Goal: Task Accomplishment & Management: Manage account settings

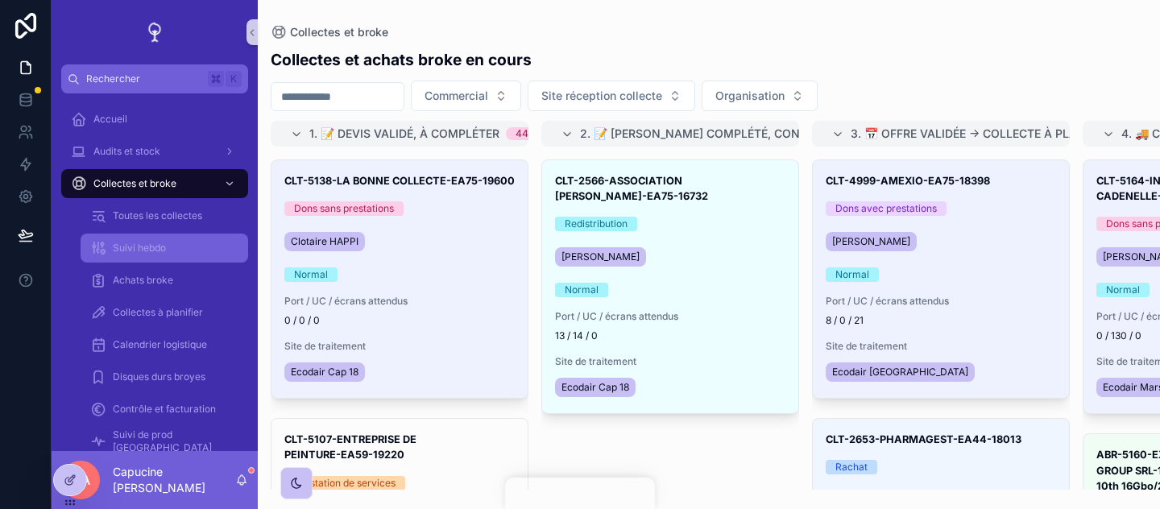
click at [704, 44] on div "Collectes et achats broke en cours Commercial Site réception collecte Organisat…" at bounding box center [709, 264] width 903 height 451
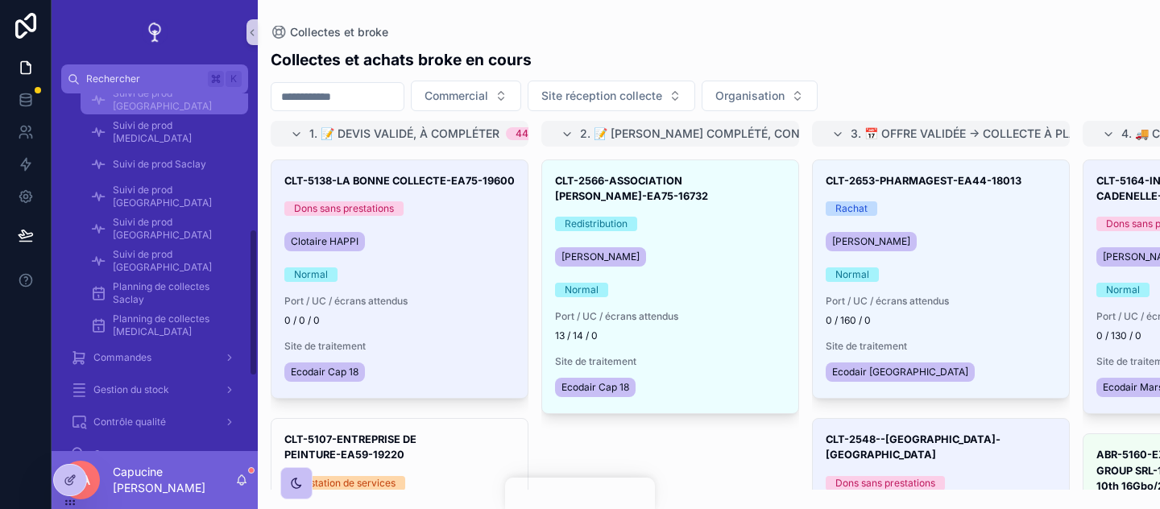
scroll to position [370, 0]
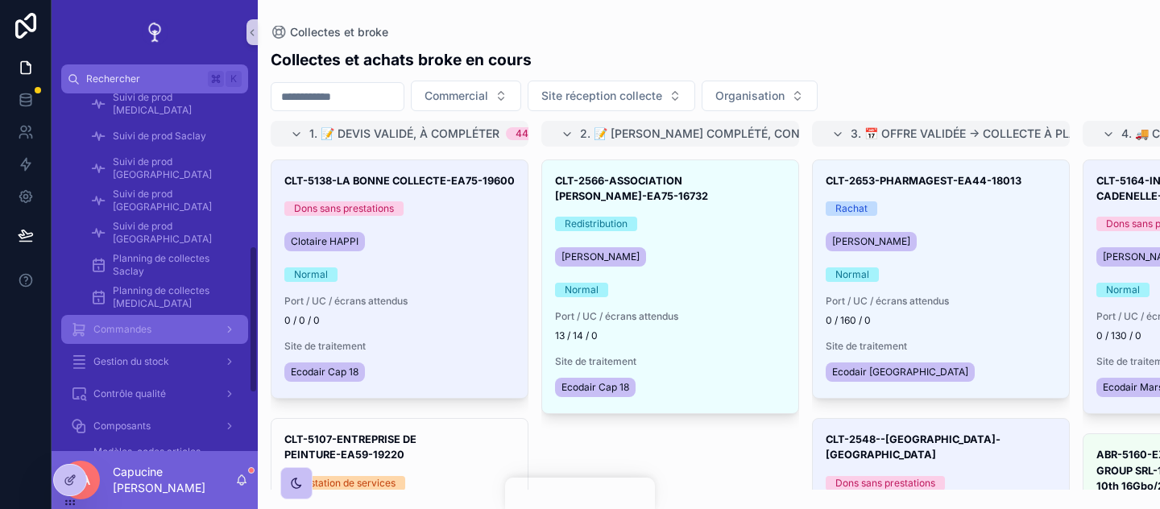
click at [196, 334] on div "Commandes" at bounding box center [155, 330] width 168 height 26
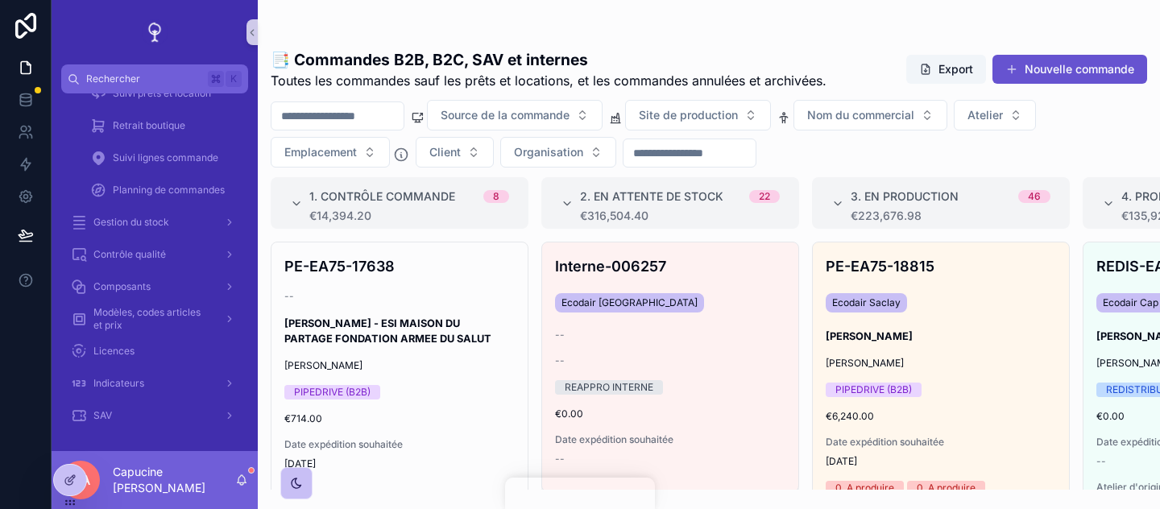
scroll to position [0, 514]
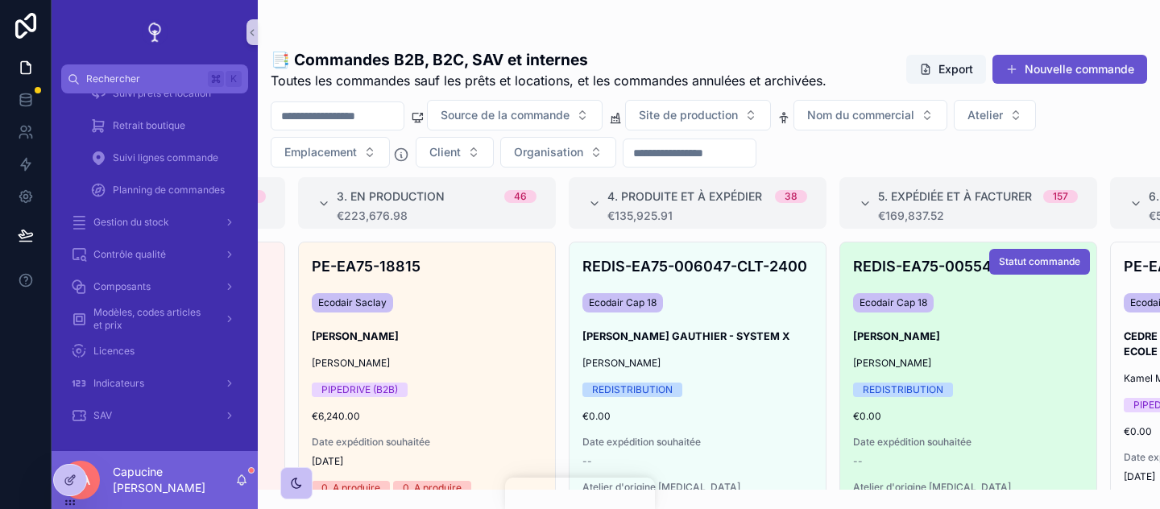
click at [1012, 329] on h3 "CARDAILLAC ELODIE" at bounding box center [968, 336] width 230 height 15
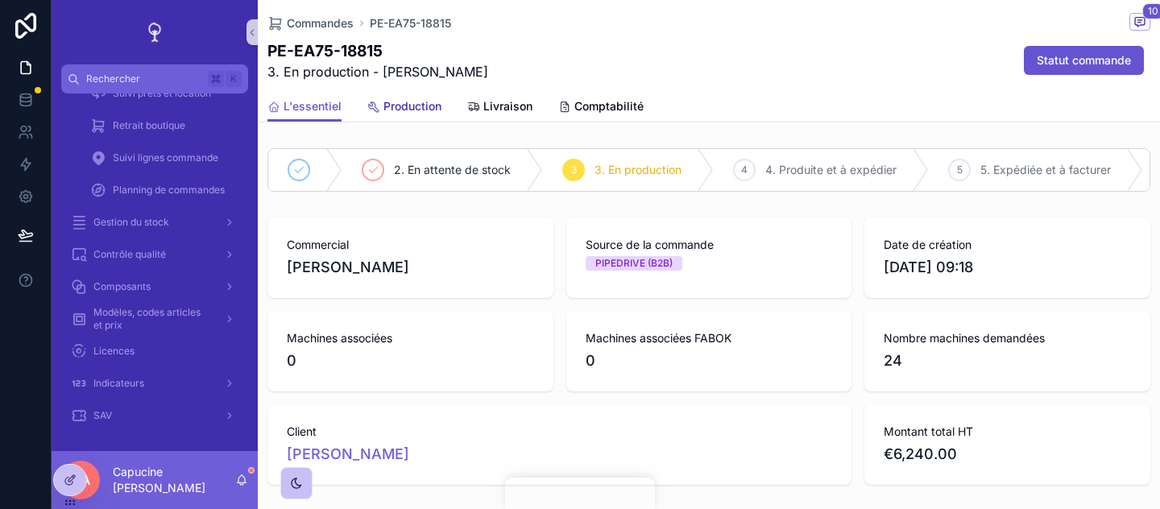
click at [402, 107] on span "Production" at bounding box center [413, 106] width 58 height 16
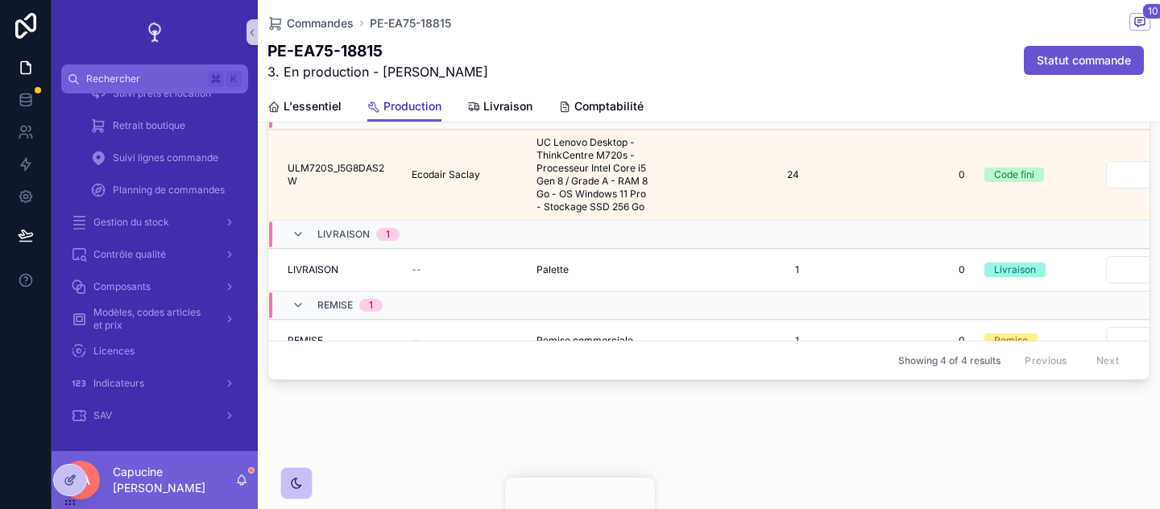
scroll to position [778, 0]
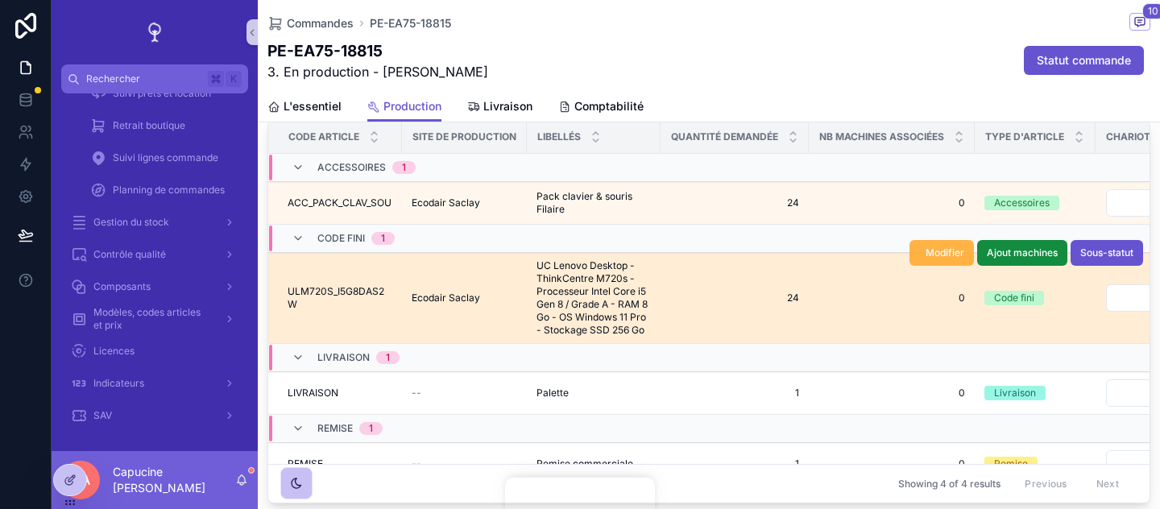
click at [941, 250] on span "Modifier" at bounding box center [945, 253] width 39 height 13
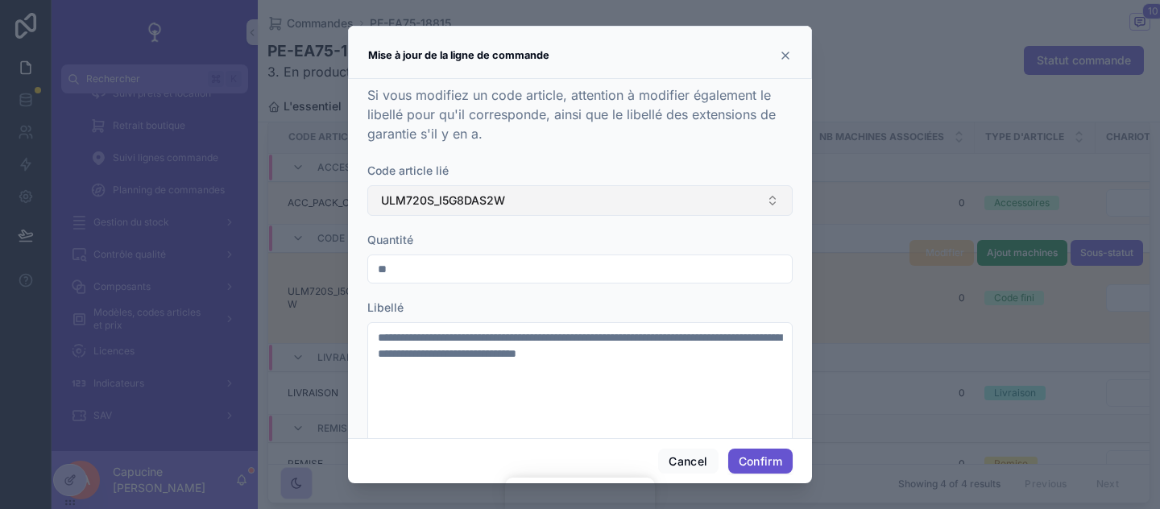
scroll to position [178, 0]
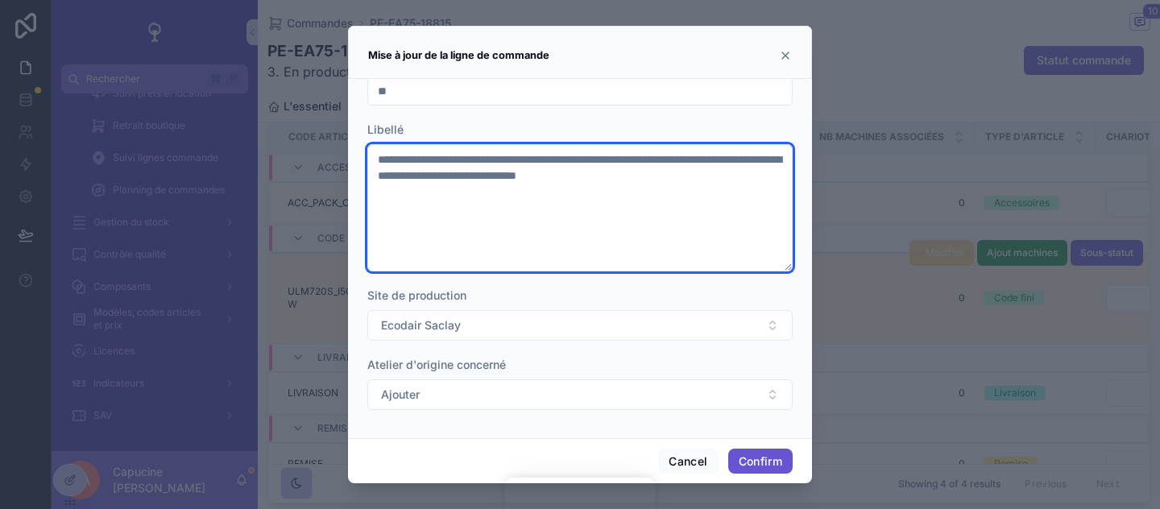
click at [740, 226] on textarea "**********" at bounding box center [579, 207] width 425 height 127
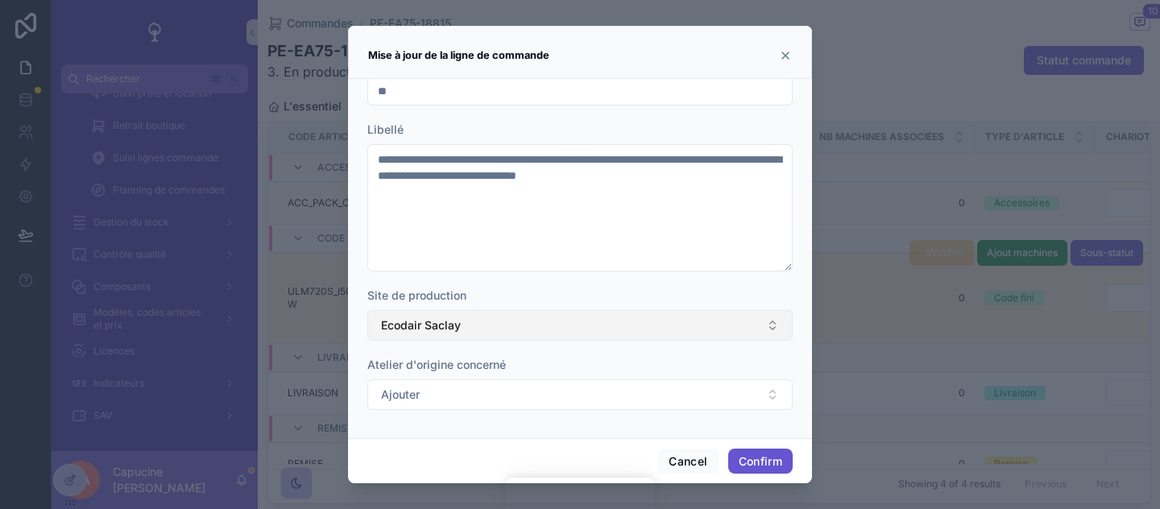
click at [724, 322] on button "Ecodair Saclay" at bounding box center [579, 325] width 425 height 31
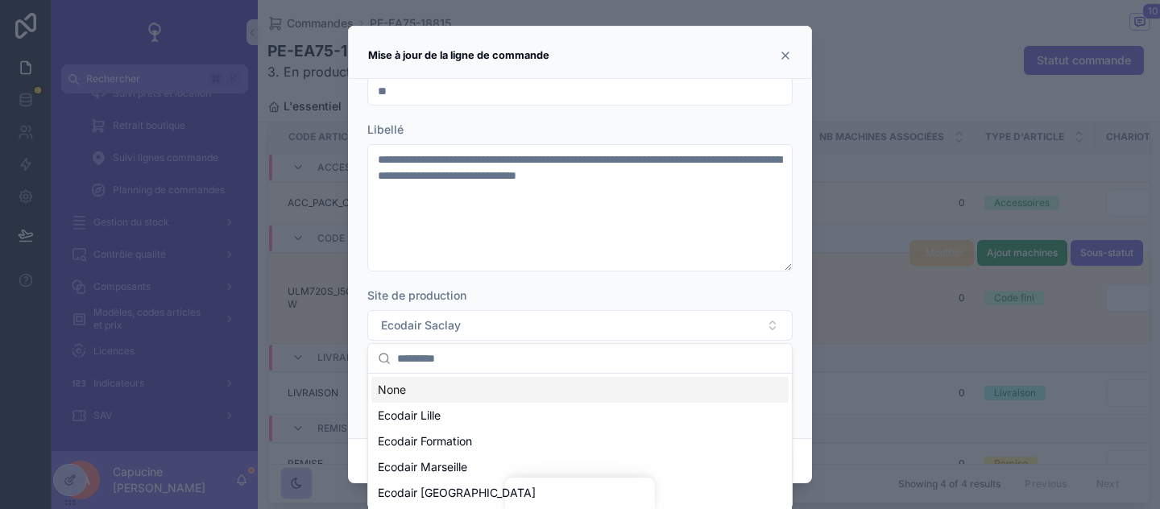
click at [787, 54] on icon at bounding box center [785, 55] width 6 height 6
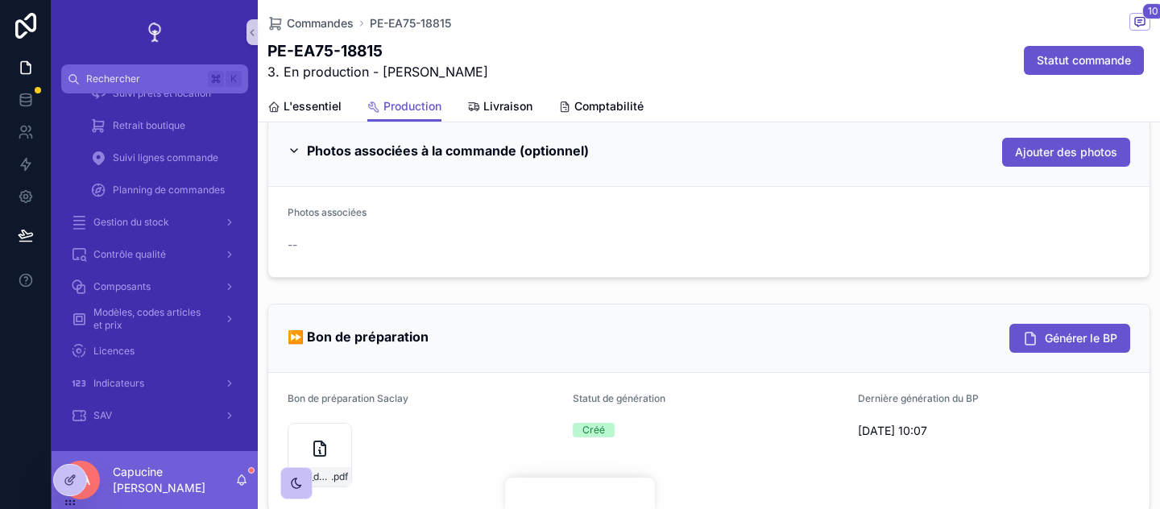
scroll to position [312, 0]
click at [1081, 342] on span "Générer le BP" at bounding box center [1081, 339] width 73 height 16
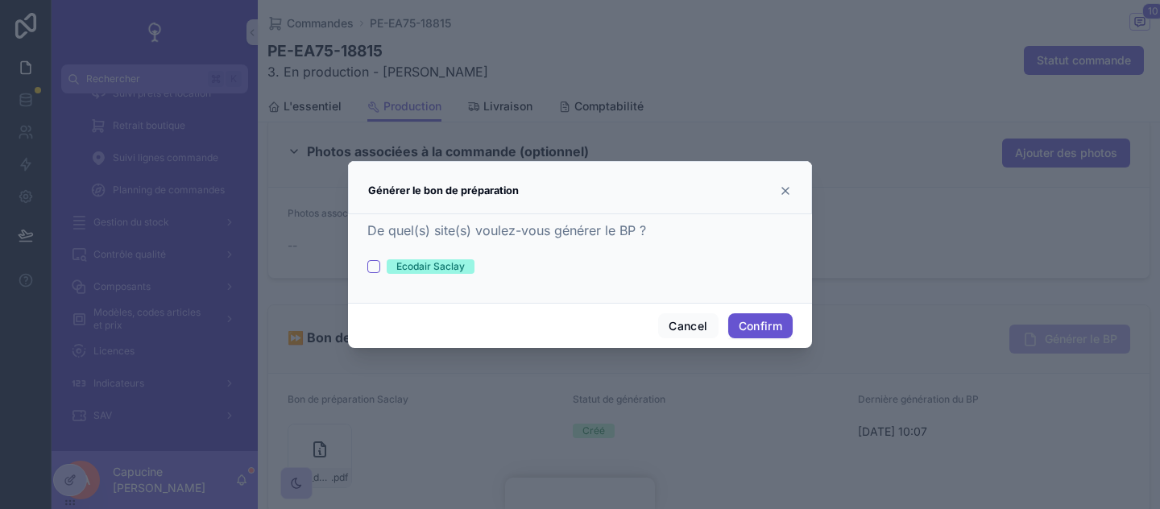
click at [743, 276] on form "Ecodair Saclay" at bounding box center [579, 274] width 425 height 31
click at [704, 309] on div "Cancel Confirm" at bounding box center [580, 326] width 464 height 46
click at [691, 321] on button "Cancel" at bounding box center [688, 326] width 60 height 26
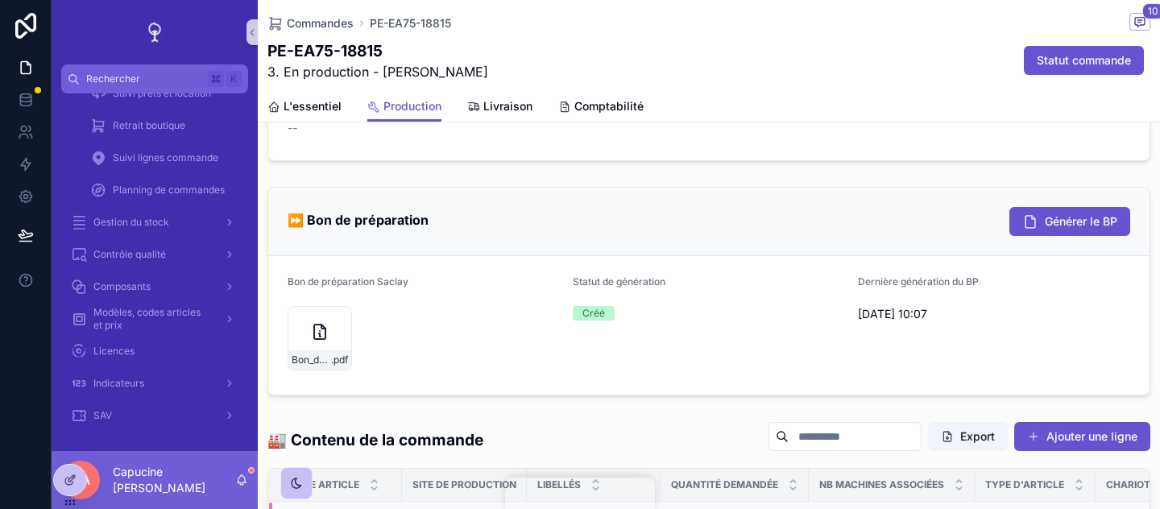
scroll to position [430, 0]
click at [430, 255] on div "⏩ Bon de préparation Générer le BP" at bounding box center [709, 221] width 882 height 68
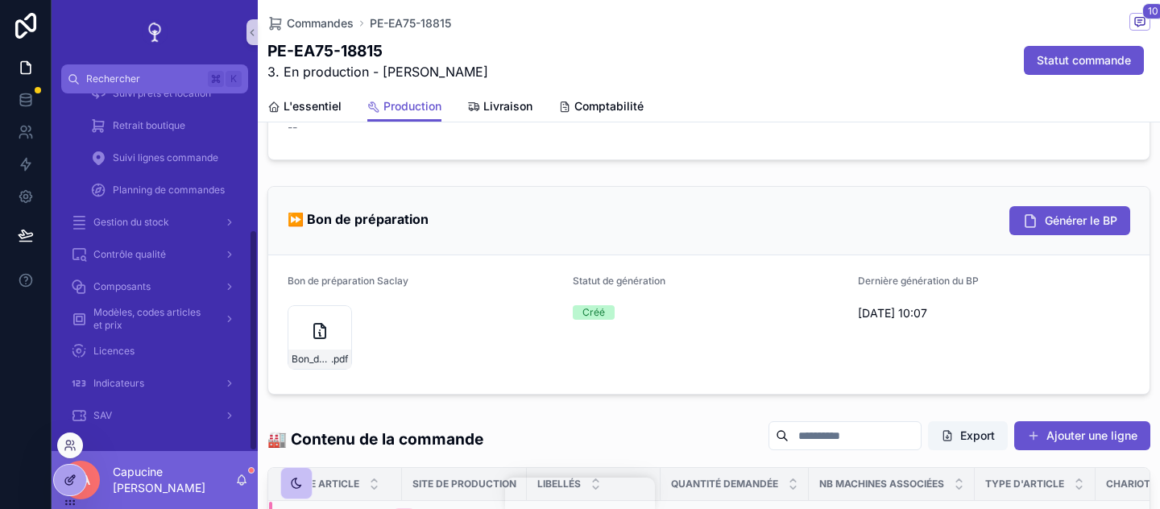
click at [66, 478] on icon at bounding box center [68, 481] width 7 height 7
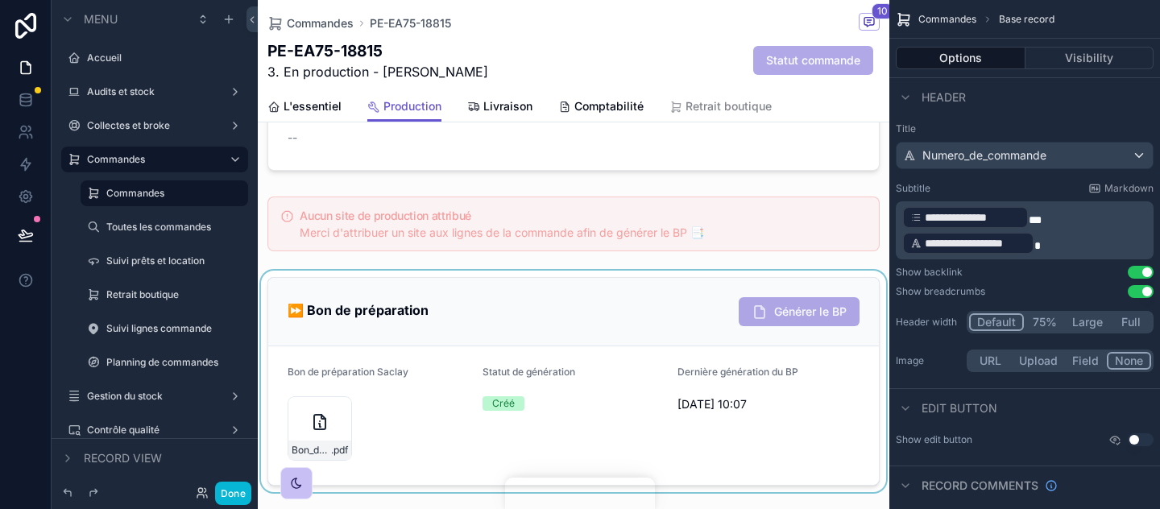
scroll to position [781, 0]
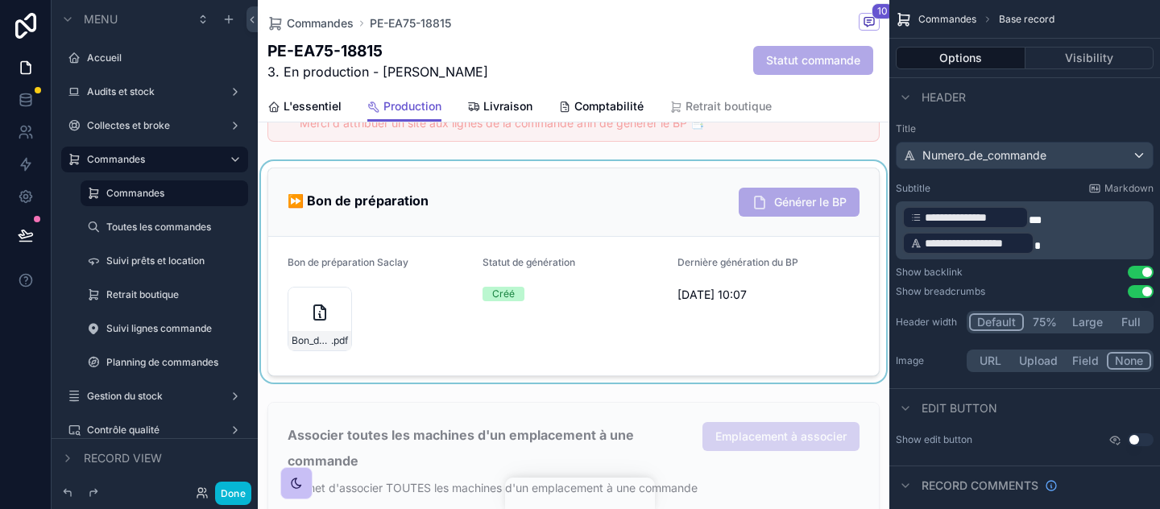
click at [787, 288] on div "scrollable content" at bounding box center [574, 272] width 632 height 222
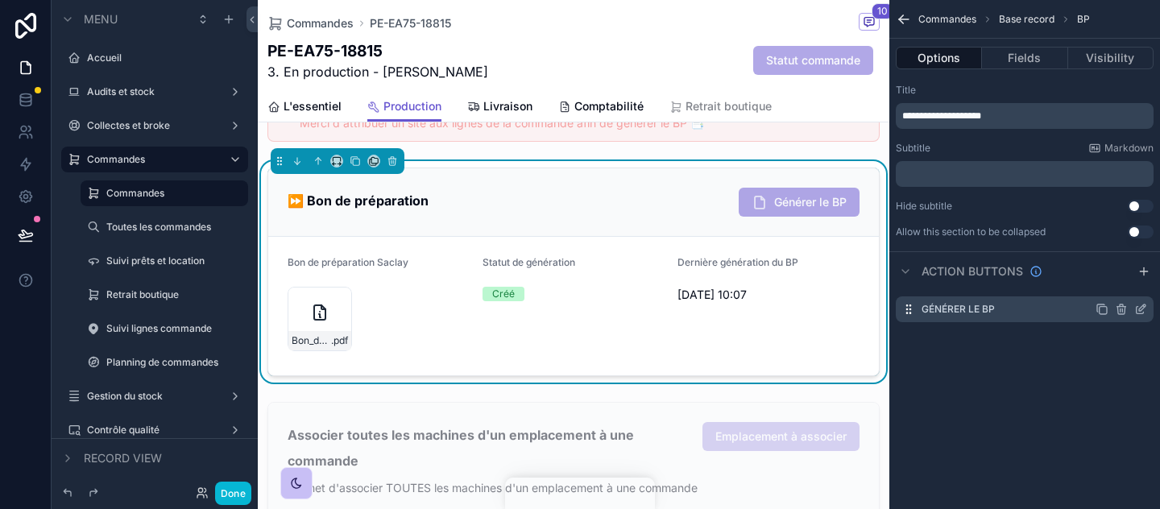
click at [1143, 310] on icon "scrollable content" at bounding box center [1141, 309] width 13 height 13
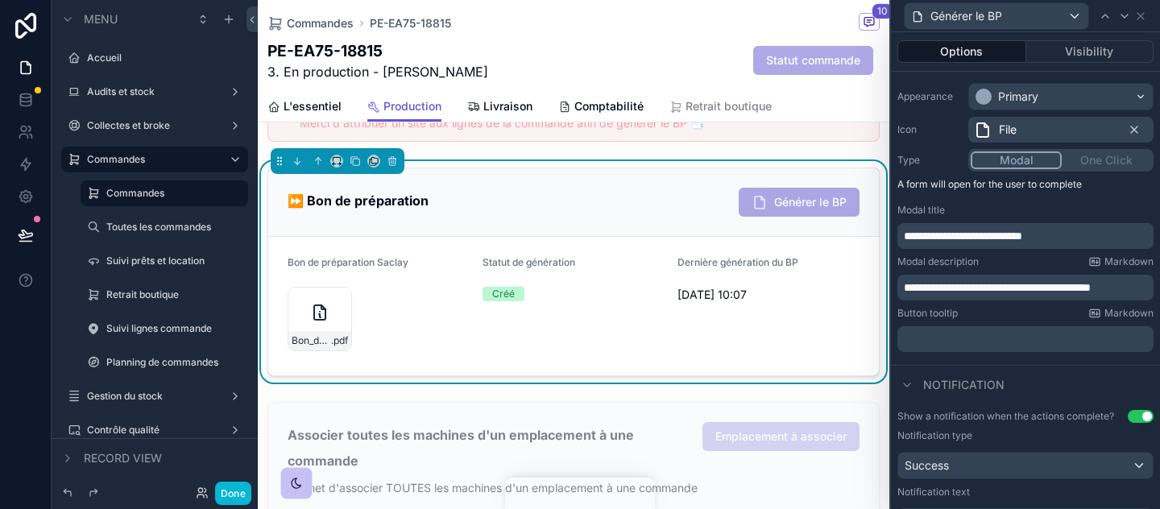
scroll to position [450, 0]
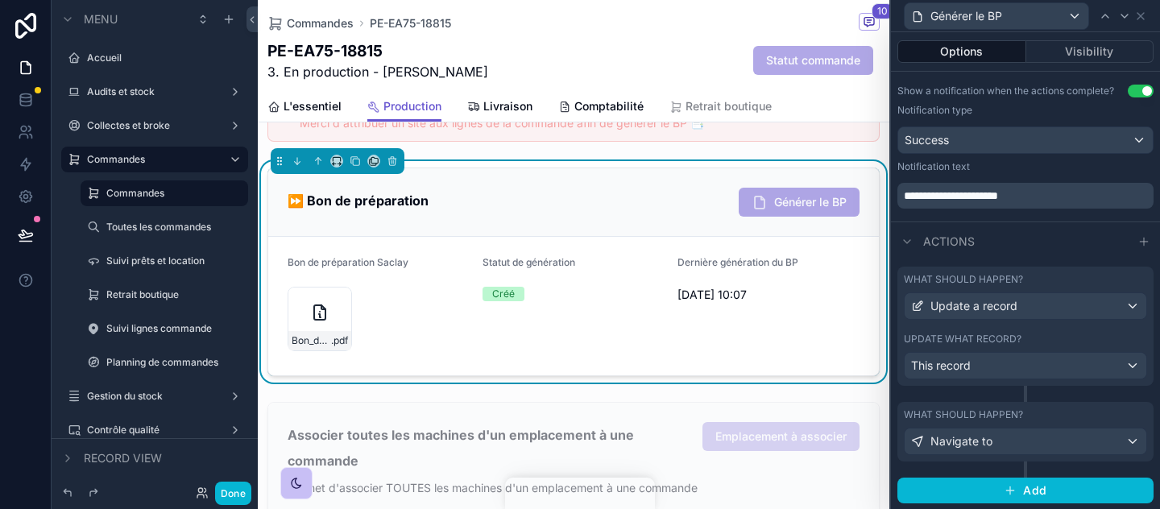
click at [1023, 342] on div "Update what record?" at bounding box center [1025, 339] width 243 height 13
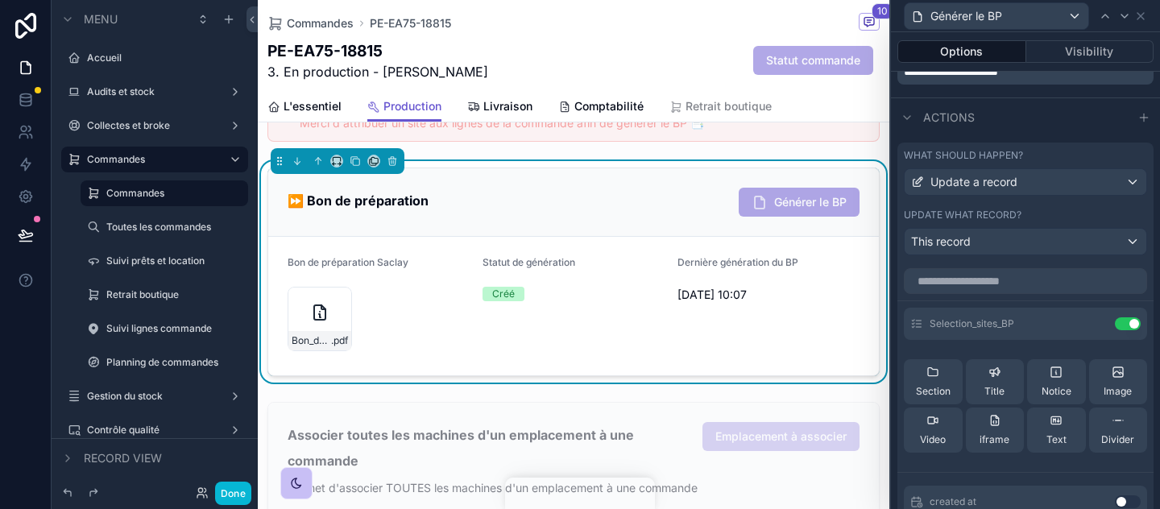
scroll to position [610, 0]
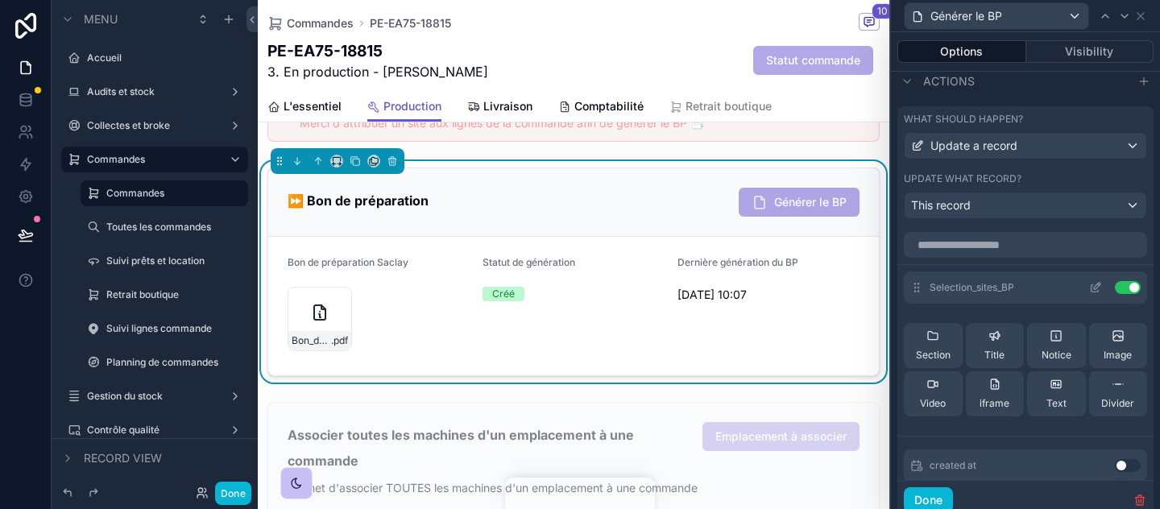
click at [1098, 285] on icon at bounding box center [1097, 286] width 6 height 6
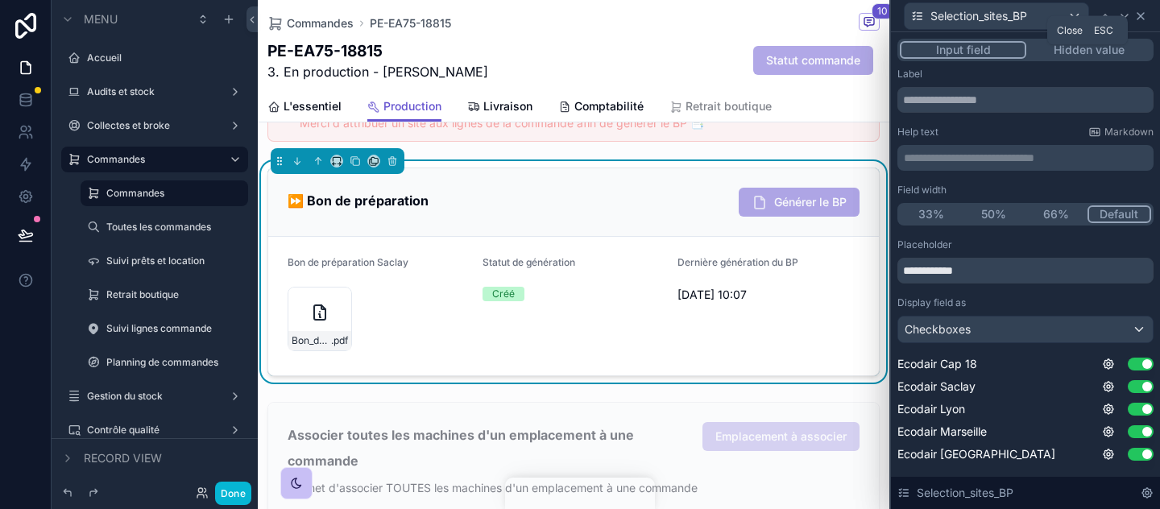
click at [1136, 11] on icon at bounding box center [1141, 16] width 13 height 13
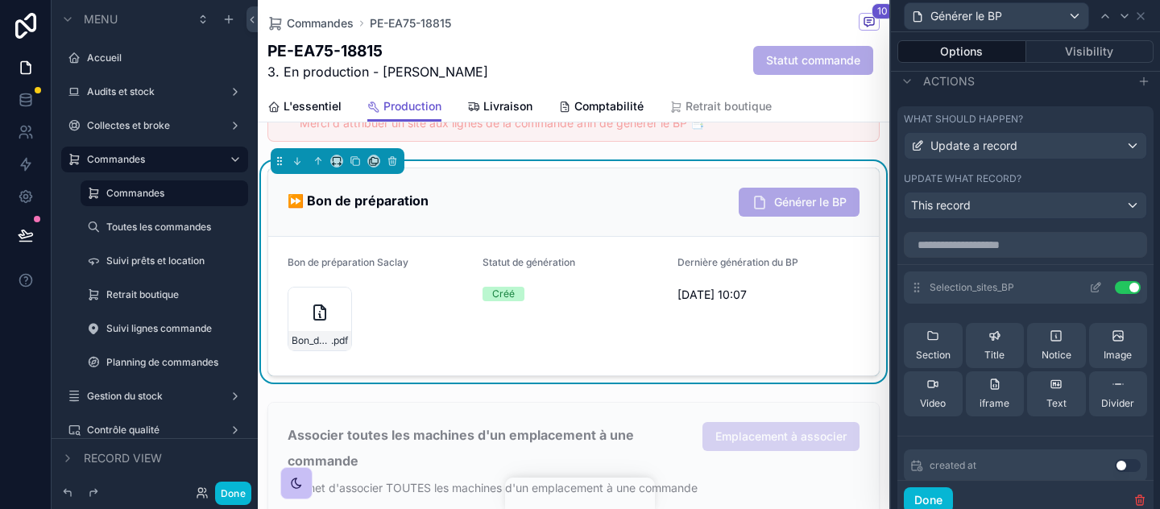
click at [1098, 284] on icon at bounding box center [1099, 285] width 2 height 2
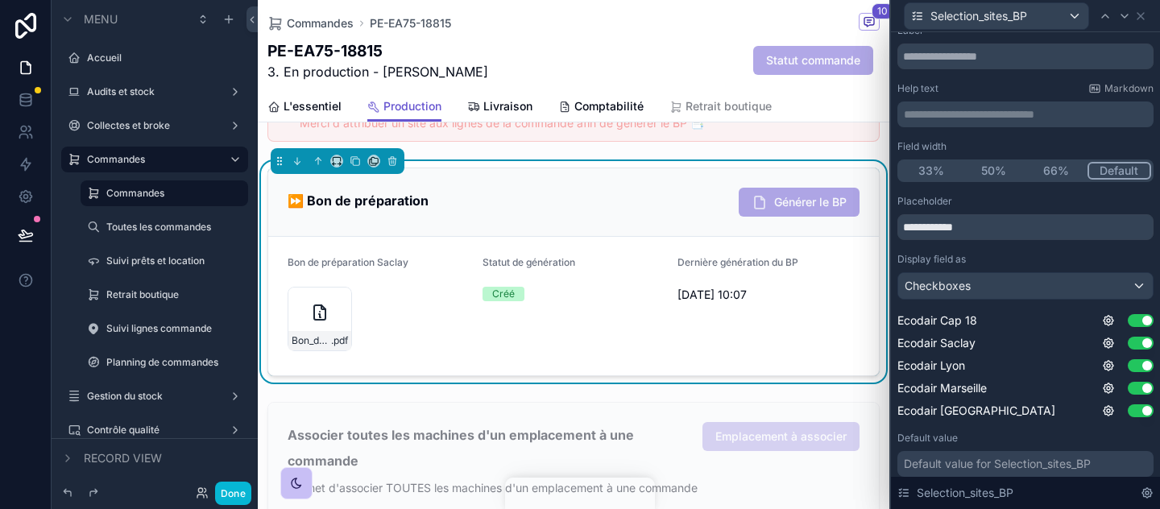
scroll to position [56, 0]
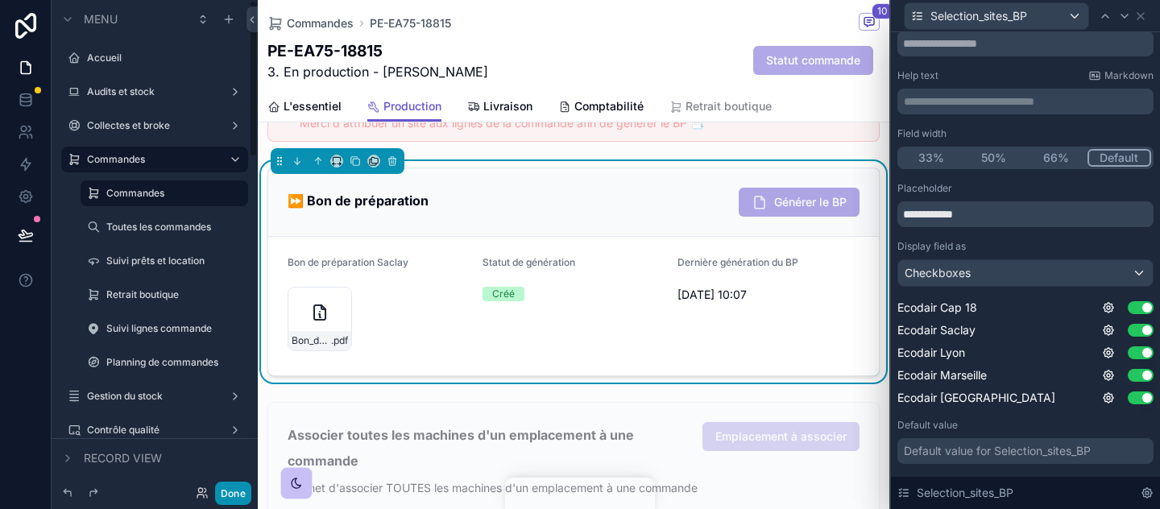
click at [222, 484] on button "Done" at bounding box center [233, 493] width 36 height 23
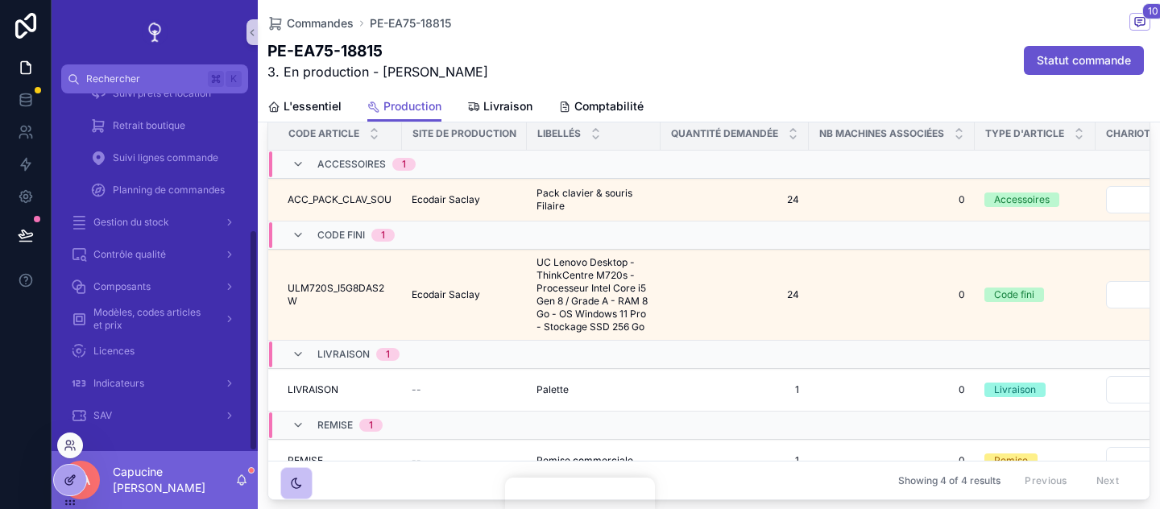
click at [73, 477] on icon at bounding box center [74, 477] width 2 height 2
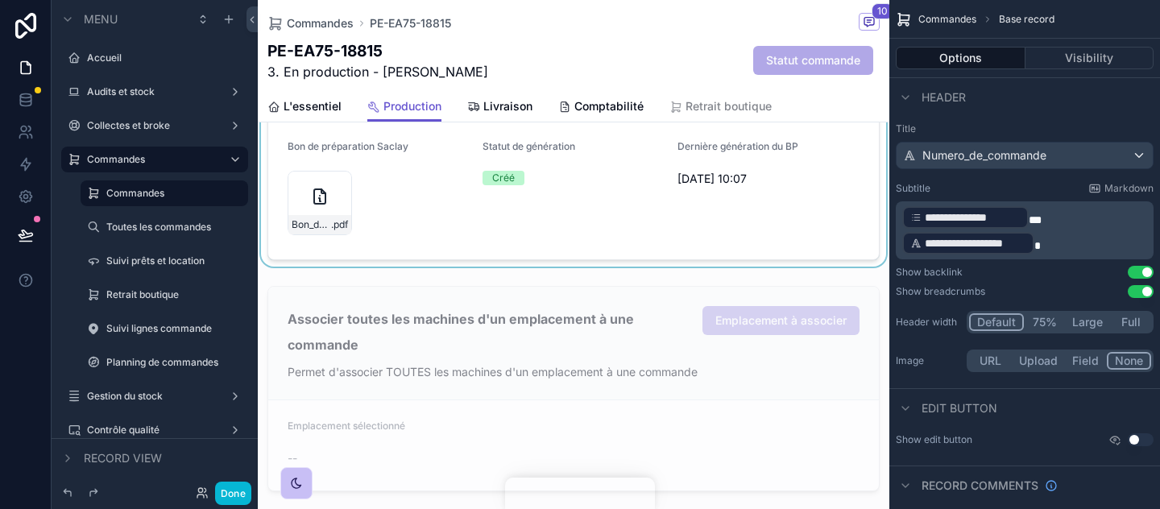
scroll to position [806, 0]
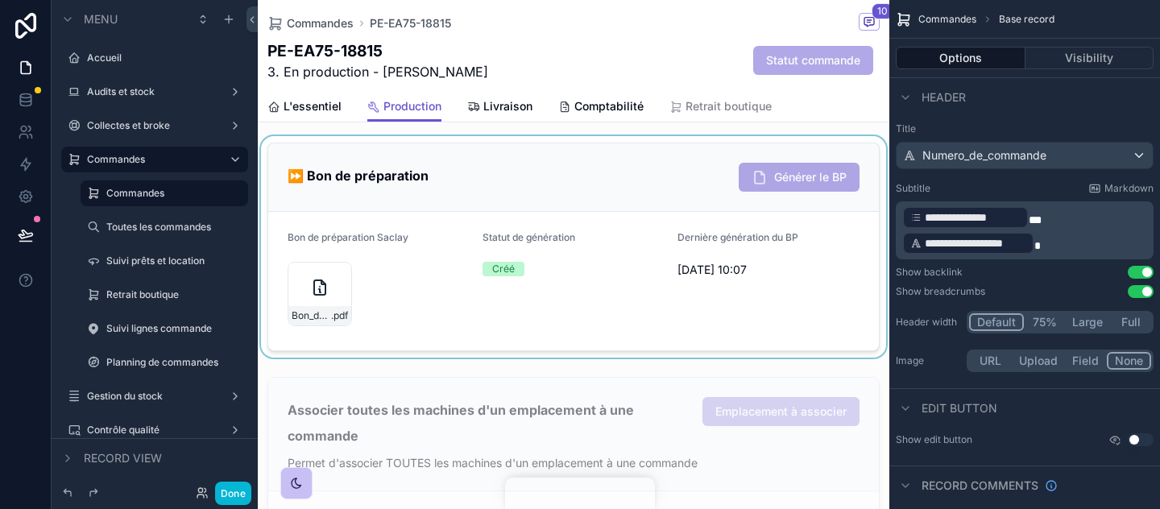
click at [839, 235] on div "scrollable content" at bounding box center [574, 247] width 632 height 222
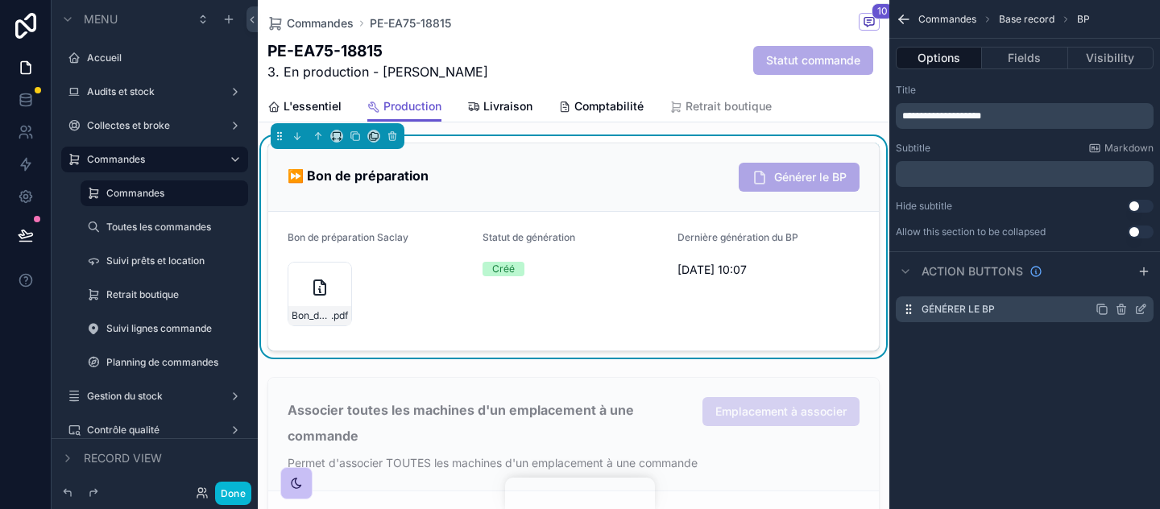
click at [1142, 313] on icon "scrollable content" at bounding box center [1140, 310] width 7 height 7
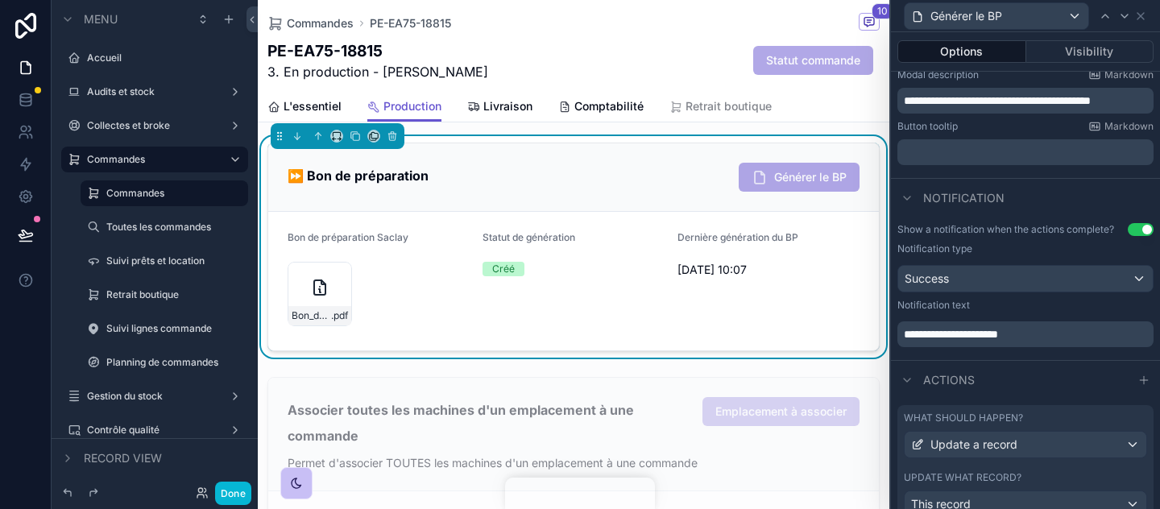
scroll to position [353, 0]
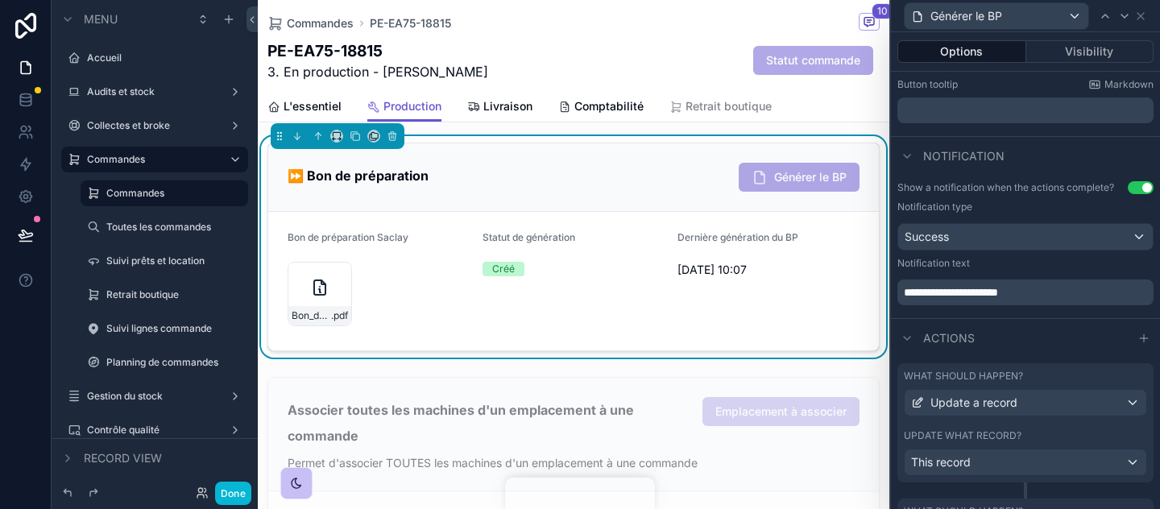
click at [1073, 420] on div "What should happen? Update a record Update what record? This record" at bounding box center [1026, 422] width 256 height 119
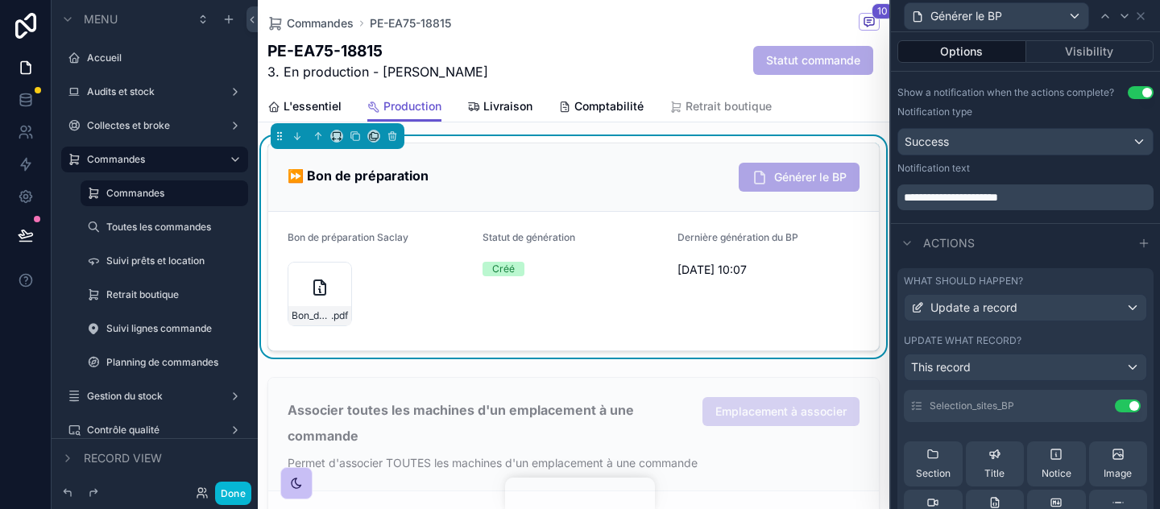
scroll to position [59, 0]
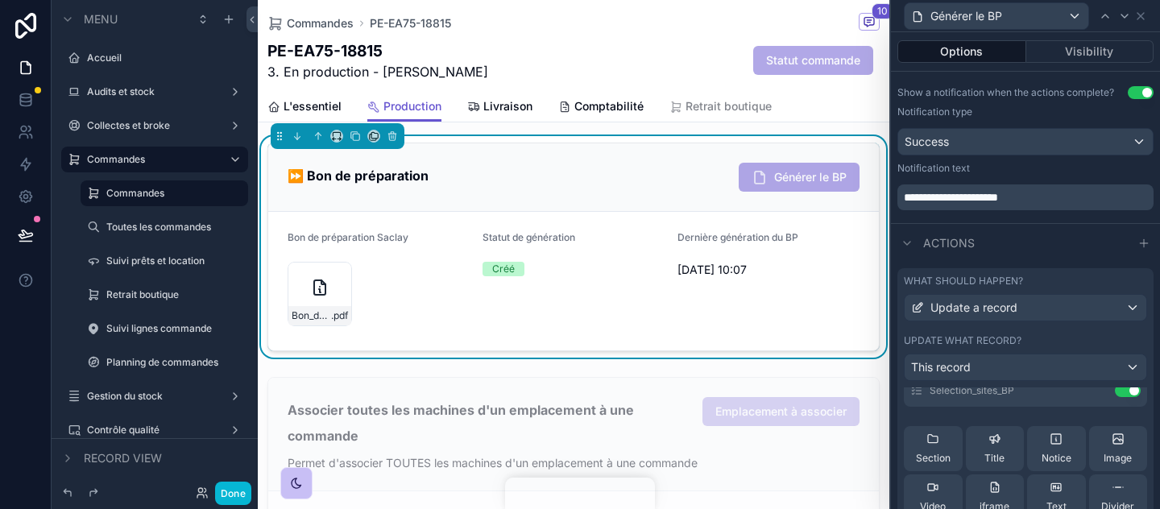
click at [1052, 348] on div "Update what record? This record" at bounding box center [1025, 357] width 243 height 47
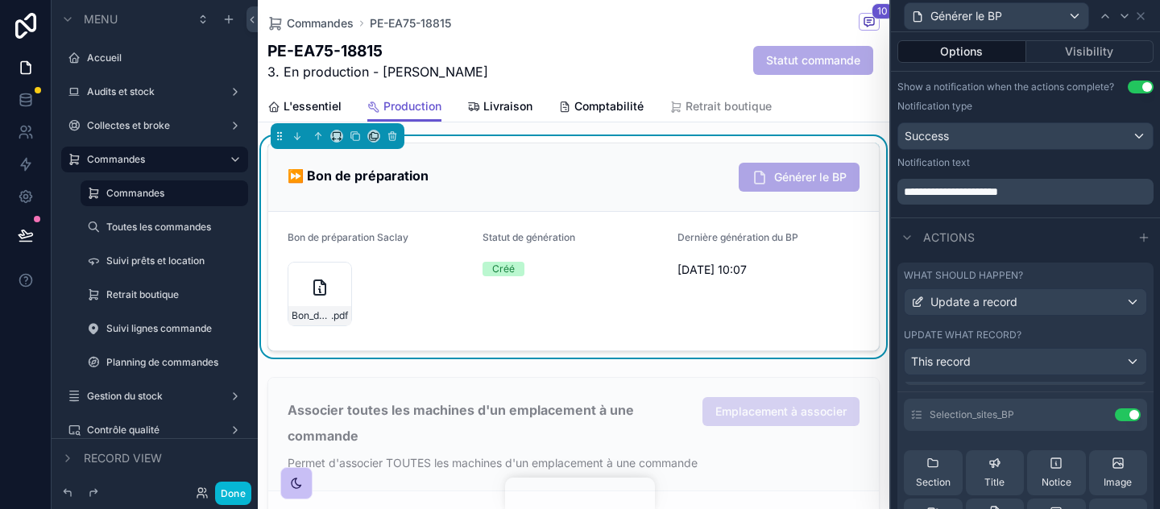
scroll to position [25, 0]
click at [1094, 427] on div "Selection_sites_BP Use setting" at bounding box center [1025, 419] width 243 height 32
click at [1094, 417] on icon at bounding box center [1096, 419] width 13 height 13
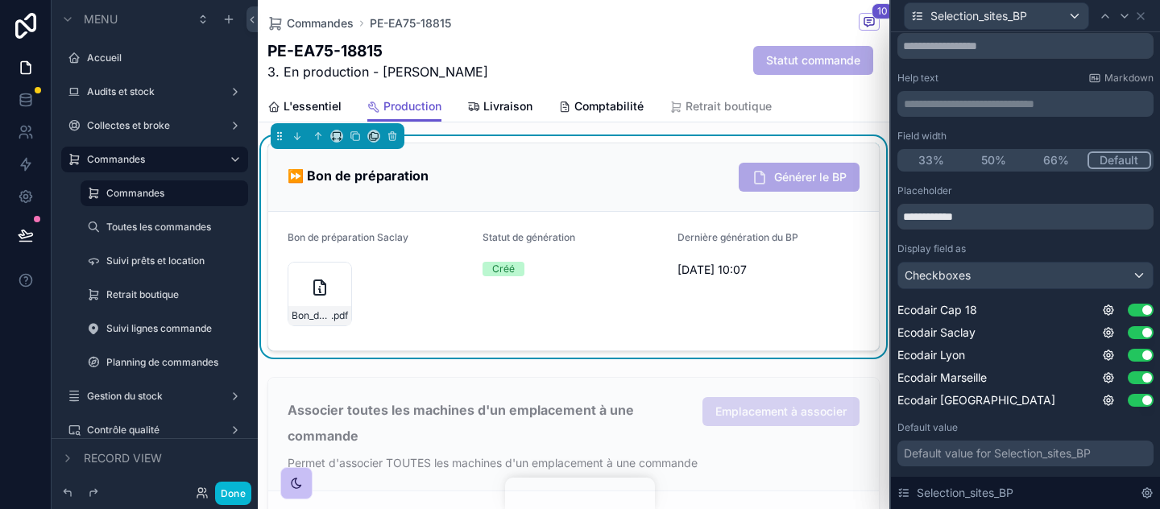
scroll to position [55, 0]
click at [225, 491] on button "Done" at bounding box center [233, 493] width 36 height 23
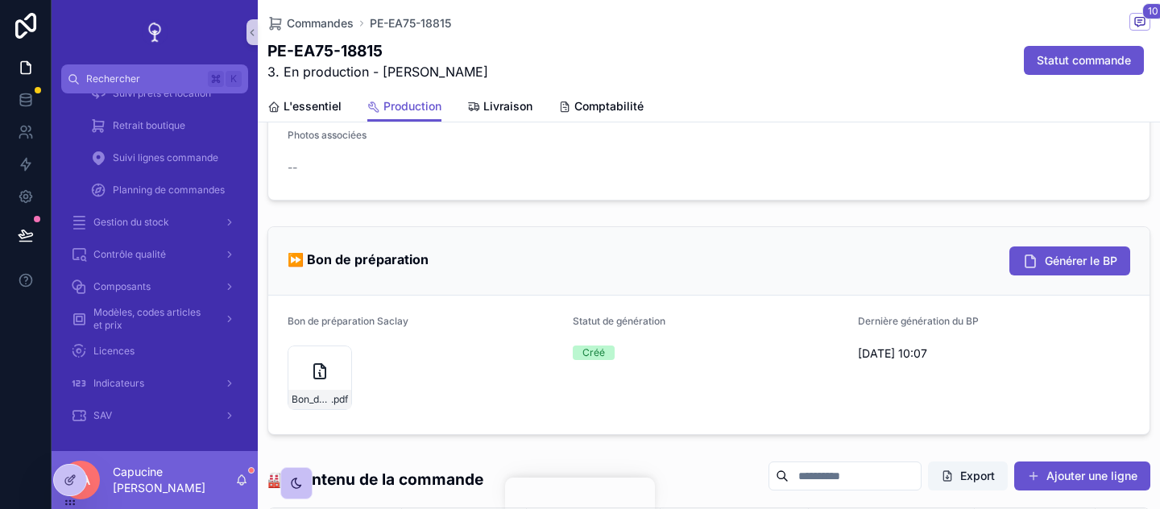
scroll to position [131, 0]
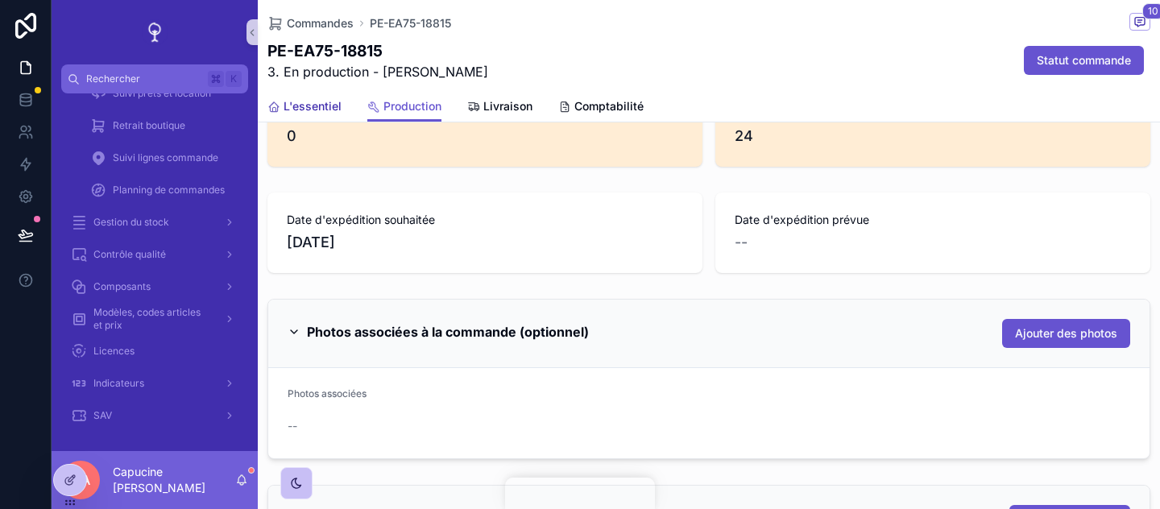
click at [320, 106] on span "L'essentiel" at bounding box center [313, 106] width 58 height 16
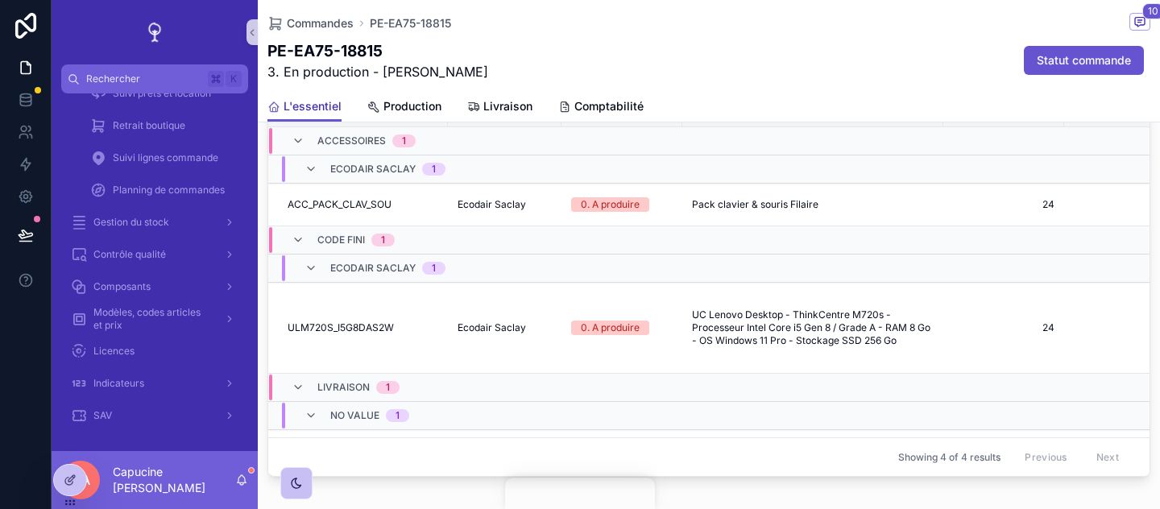
scroll to position [1387, 0]
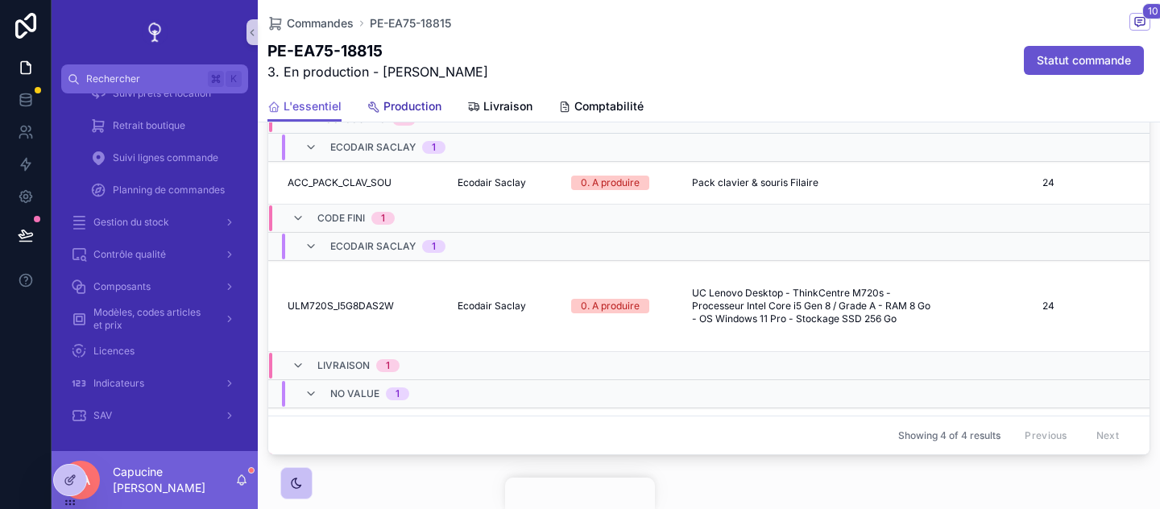
click at [403, 108] on span "Production" at bounding box center [413, 106] width 58 height 16
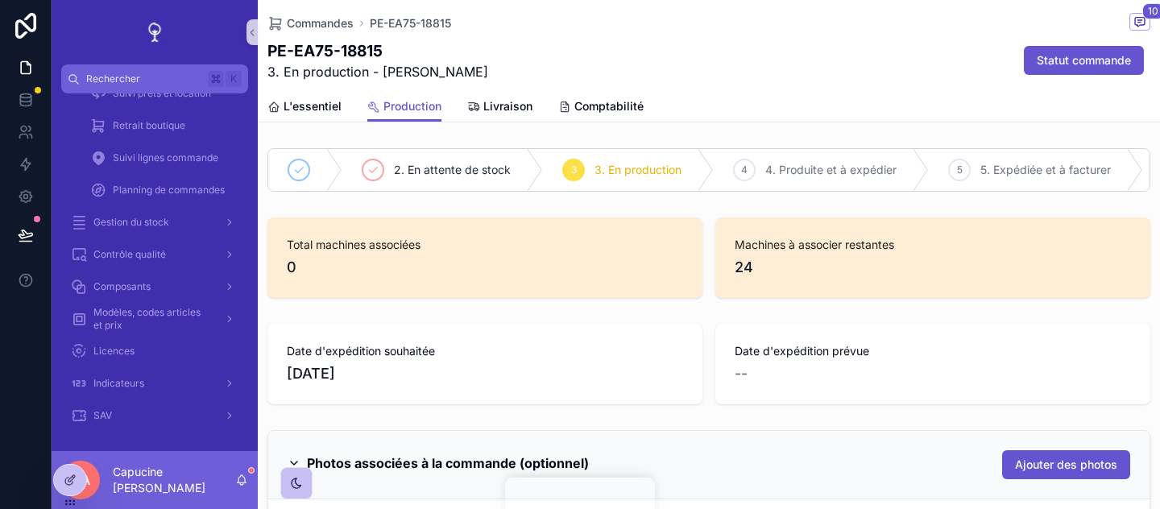
click at [856, 77] on div "PE-EA75-18815 3. En production - AURELIE FABRIS Statut commande" at bounding box center [709, 60] width 883 height 42
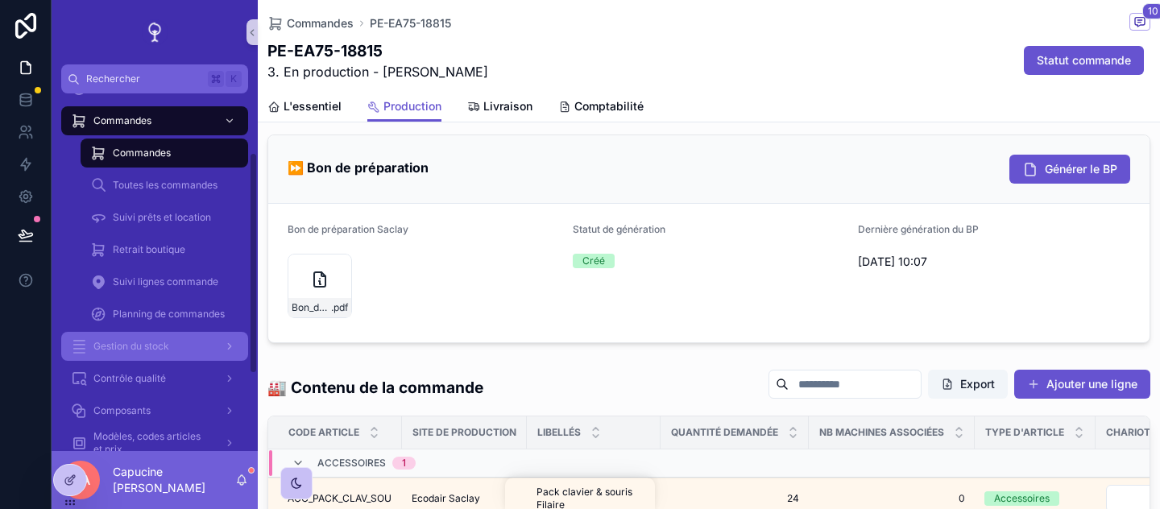
scroll to position [85, 0]
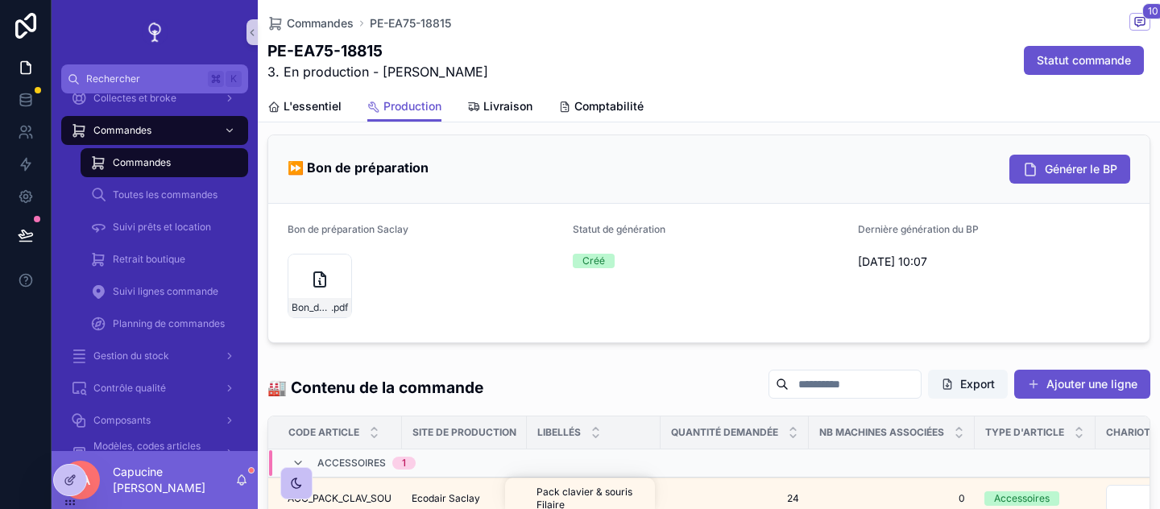
click at [176, 153] on div "Commandes" at bounding box center [164, 163] width 148 height 26
click at [182, 126] on div "Commandes" at bounding box center [155, 131] width 168 height 26
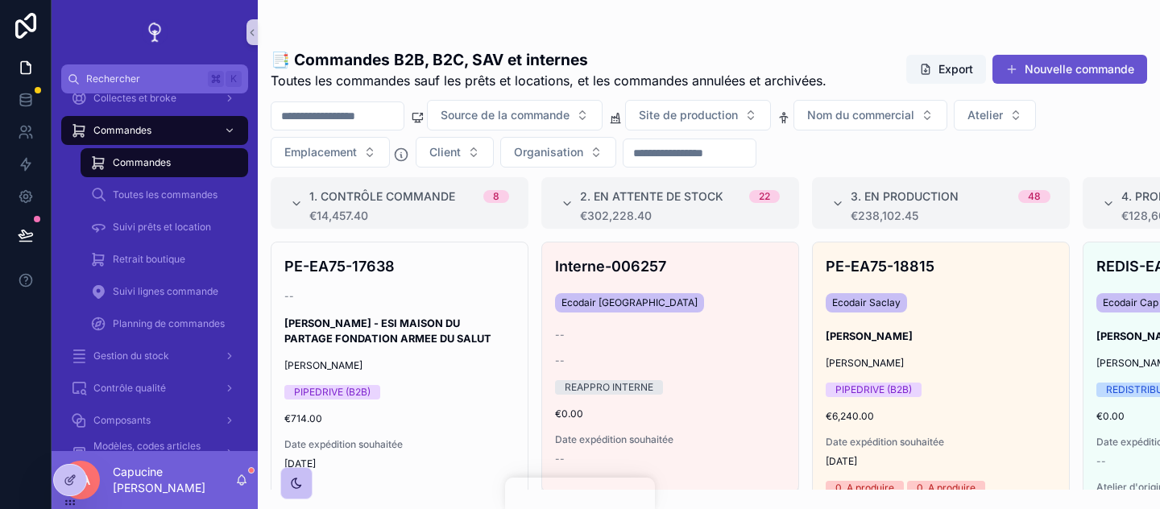
click at [674, 53] on h1 "📑 Commandes B2B, B2C, SAV et internes" at bounding box center [549, 59] width 556 height 23
click at [367, 120] on input "scrollable content" at bounding box center [338, 116] width 132 height 23
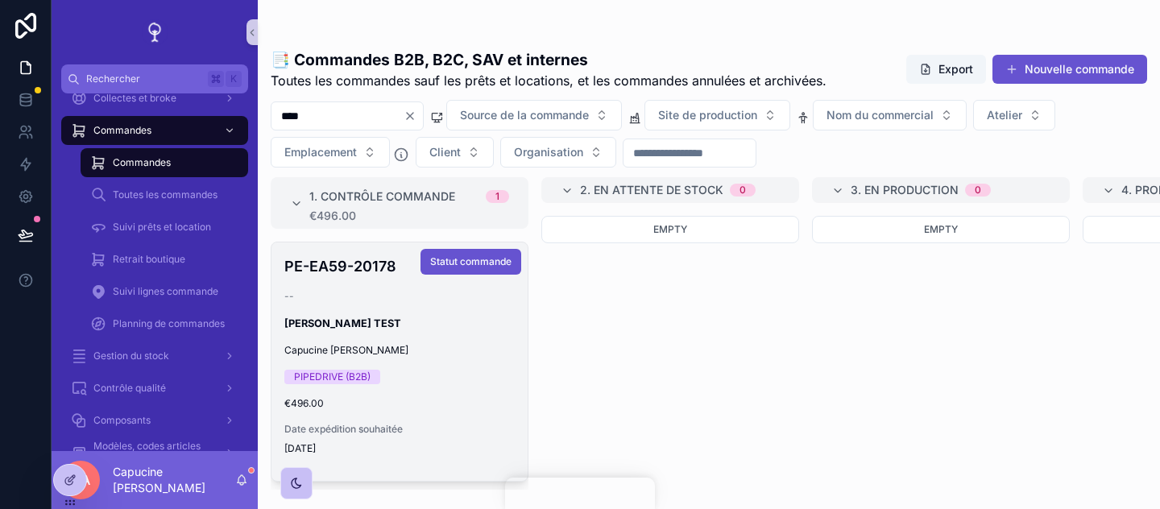
type input "****"
click at [394, 278] on div "PE-EA59-20178 -- SACHA RADOVANOVIC - MILANO TEST Capucine ANTONI PIPEDRIVE (B2B…" at bounding box center [400, 362] width 256 height 239
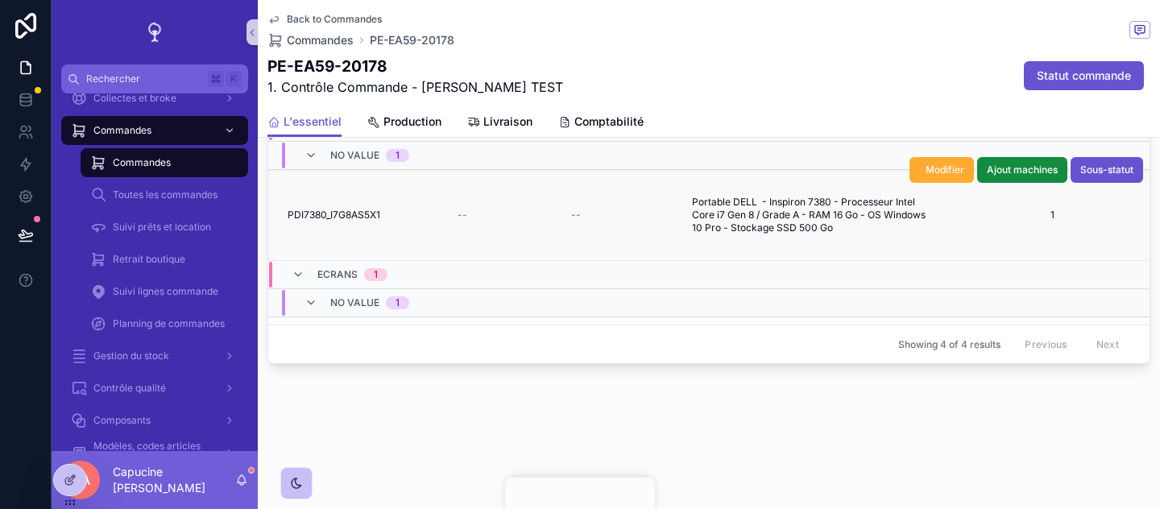
scroll to position [1377, 0]
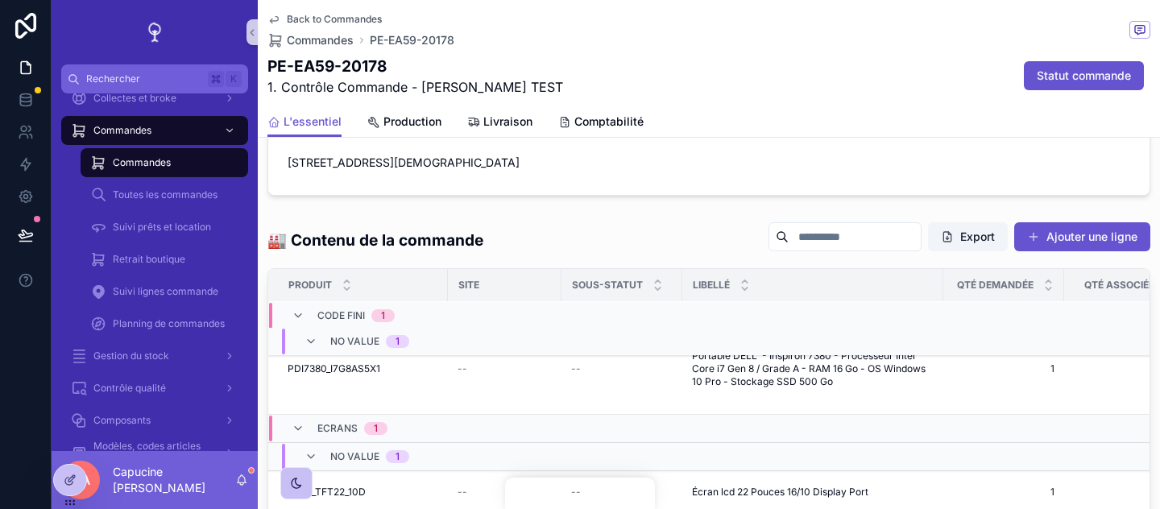
scroll to position [89, 0]
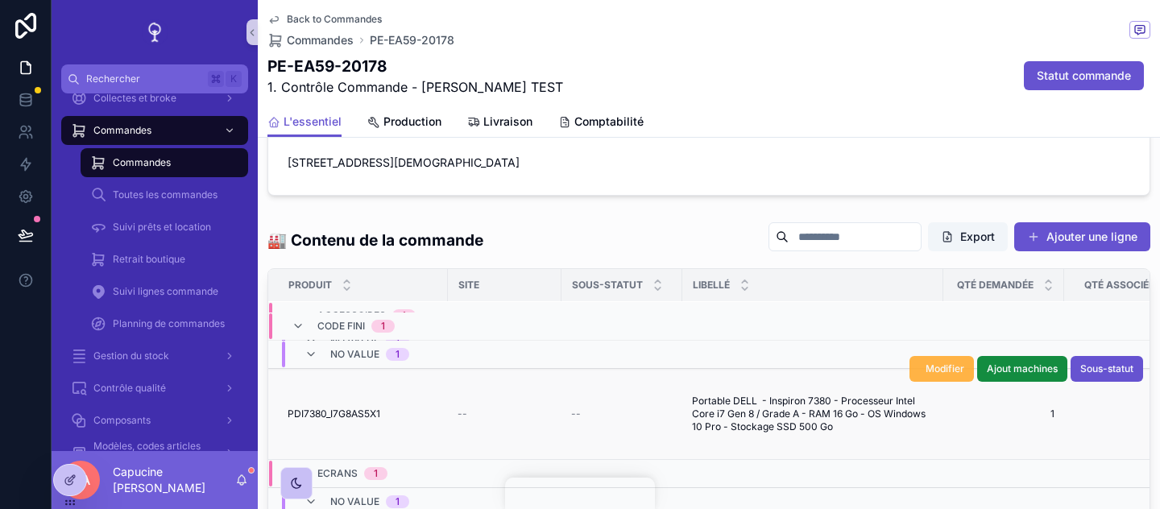
click at [944, 363] on span "Modifier" at bounding box center [945, 369] width 39 height 13
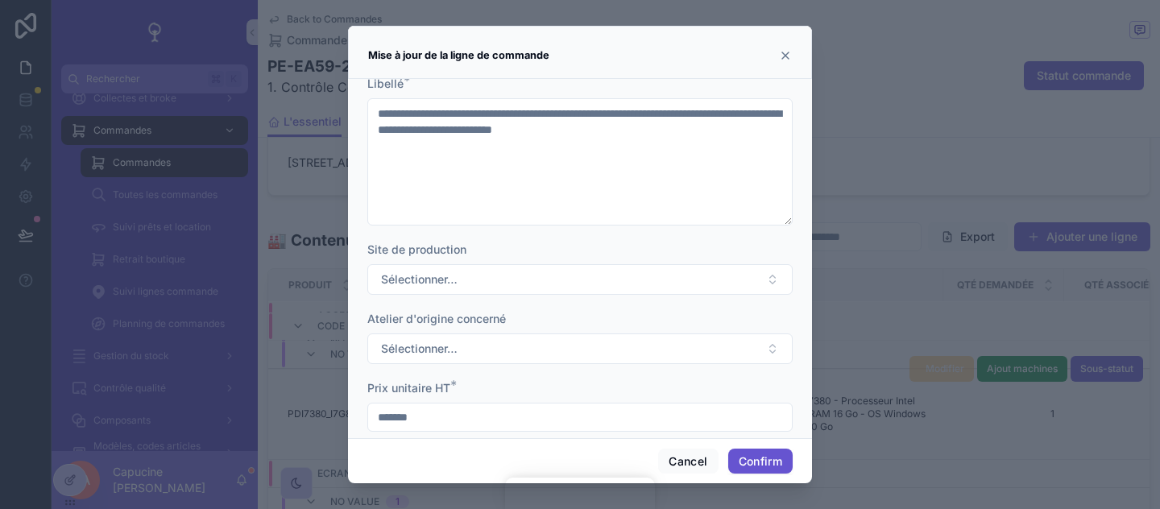
scroll to position [246, 0]
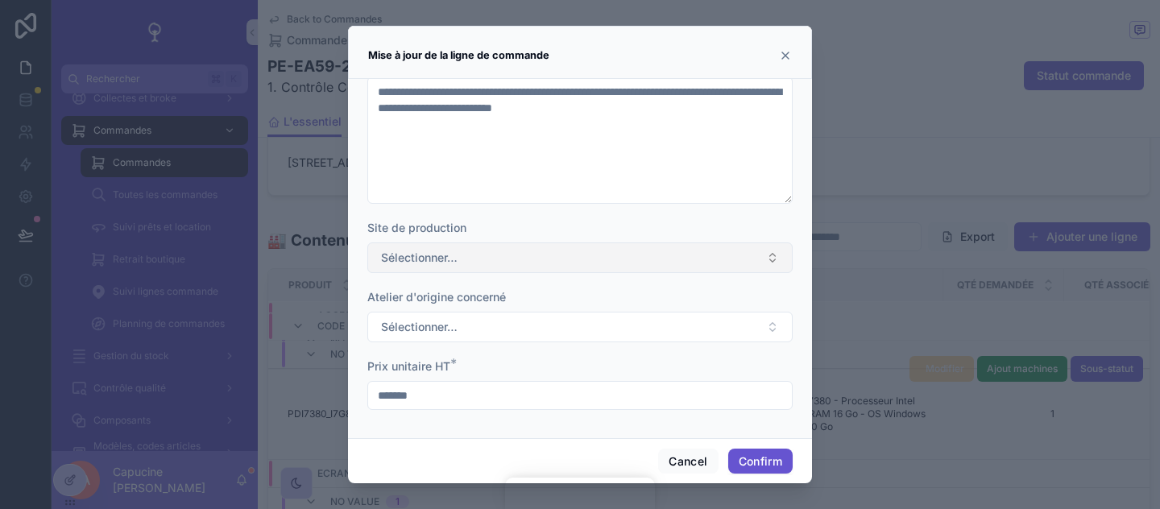
click at [553, 266] on button "Sélectionner…" at bounding box center [579, 258] width 425 height 31
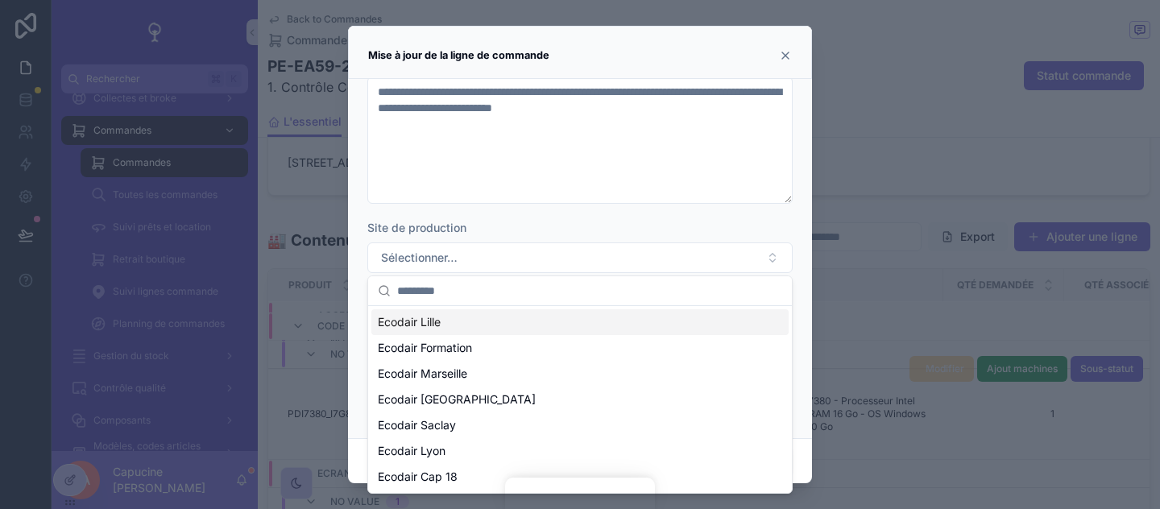
click at [538, 326] on div "Ecodair Lille" at bounding box center [579, 322] width 417 height 26
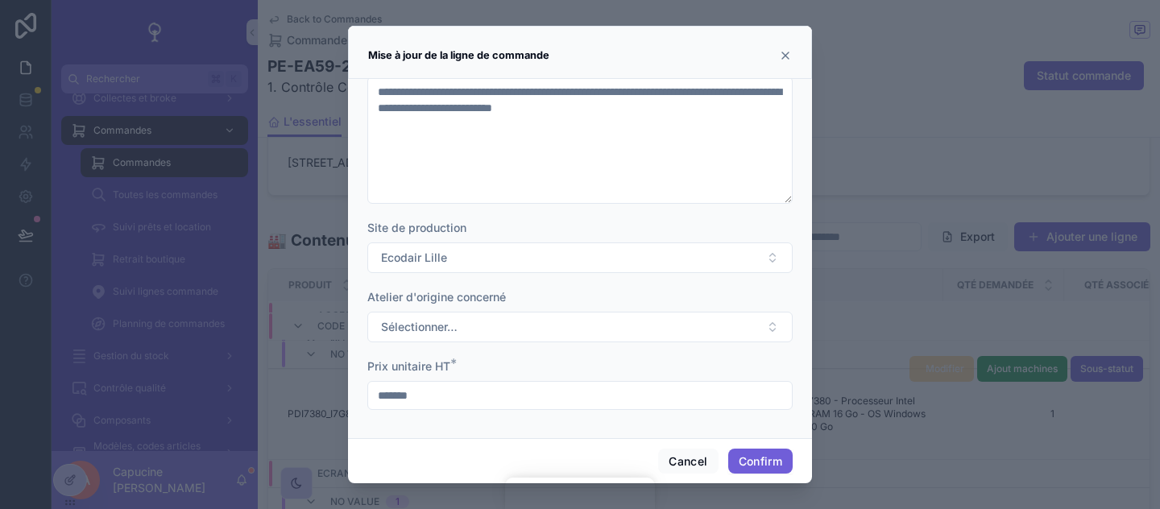
click at [758, 458] on button "Confirm" at bounding box center [760, 462] width 64 height 26
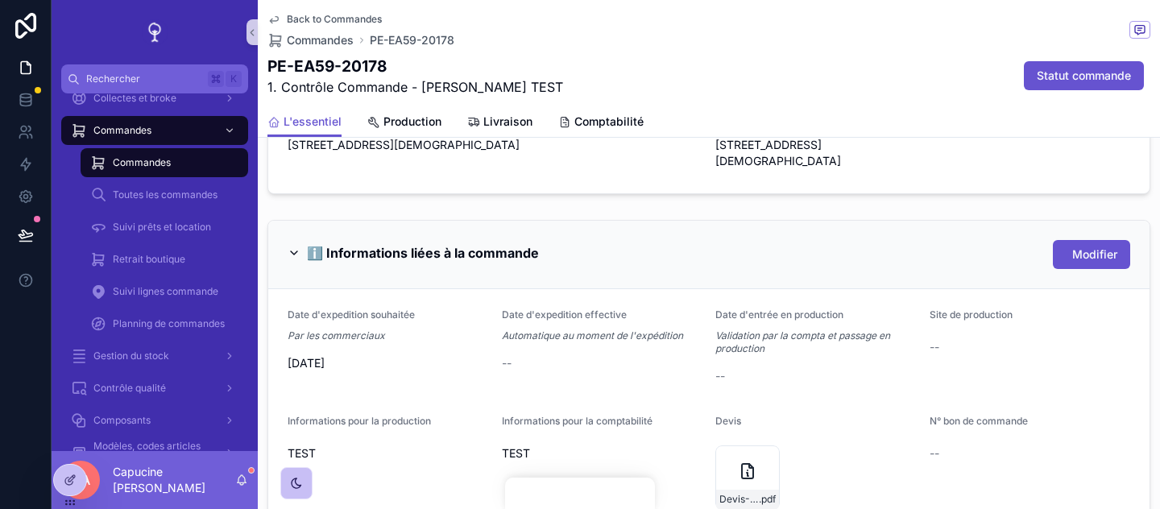
scroll to position [665, 0]
click at [915, 367] on div "--" at bounding box center [816, 375] width 201 height 16
click at [432, 133] on link "Production" at bounding box center [404, 123] width 74 height 32
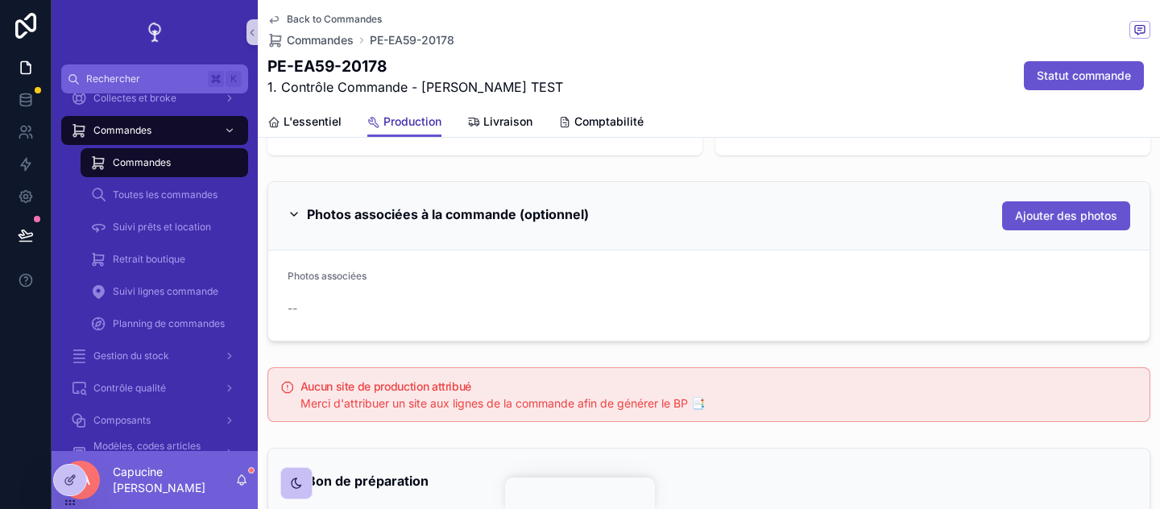
scroll to position [176, 0]
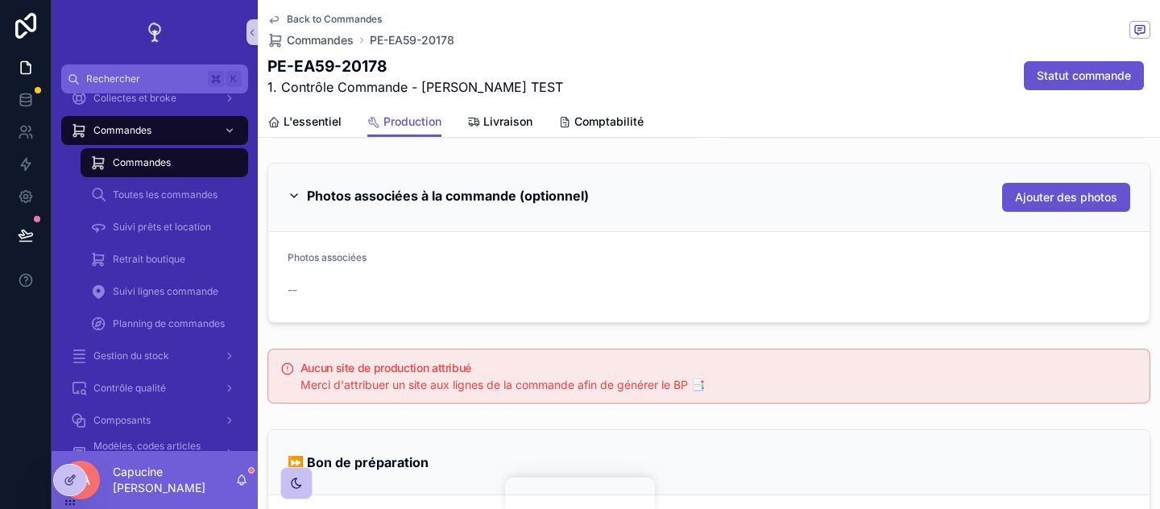
drag, startPoint x: 690, startPoint y: 357, endPoint x: 687, endPoint y: 322, distance: 34.8
click at [689, 348] on div "Aucun site de production attribué Merci d'attribuer un site aux lignes de la co…" at bounding box center [709, 376] width 903 height 68
click at [687, 322] on div "Photos associées à la commande (optionnel) Ajouter des photos Photos associées …" at bounding box center [709, 243] width 883 height 160
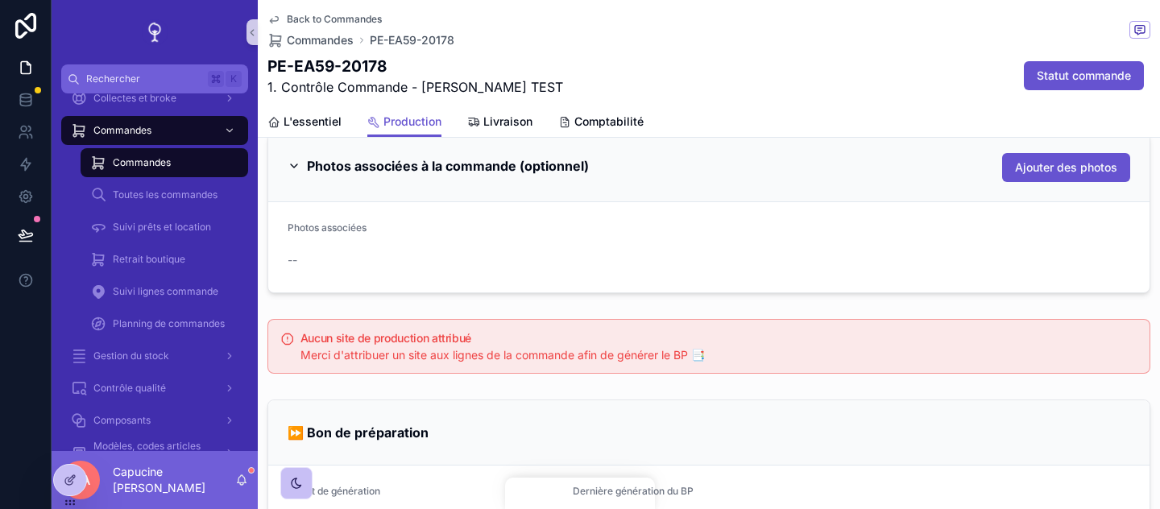
click at [687, 322] on div "Aucun site de production attribué Merci d'attribuer un site aux lignes de la co…" at bounding box center [709, 346] width 883 height 55
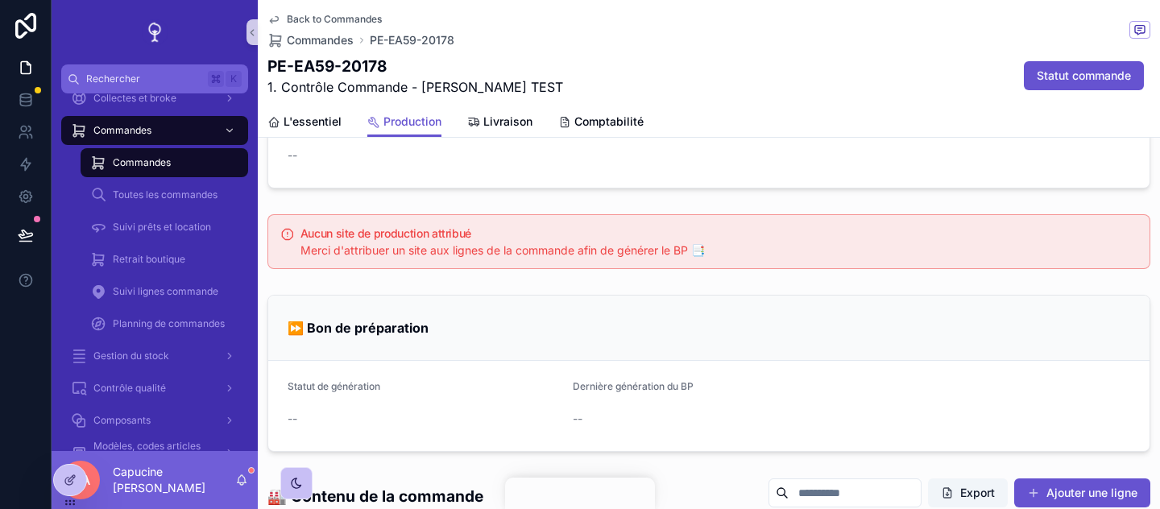
click at [502, 248] on span "Merci d'attribuer un site aux lignes de la commande afin de générer le BP 📑" at bounding box center [503, 250] width 405 height 14
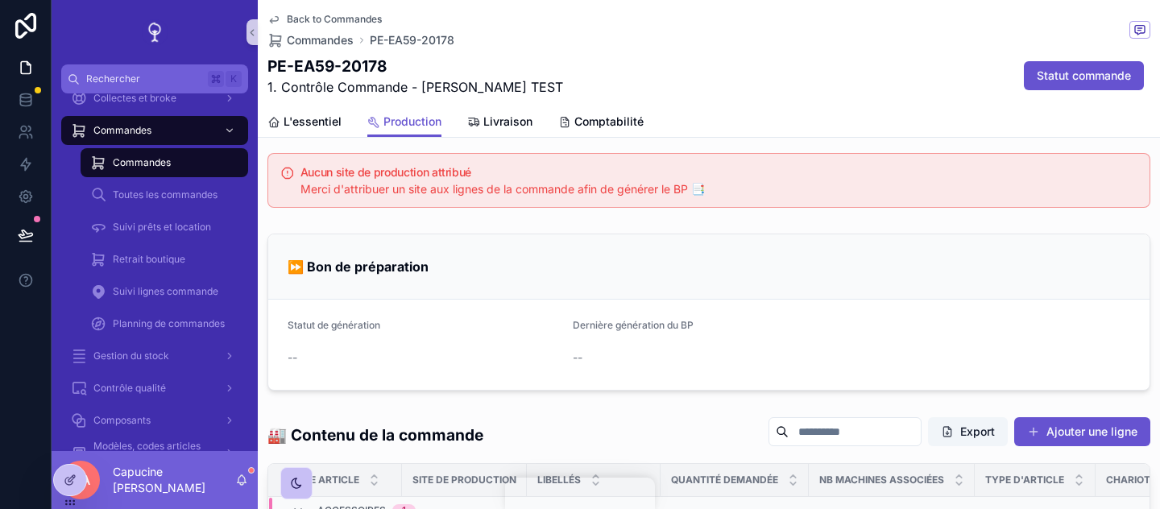
scroll to position [371, 0]
click at [596, 284] on div "⏩ Bon de préparation" at bounding box center [709, 267] width 882 height 65
click at [579, 280] on div "⏩ Bon de préparation" at bounding box center [709, 268] width 843 height 26
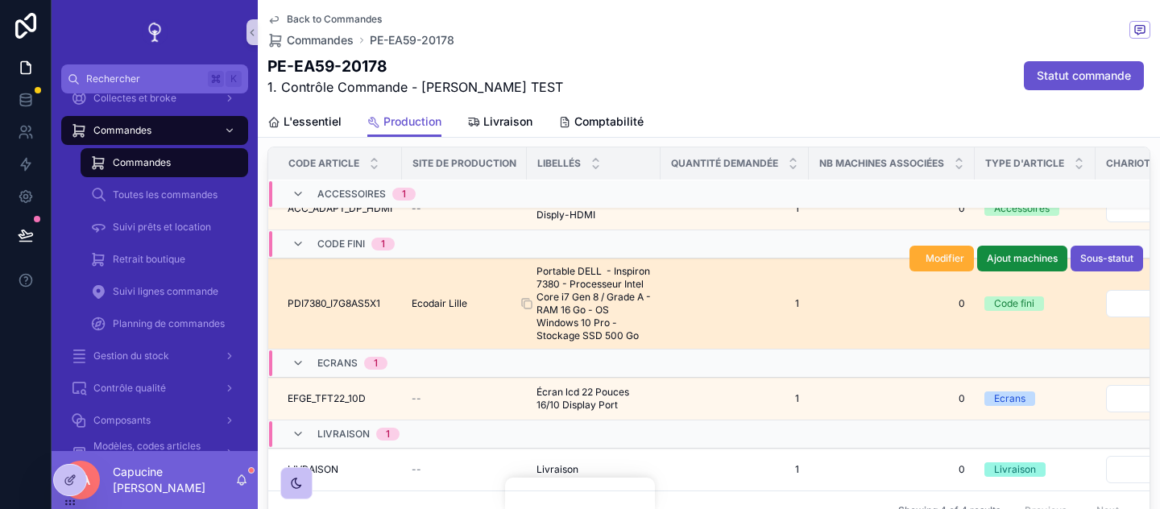
scroll to position [0, 0]
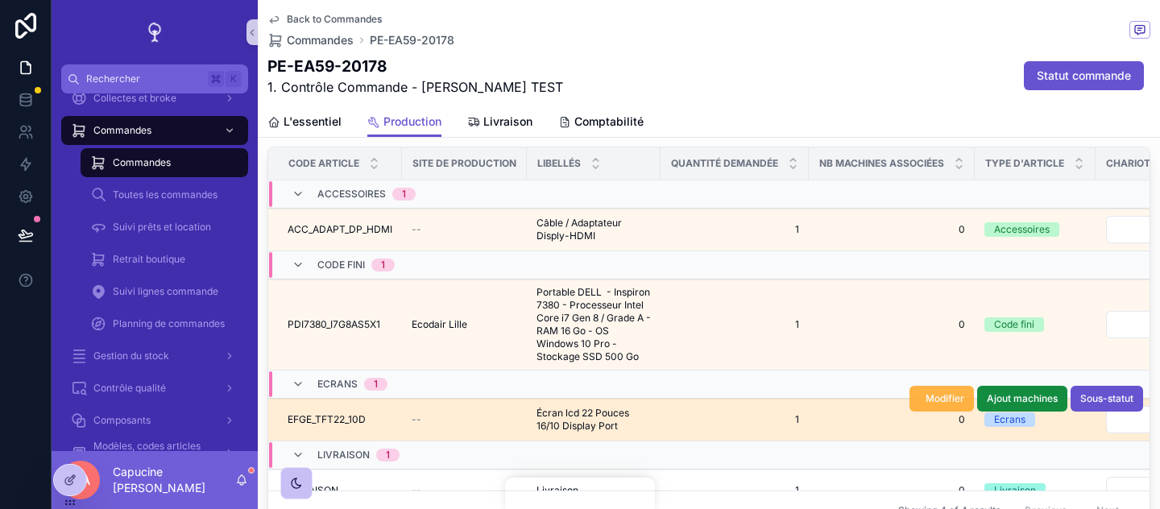
click at [926, 405] on span "Modifier" at bounding box center [945, 398] width 39 height 13
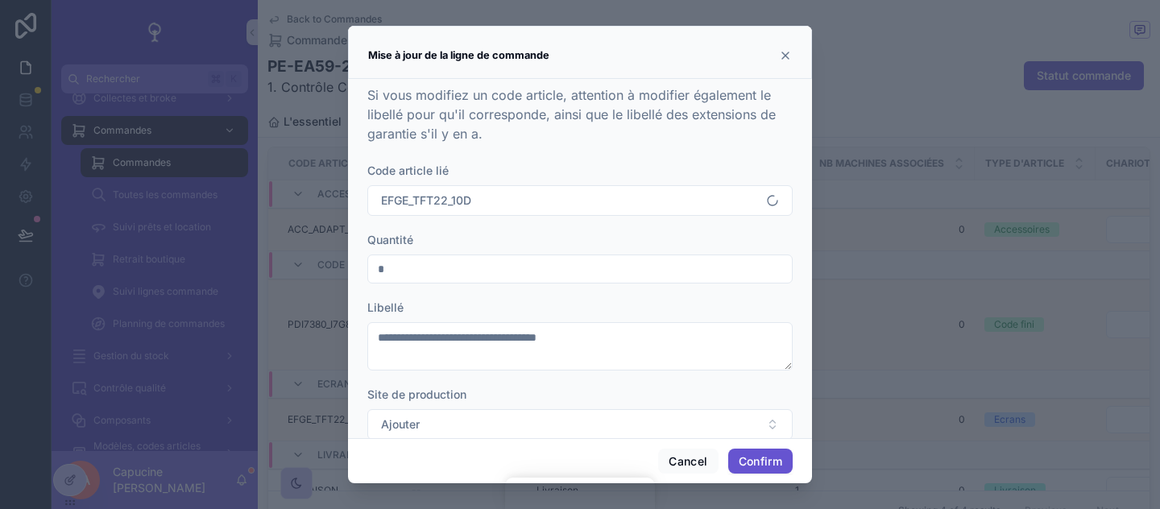
scroll to position [99, 0]
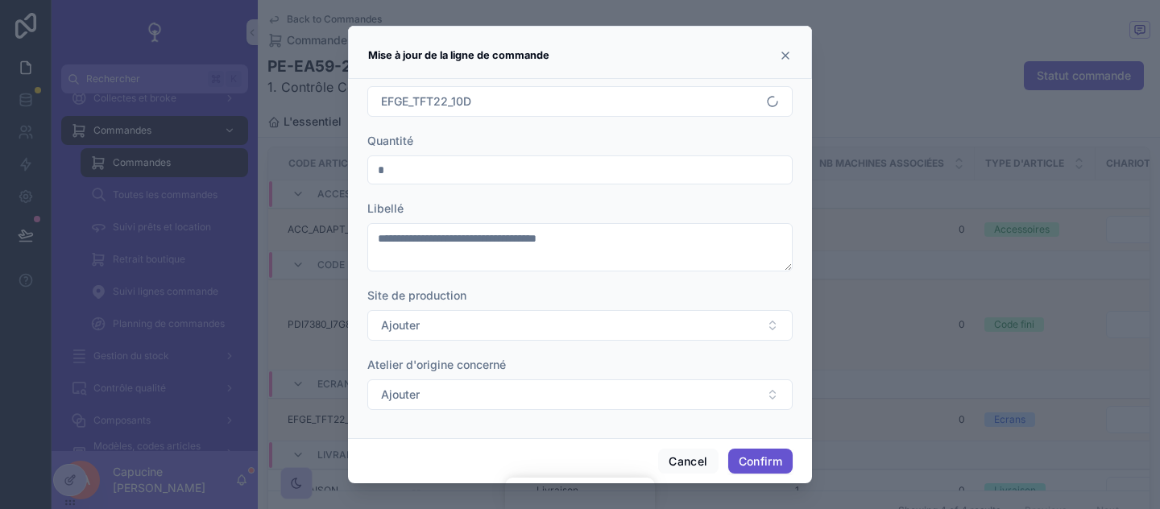
click at [554, 347] on form "**********" at bounding box center [579, 245] width 425 height 363
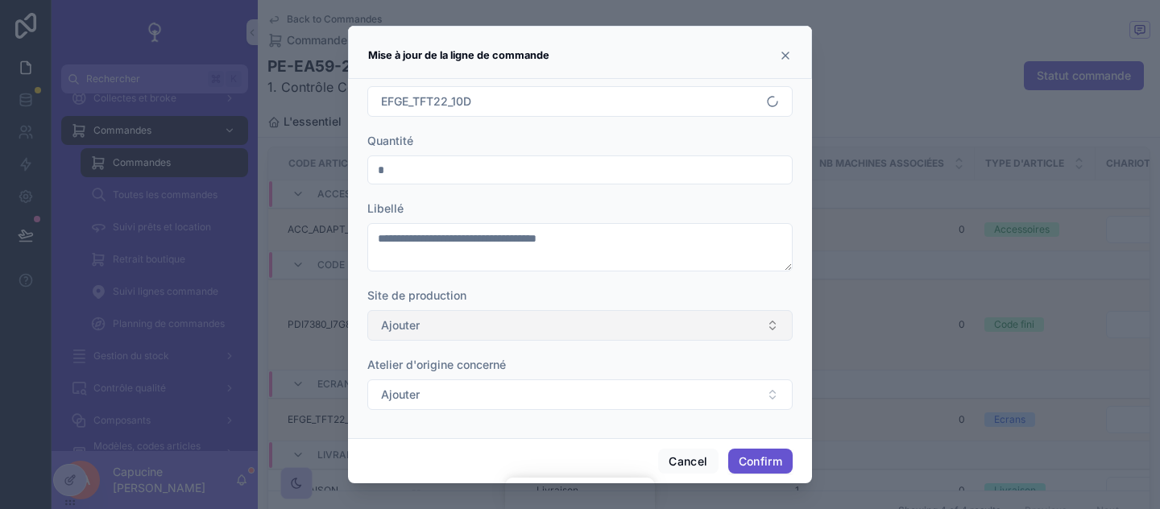
click at [541, 332] on button "Ajouter" at bounding box center [579, 325] width 425 height 31
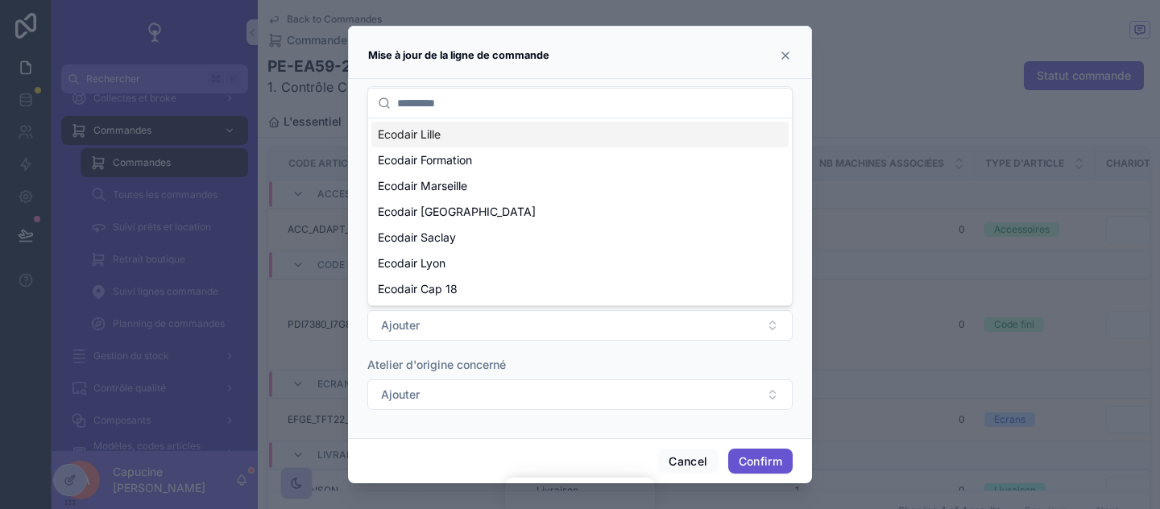
drag, startPoint x: 510, startPoint y: 139, endPoint x: 524, endPoint y: 161, distance: 26.4
click at [510, 139] on div "Ecodair Lille" at bounding box center [579, 135] width 417 height 26
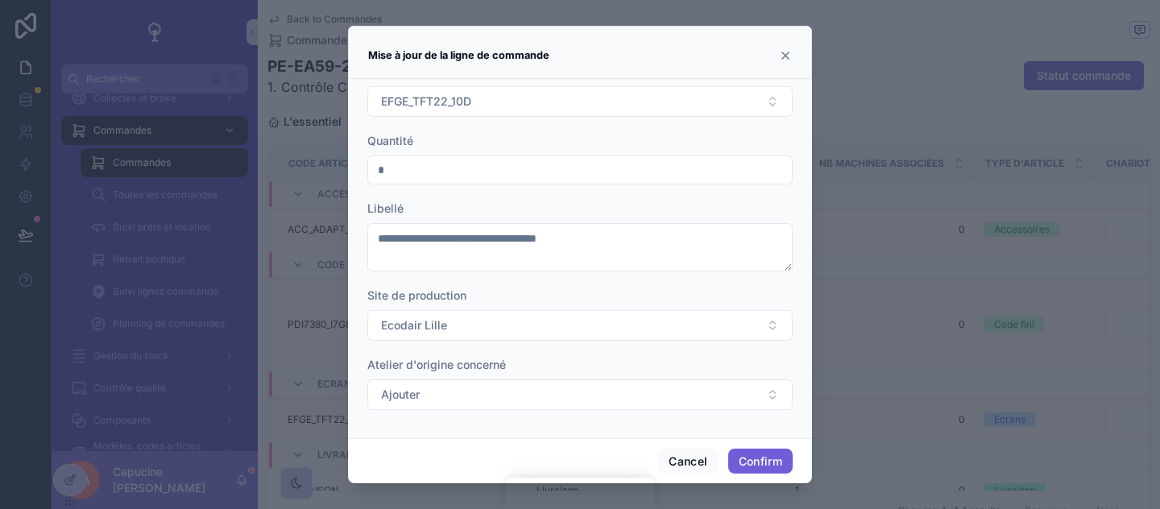
click at [745, 458] on button "Confirm" at bounding box center [760, 462] width 64 height 26
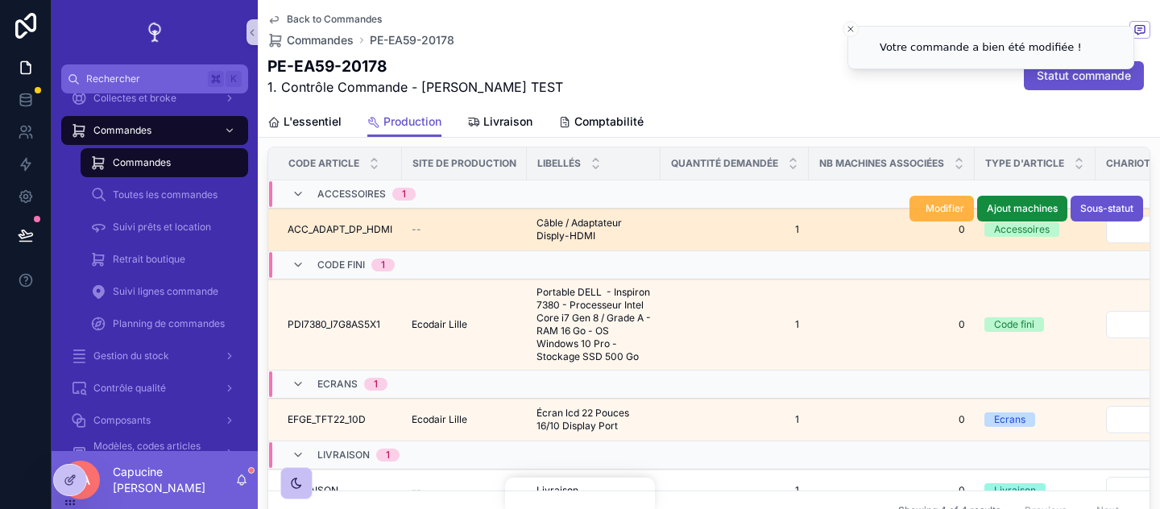
click at [929, 209] on span "Modifier" at bounding box center [945, 208] width 39 height 13
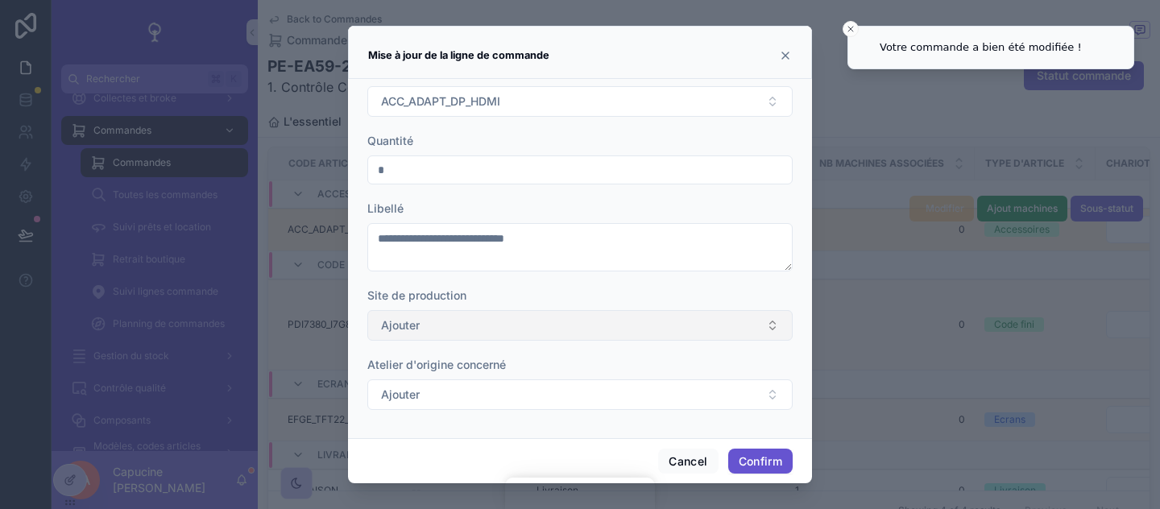
click at [613, 323] on button "Ajouter" at bounding box center [579, 325] width 425 height 31
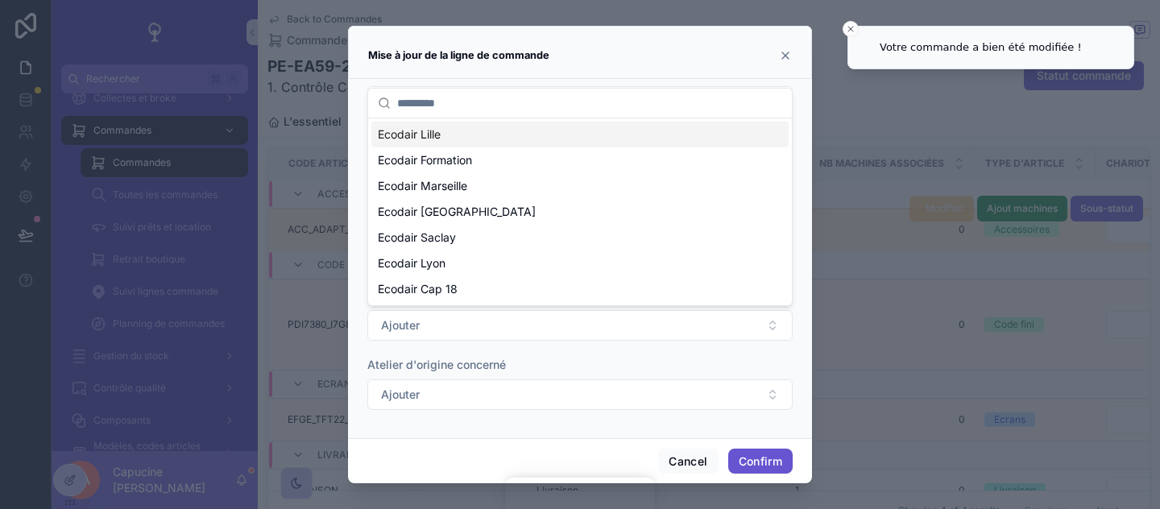
drag, startPoint x: 593, startPoint y: 138, endPoint x: 622, endPoint y: 222, distance: 89.4
click at [593, 138] on div "Ecodair Lille" at bounding box center [579, 135] width 417 height 26
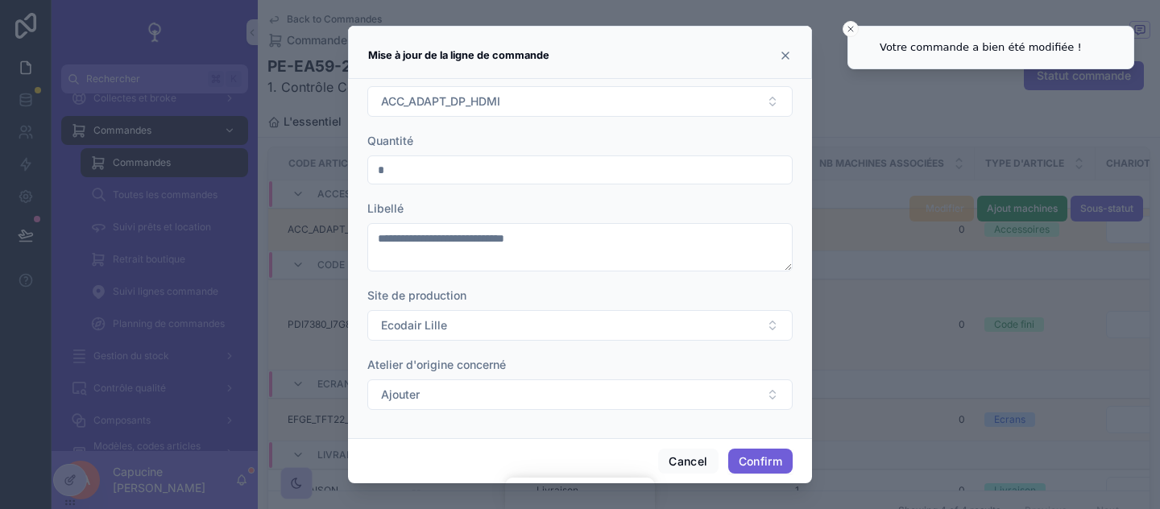
click at [756, 454] on button "Confirm" at bounding box center [760, 462] width 64 height 26
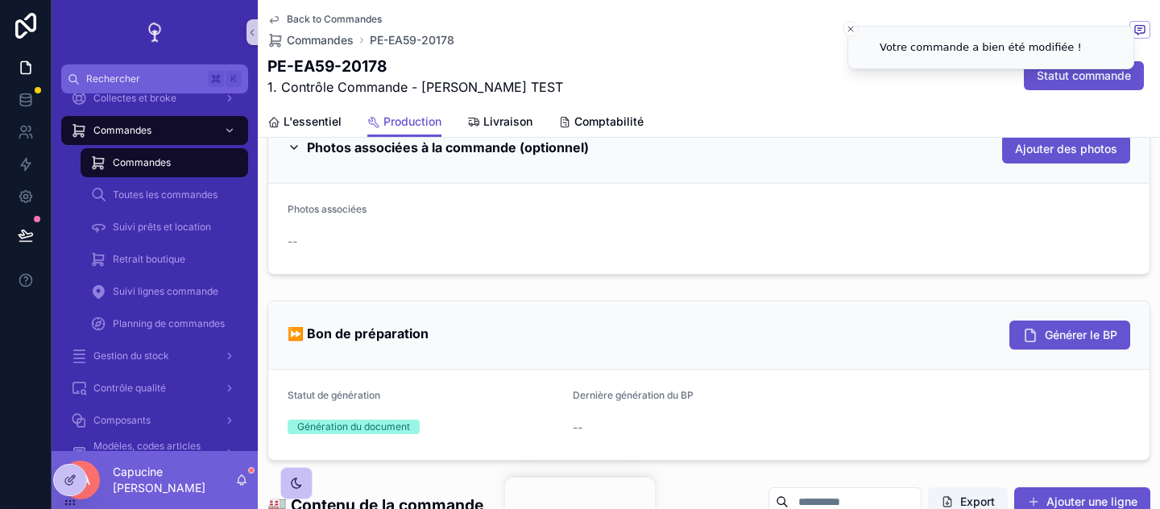
scroll to position [261, 0]
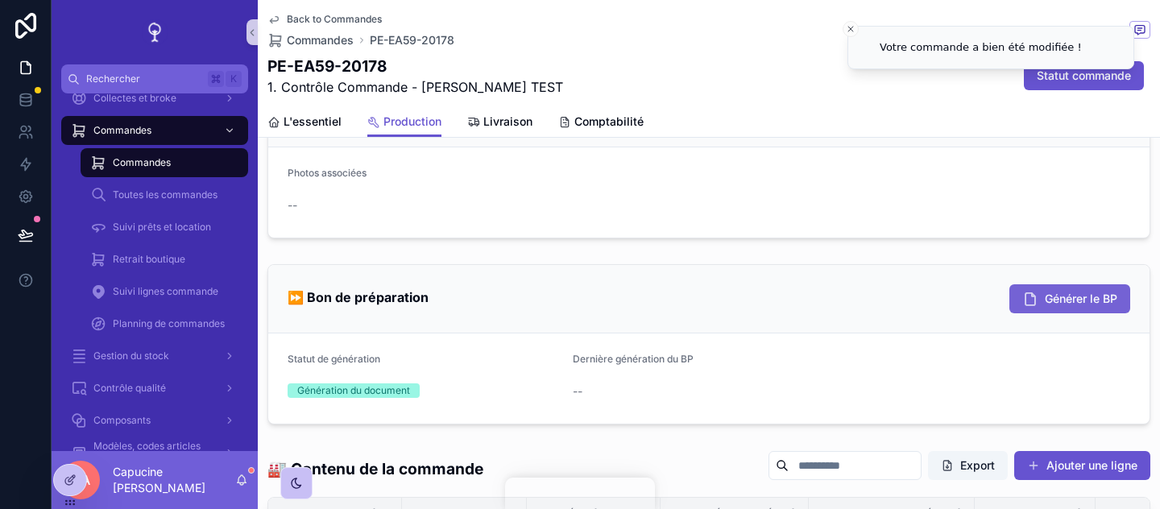
click at [1058, 309] on button "Générer le BP" at bounding box center [1070, 298] width 121 height 29
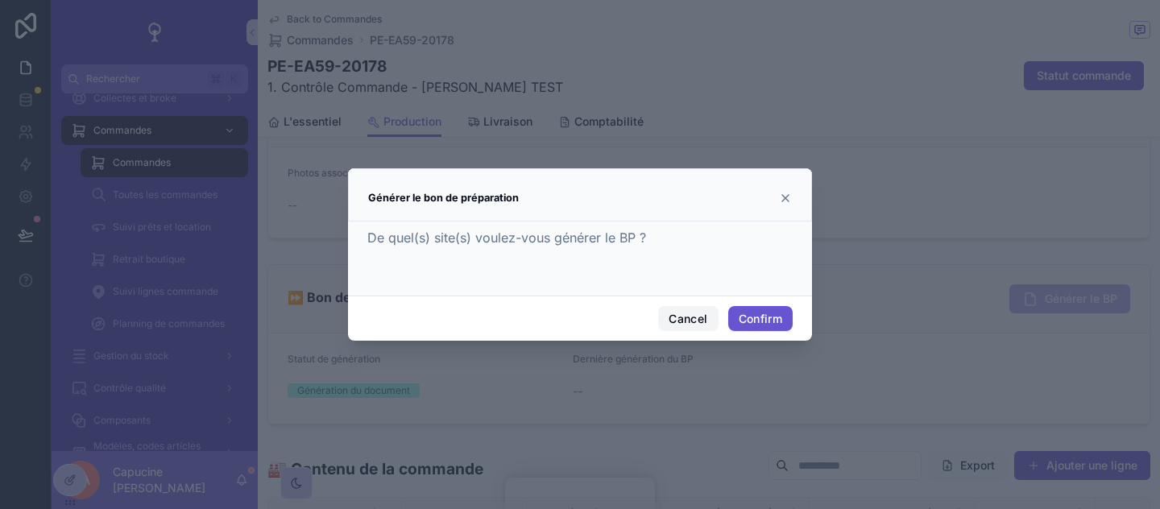
click at [694, 322] on button "Cancel" at bounding box center [688, 319] width 60 height 26
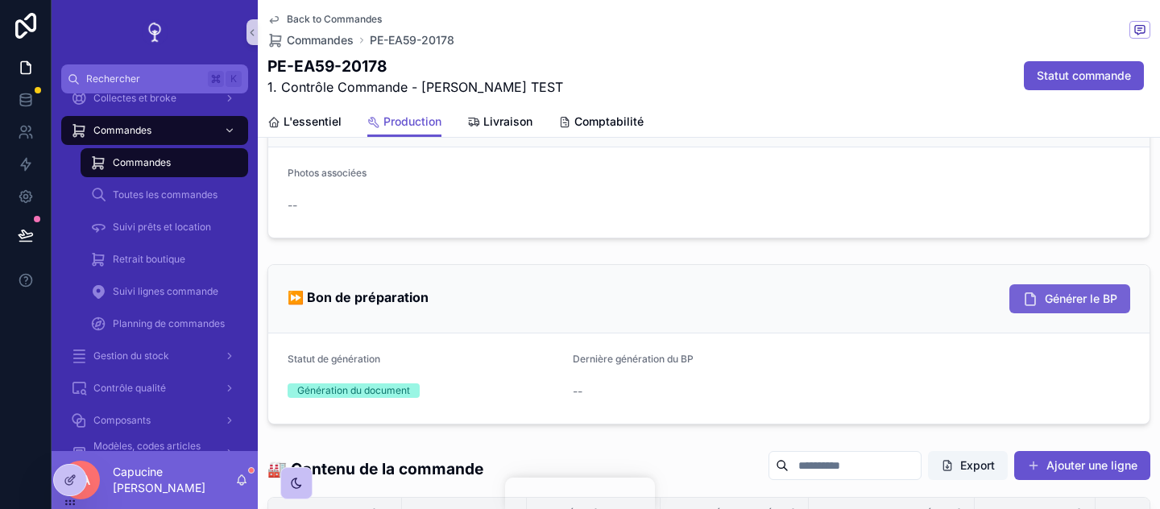
click at [1023, 298] on icon "scrollable content" at bounding box center [1031, 299] width 16 height 16
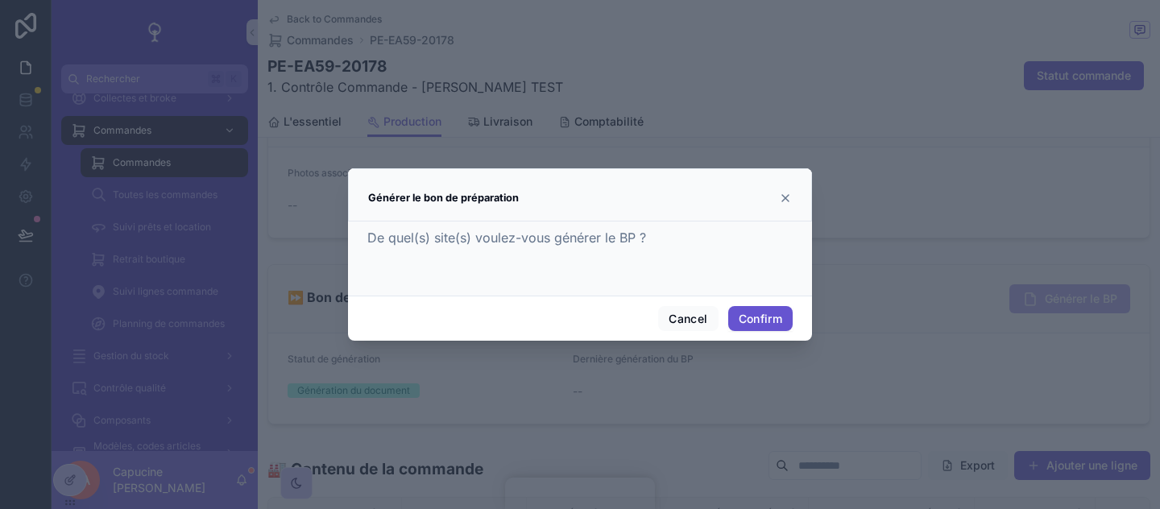
click at [462, 273] on form at bounding box center [579, 275] width 425 height 16
click at [666, 309] on button "Cancel" at bounding box center [688, 319] width 60 height 26
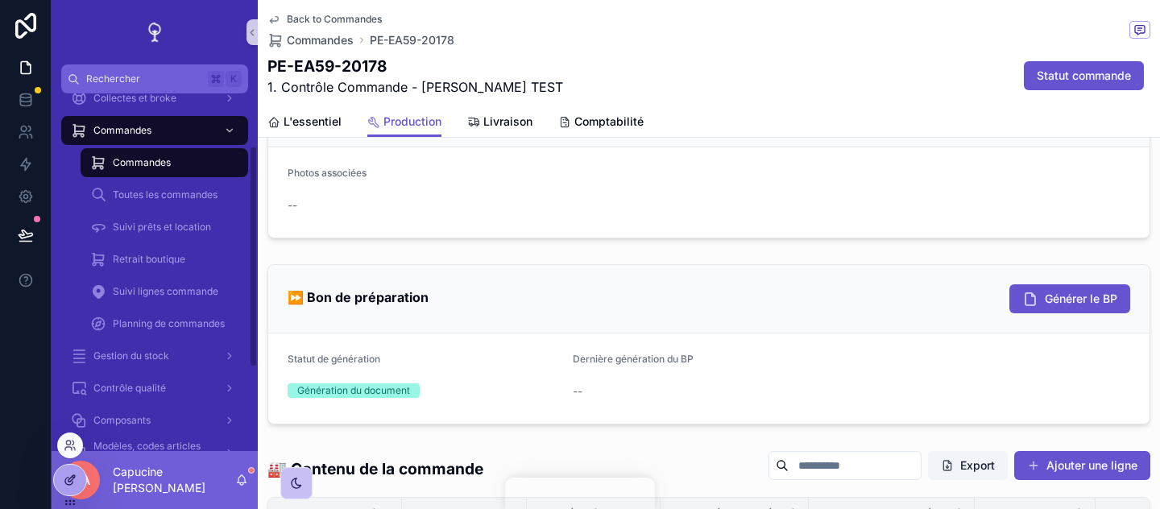
click at [71, 489] on div at bounding box center [70, 480] width 32 height 31
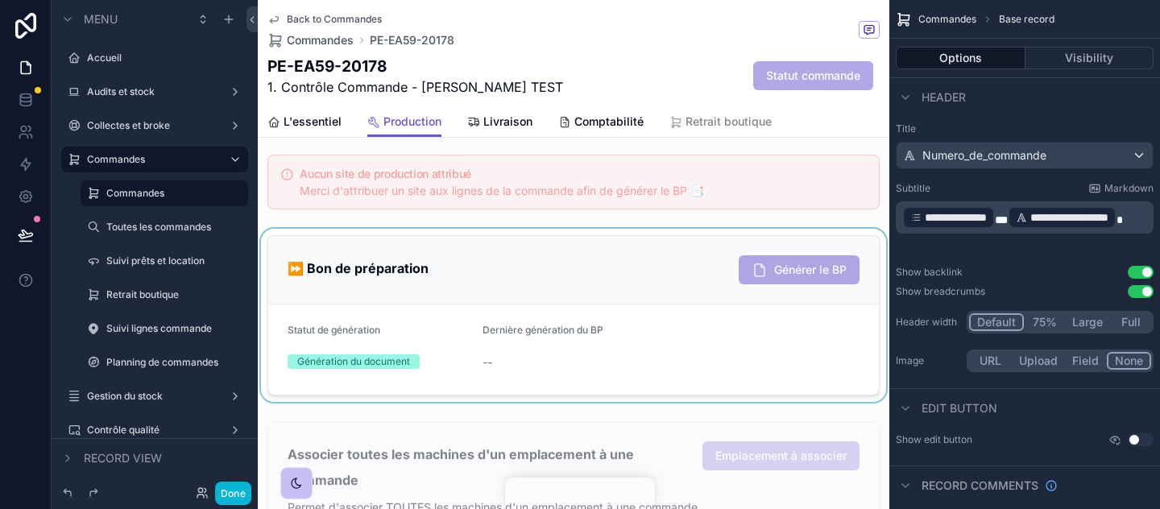
scroll to position [779, 0]
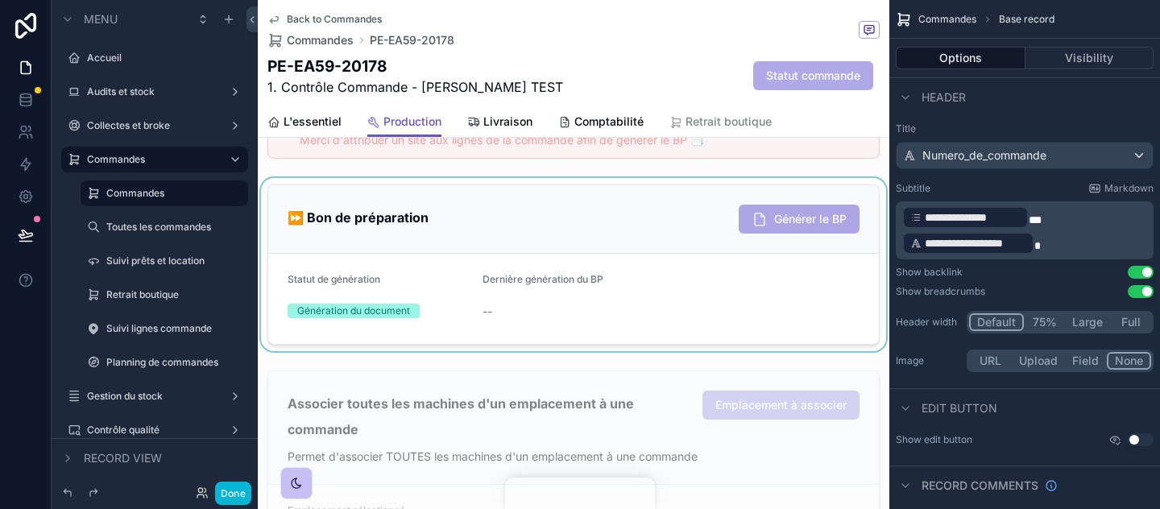
click at [783, 315] on div "scrollable content" at bounding box center [574, 264] width 632 height 173
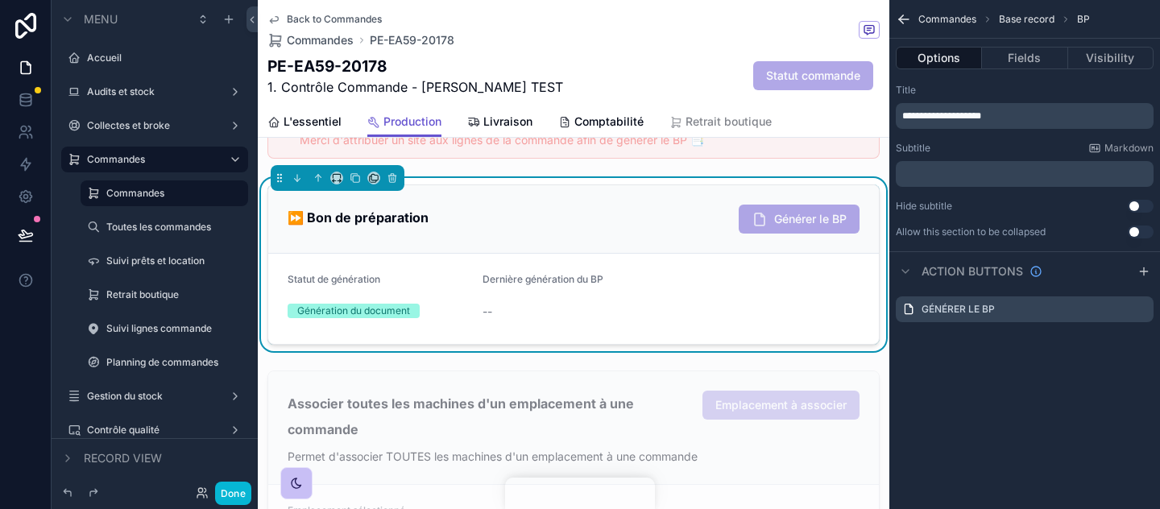
click at [648, 301] on div "--" at bounding box center [574, 312] width 182 height 26
click at [1141, 312] on icon "scrollable content" at bounding box center [1141, 309] width 13 height 13
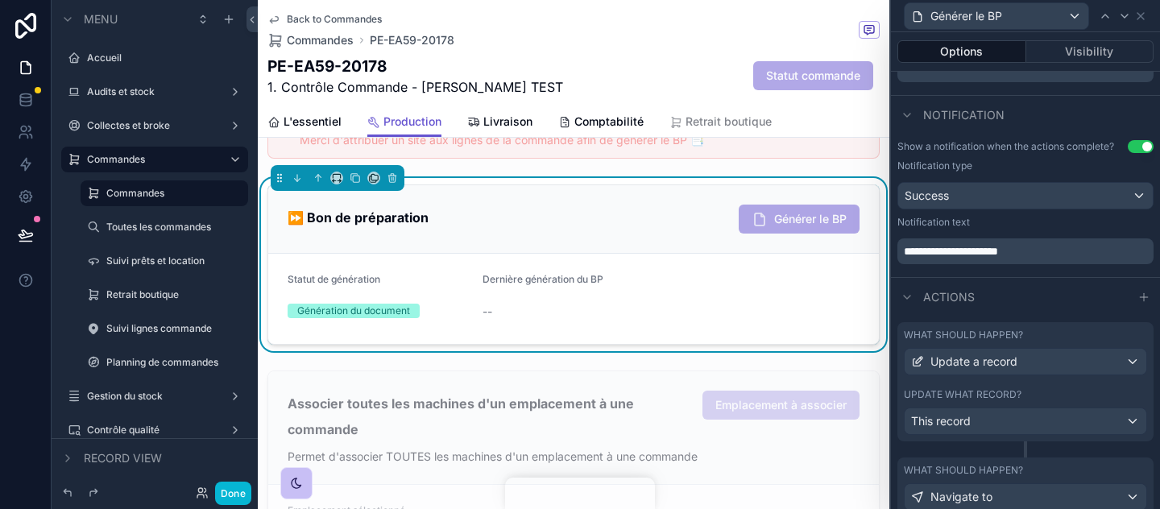
scroll to position [450, 0]
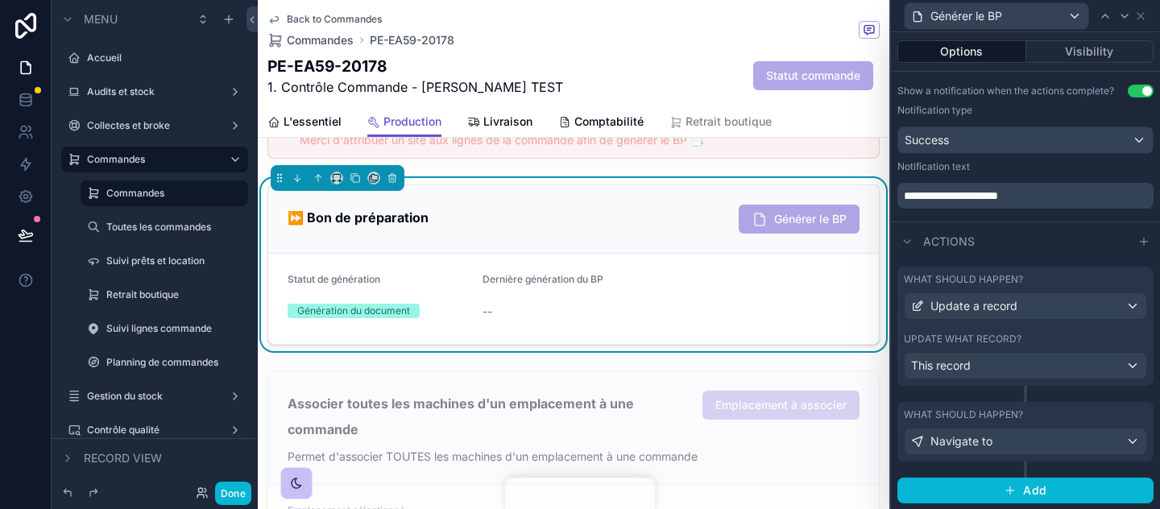
click at [1032, 333] on div "Update what record?" at bounding box center [1025, 339] width 243 height 13
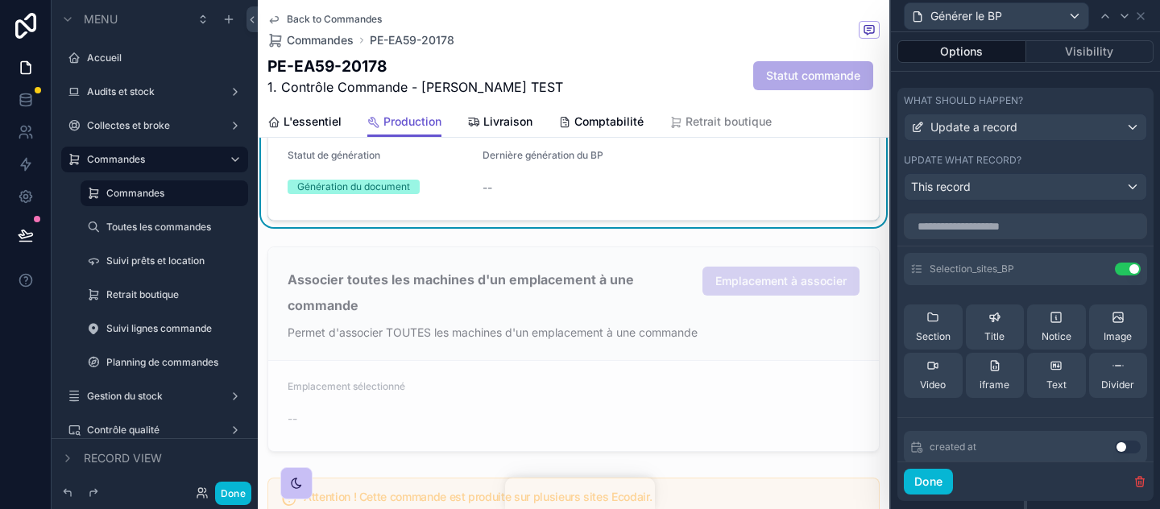
scroll to position [932, 0]
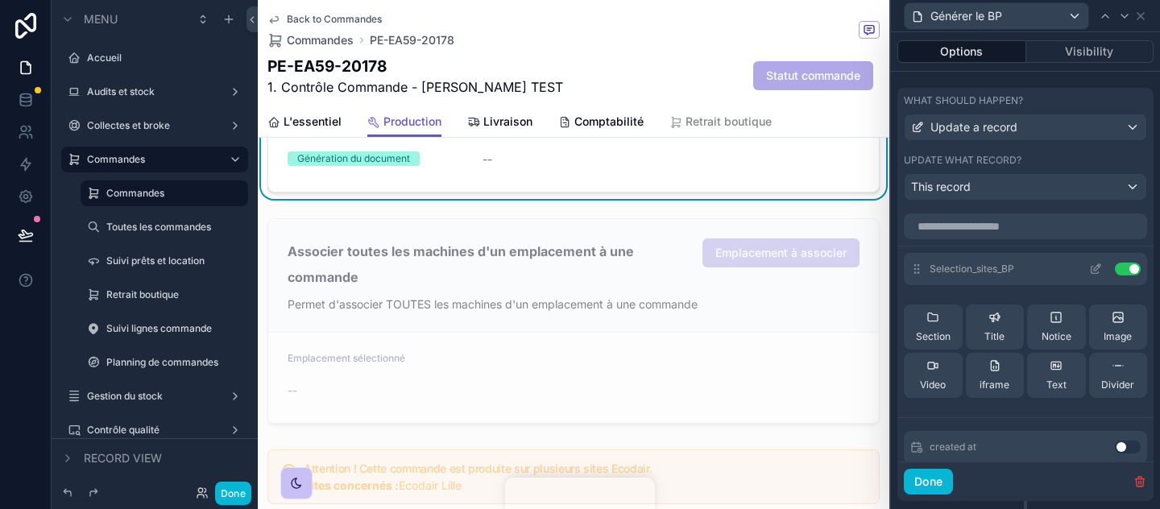
click at [1094, 269] on icon at bounding box center [1096, 269] width 13 height 13
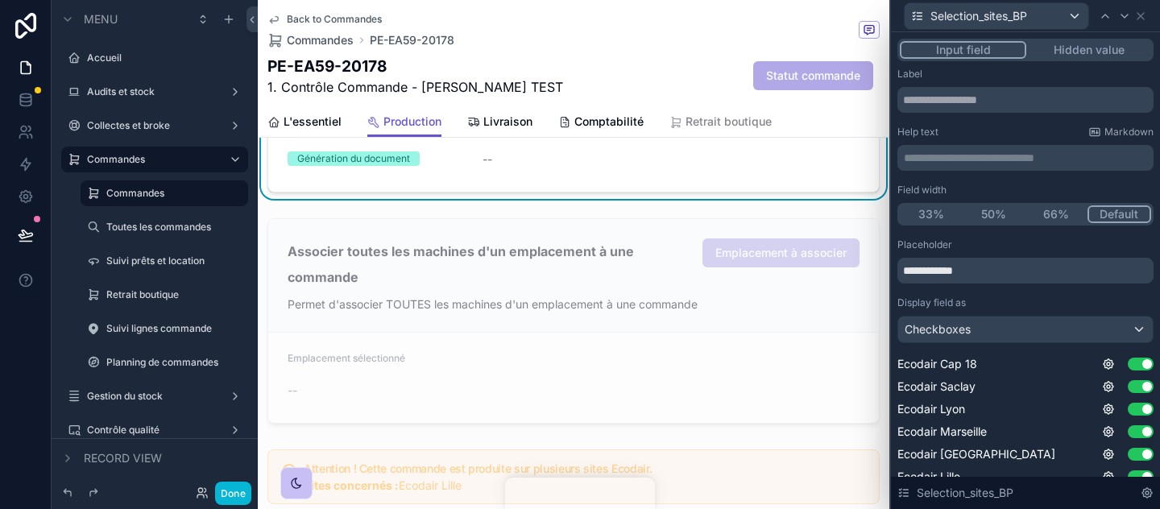
scroll to position [52, 0]
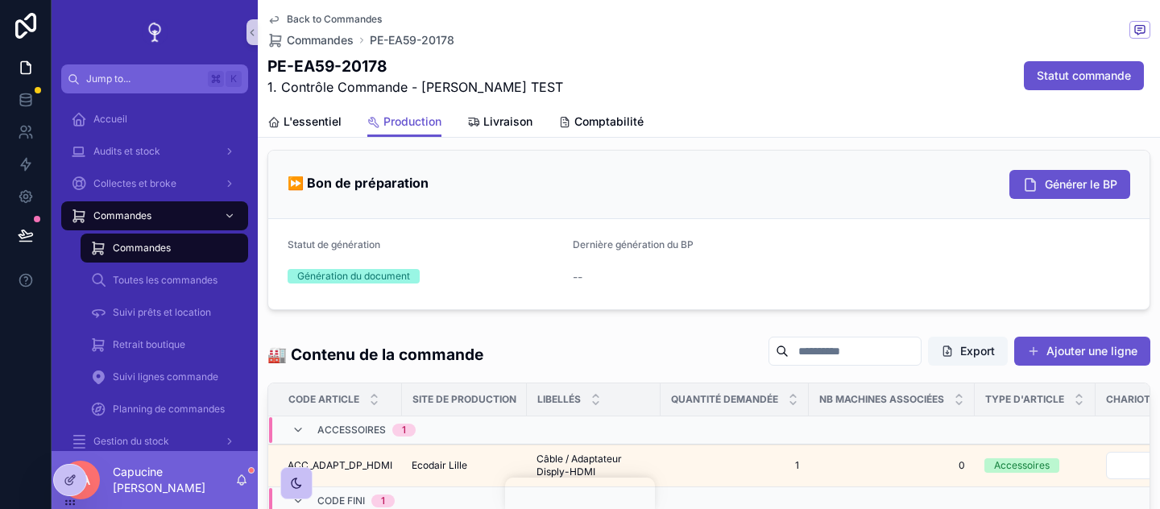
scroll to position [372, 0]
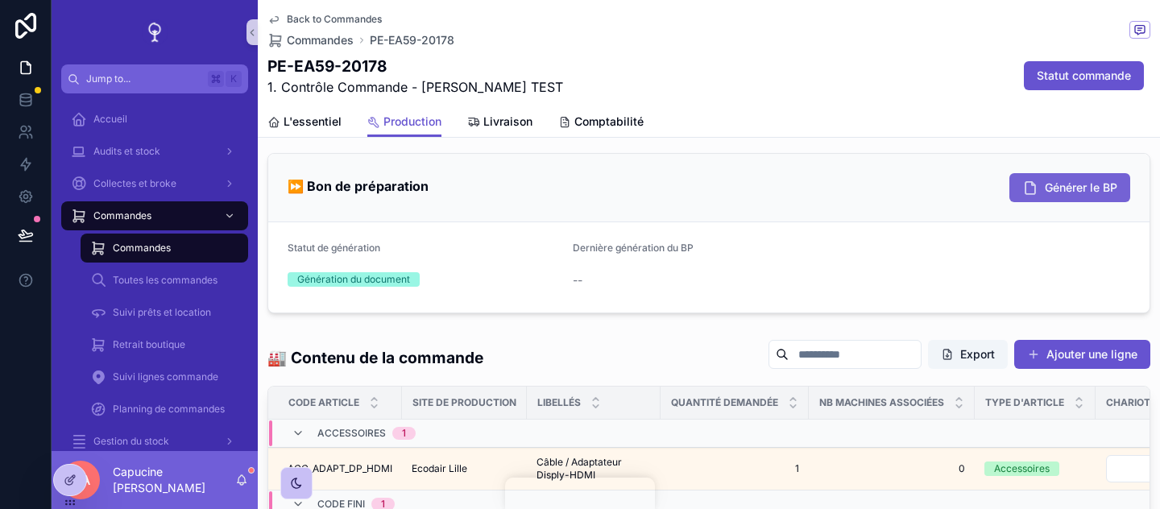
click at [1043, 181] on button "Générer le BP" at bounding box center [1070, 187] width 121 height 29
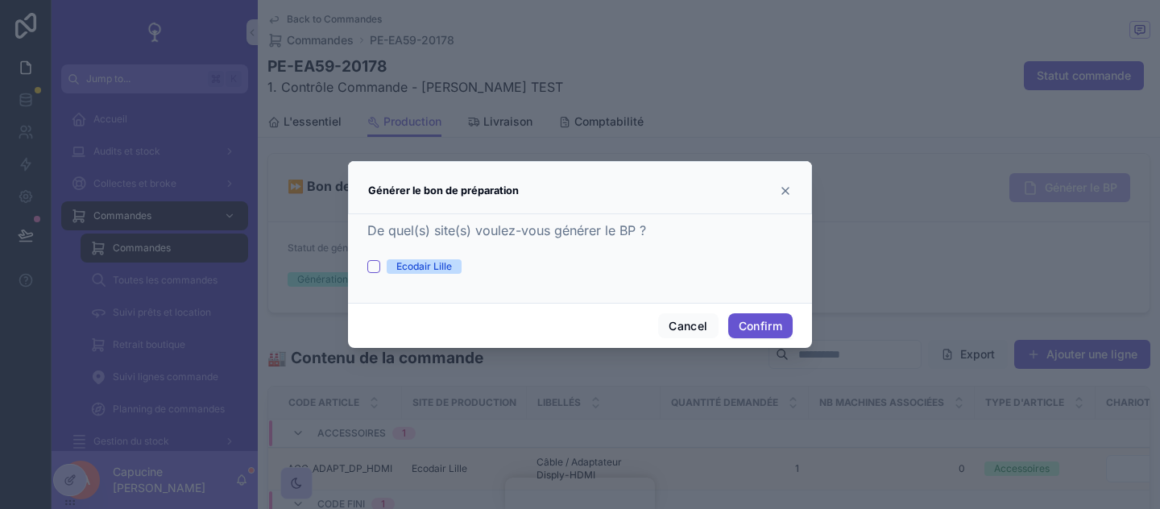
click at [787, 197] on icon at bounding box center [785, 191] width 13 height 13
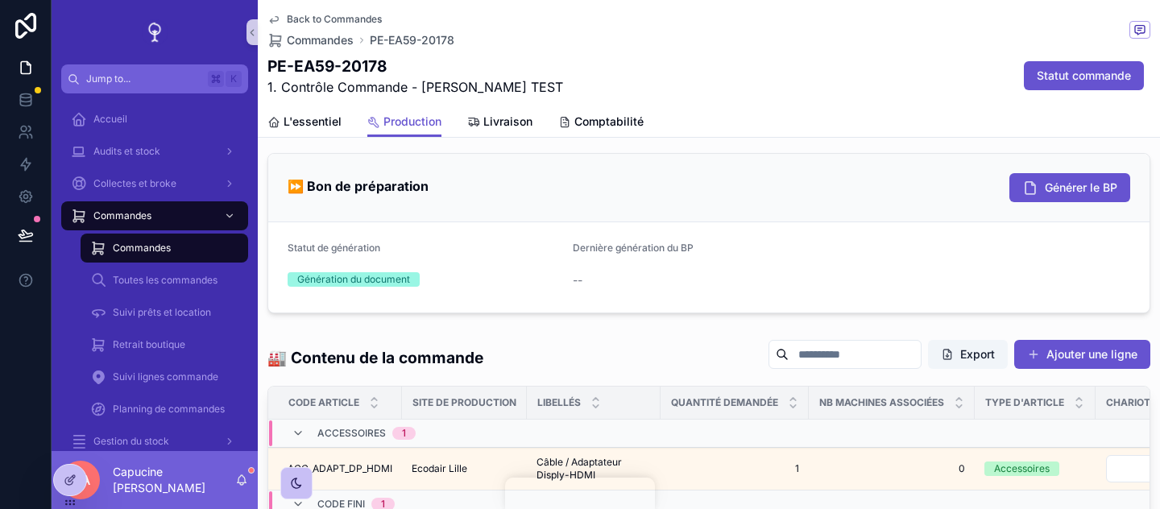
click at [796, 238] on form "Statut de génération Génération du document Dernière génération du BP --" at bounding box center [709, 267] width 882 height 90
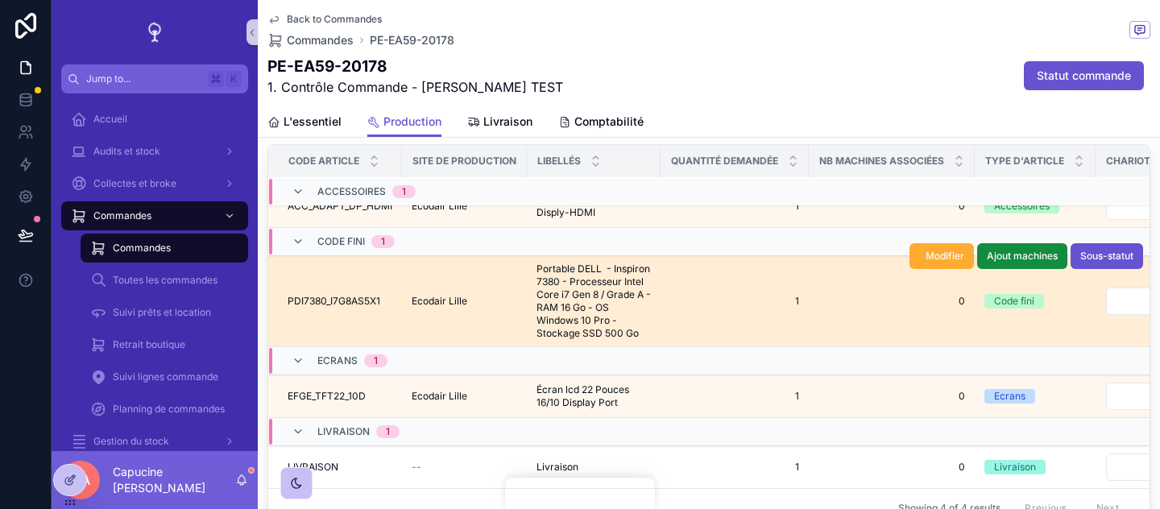
scroll to position [666, 0]
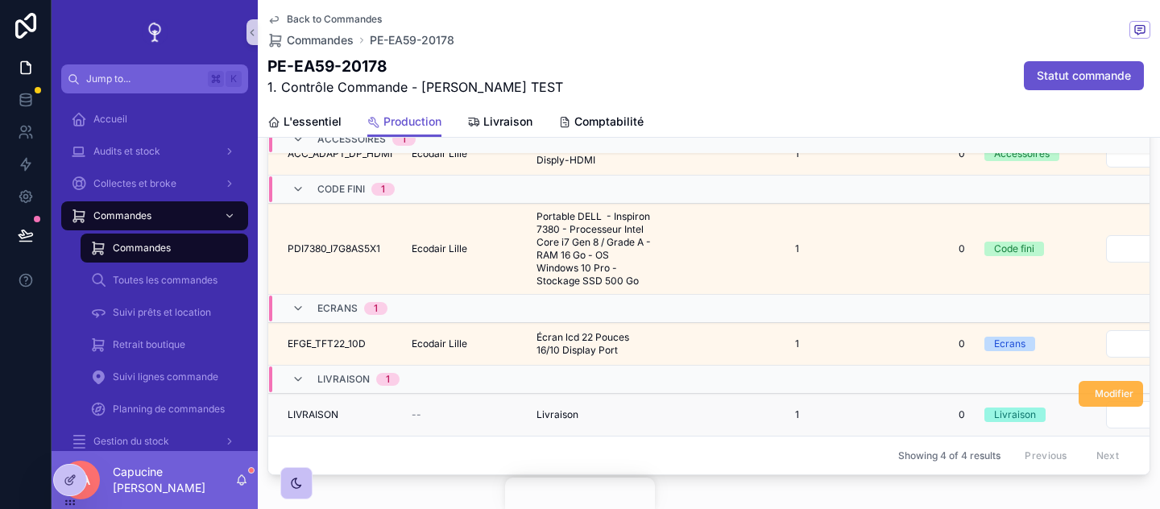
click at [1110, 399] on span "Modifier" at bounding box center [1114, 394] width 39 height 13
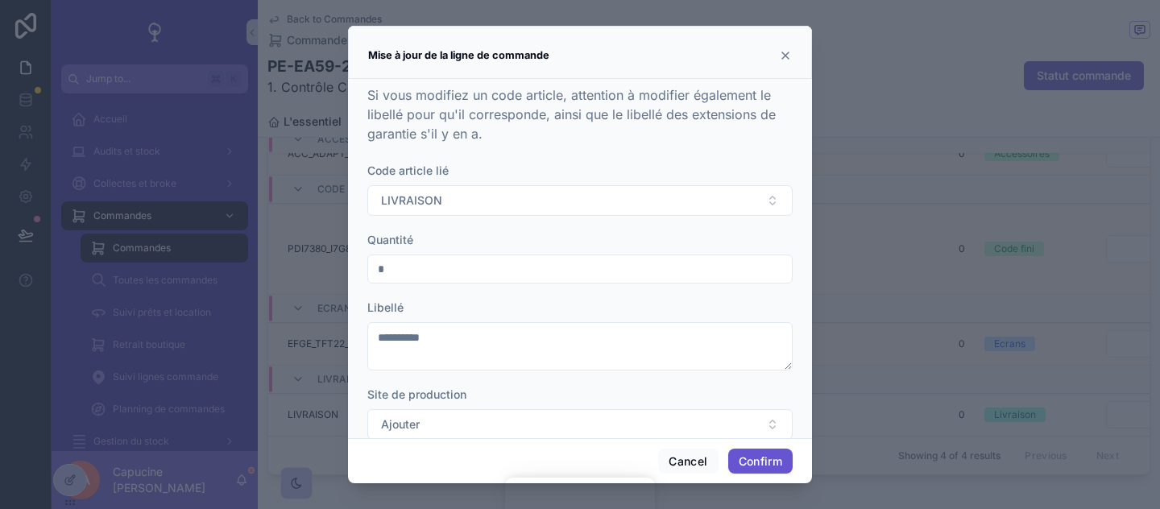
scroll to position [30, 0]
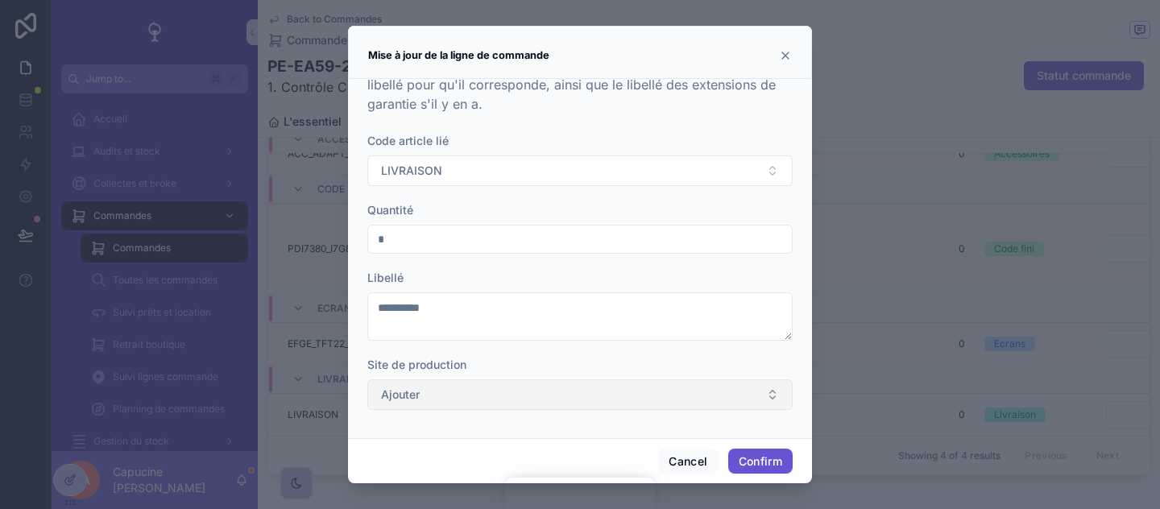
click at [543, 401] on button "Ajouter" at bounding box center [579, 395] width 425 height 31
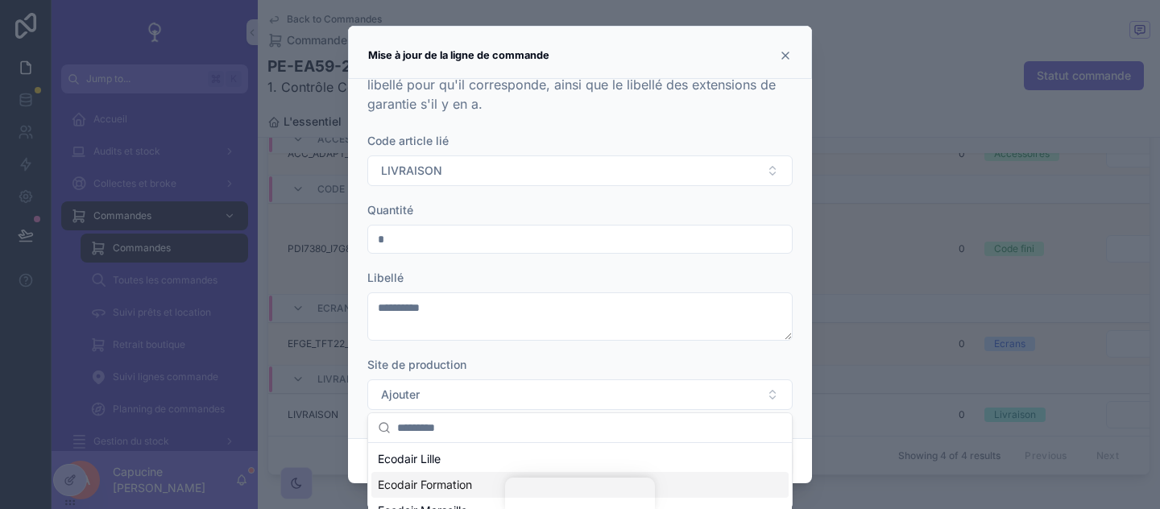
click at [477, 473] on div "Ecodair Formation" at bounding box center [579, 485] width 417 height 26
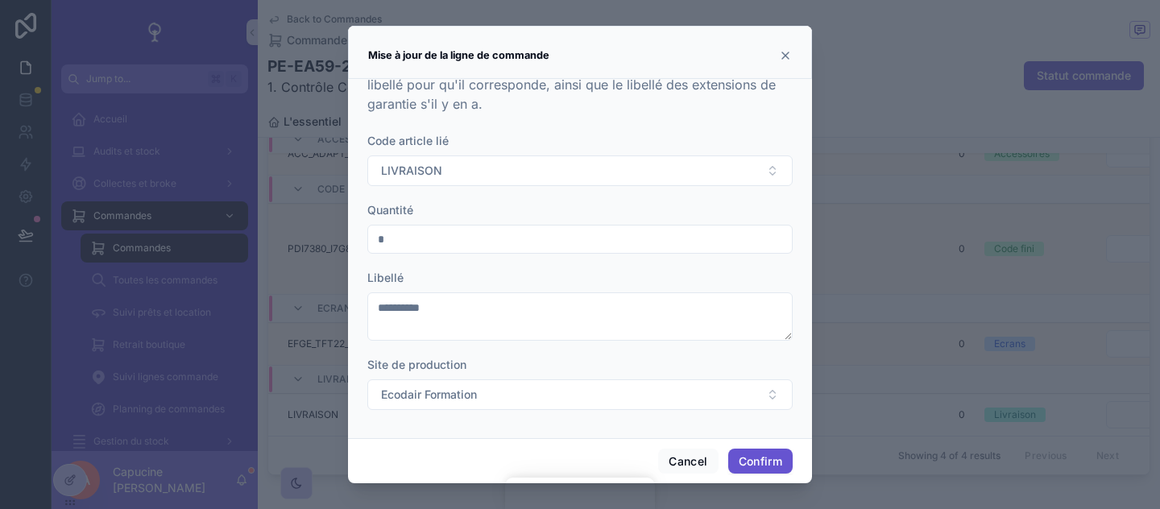
click at [475, 411] on form "Code article lié LIVRAISON Quantité * Libellé ********* Site de production Ecod…" at bounding box center [579, 279] width 425 height 293
click at [465, 394] on span "Ecodair Formation" at bounding box center [429, 395] width 96 height 16
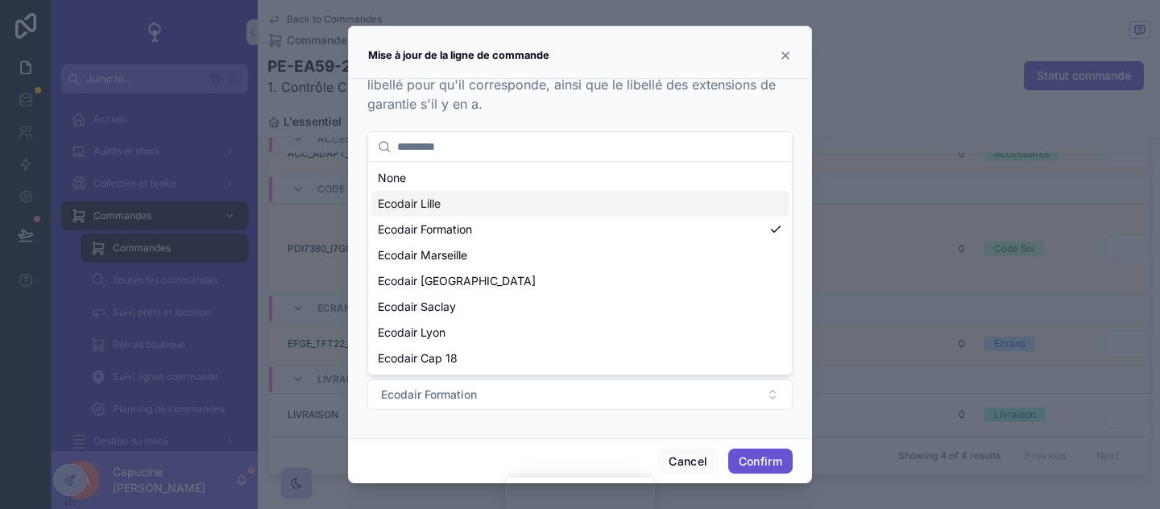
click at [484, 197] on div "Ecodair Lille" at bounding box center [579, 204] width 417 height 26
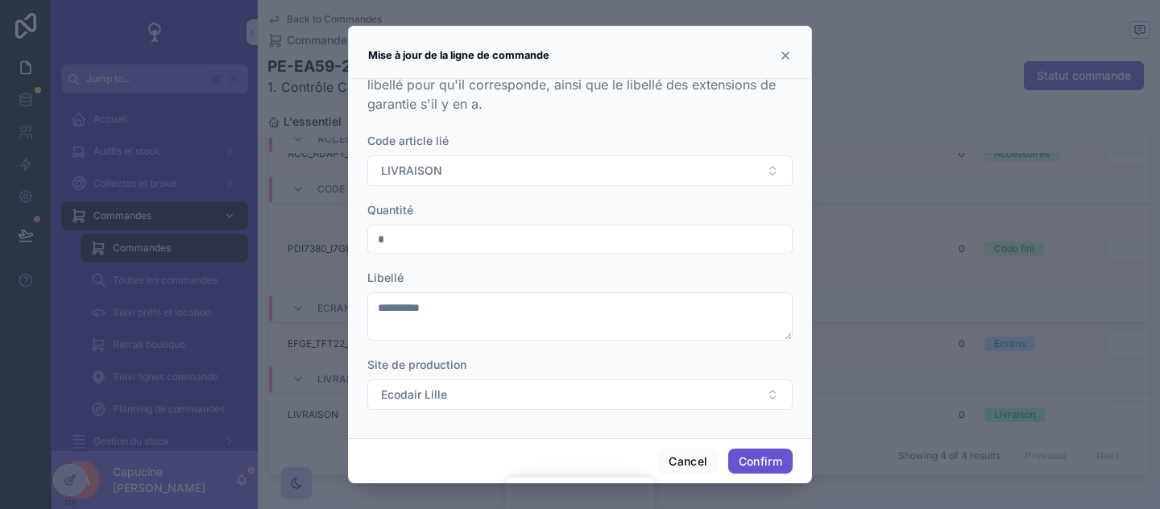
click at [762, 444] on div "Cancel Confirm" at bounding box center [580, 461] width 464 height 46
click at [762, 459] on button "Confirm" at bounding box center [760, 462] width 64 height 26
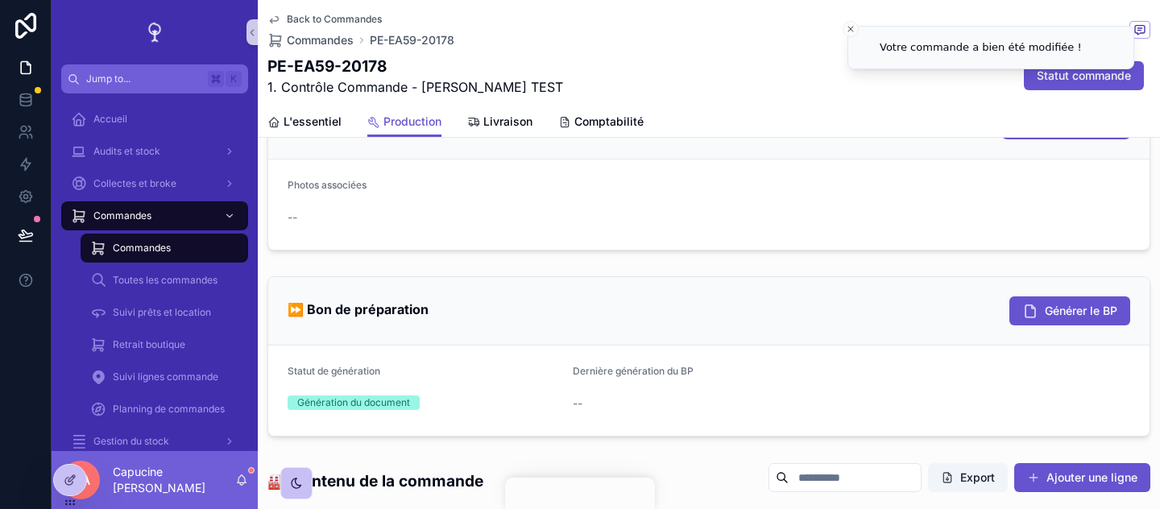
scroll to position [198, 0]
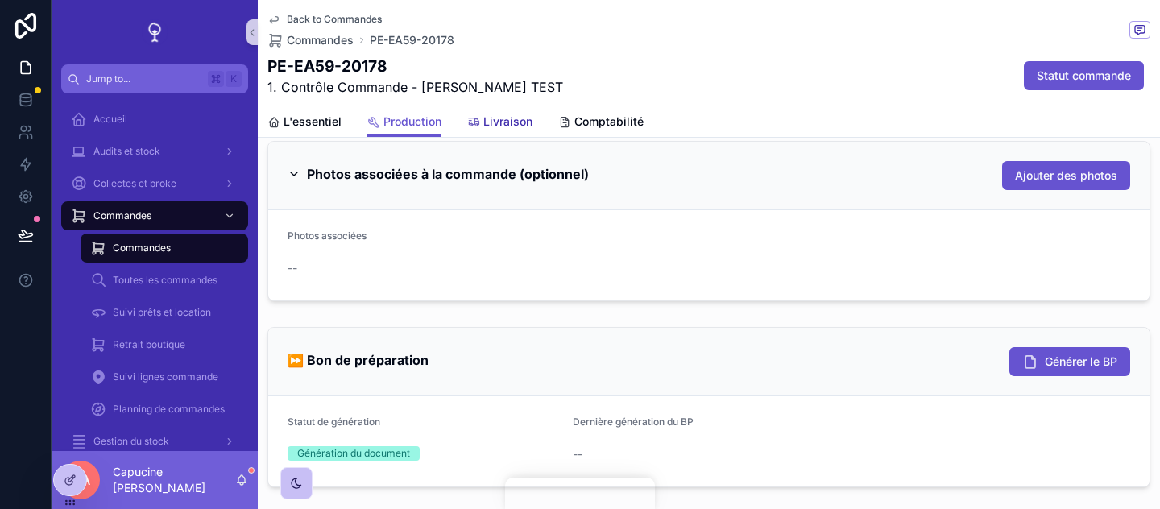
click at [496, 132] on link "Livraison" at bounding box center [499, 123] width 65 height 32
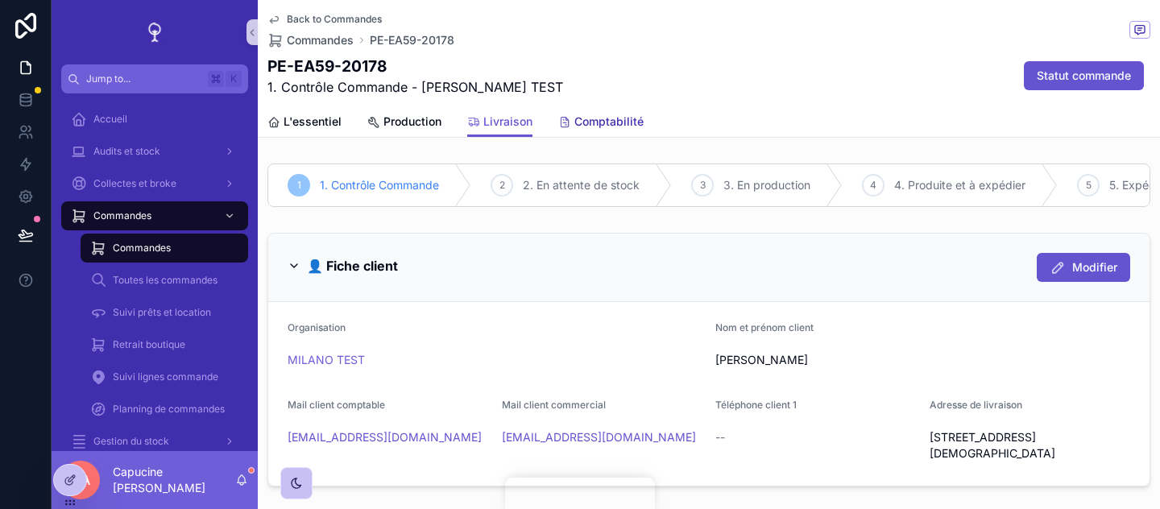
click at [600, 123] on span "Comptabilité" at bounding box center [609, 122] width 69 height 16
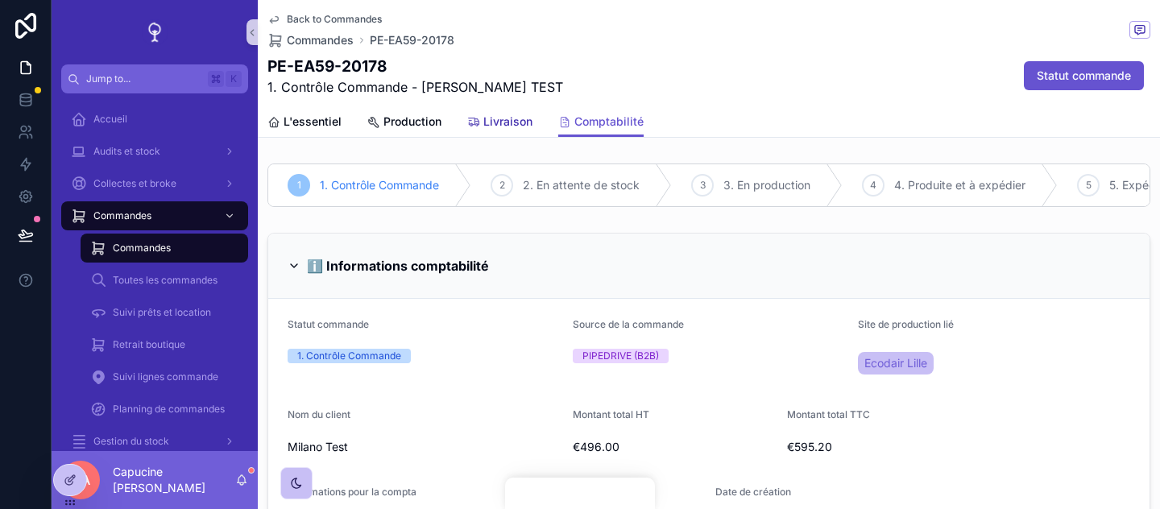
click at [517, 125] on span "Livraison" at bounding box center [508, 122] width 49 height 16
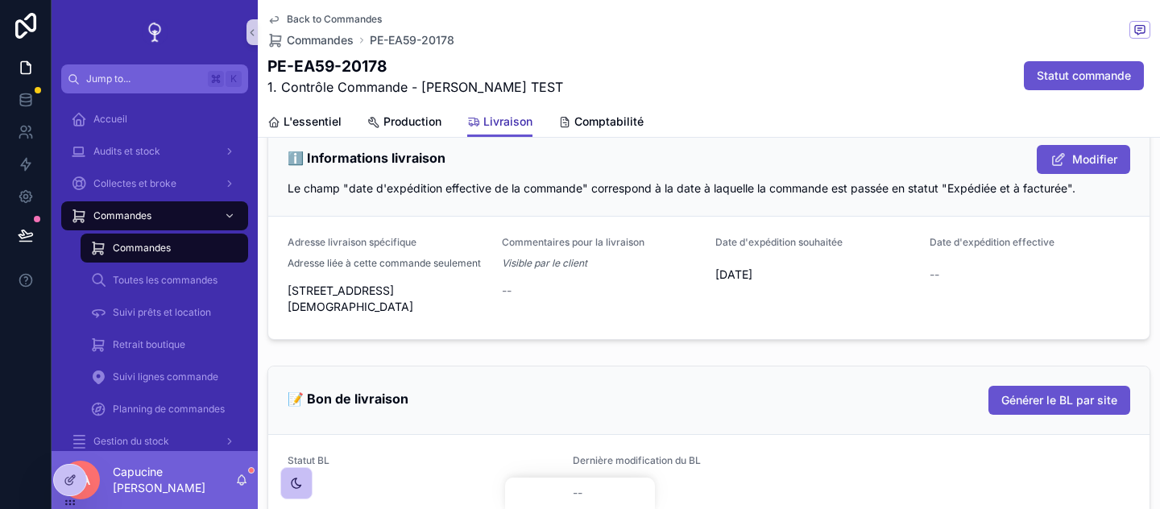
scroll to position [668, 0]
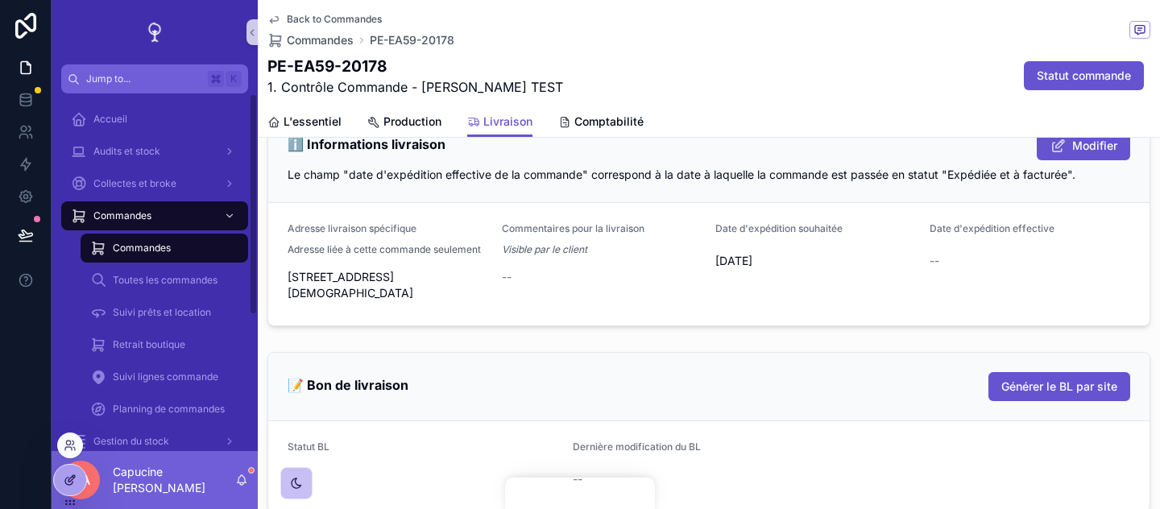
click at [65, 476] on icon at bounding box center [70, 480] width 13 height 13
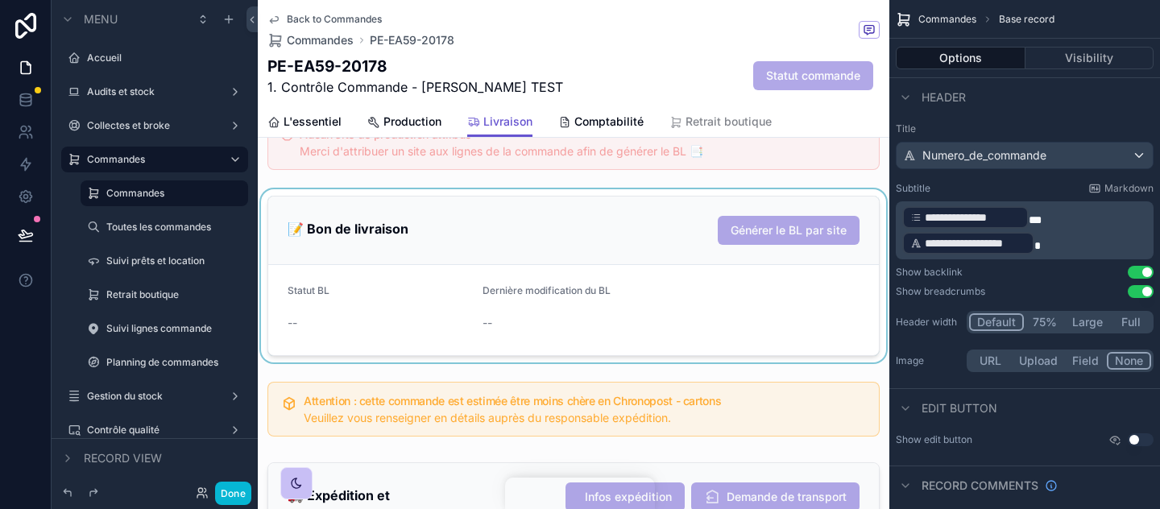
scroll to position [1111, 0]
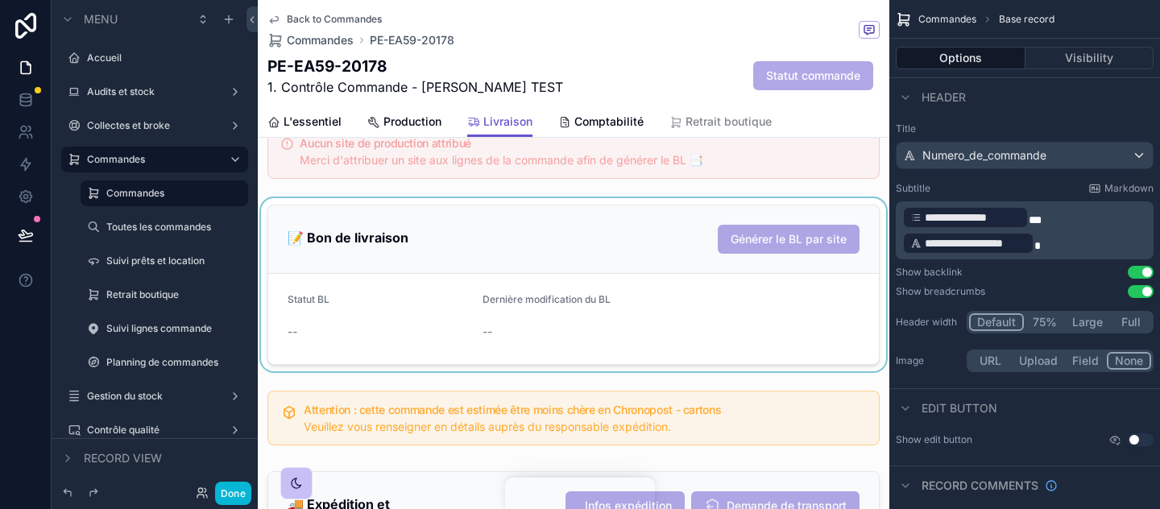
click at [541, 281] on div "scrollable content" at bounding box center [574, 284] width 632 height 173
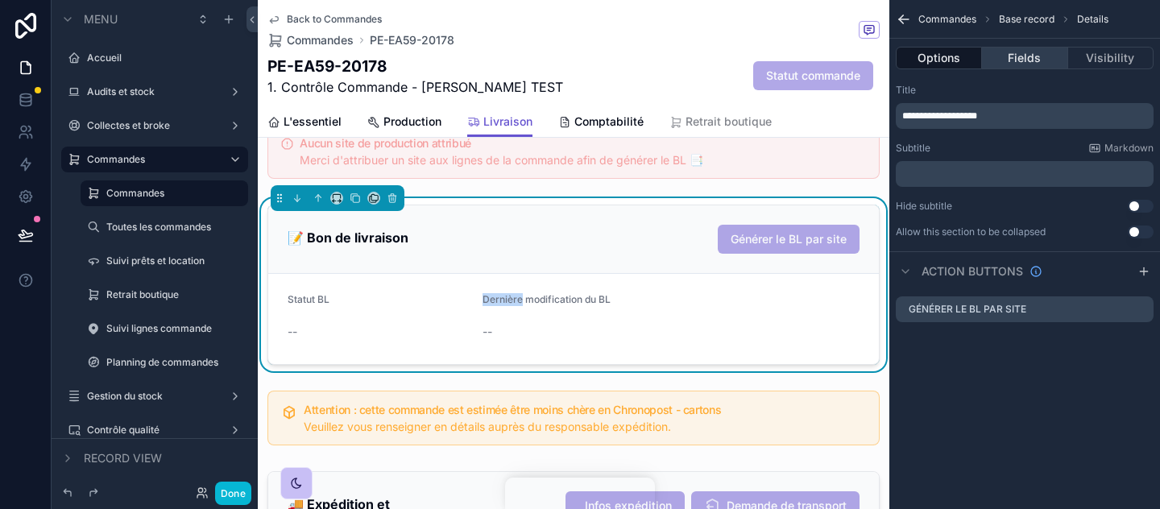
click at [1016, 66] on button "Fields" at bounding box center [1024, 58] width 85 height 23
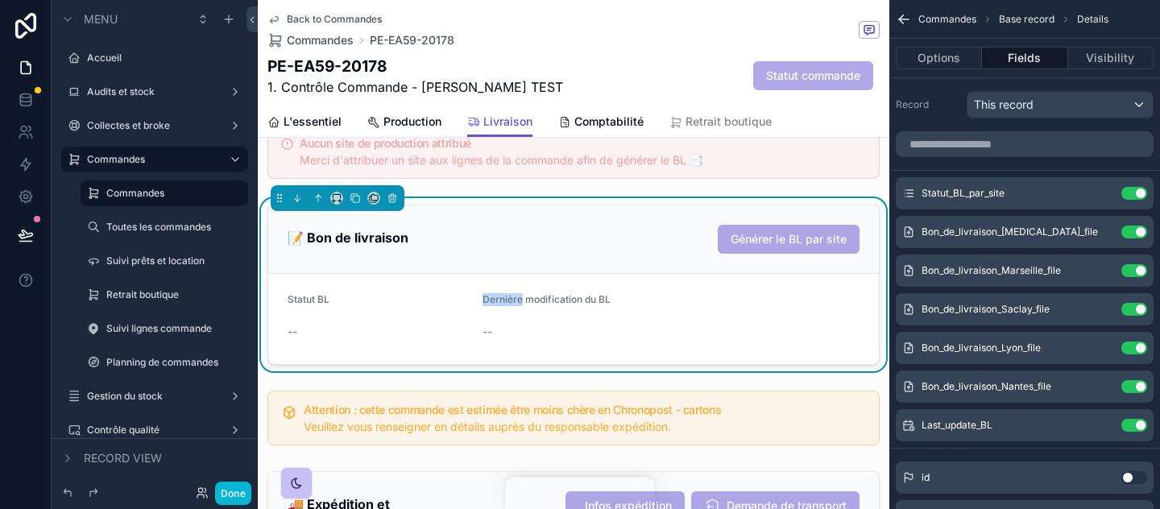
click at [957, 39] on div "Options Fields Visibility" at bounding box center [1025, 58] width 271 height 39
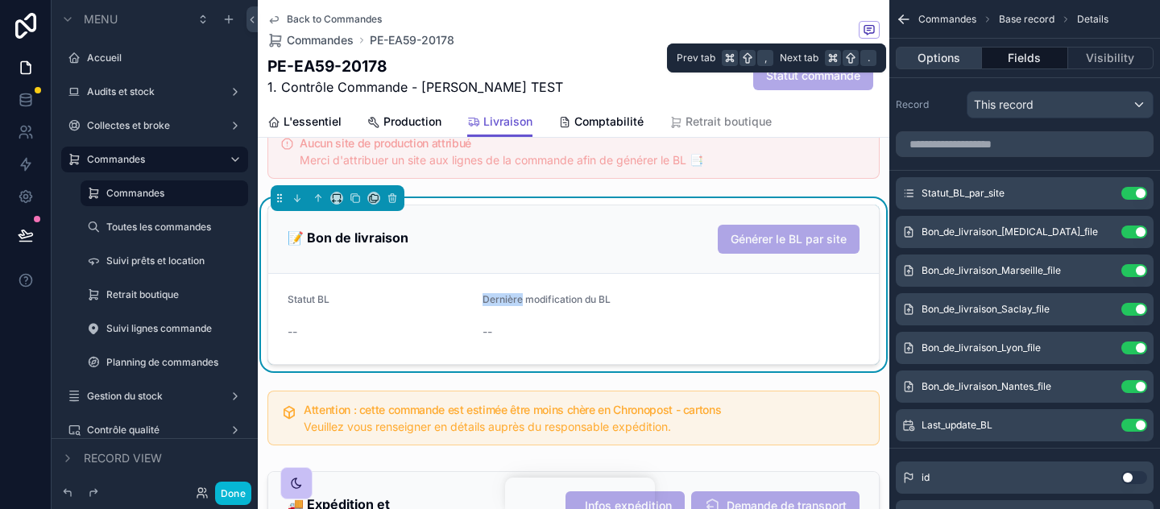
click at [957, 56] on button "Options" at bounding box center [939, 58] width 86 height 23
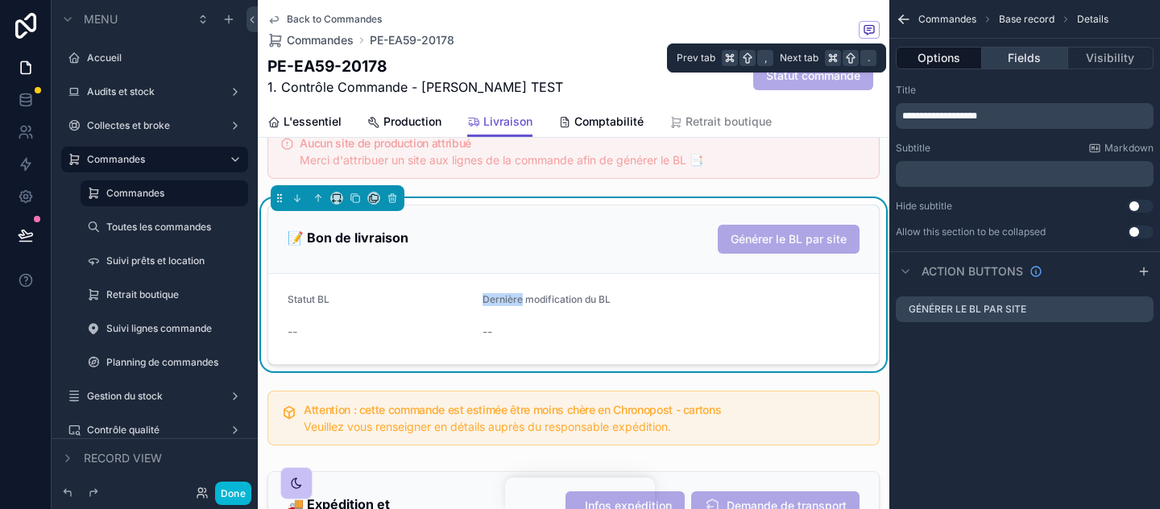
click at [1012, 56] on button "Fields" at bounding box center [1024, 58] width 85 height 23
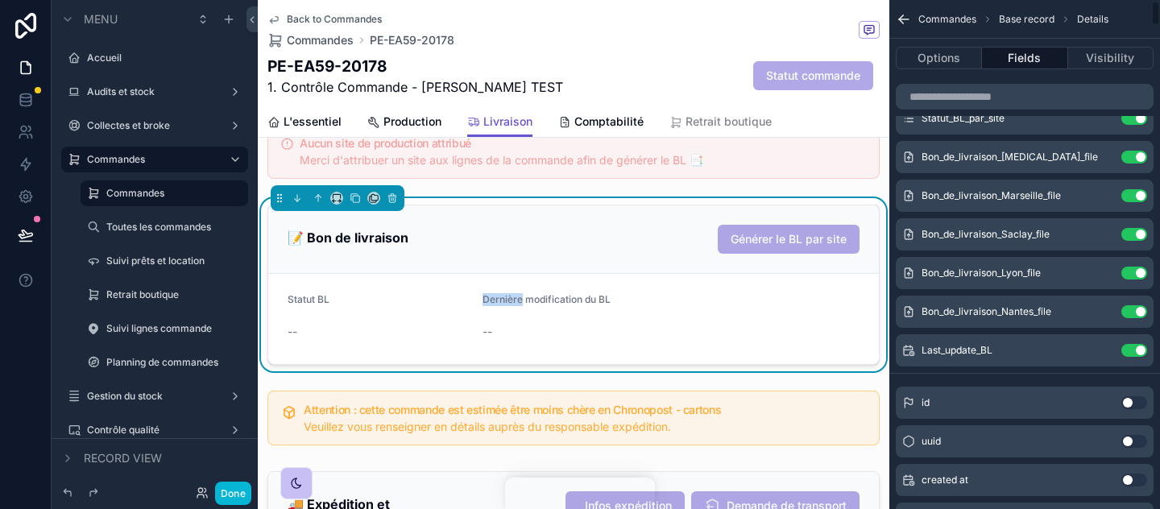
scroll to position [0, 0]
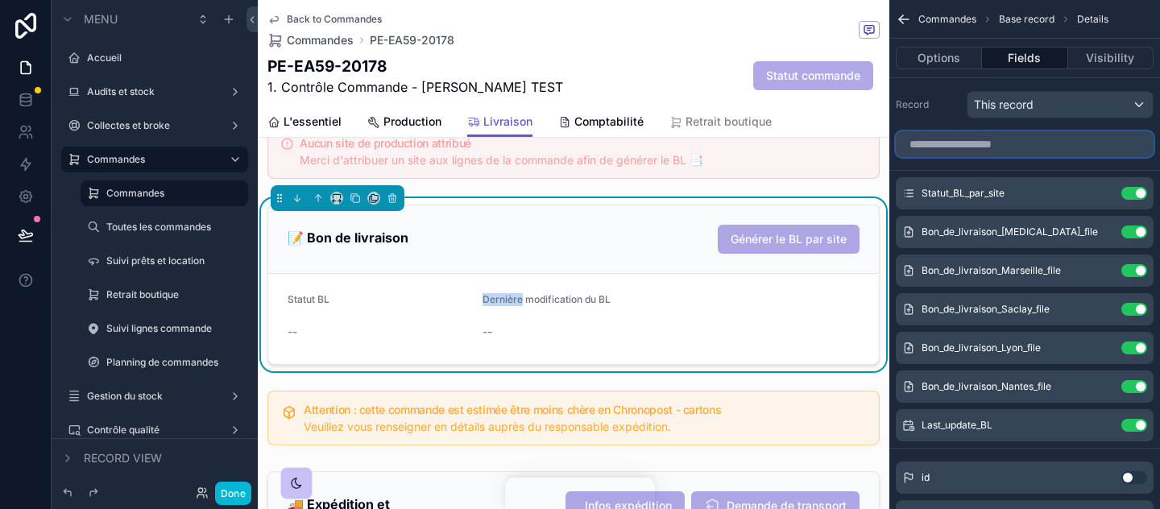
click at [1041, 150] on input "scrollable content" at bounding box center [1025, 144] width 258 height 26
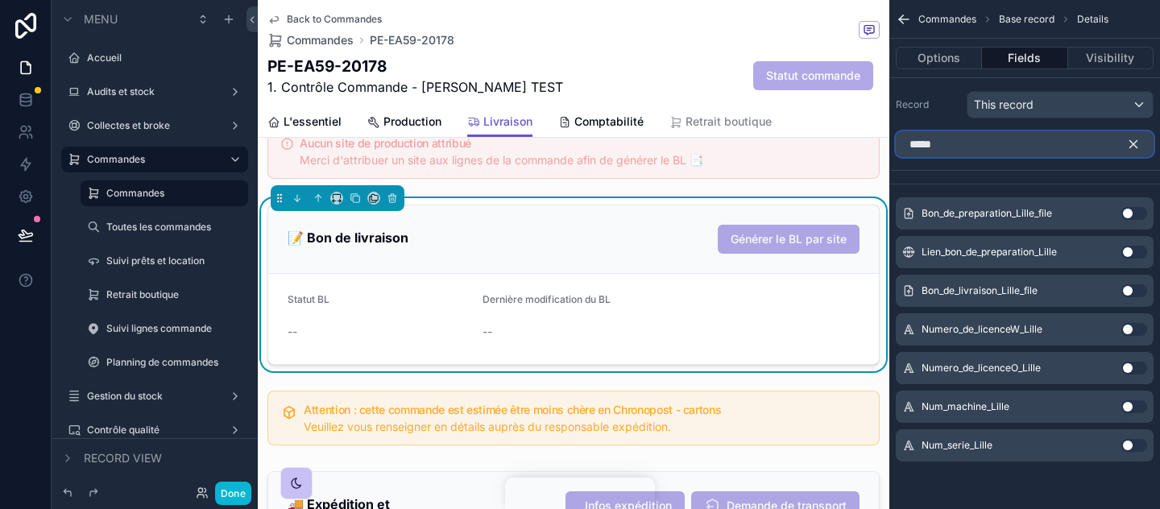
type input "*****"
click at [1131, 210] on button "Use setting" at bounding box center [1135, 213] width 26 height 13
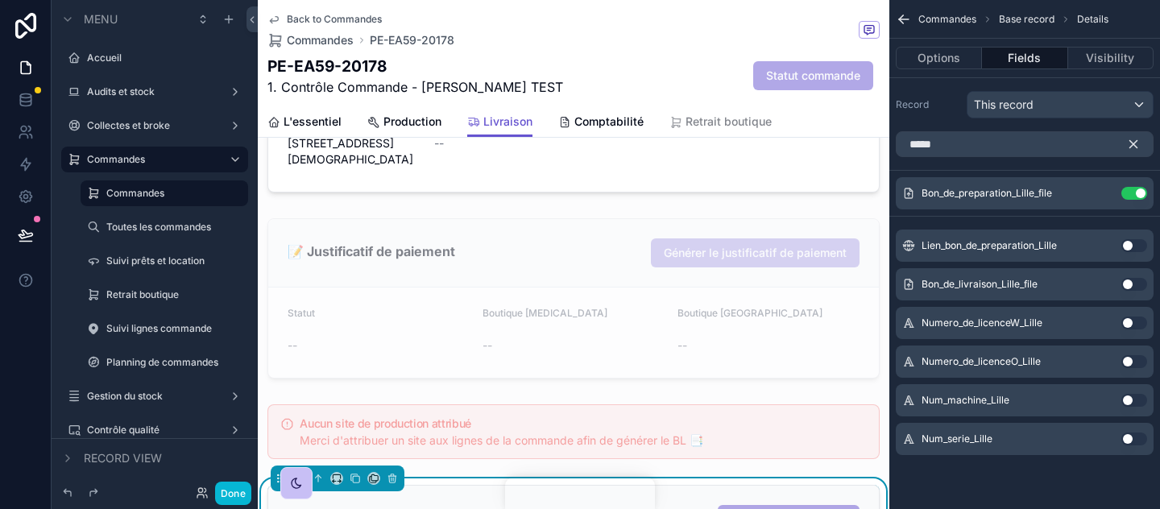
scroll to position [832, 0]
click at [1135, 147] on icon "scrollable content" at bounding box center [1134, 144] width 15 height 15
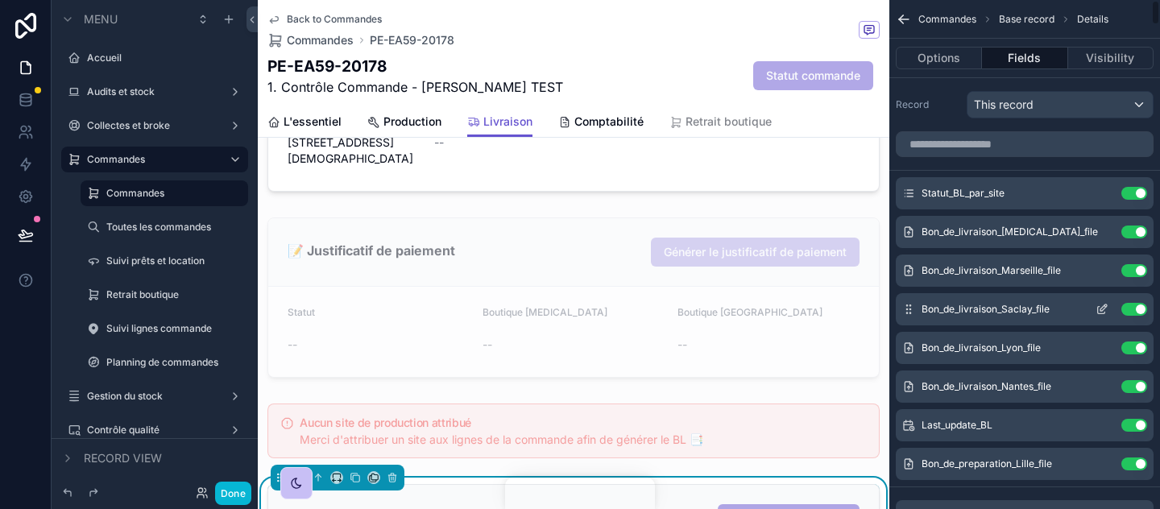
scroll to position [30, 0]
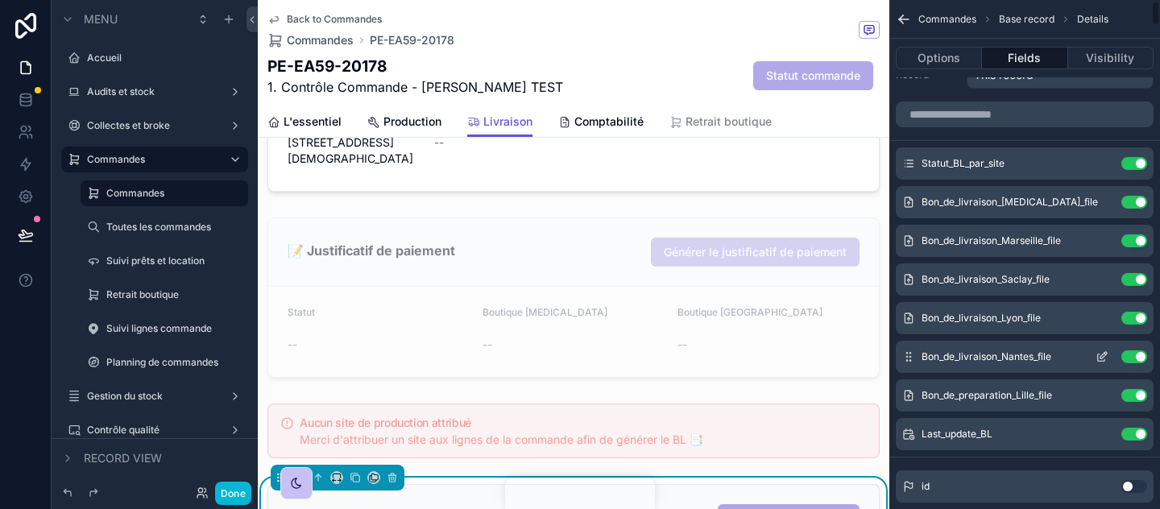
click at [1102, 355] on icon "scrollable content" at bounding box center [1104, 355] width 6 height 6
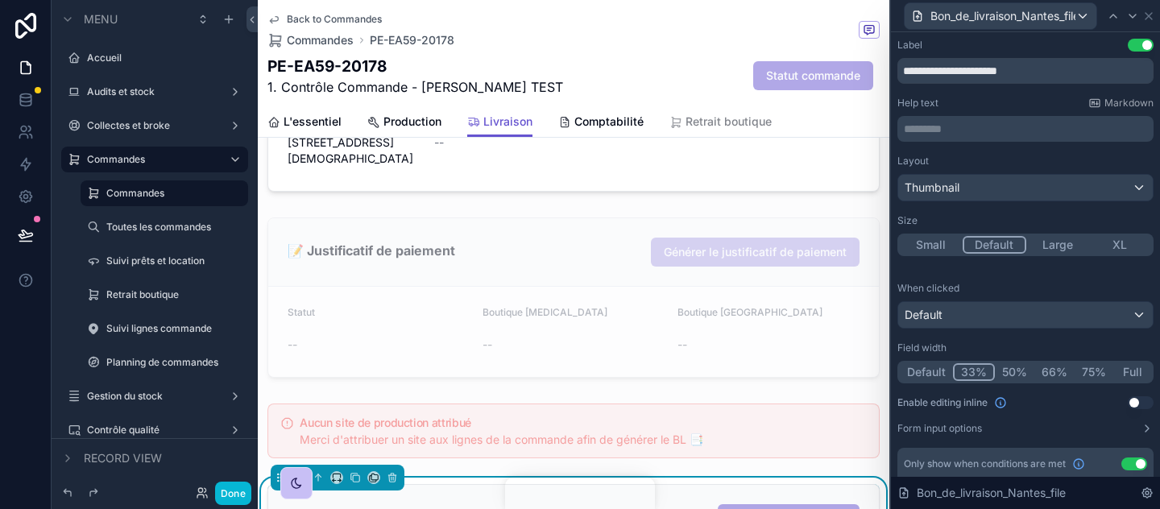
scroll to position [182, 0]
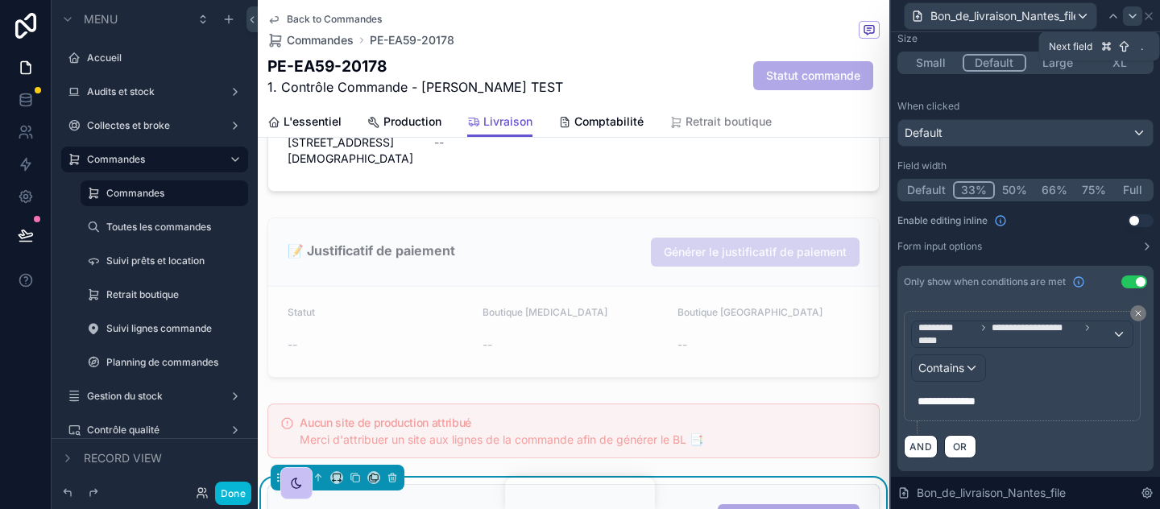
click at [1135, 22] on div at bounding box center [1132, 15] width 19 height 19
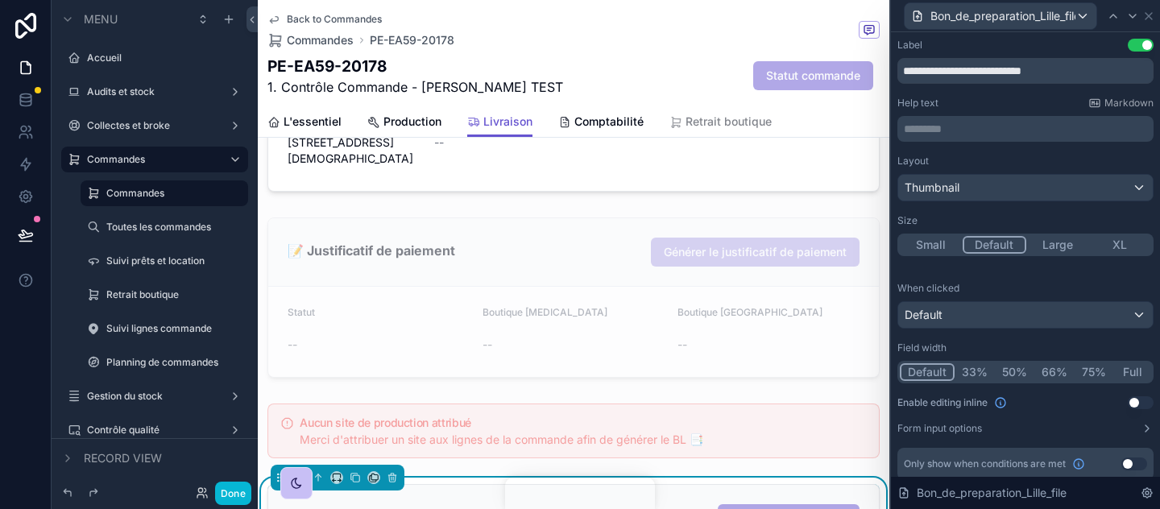
scroll to position [10, 0]
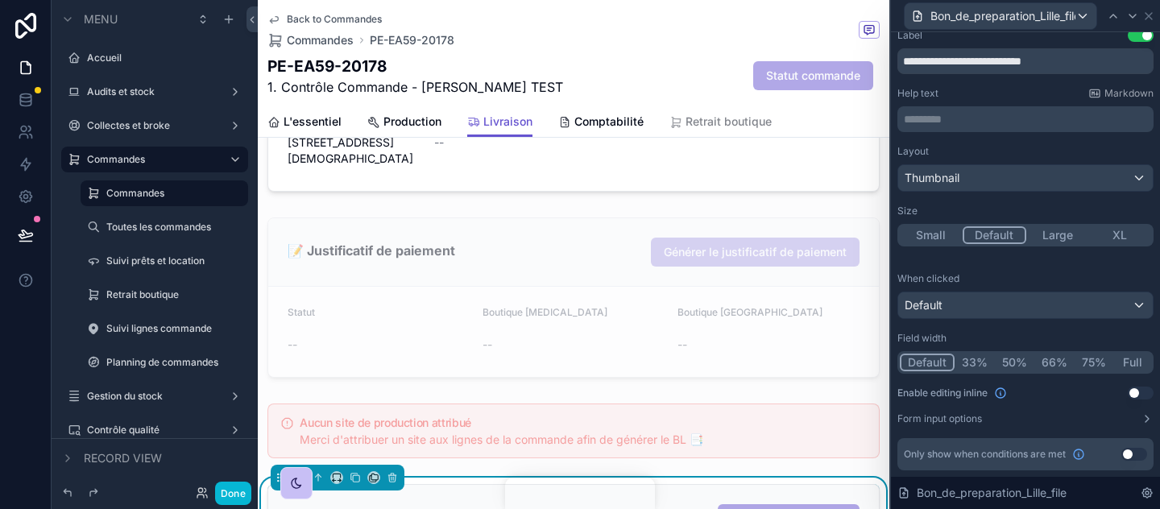
click at [1132, 455] on button "Use setting" at bounding box center [1135, 454] width 26 height 13
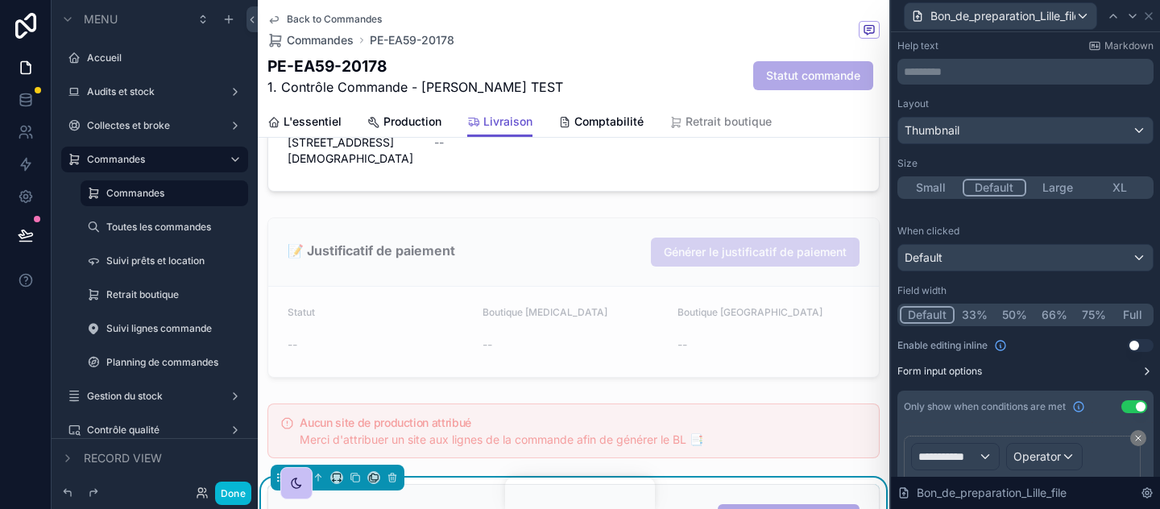
scroll to position [0, 0]
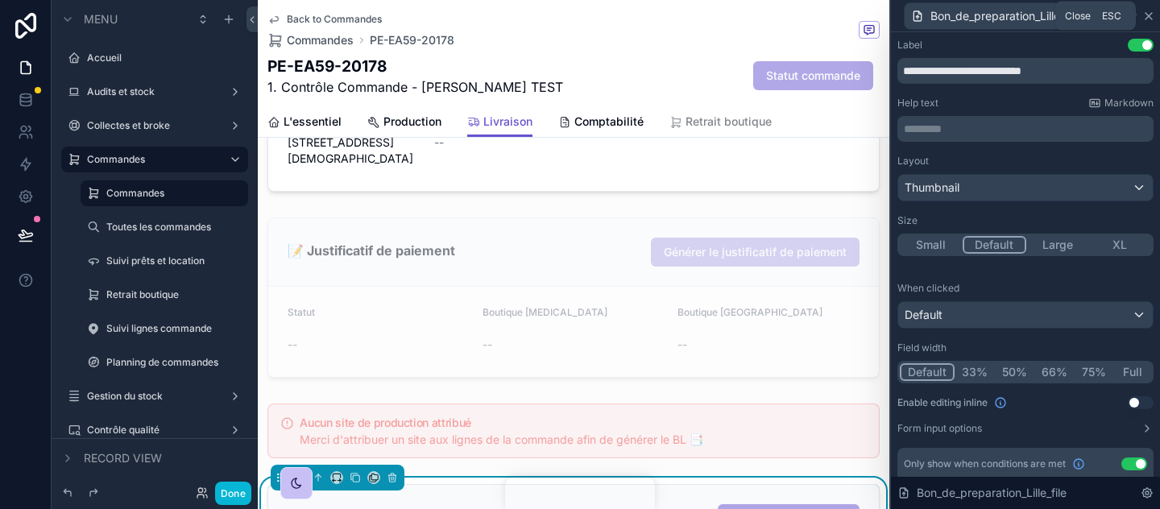
click at [1146, 17] on icon at bounding box center [1149, 16] width 13 height 13
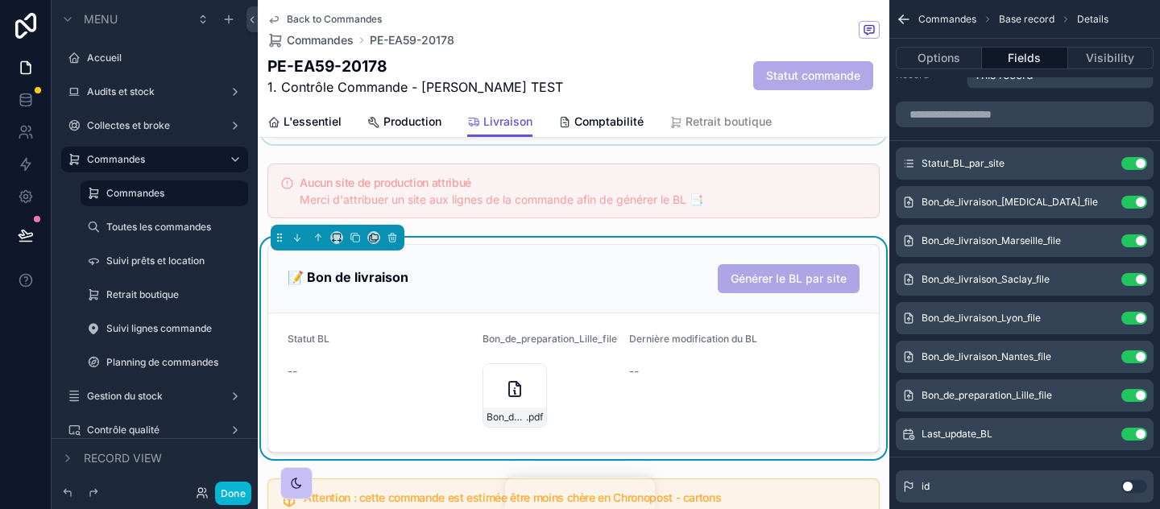
scroll to position [1073, 0]
click at [1105, 397] on icon "scrollable content" at bounding box center [1102, 395] width 13 height 13
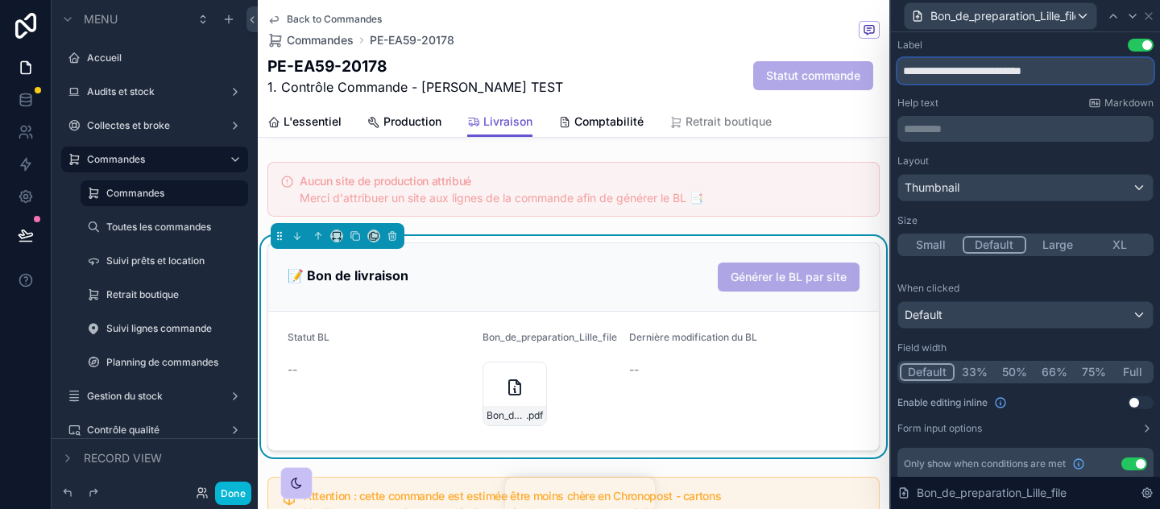
click at [1003, 81] on input "**********" at bounding box center [1026, 71] width 256 height 26
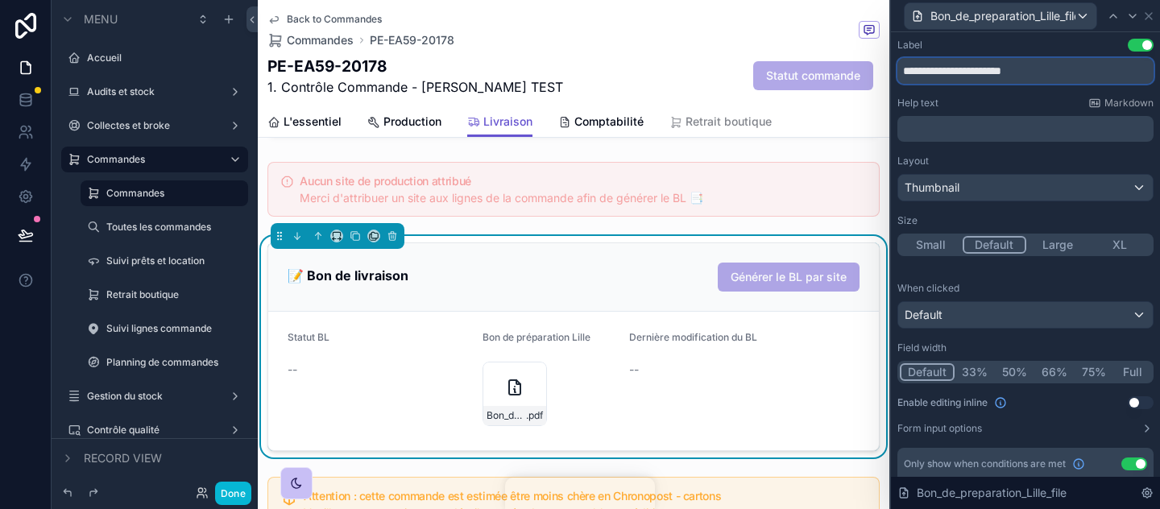
scroll to position [79, 0]
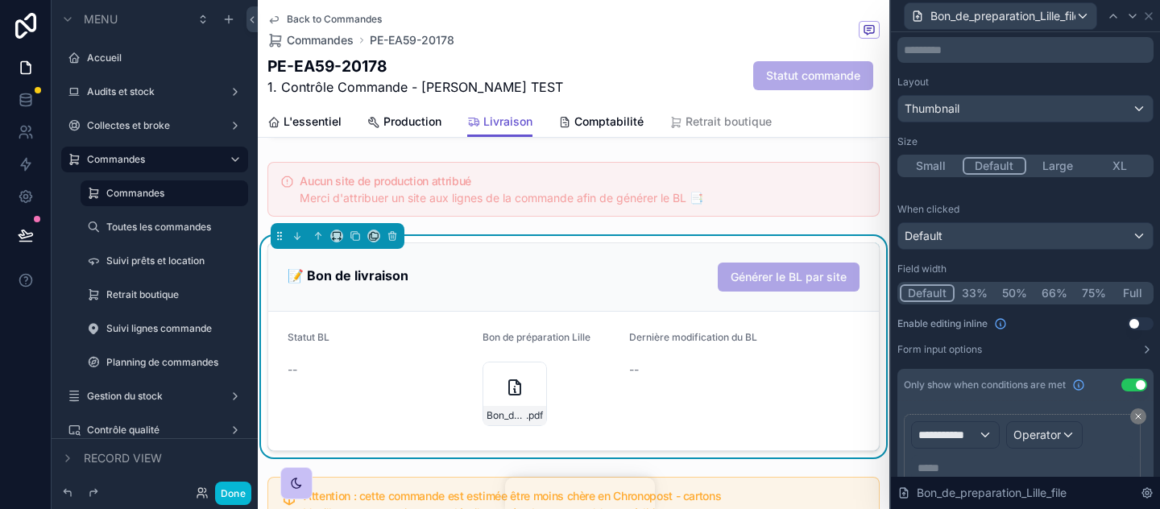
type input "**********"
click at [1023, 116] on div "Thumbnail" at bounding box center [1026, 109] width 255 height 26
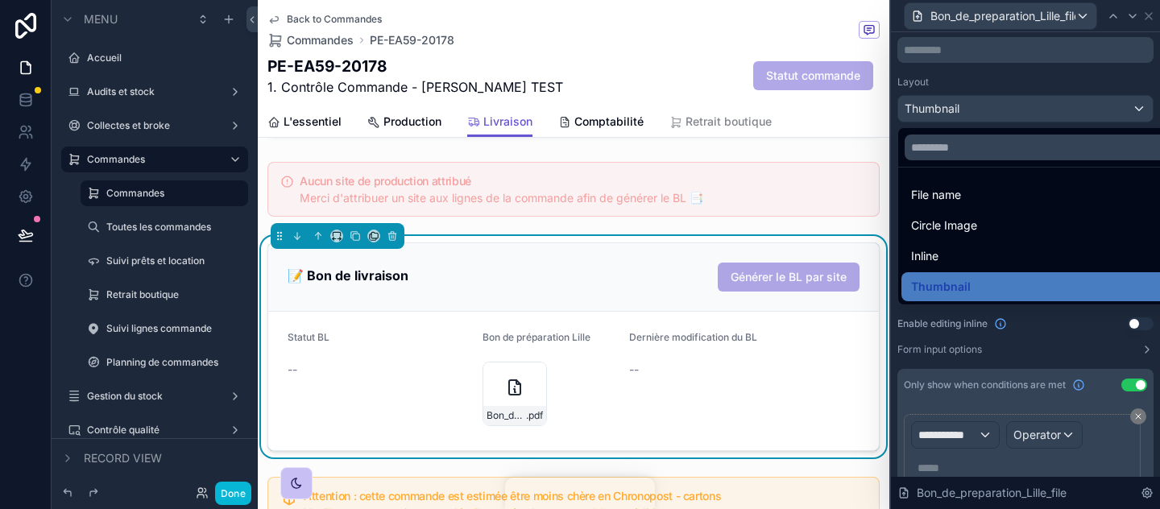
click at [1016, 116] on div at bounding box center [1025, 254] width 269 height 509
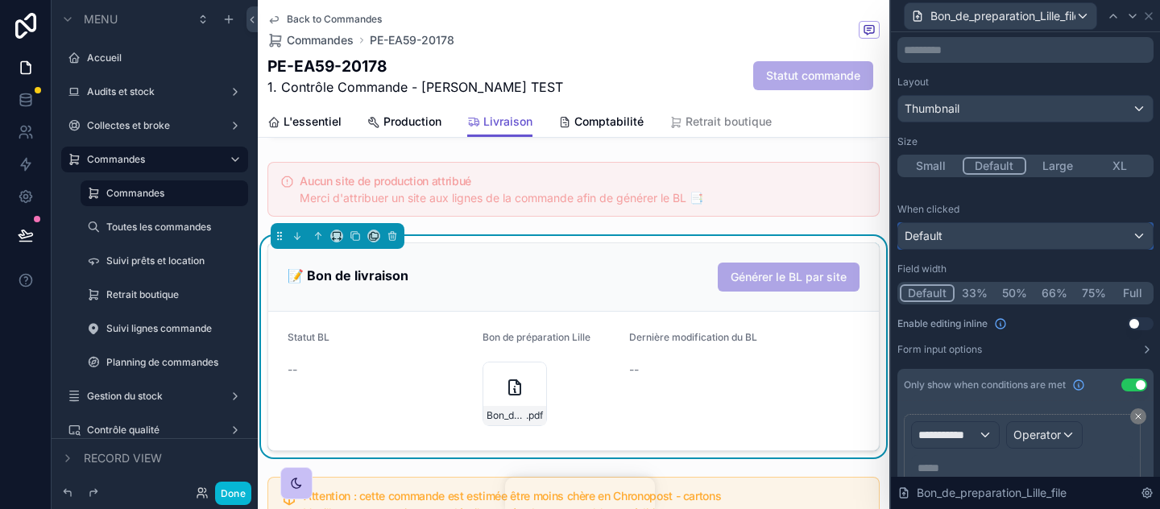
click at [1012, 230] on div "Default" at bounding box center [1026, 236] width 255 height 26
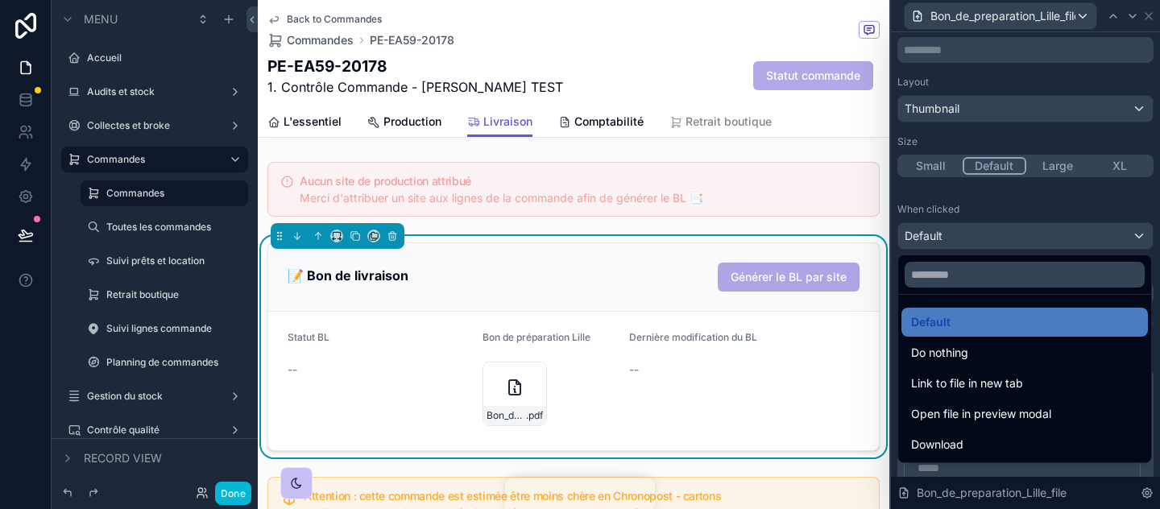
click at [1012, 230] on div at bounding box center [1025, 254] width 269 height 509
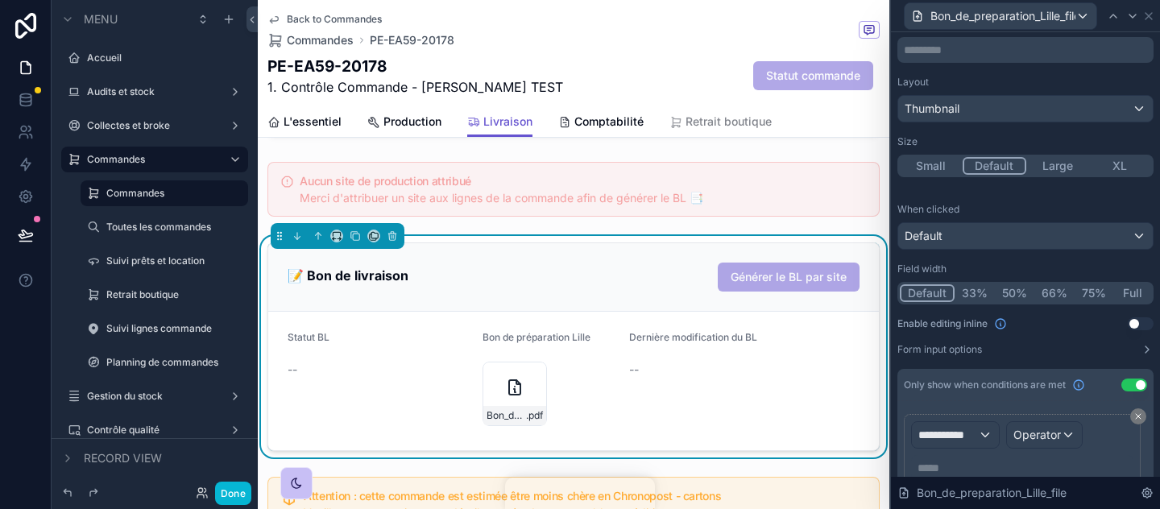
scroll to position [147, 0]
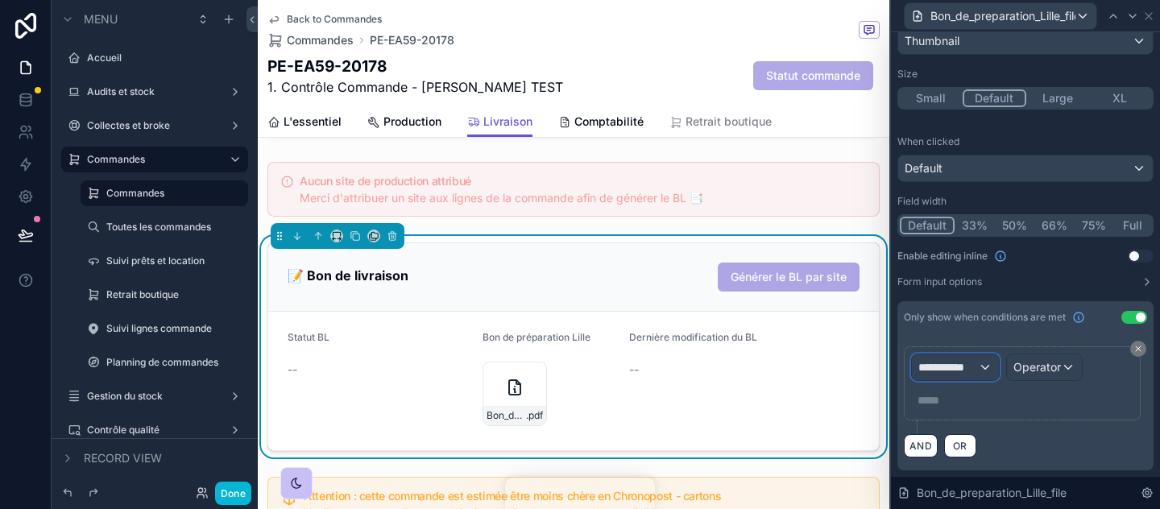
click at [963, 366] on span "**********" at bounding box center [949, 367] width 60 height 16
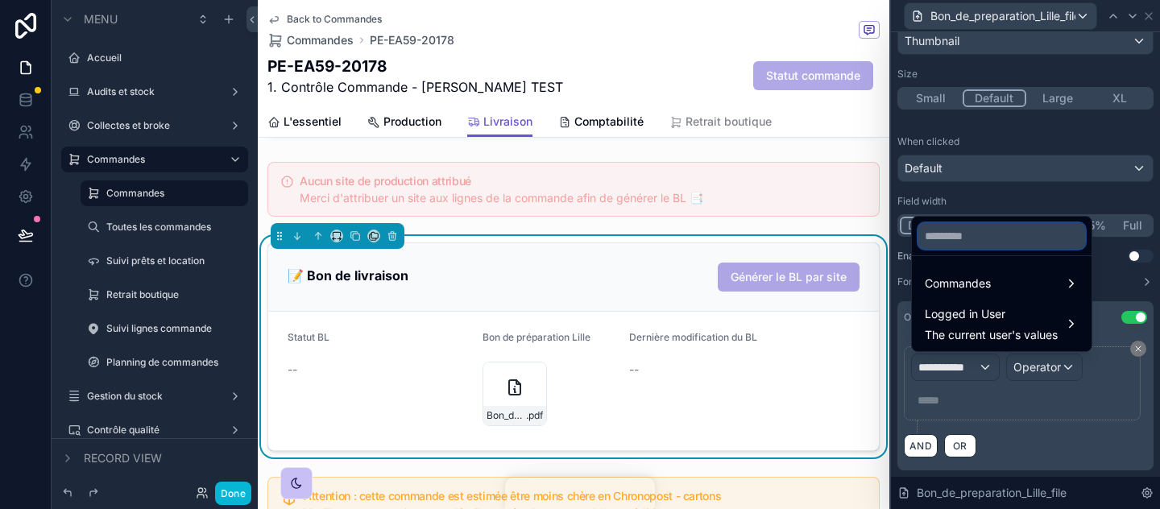
click at [961, 243] on input "text" at bounding box center [1002, 236] width 167 height 26
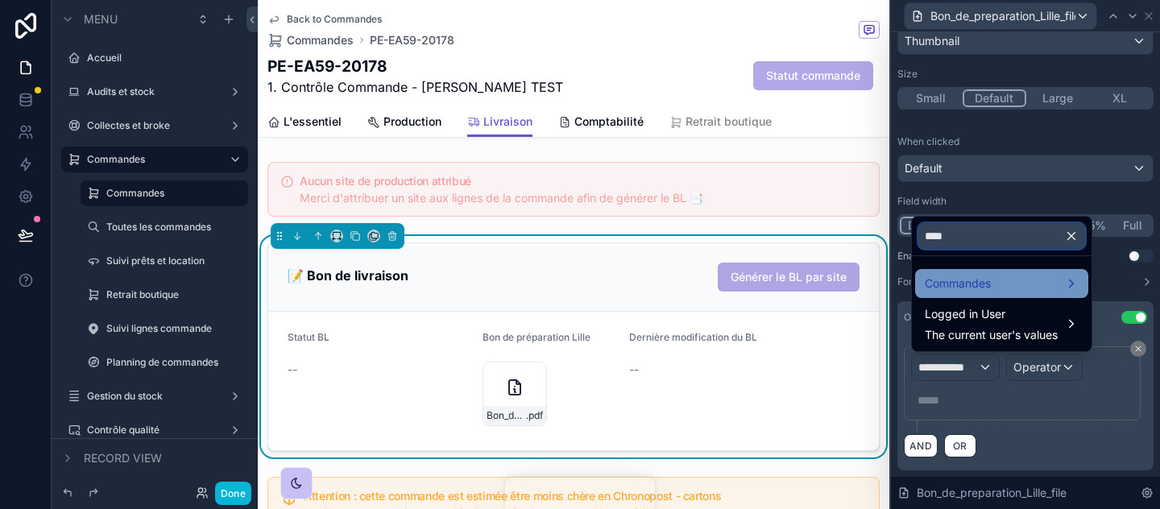
type input "****"
click at [967, 290] on span "Commandes" at bounding box center [958, 283] width 66 height 19
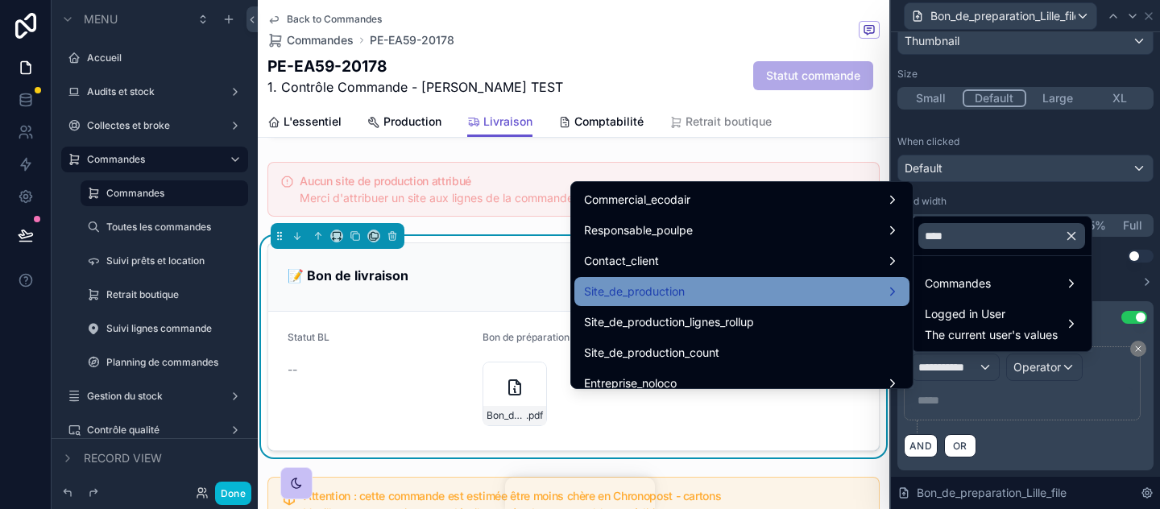
click at [836, 283] on div "Site_de_production" at bounding box center [742, 291] width 316 height 19
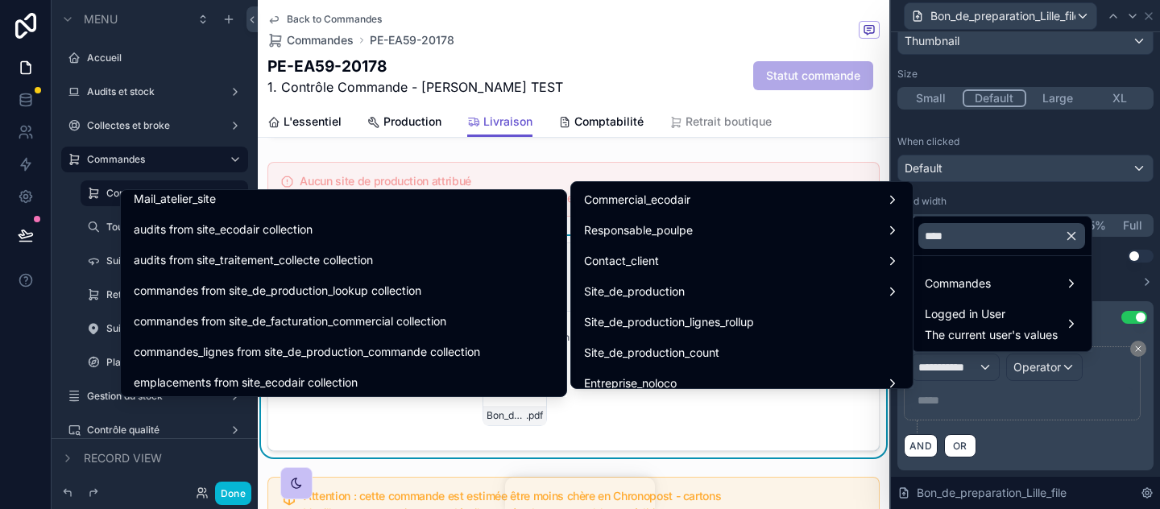
scroll to position [0, 0]
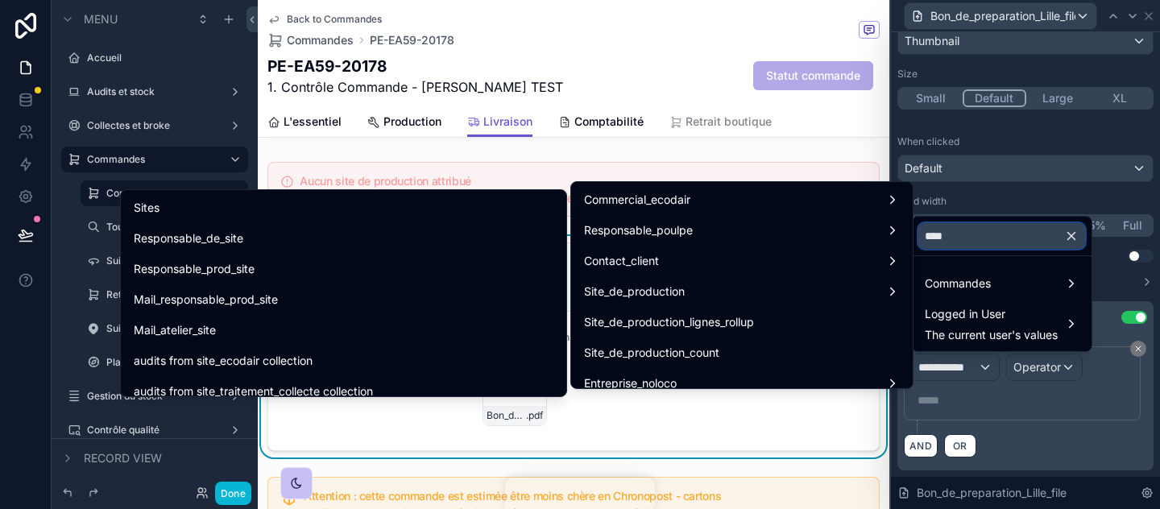
click at [1015, 236] on input "****" at bounding box center [1002, 236] width 167 height 26
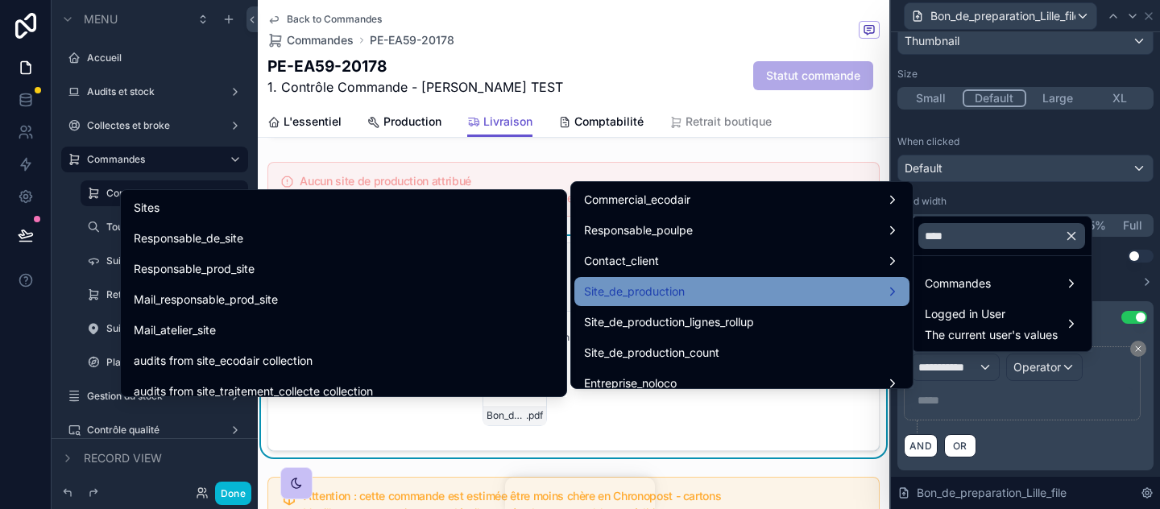
click at [721, 286] on div "Site_de_production" at bounding box center [742, 291] width 316 height 19
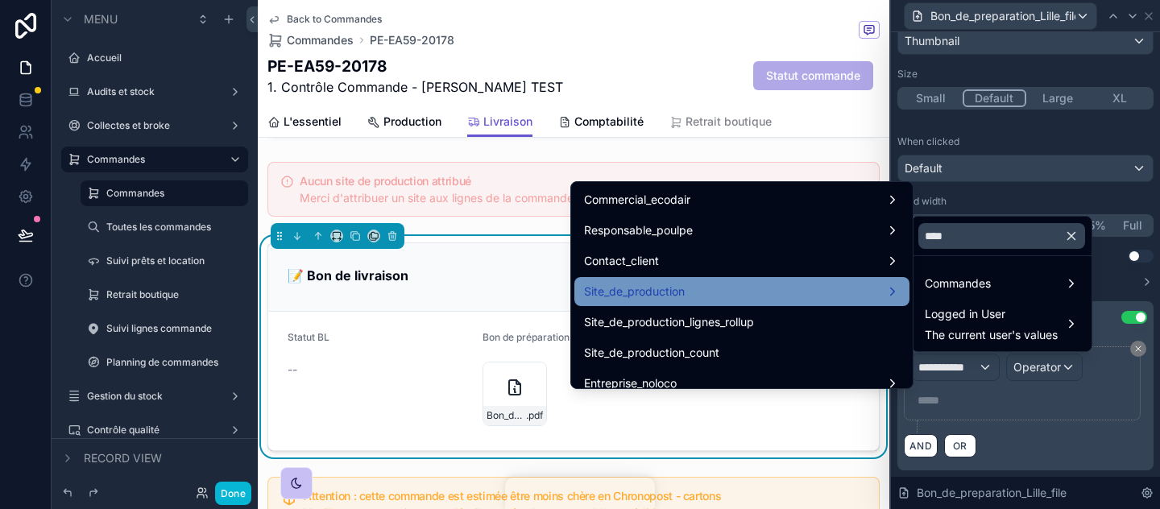
click at [721, 286] on div "Site_de_production" at bounding box center [742, 291] width 316 height 19
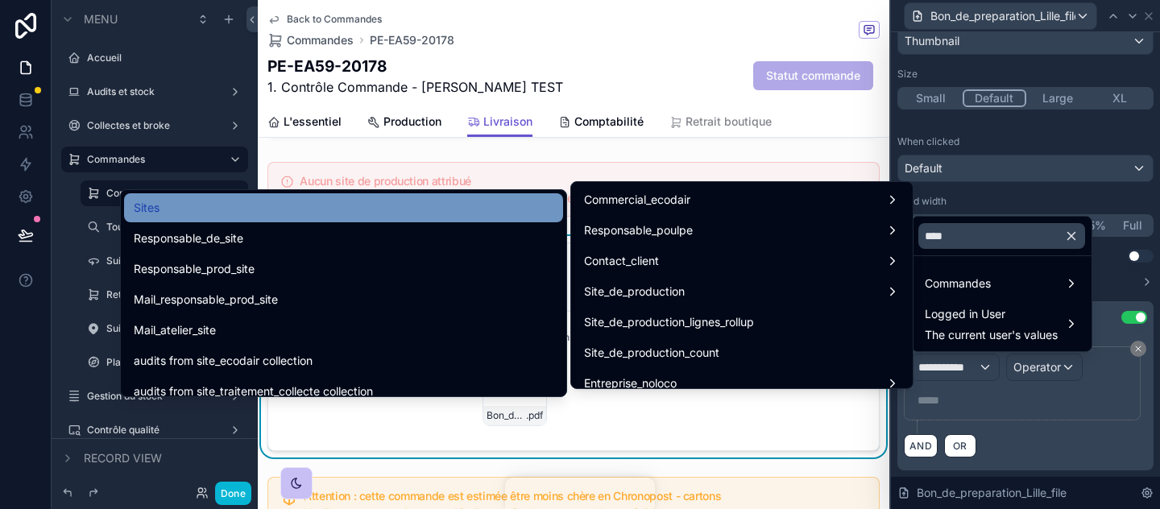
click at [417, 218] on div "Sites" at bounding box center [343, 207] width 439 height 29
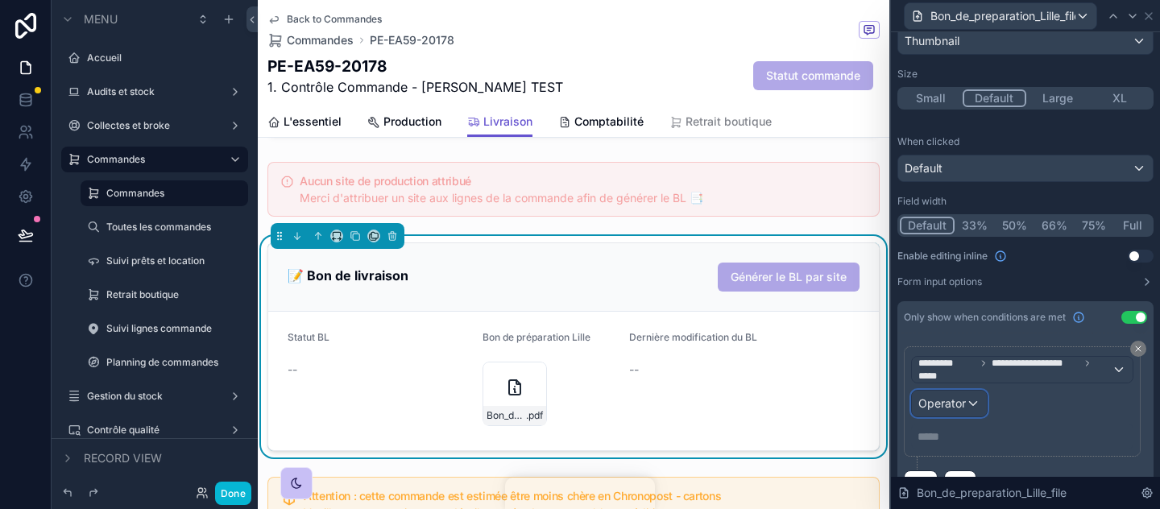
click at [955, 404] on span "Operator" at bounding box center [943, 403] width 48 height 14
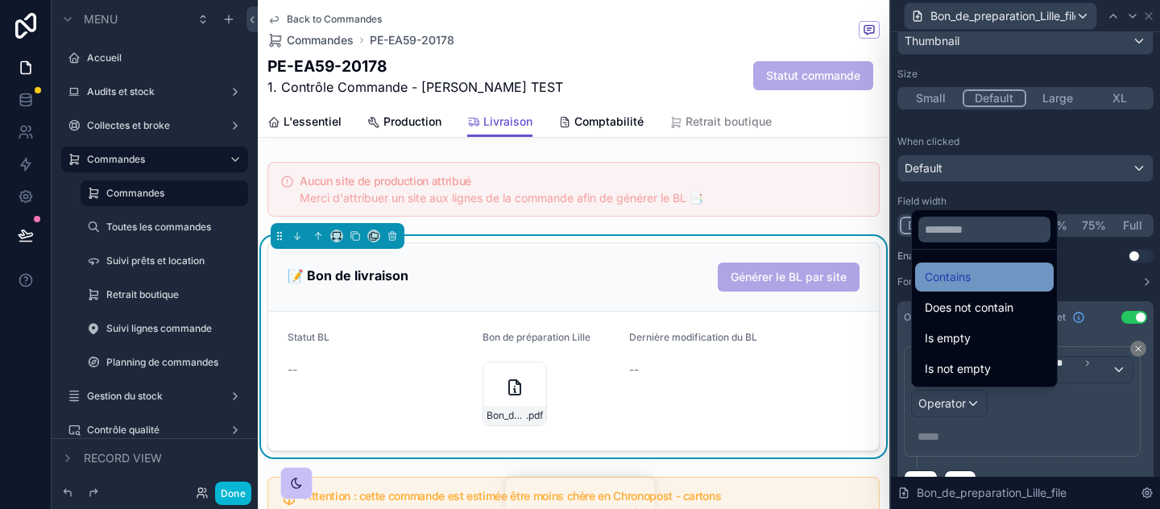
click at [973, 285] on div "Contains" at bounding box center [984, 277] width 119 height 19
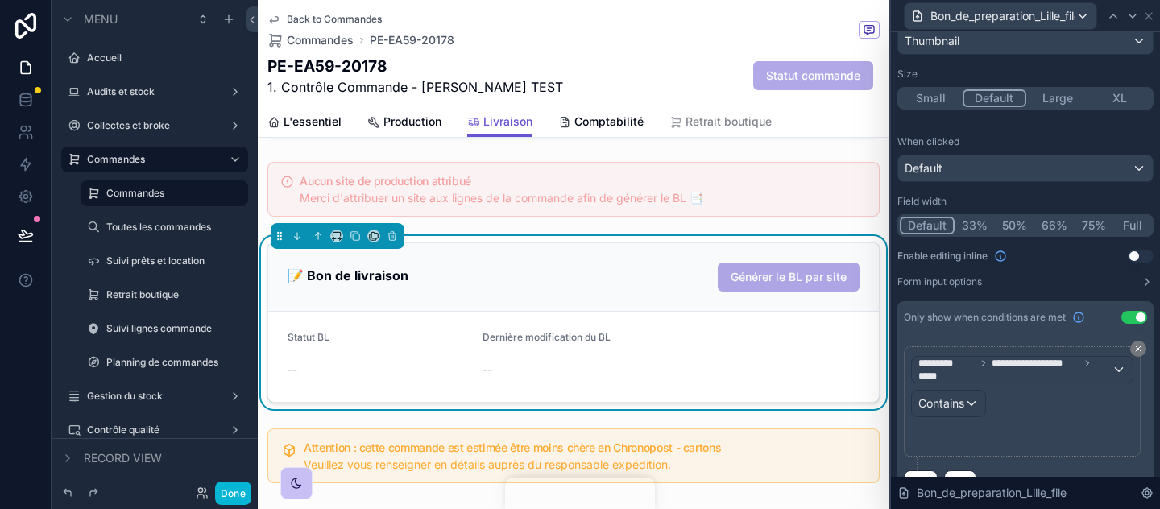
click at [961, 433] on p "﻿" at bounding box center [1024, 437] width 213 height 16
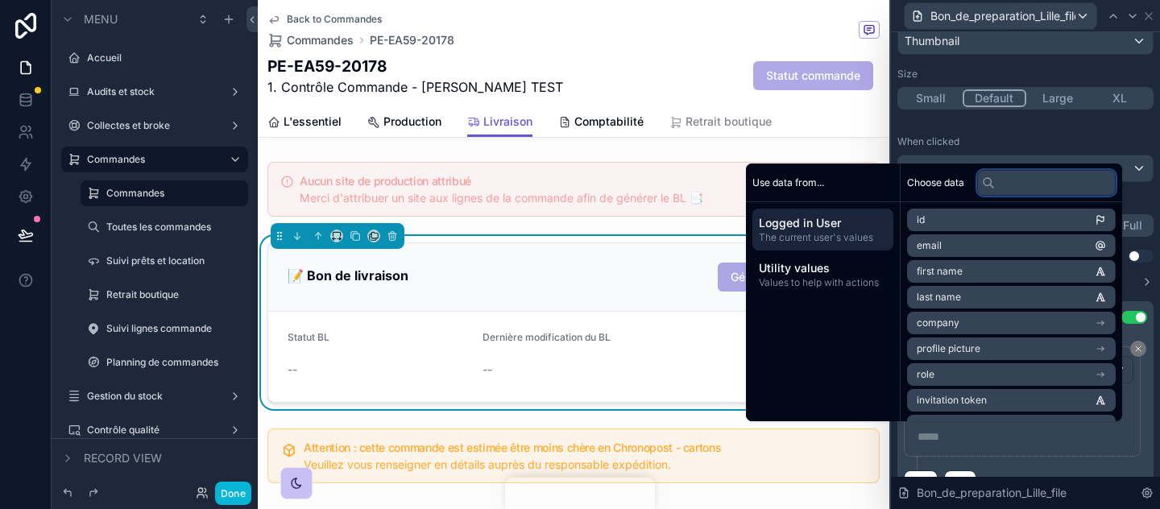
click at [1004, 176] on input "text" at bounding box center [1047, 183] width 139 height 26
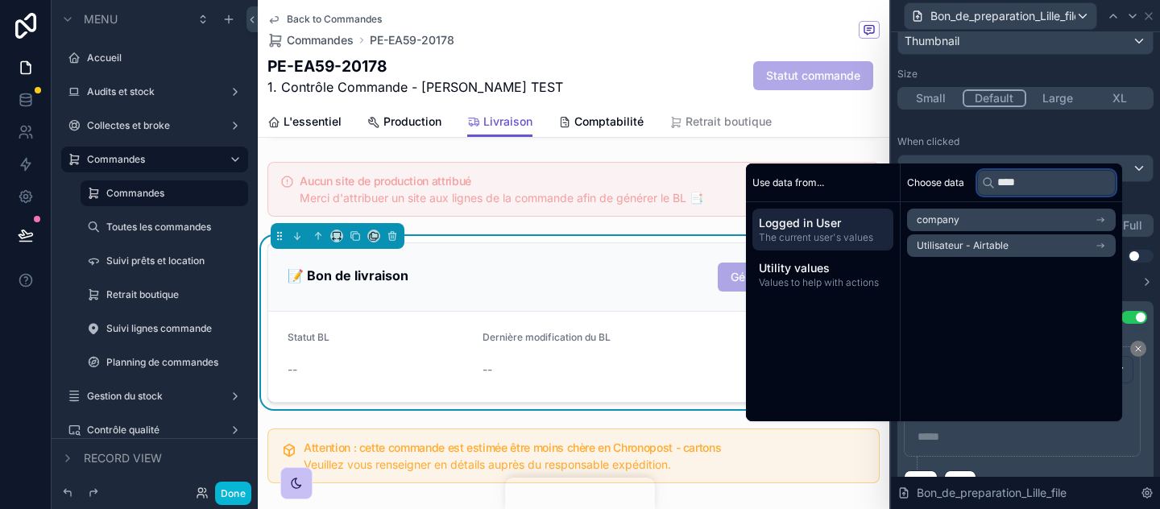
type input "****"
click at [1040, 288] on div "Choose data **** company Utilisateur - Airtable" at bounding box center [1012, 293] width 222 height 258
click at [1151, 389] on div "**********" at bounding box center [1026, 420] width 256 height 173
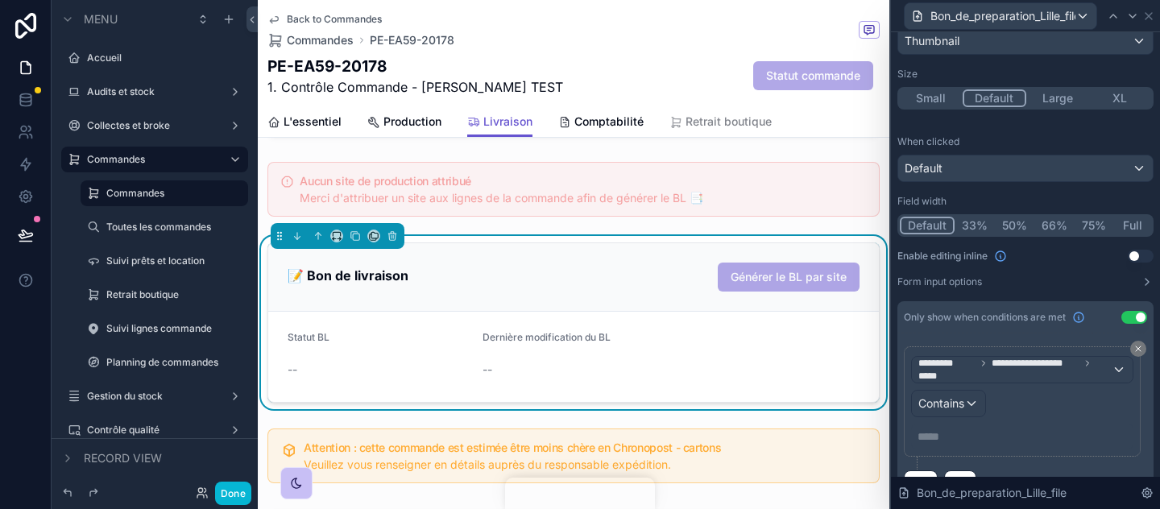
scroll to position [182, 0]
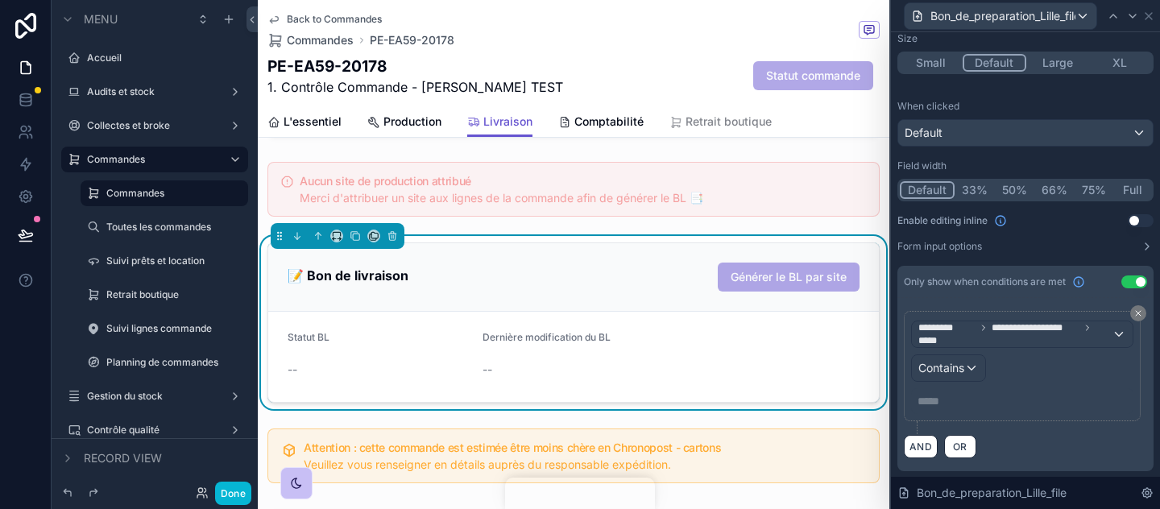
click at [1001, 385] on div "**********" at bounding box center [1022, 366] width 222 height 96
click at [985, 396] on p "***** ﻿" at bounding box center [1024, 401] width 213 height 16
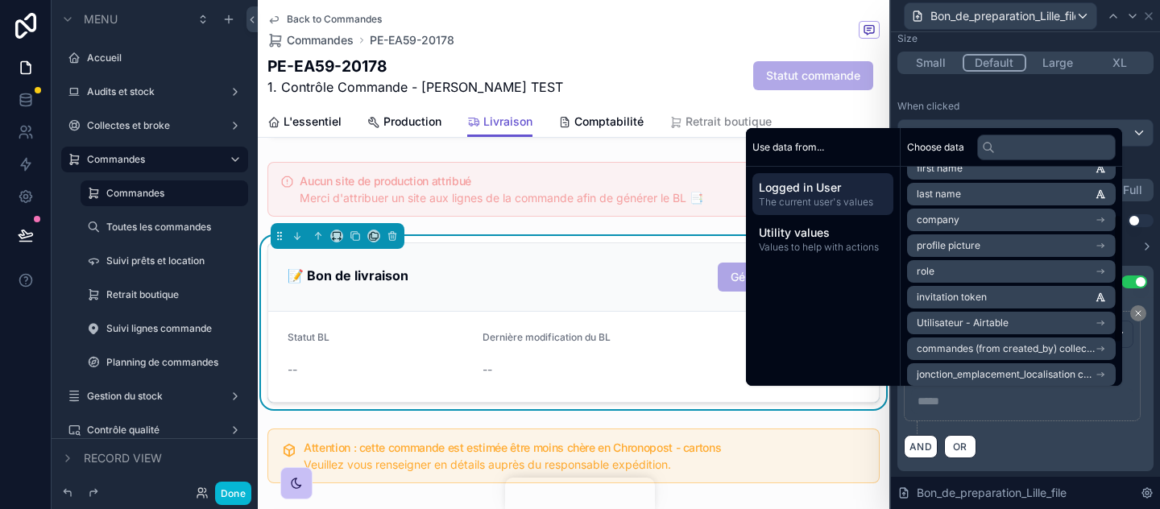
scroll to position [100, 0]
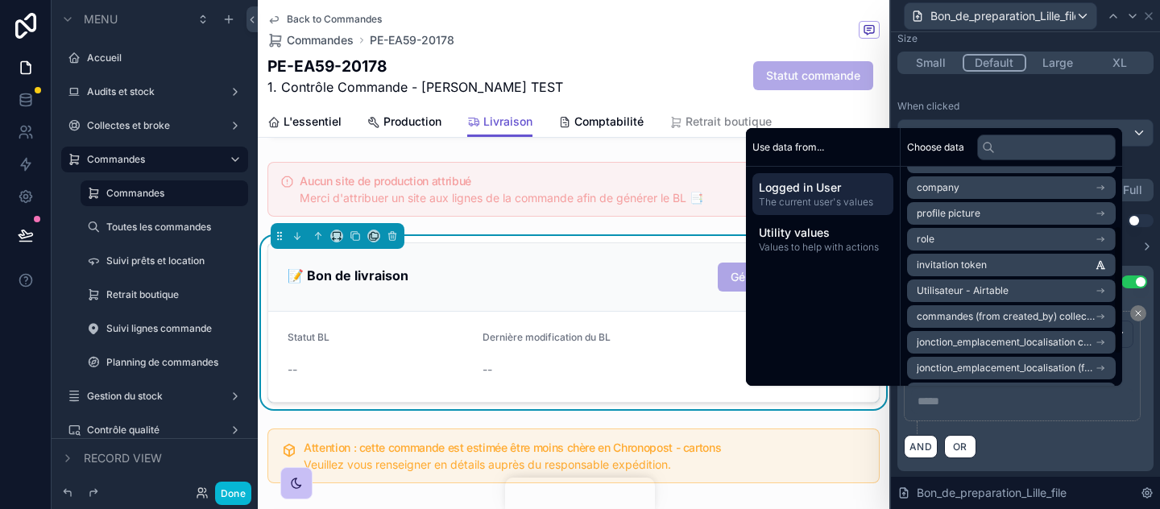
click at [1086, 413] on div "**********" at bounding box center [1022, 366] width 237 height 110
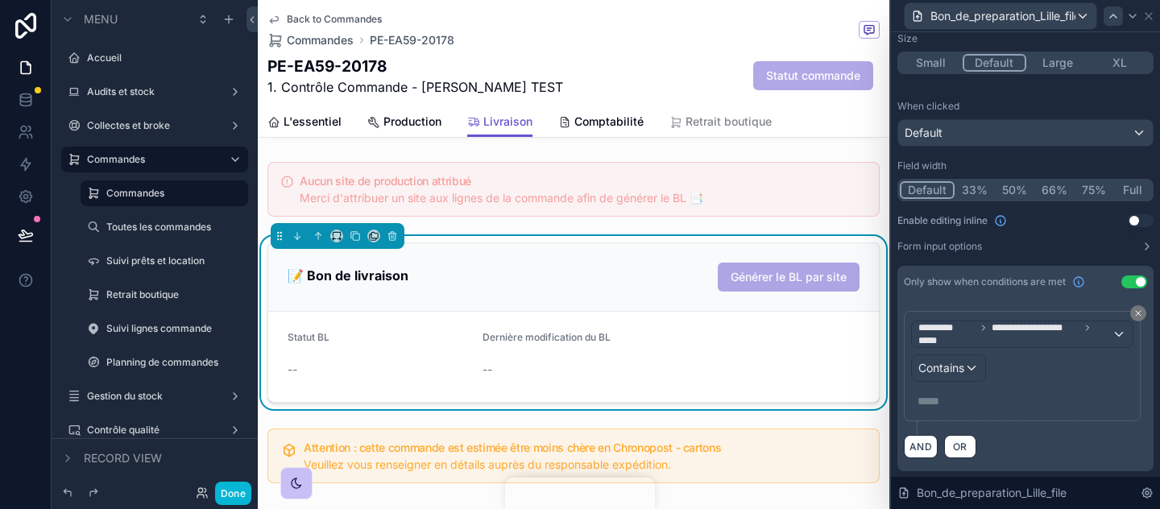
click at [1115, 19] on icon at bounding box center [1113, 16] width 13 height 13
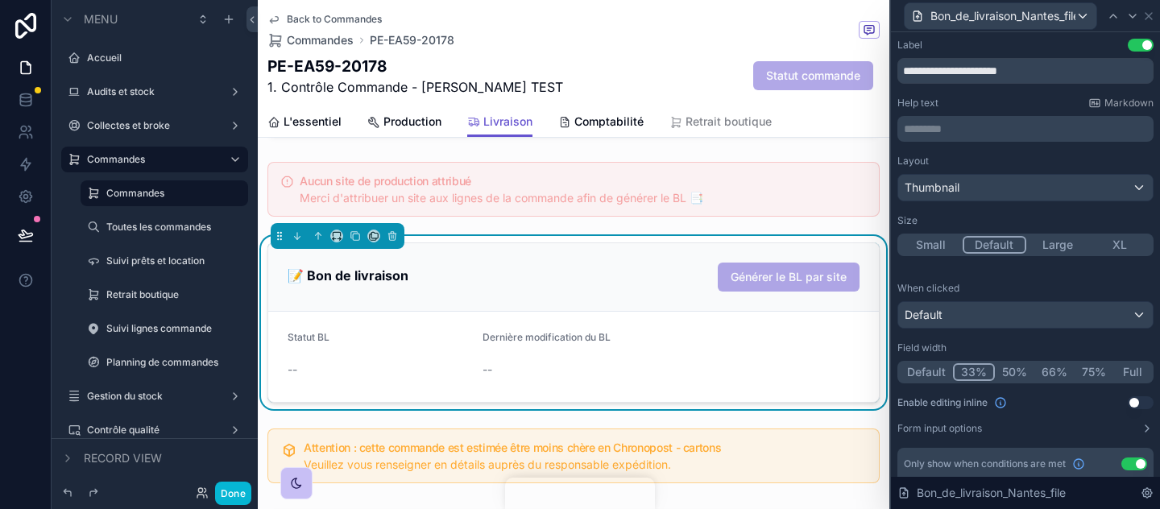
scroll to position [182, 0]
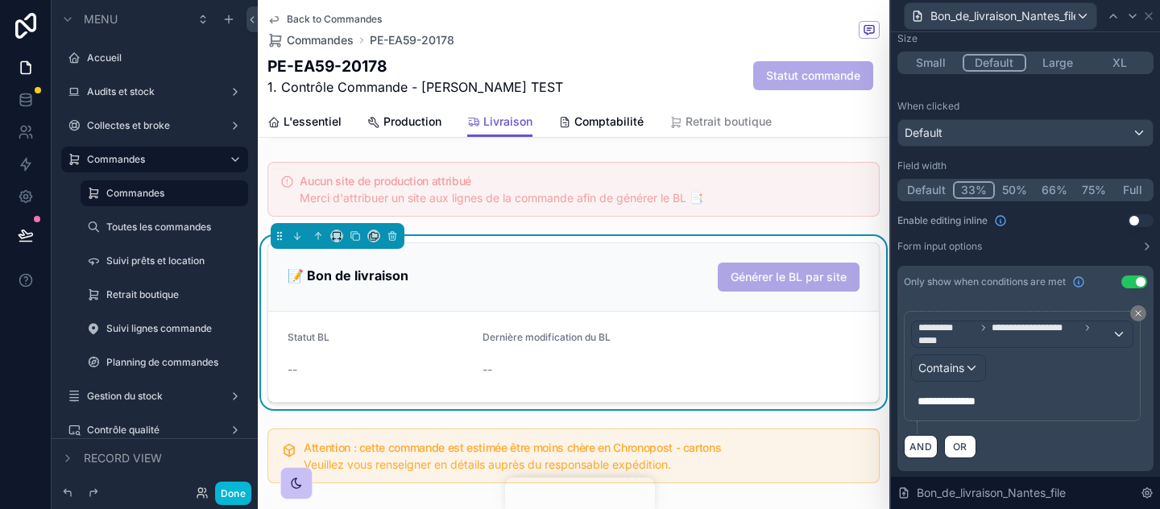
click at [1057, 376] on div "**********" at bounding box center [1022, 366] width 222 height 96
click at [976, 400] on span "**********" at bounding box center [947, 401] width 58 height 11
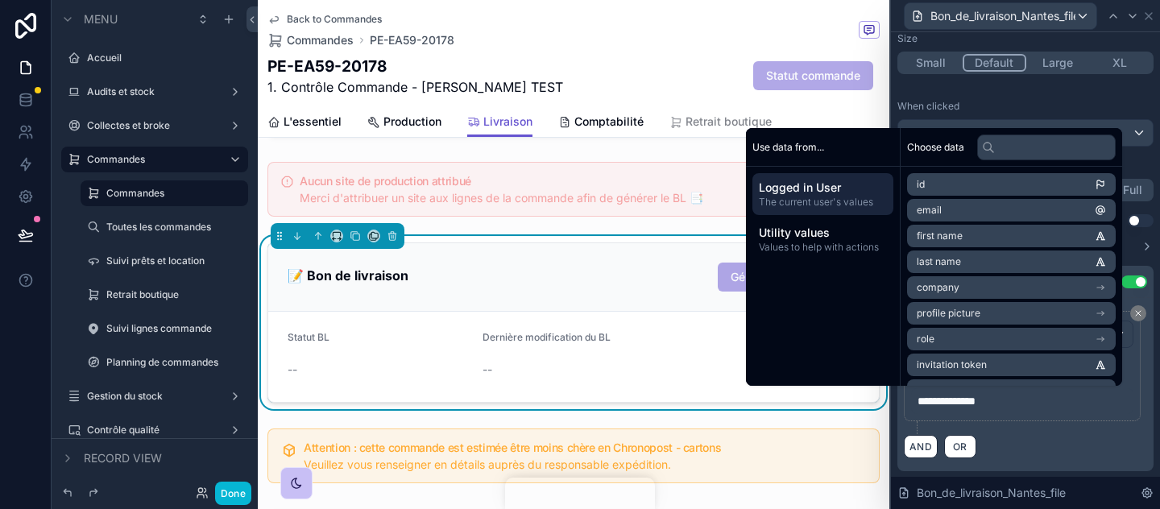
click at [1040, 409] on div "**********" at bounding box center [1022, 401] width 222 height 26
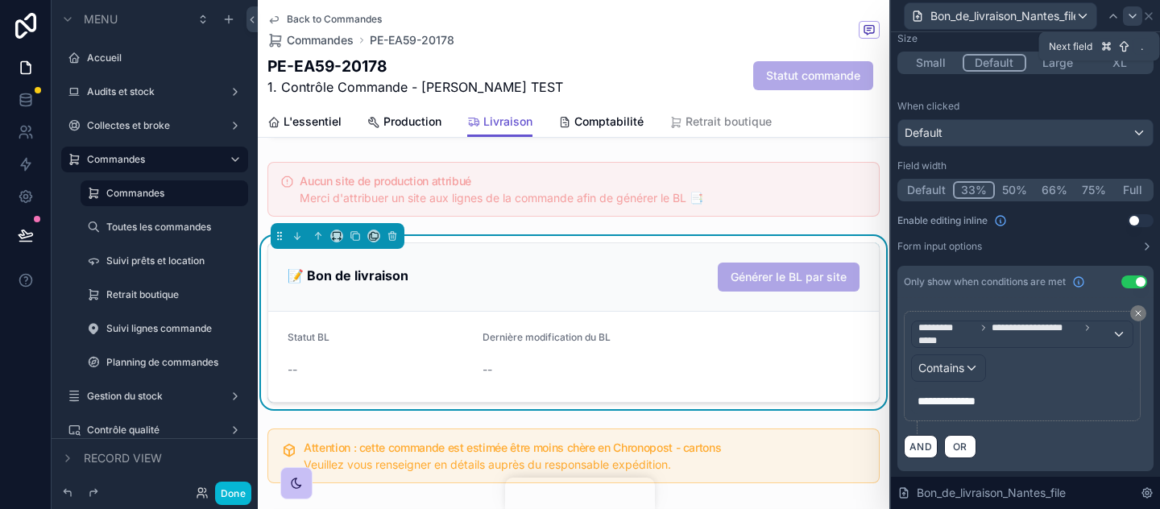
click at [1130, 13] on icon at bounding box center [1133, 16] width 13 height 13
click at [979, 405] on p "***** ﻿" at bounding box center [1024, 401] width 213 height 16
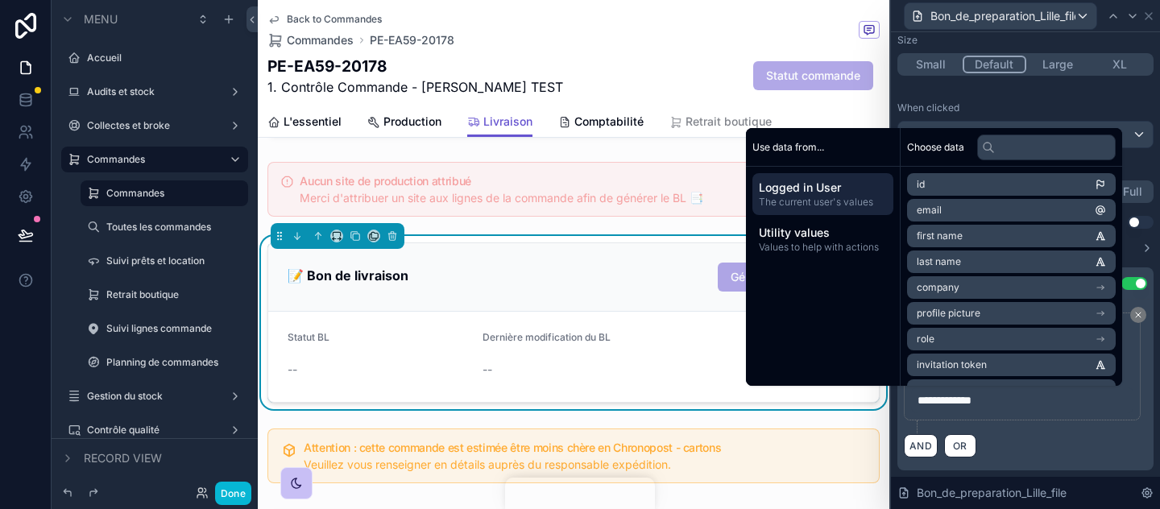
click at [1016, 443] on div "AND OR" at bounding box center [1025, 446] width 243 height 24
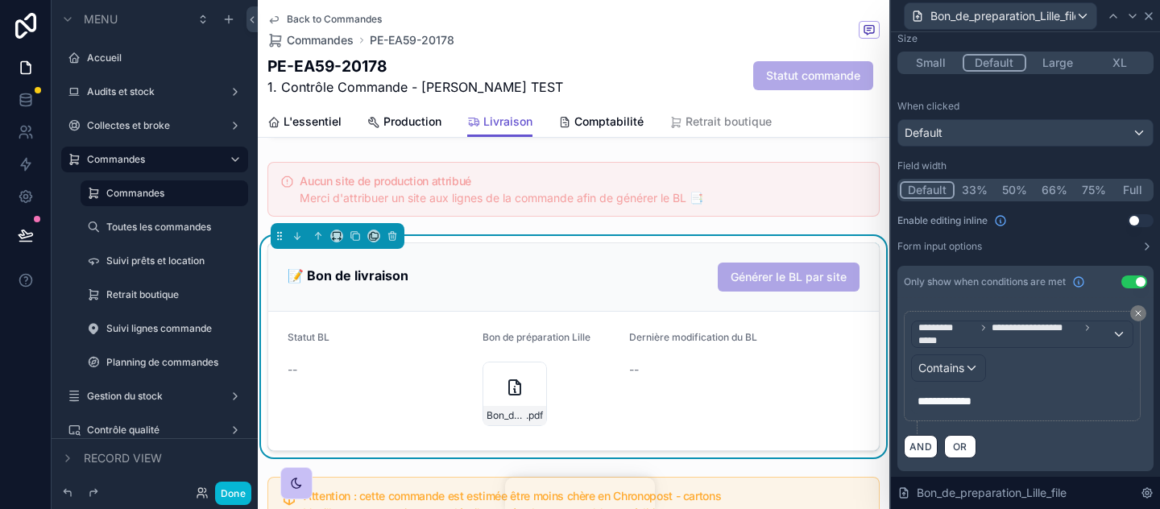
click at [1144, 19] on icon at bounding box center [1149, 16] width 13 height 13
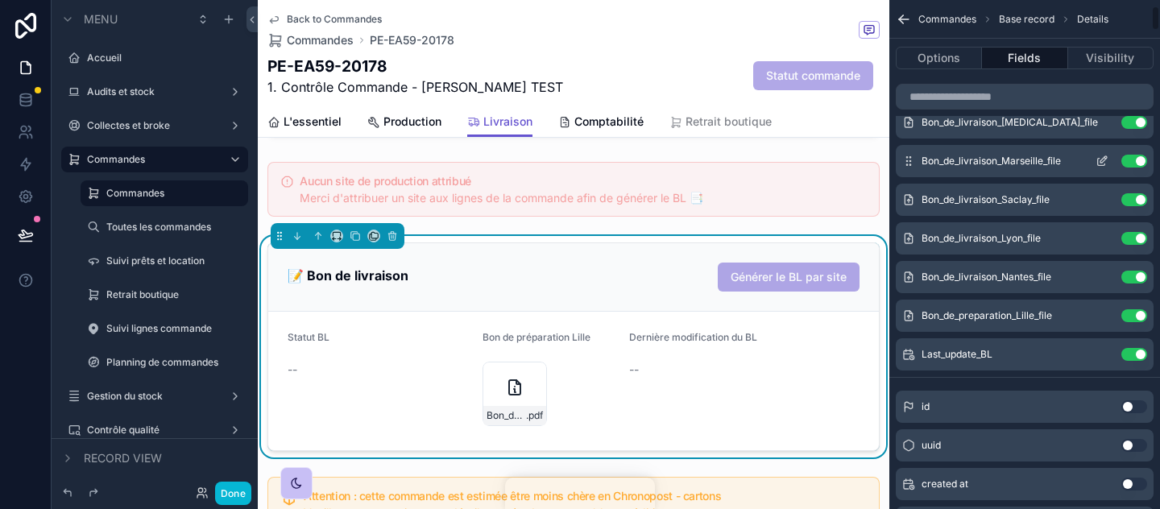
scroll to position [124, 0]
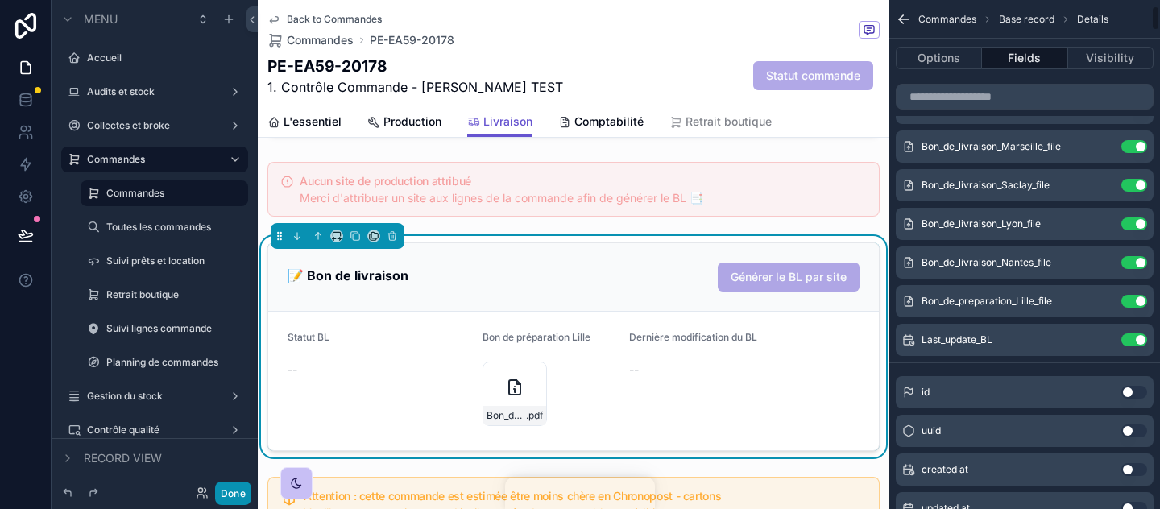
click at [232, 496] on button "Done" at bounding box center [233, 493] width 36 height 23
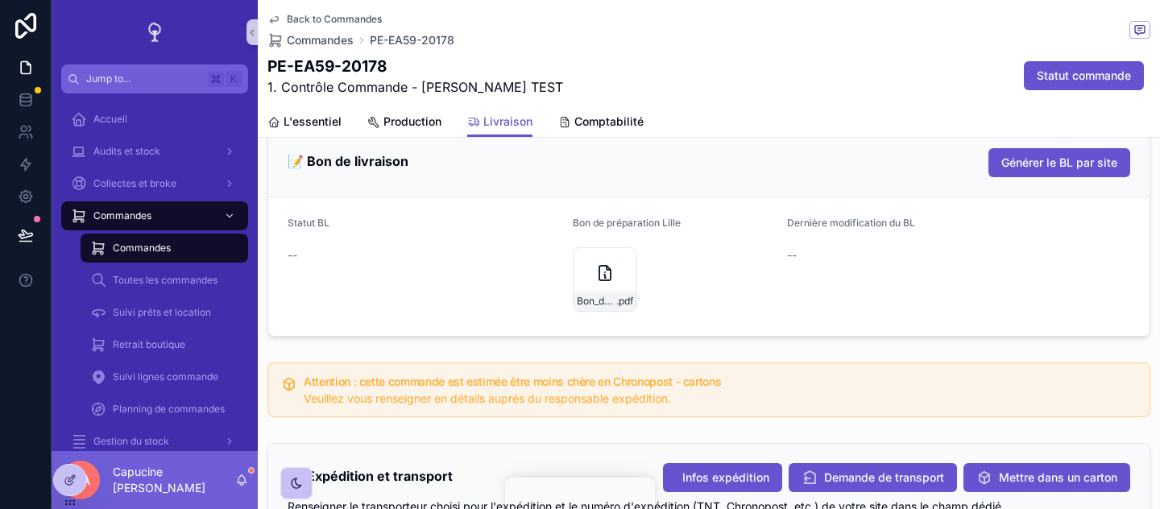
scroll to position [883, 0]
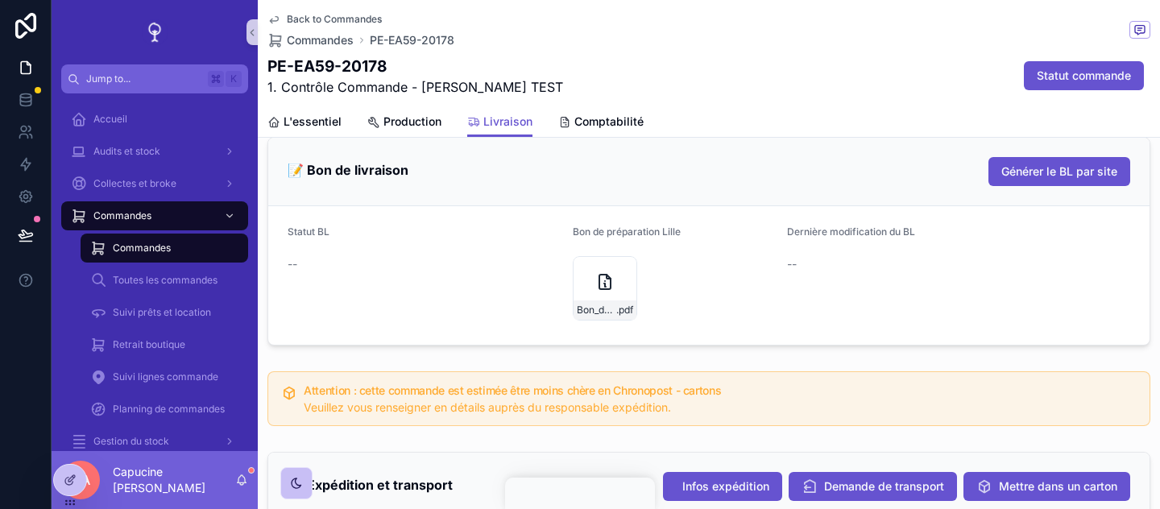
click at [662, 256] on div "Bon_de_preparation_Lille_n_-PE-EA59-20178 .pdf" at bounding box center [673, 288] width 201 height 64
click at [600, 272] on icon "scrollable content" at bounding box center [605, 281] width 19 height 19
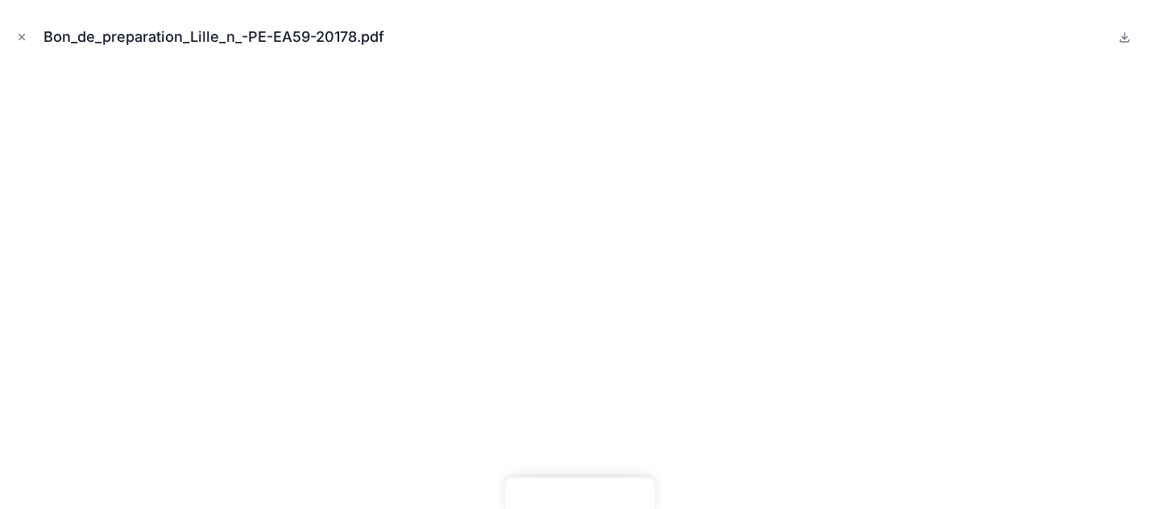
click at [232, 40] on div "Bon_de_preparation_Lille_n_-PE-EA59-20178.pdf" at bounding box center [221, 37] width 354 height 23
drag, startPoint x: 219, startPoint y: 39, endPoint x: 236, endPoint y: 42, distance: 17.2
click at [237, 42] on div "Bon_de_preparation_Lille_n_-PE-EA59-20178.pdf" at bounding box center [221, 37] width 354 height 23
click at [236, 42] on div "Bon_de_preparation_Lille_n_-PE-EA59-20178.pdf" at bounding box center [221, 37] width 354 height 23
drag, startPoint x: 247, startPoint y: 39, endPoint x: 220, endPoint y: 39, distance: 26.6
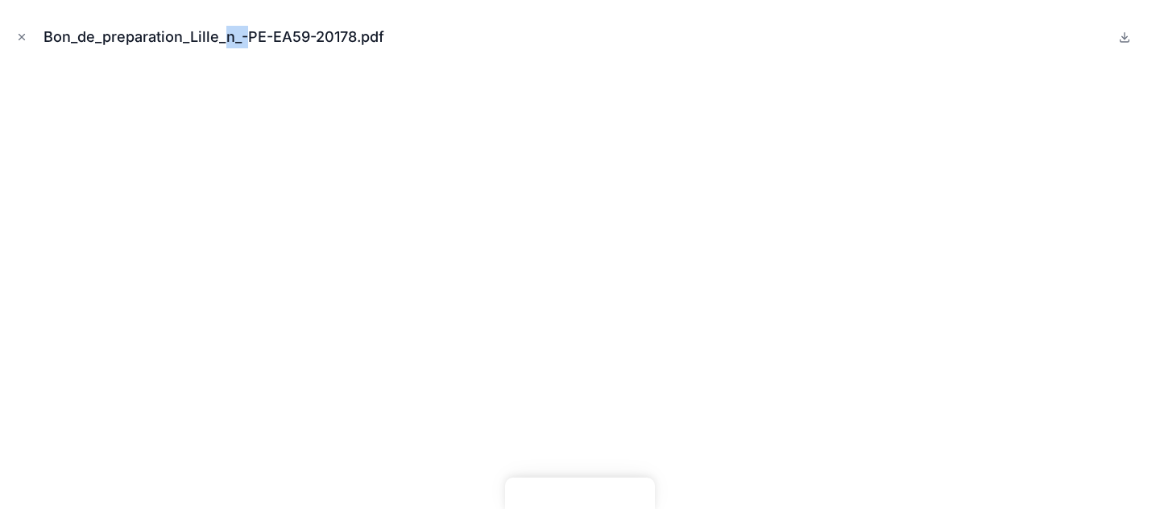
click at [220, 39] on div "Bon_de_preparation_Lille_n_-PE-EA59-20178.pdf" at bounding box center [221, 37] width 354 height 23
drag, startPoint x: 226, startPoint y: 41, endPoint x: 243, endPoint y: 42, distance: 16.1
click at [243, 42] on div "Bon_de_preparation_Lille_n_-PE-EA59-20178.pdf" at bounding box center [221, 37] width 354 height 23
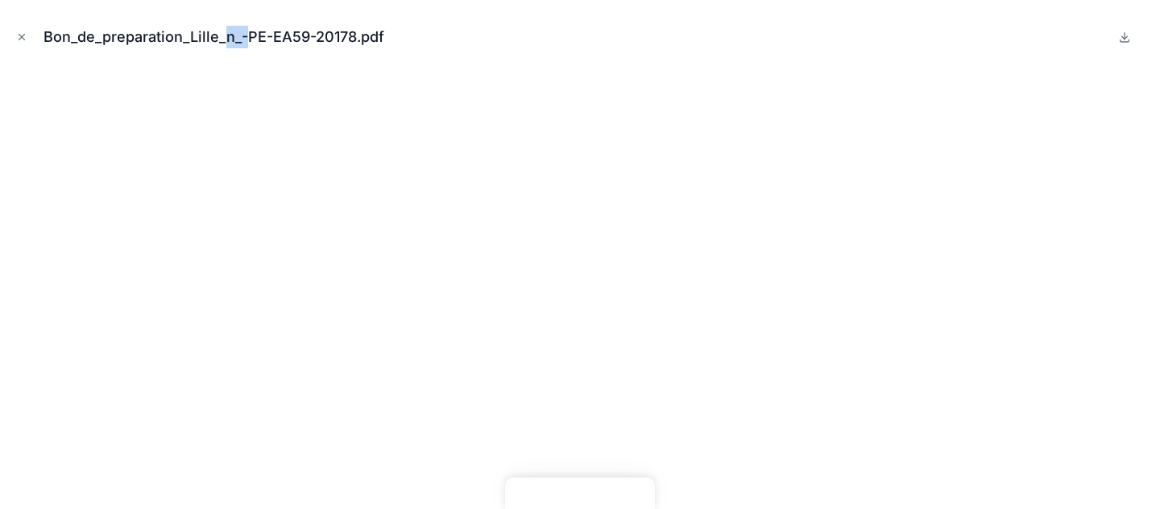
drag, startPoint x: 243, startPoint y: 42, endPoint x: 220, endPoint y: 42, distance: 22.6
click at [220, 42] on div "Bon_de_preparation_Lille_n_-PE-EA59-20178.pdf" at bounding box center [221, 37] width 354 height 23
drag, startPoint x: 220, startPoint y: 42, endPoint x: 247, endPoint y: 42, distance: 27.4
click at [247, 42] on div "Bon_de_preparation_Lille_n_-PE-EA59-20178.pdf" at bounding box center [221, 37] width 354 height 23
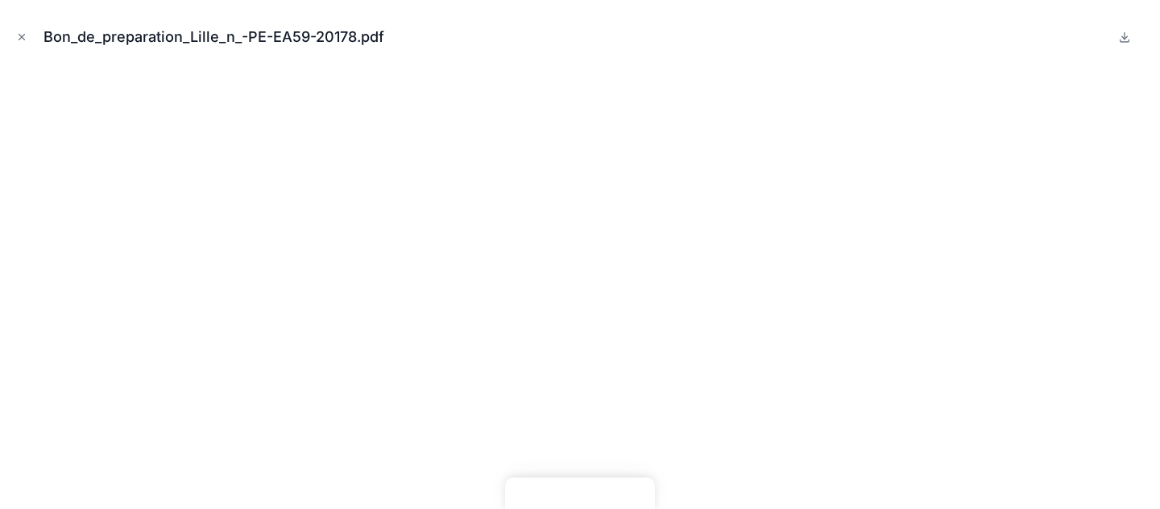
click at [24, 44] on button "Close modal" at bounding box center [22, 37] width 18 height 18
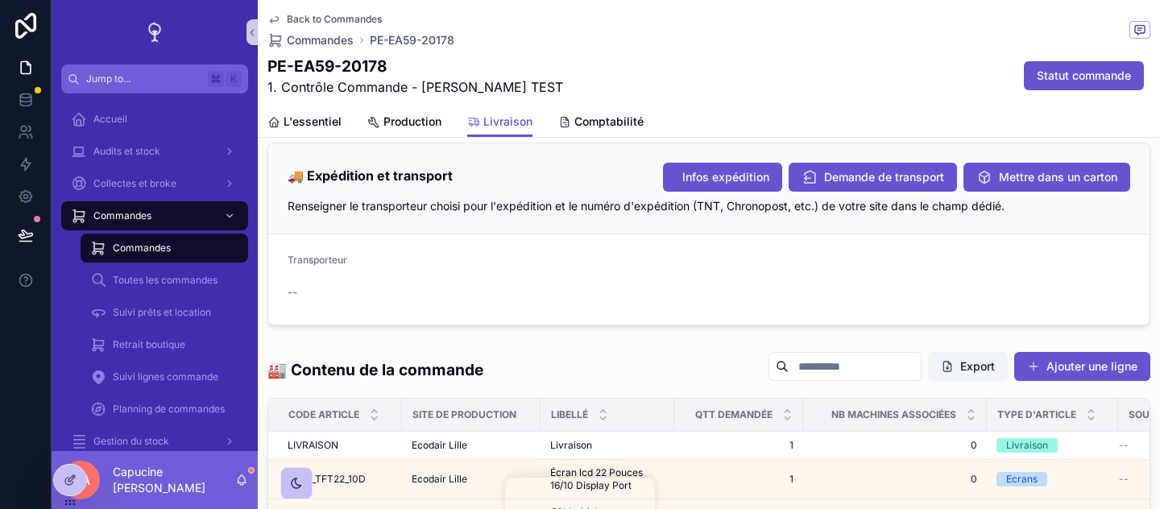
scroll to position [1193, 0]
click at [887, 170] on button "Demande de transport" at bounding box center [873, 176] width 168 height 29
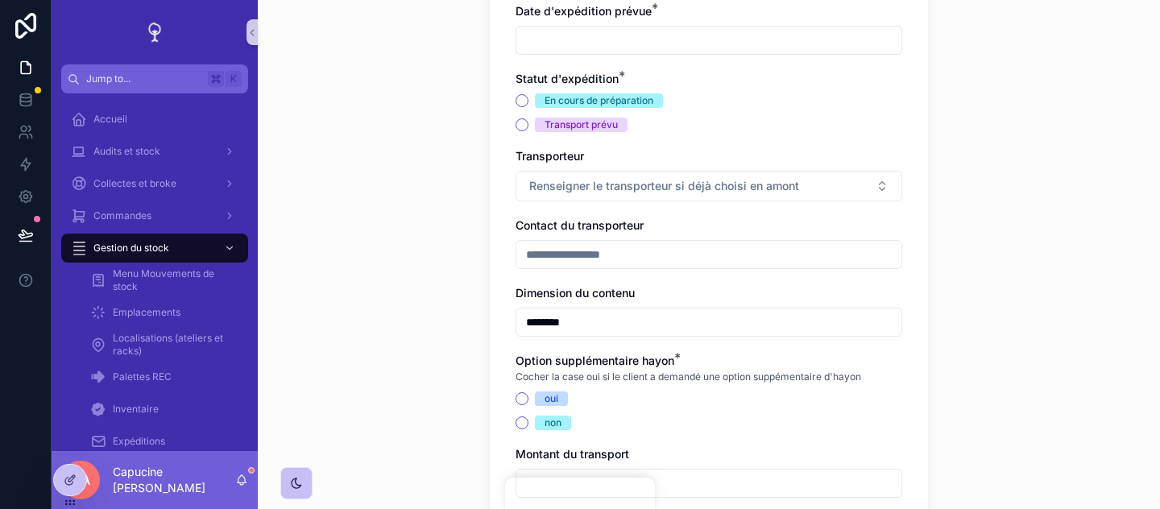
scroll to position [587, 0]
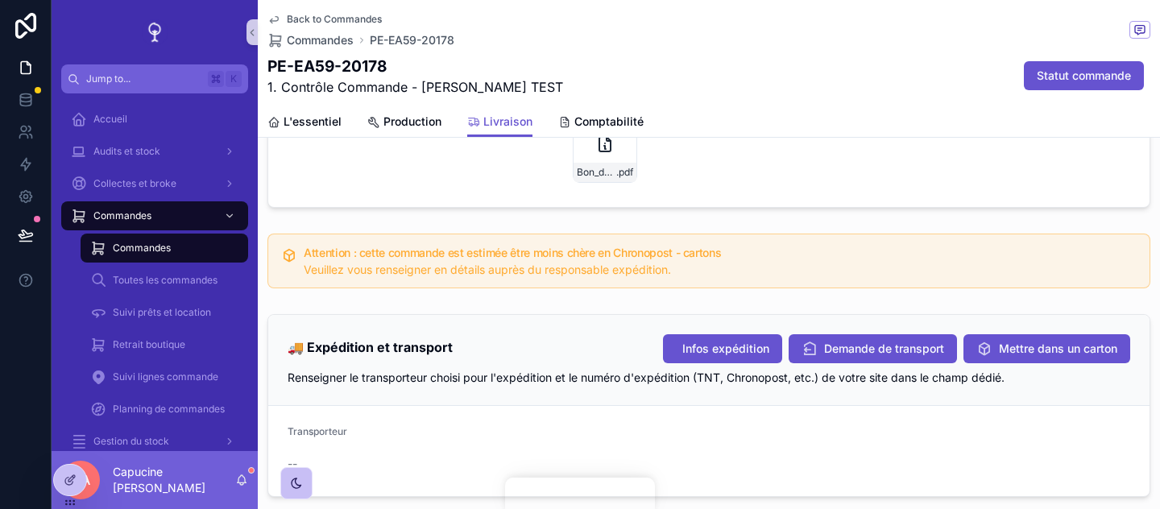
scroll to position [1032, 0]
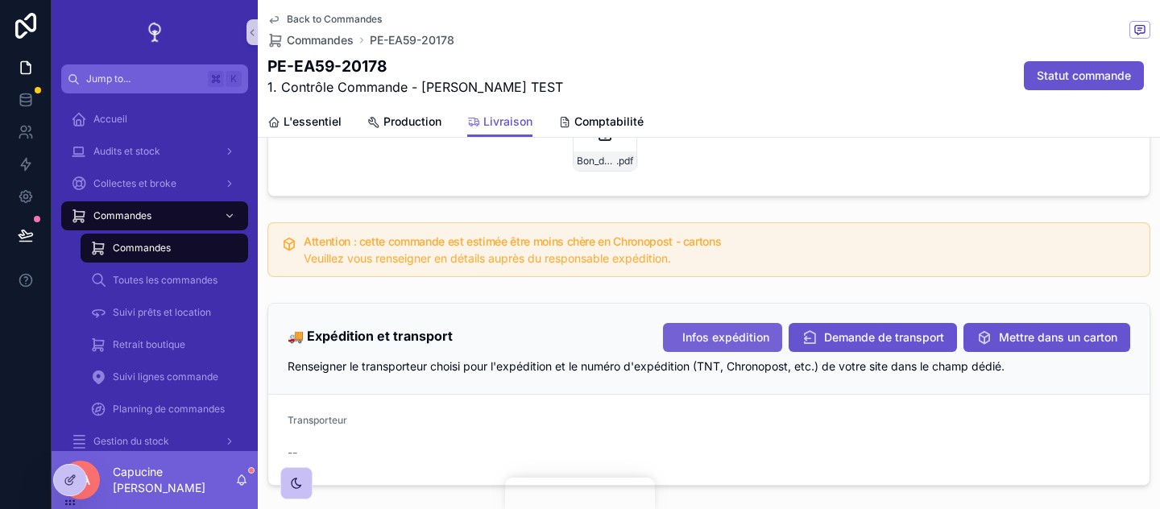
click at [736, 330] on span "Infos expédition" at bounding box center [726, 338] width 87 height 16
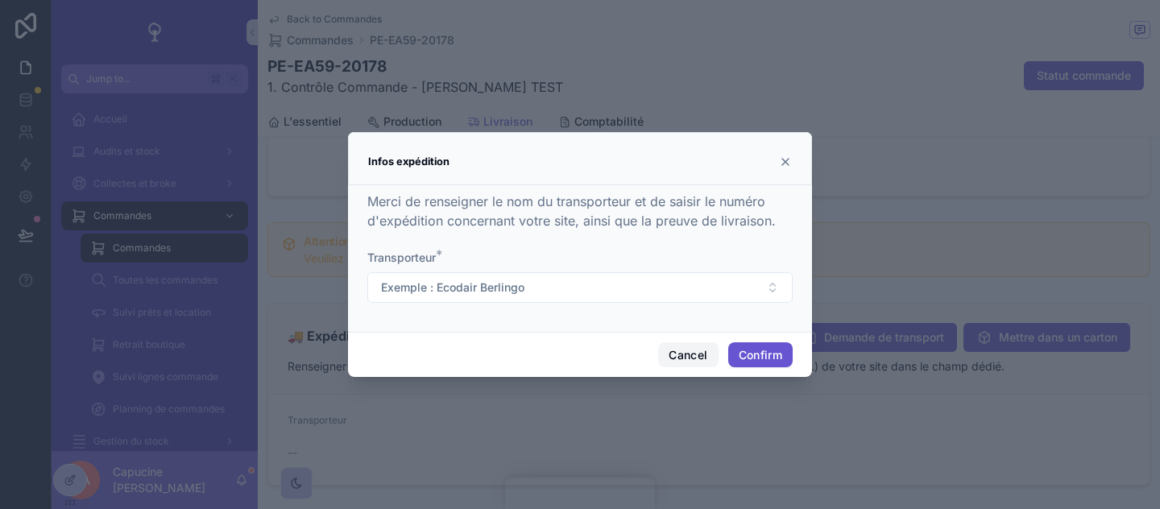
click at [678, 366] on button "Cancel" at bounding box center [688, 355] width 60 height 26
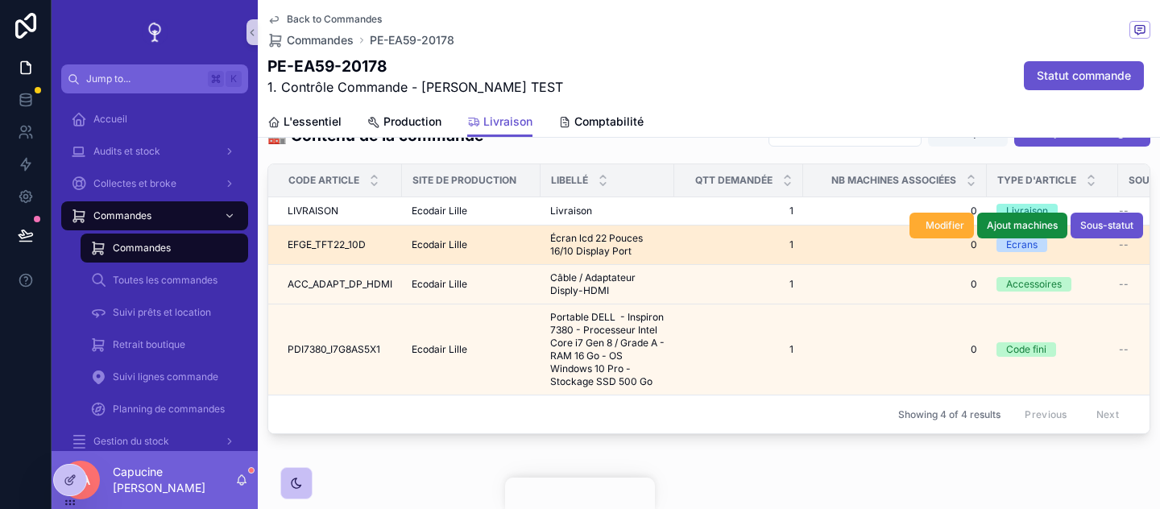
scroll to position [1446, 0]
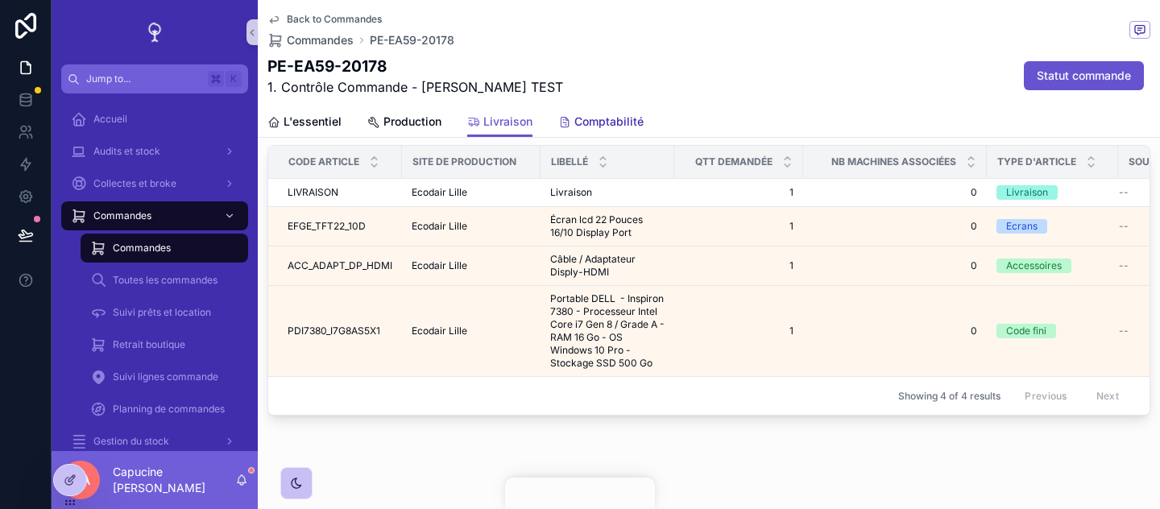
click at [608, 127] on span "Comptabilité" at bounding box center [609, 122] width 69 height 16
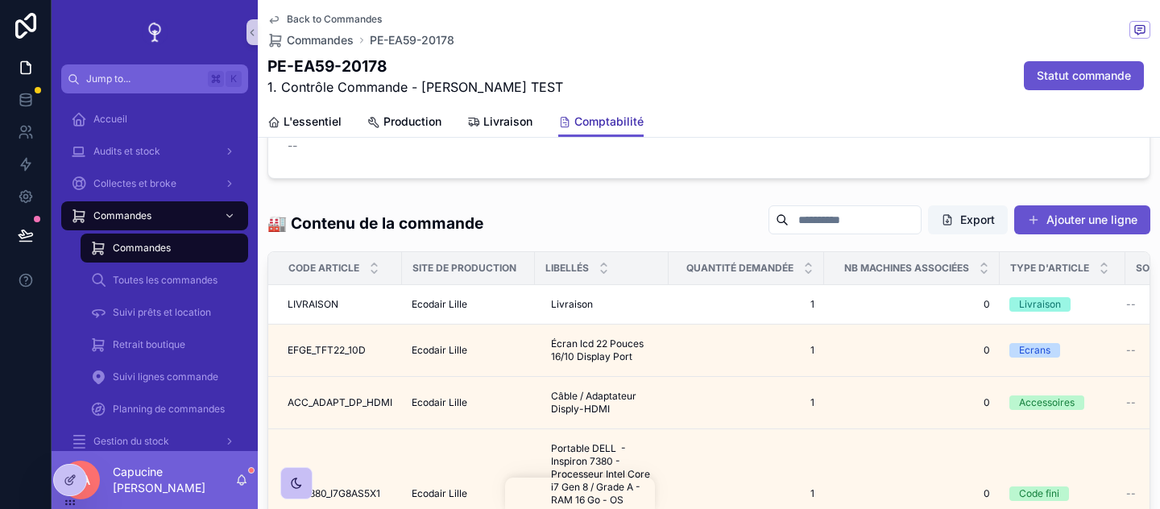
scroll to position [1031, 0]
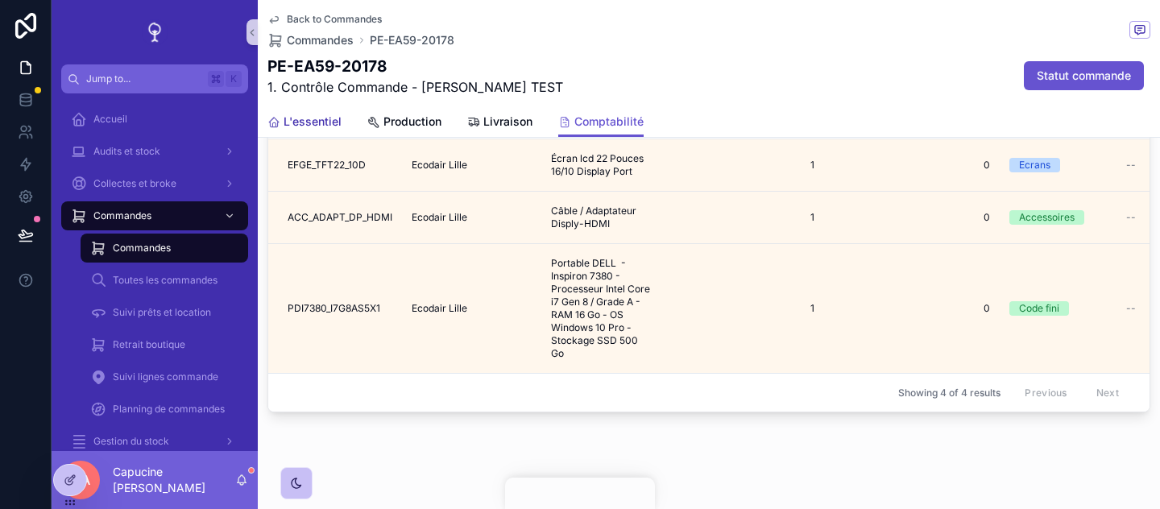
click at [312, 124] on span "L'essentiel" at bounding box center [313, 122] width 58 height 16
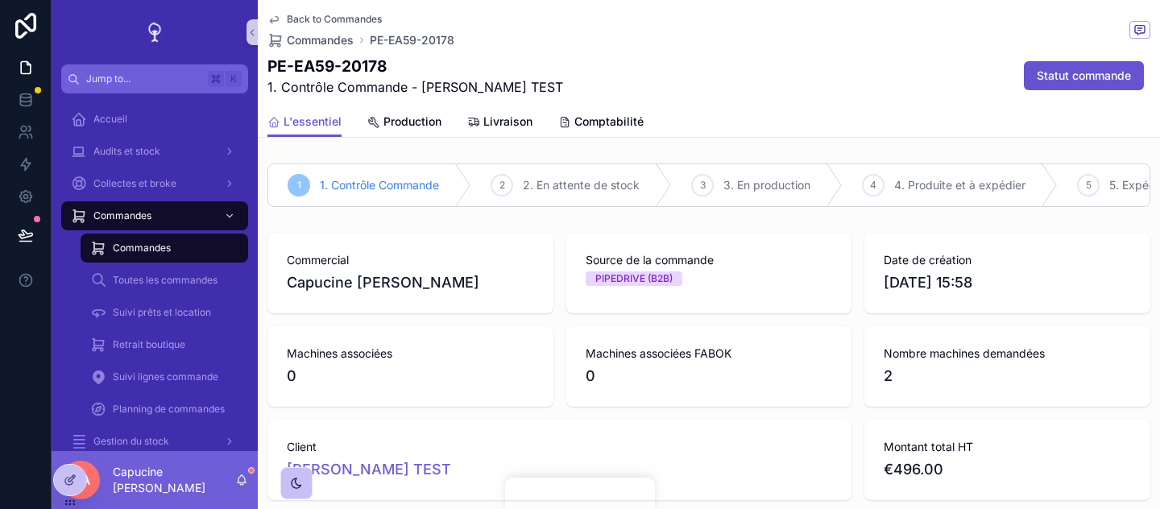
click at [709, 61] on div "PE-EA59-20178 1. Contrôle Commande - [PERSON_NAME] TEST Statut commande" at bounding box center [709, 76] width 883 height 42
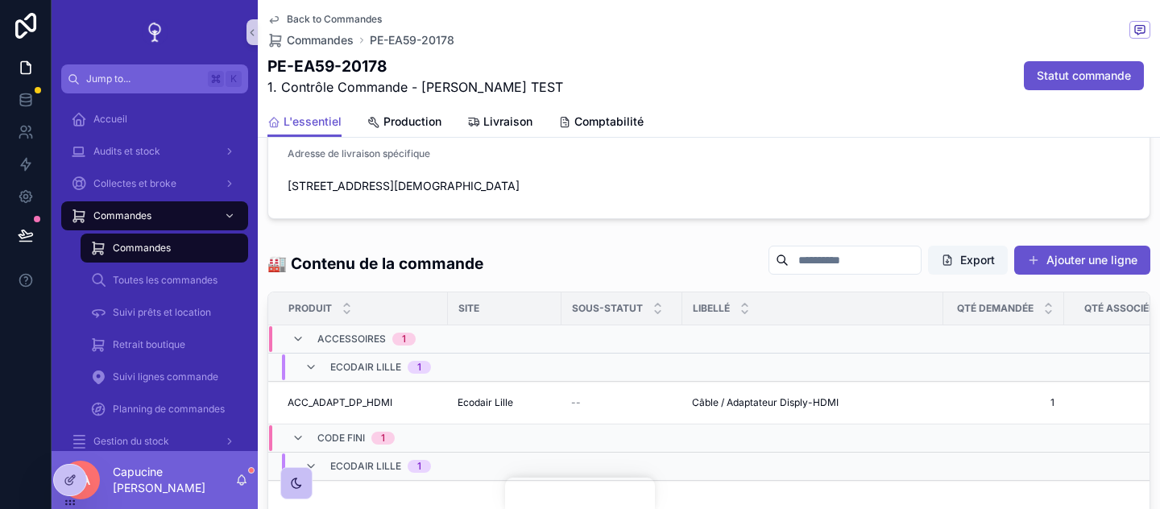
scroll to position [1461, 0]
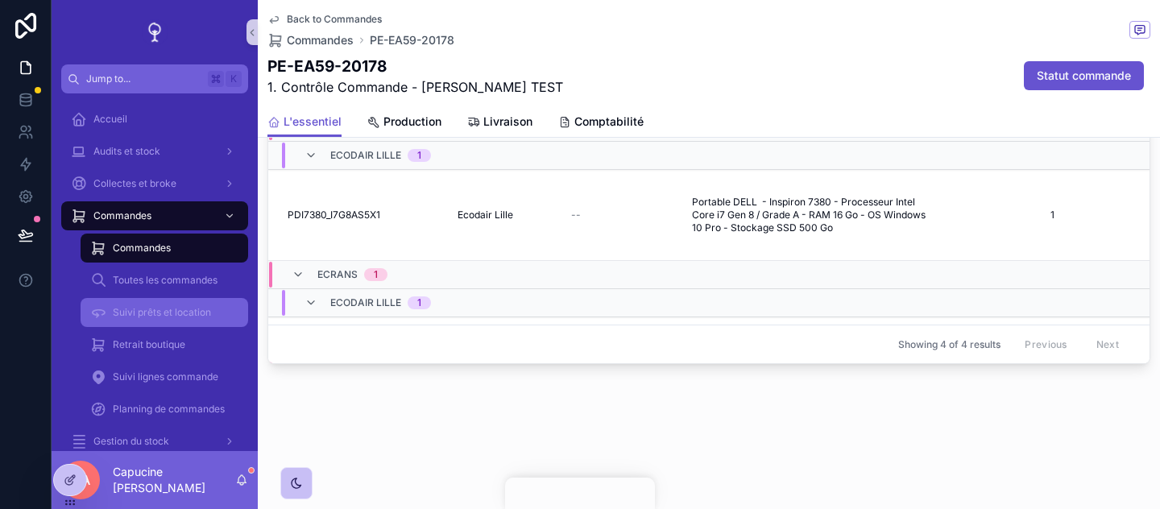
click at [193, 316] on span "Suivi prêts et location" at bounding box center [162, 312] width 98 height 13
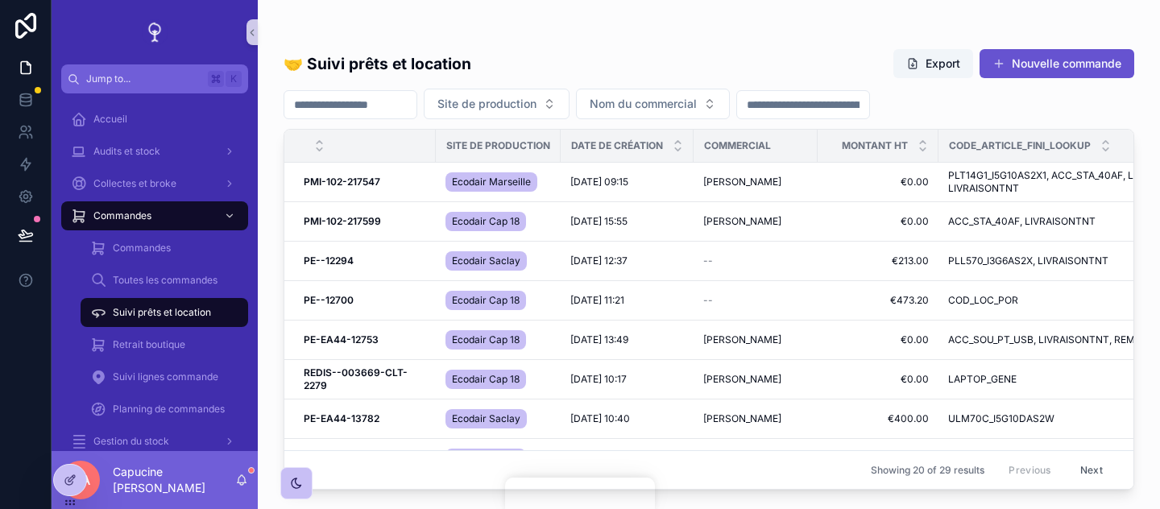
click at [188, 296] on div "Toutes les commandes" at bounding box center [164, 280] width 187 height 32
click at [186, 288] on div "Toutes les commandes" at bounding box center [164, 281] width 148 height 26
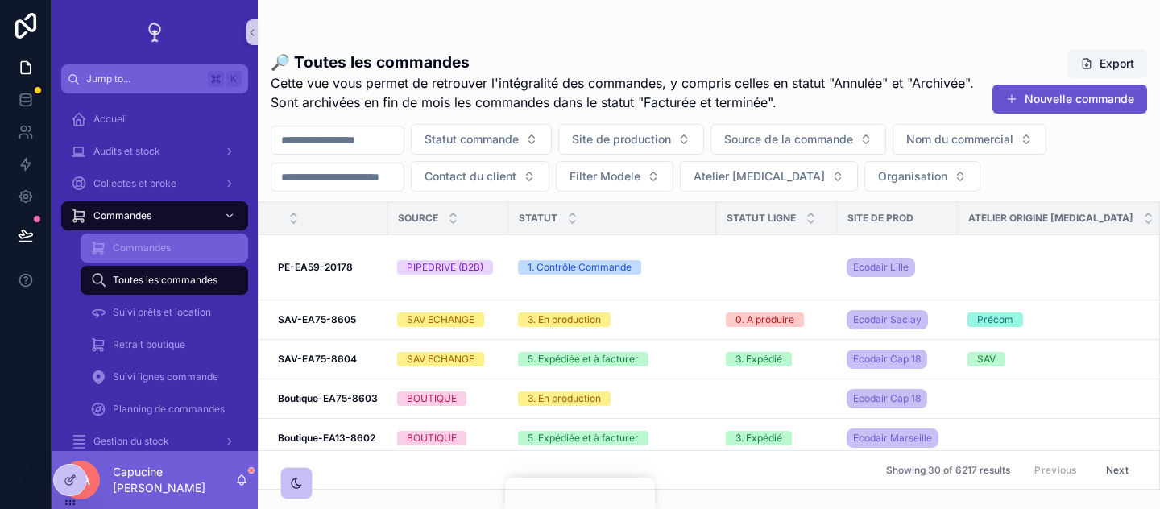
click at [205, 259] on div "Commandes" at bounding box center [164, 248] width 148 height 26
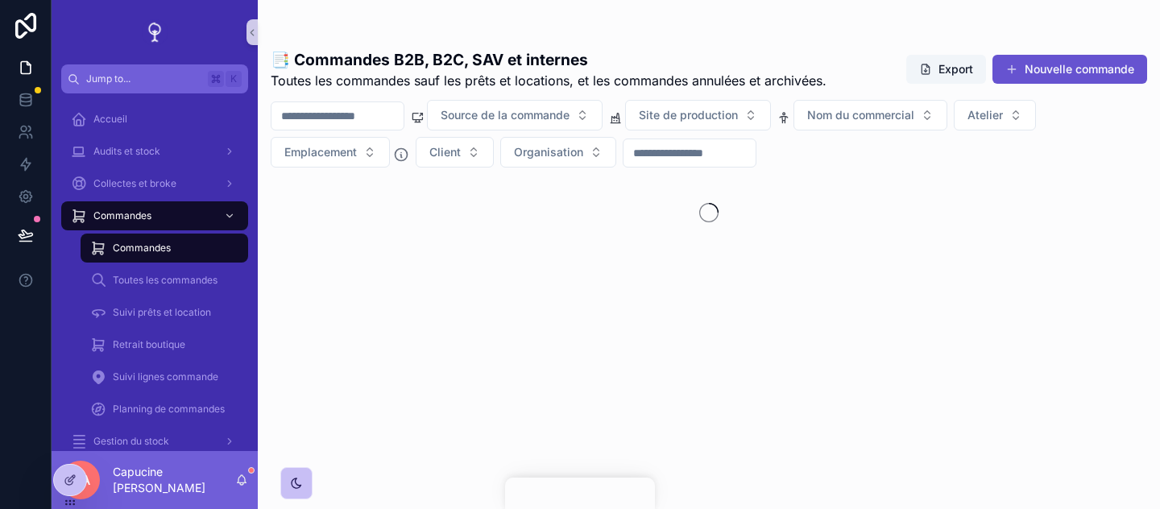
scroll to position [50, 0]
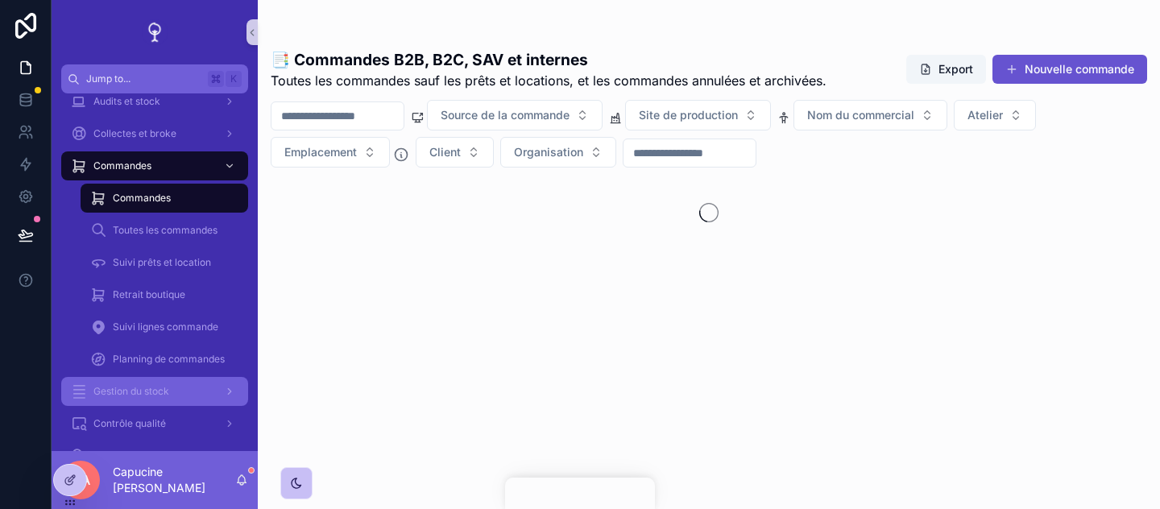
click at [207, 379] on div "Gestion du stock" at bounding box center [155, 392] width 168 height 26
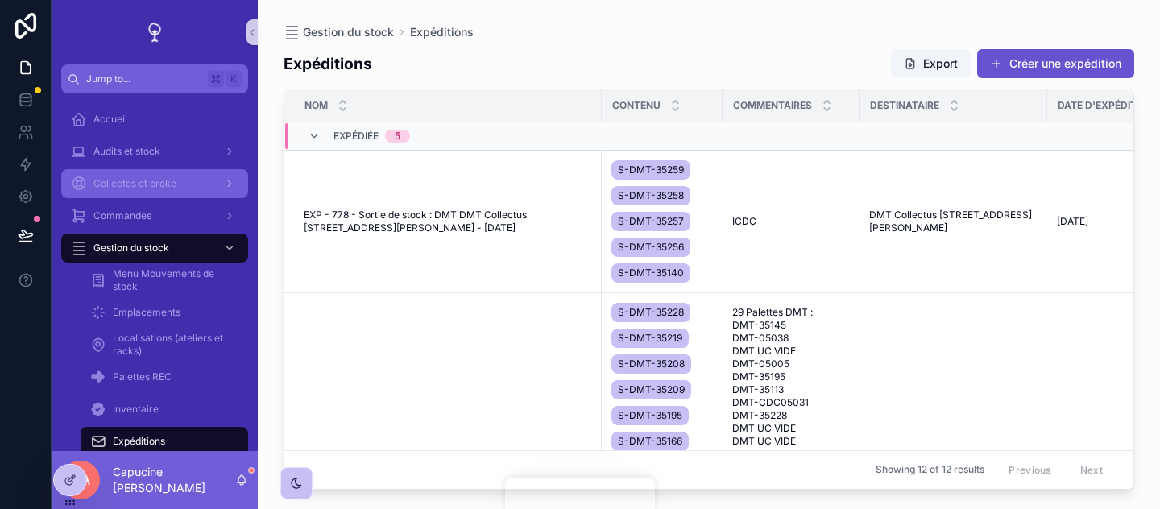
click at [185, 191] on div "Collectes et broke" at bounding box center [155, 184] width 168 height 26
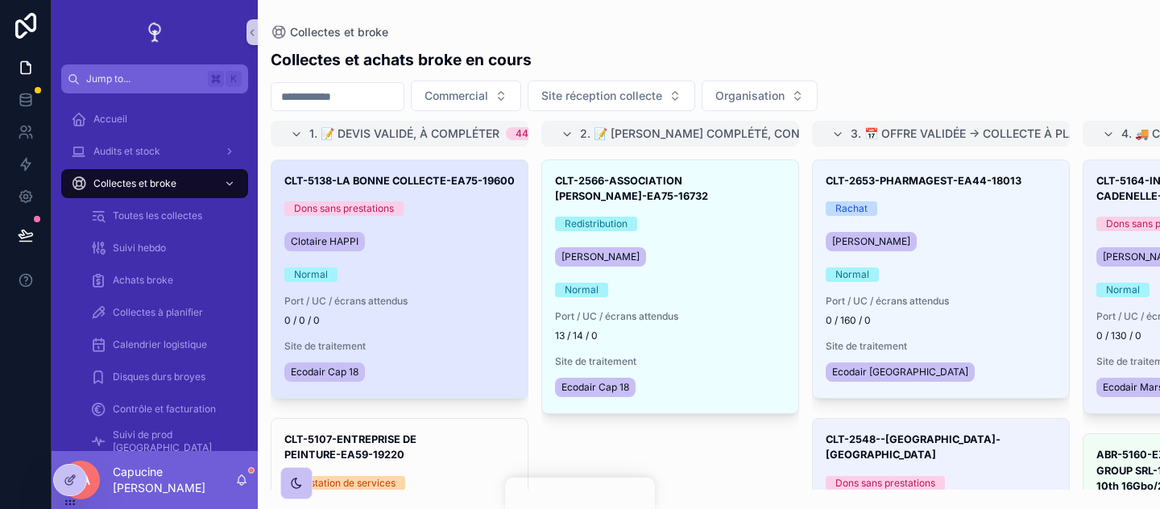
click at [447, 256] on div "CLT-5138-LA BONNE COLLECTE-EA75-19600 Dons sans prestations [PERSON_NAME] Norma…" at bounding box center [400, 279] width 256 height 238
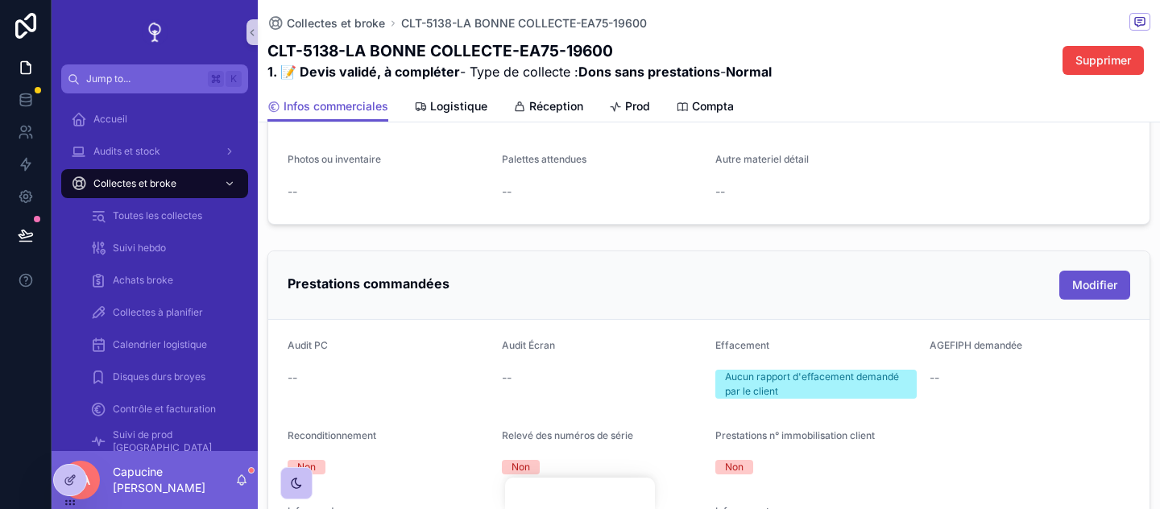
scroll to position [897, 0]
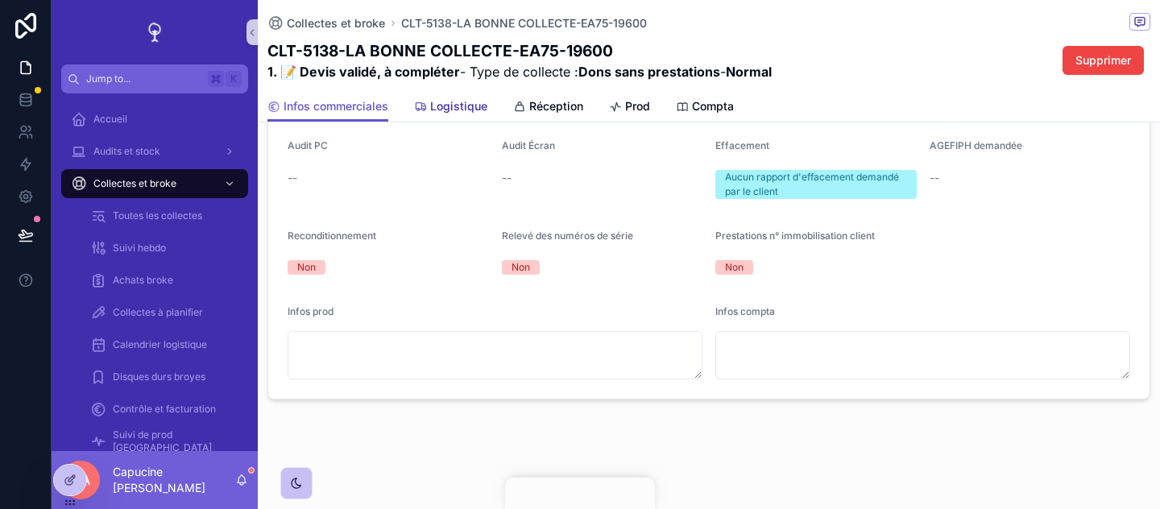
click at [427, 107] on div "Logistique" at bounding box center [450, 106] width 73 height 16
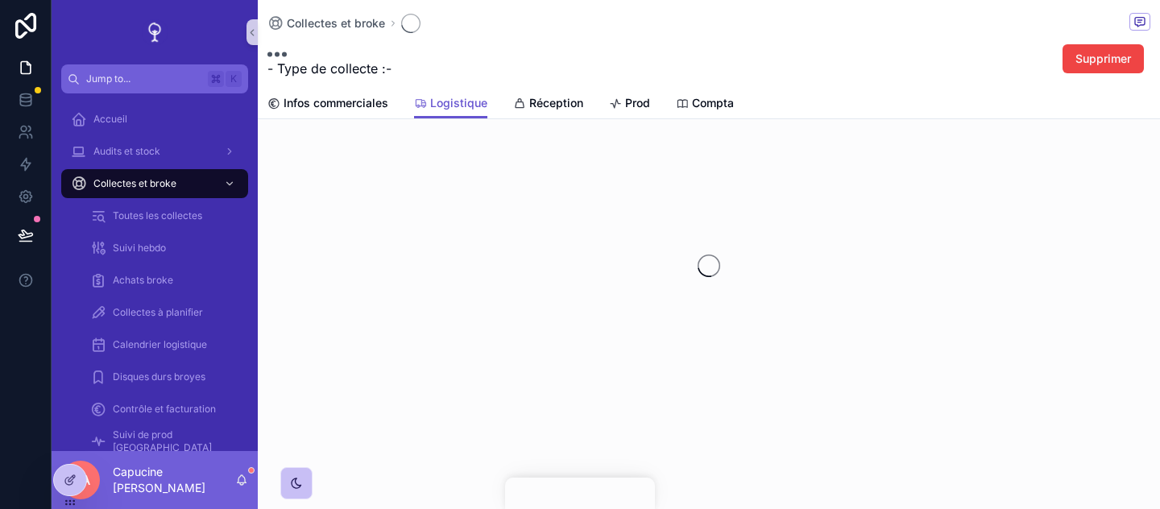
click at [392, 59] on h1 "scrollable content" at bounding box center [330, 48] width 124 height 19
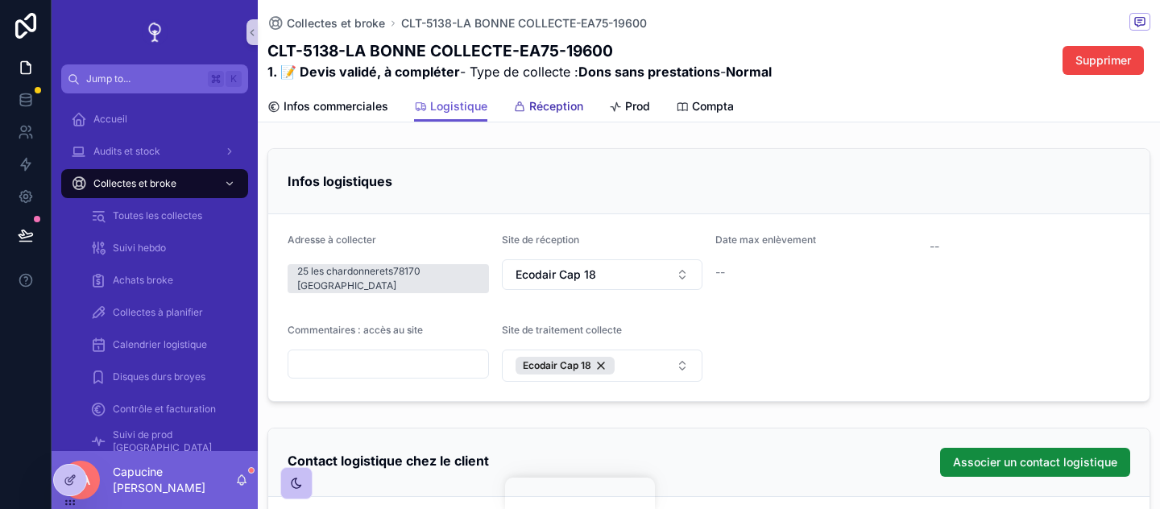
click at [541, 98] on span "Réception" at bounding box center [556, 106] width 54 height 16
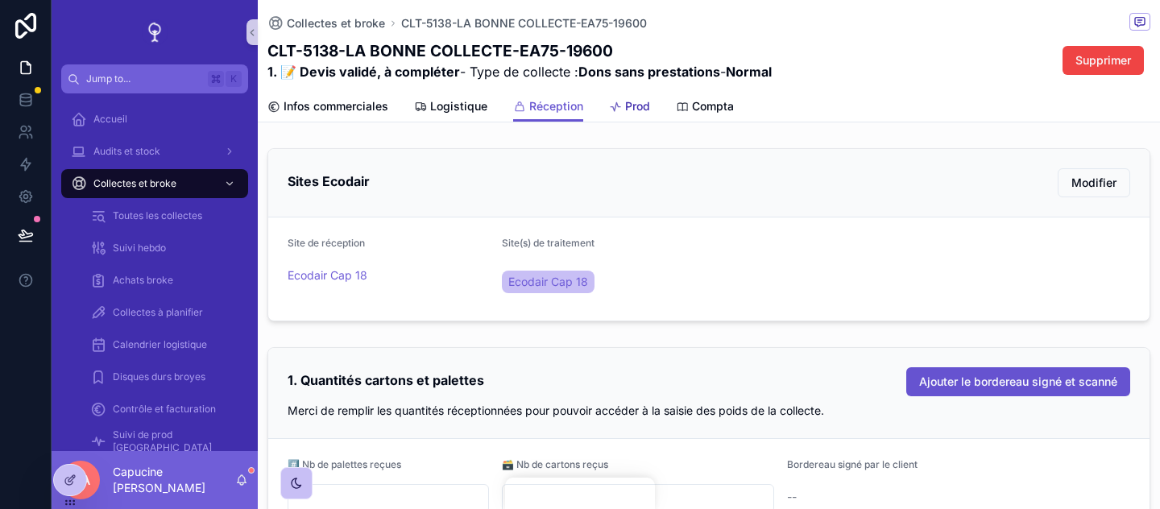
click at [641, 110] on span "Prod" at bounding box center [637, 106] width 25 height 16
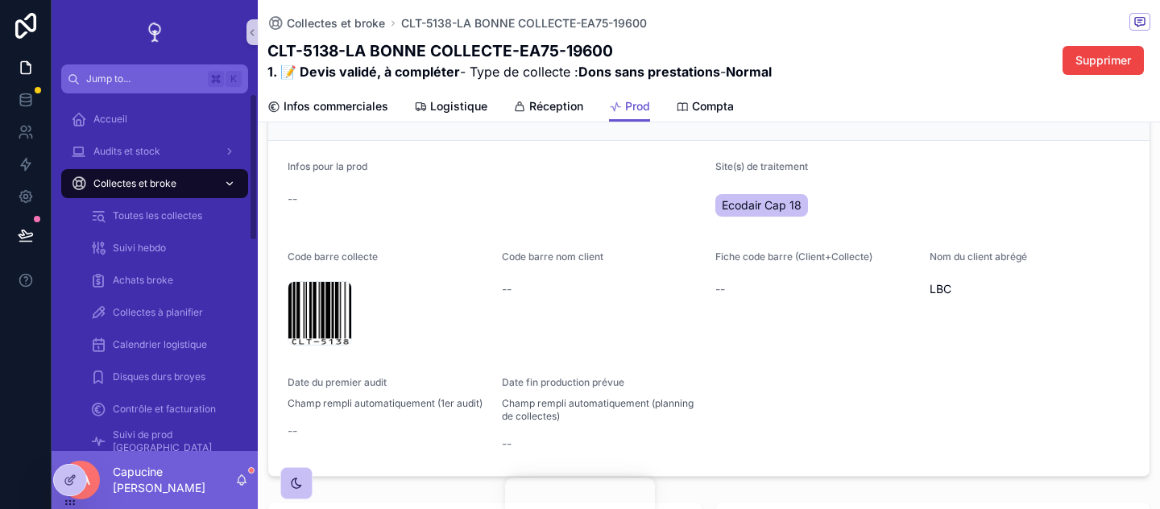
click at [183, 185] on div "Collectes et broke" at bounding box center [155, 184] width 168 height 26
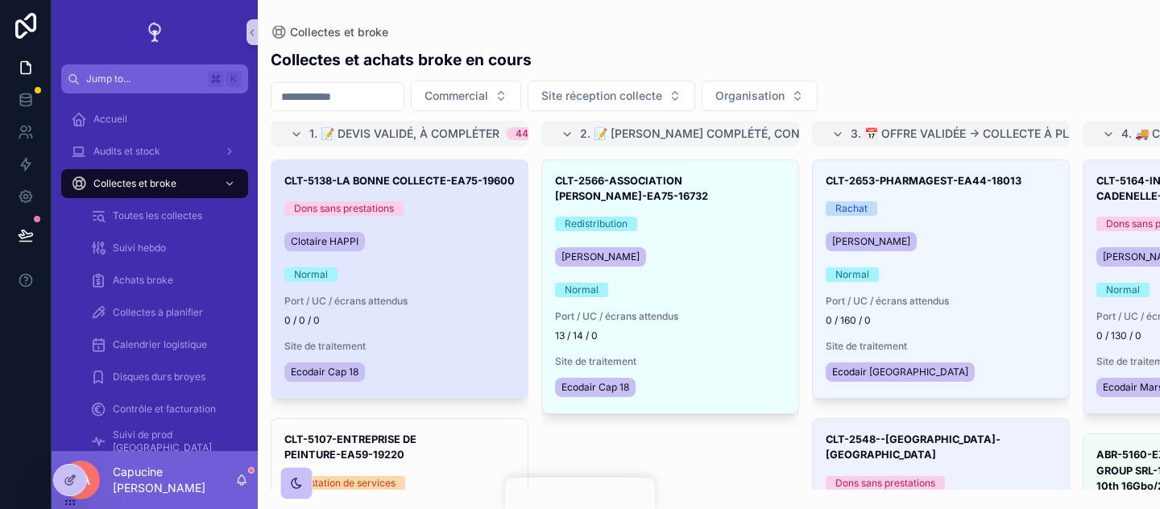
click at [457, 253] on div "Clotaire HAPPI" at bounding box center [399, 242] width 230 height 26
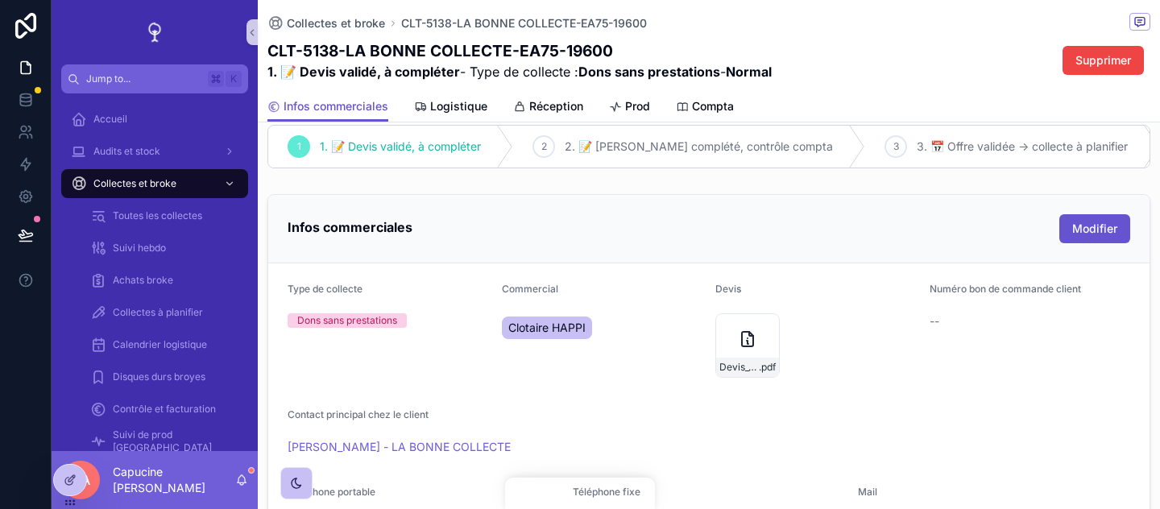
scroll to position [24, 0]
click at [180, 194] on div "Collectes et broke" at bounding box center [155, 184] width 168 height 26
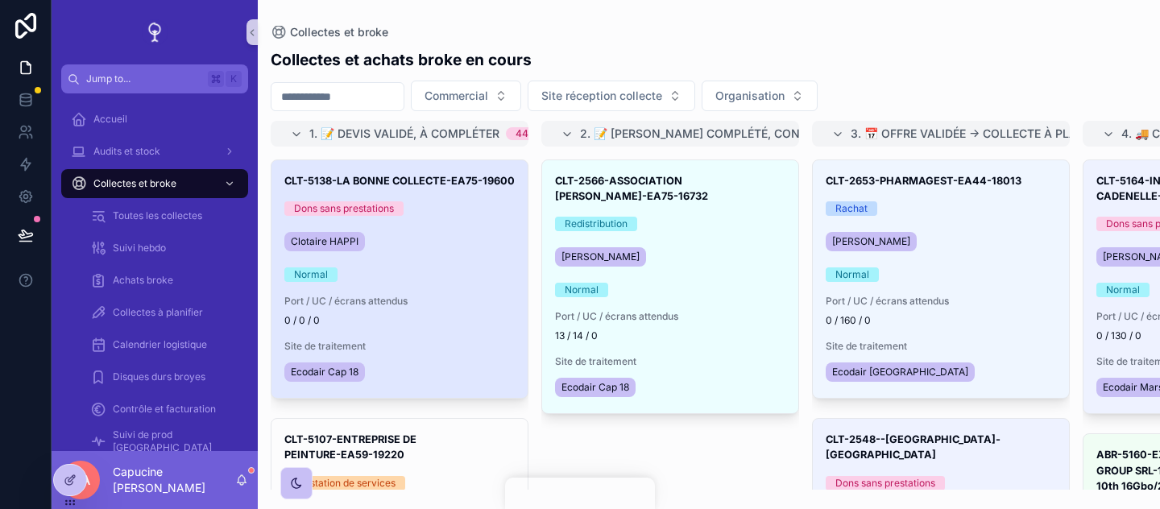
click at [454, 175] on h3 "CLT-5138-LA BONNE COLLECTE-EA75-19600" at bounding box center [399, 180] width 230 height 15
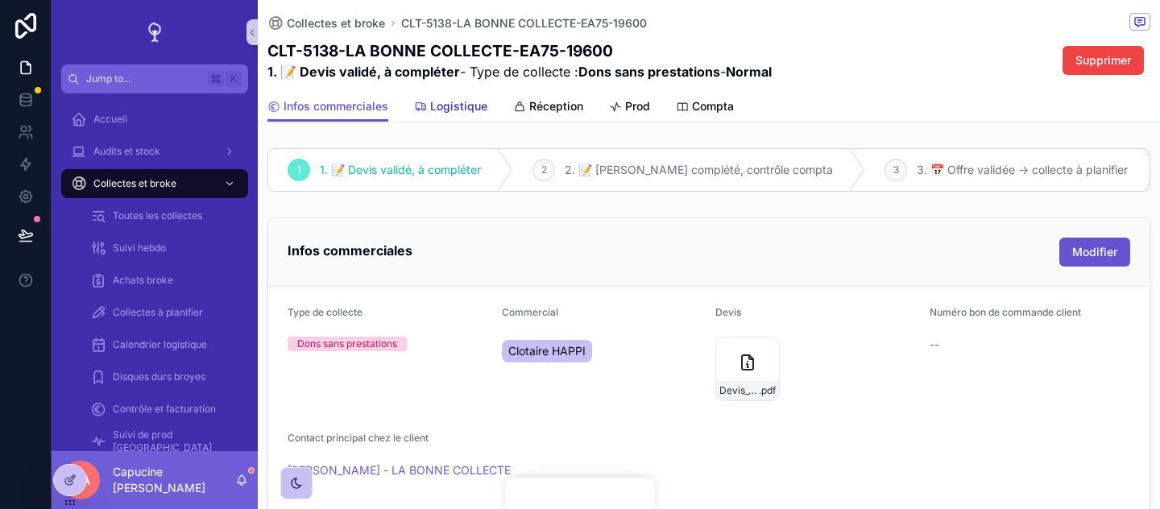
click at [483, 116] on link "Logistique" at bounding box center [450, 108] width 73 height 32
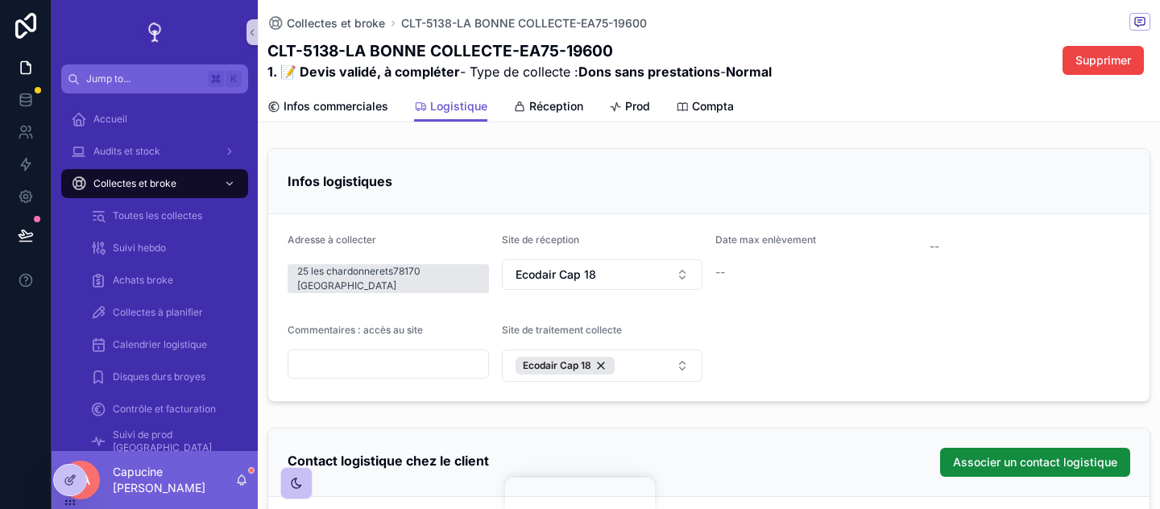
click at [627, 299] on form "Adresse à collecter 25 les chardonnerets78170 La Celle Saint Cloud Site de réce…" at bounding box center [709, 307] width 882 height 187
click at [624, 289] on button "Ecodair Cap 18" at bounding box center [602, 274] width 201 height 31
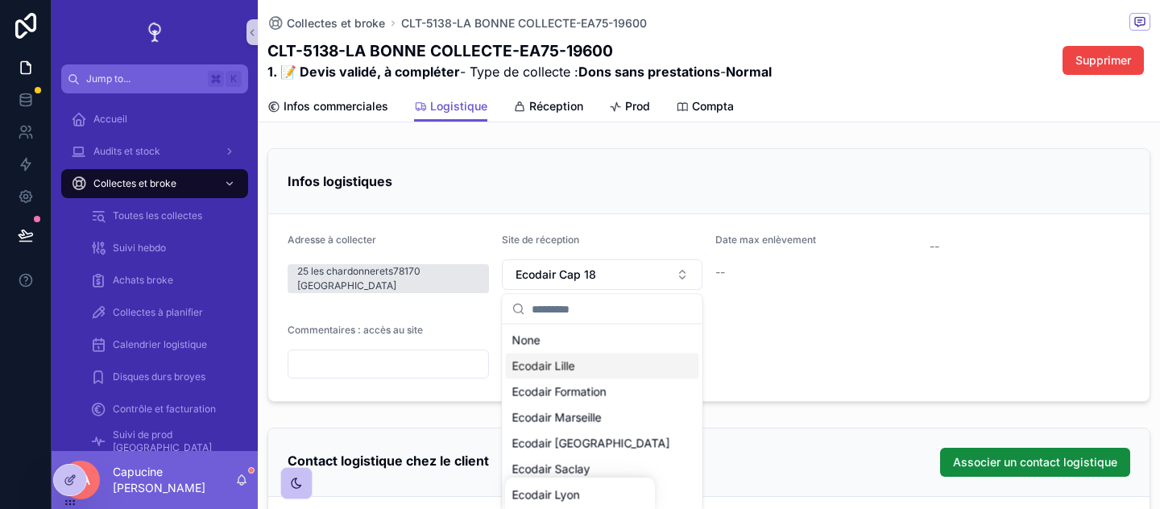
click at [763, 361] on form "Adresse à collecter 25 les chardonnerets78170 La Celle Saint Cloud Site de réce…" at bounding box center [709, 307] width 882 height 187
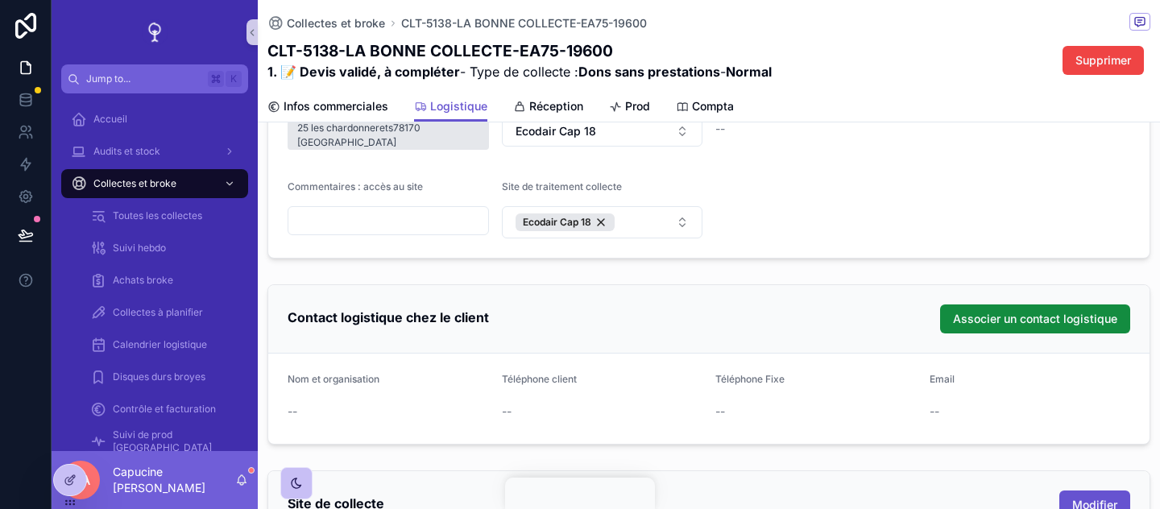
click at [847, 248] on form "Adresse à collecter 25 les chardonnerets78170 La Celle Saint Cloud Site de réce…" at bounding box center [709, 164] width 882 height 187
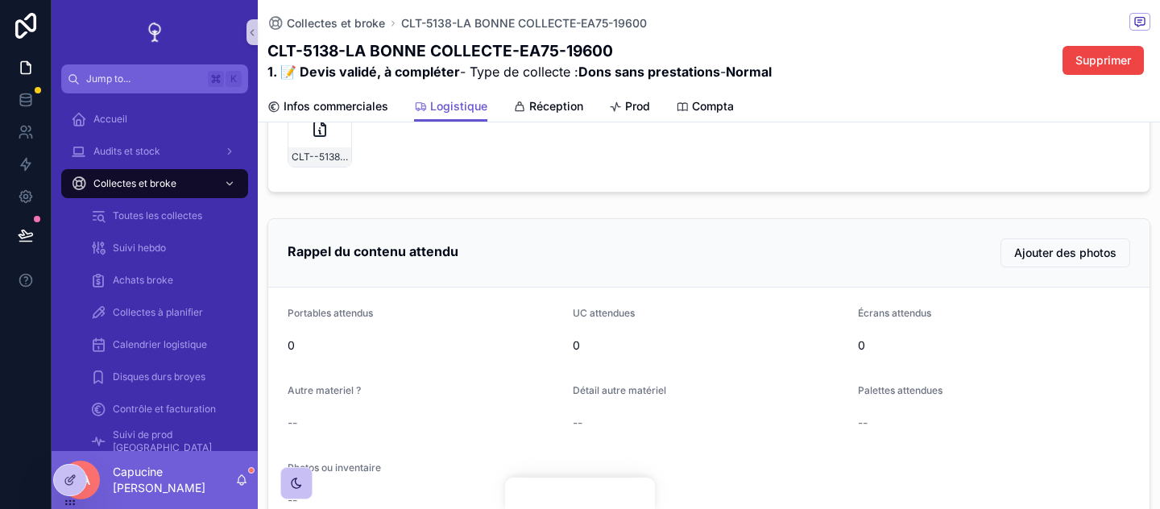
scroll to position [1207, 0]
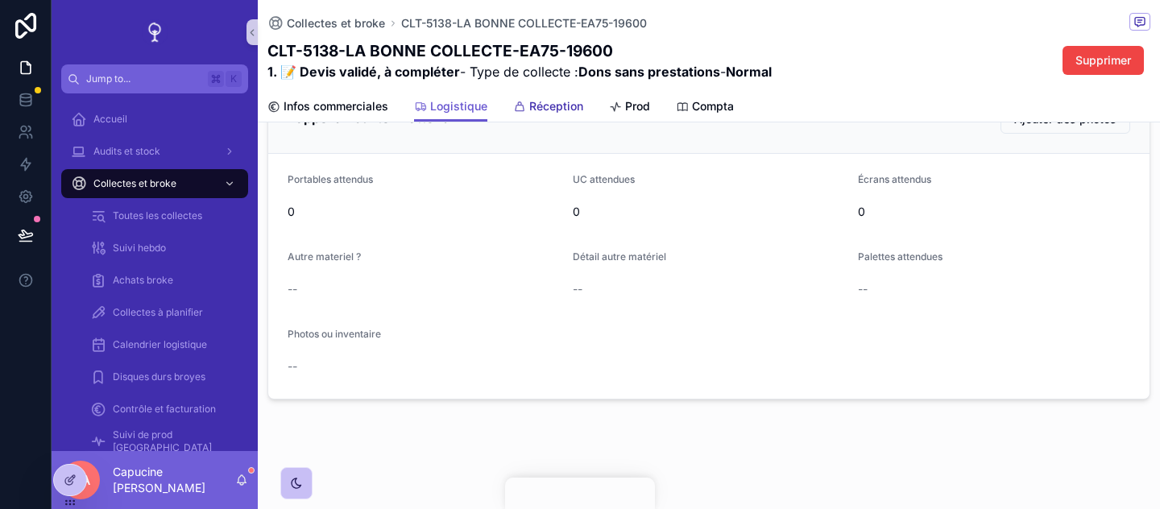
click at [567, 111] on span "Réception" at bounding box center [556, 106] width 54 height 16
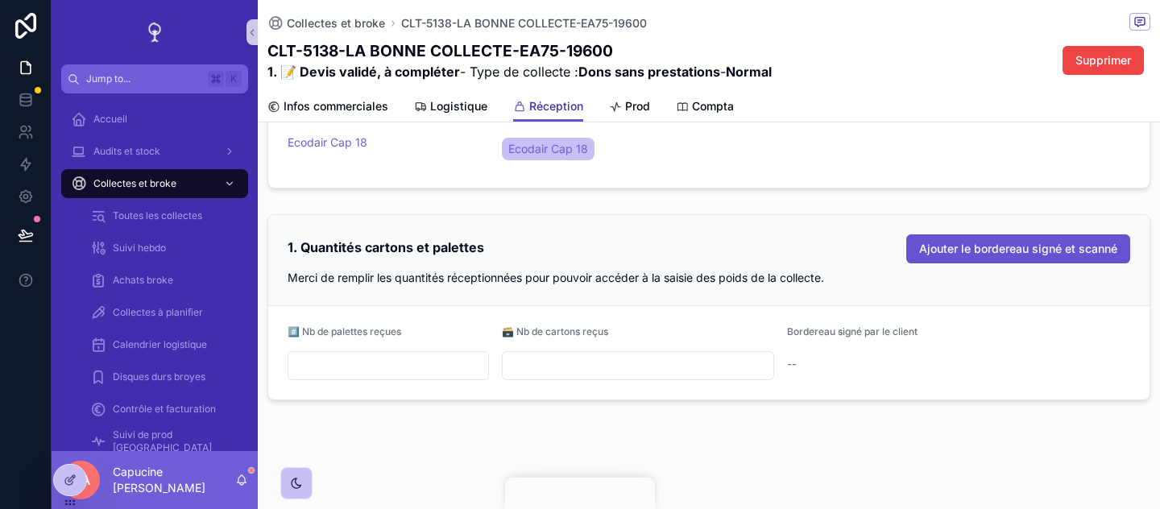
scroll to position [134, 0]
click at [640, 110] on span "Prod" at bounding box center [637, 106] width 25 height 16
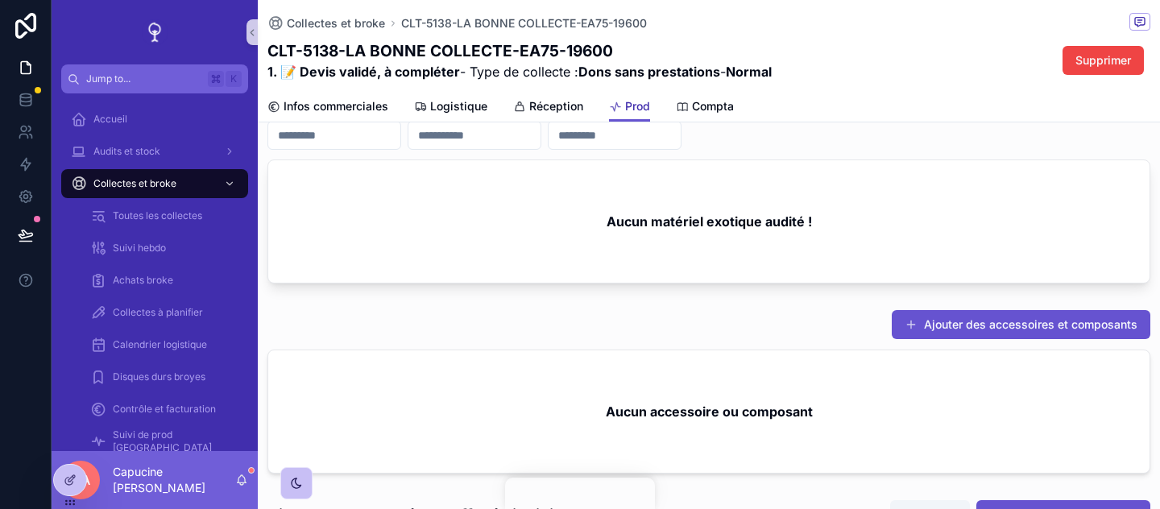
scroll to position [1911, 0]
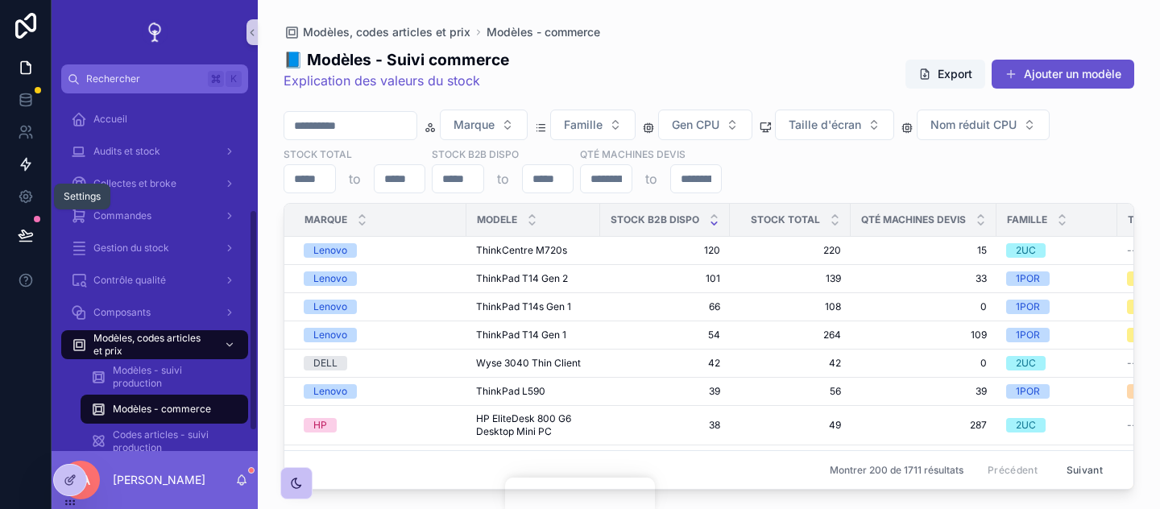
scroll to position [187, 0]
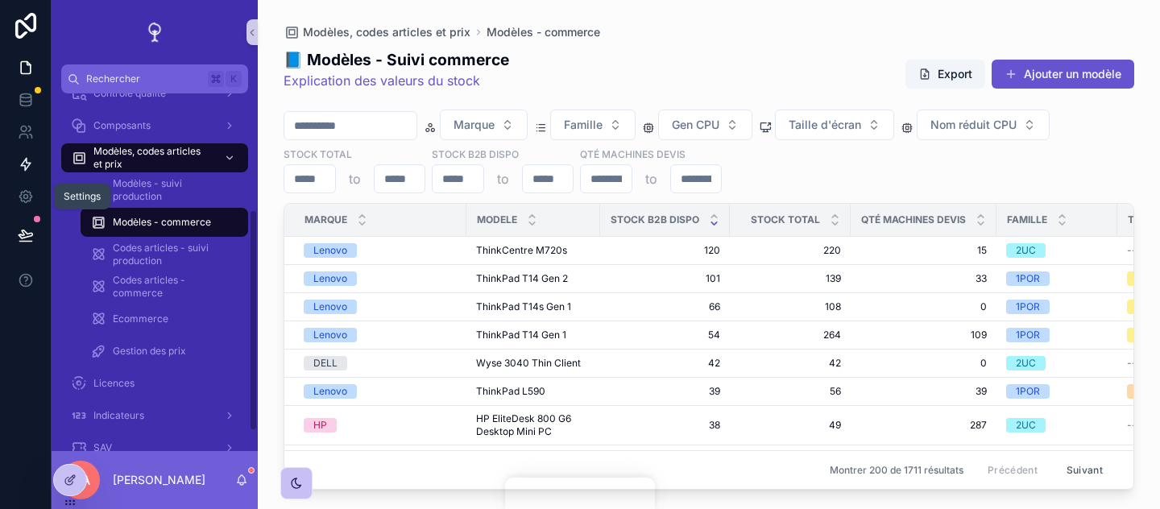
click at [18, 169] on icon at bounding box center [26, 164] width 16 height 16
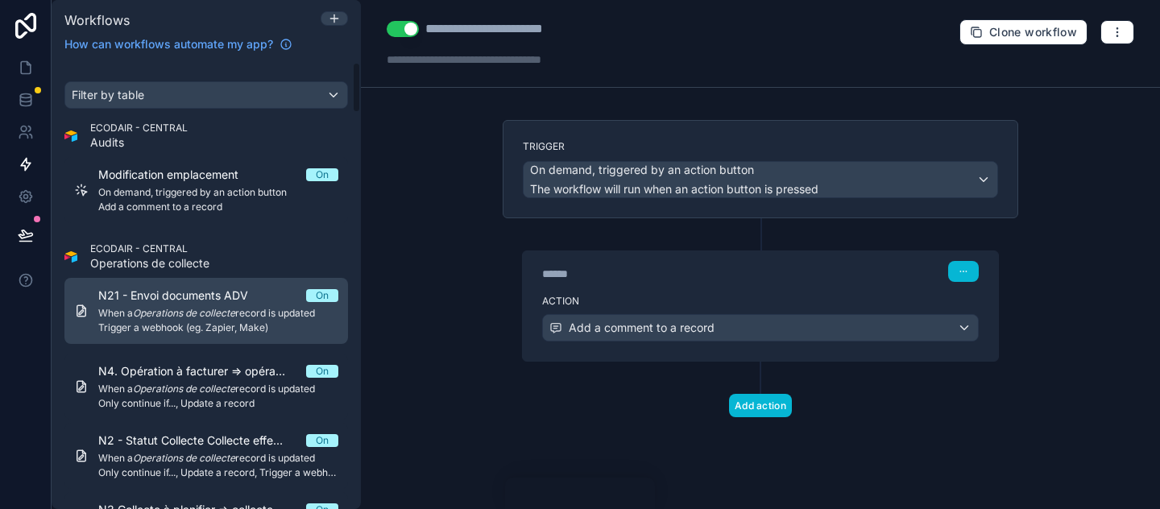
click at [166, 322] on span "Trigger a webhook (eg. Zapier, Make)" at bounding box center [218, 328] width 240 height 13
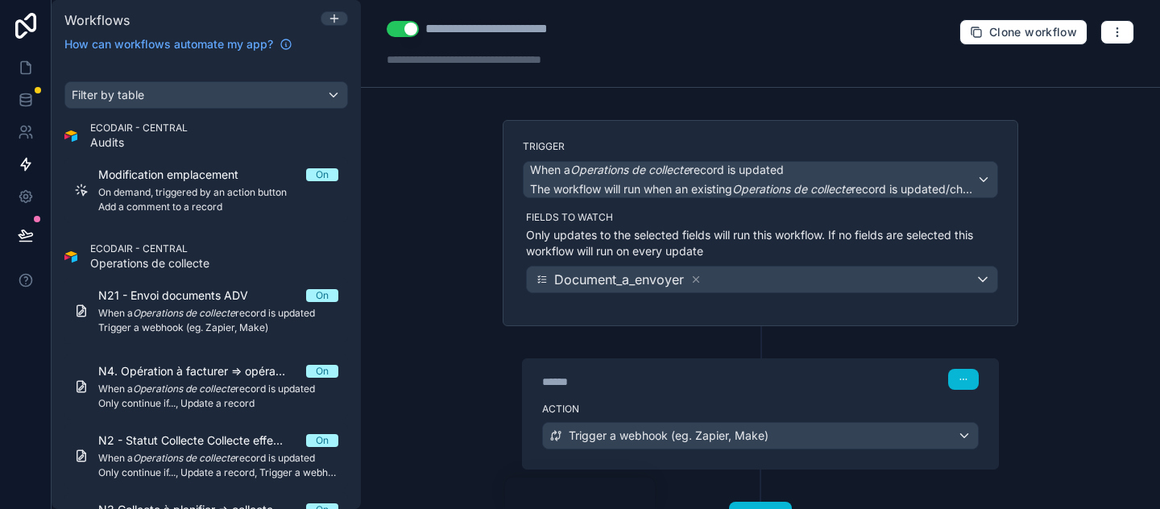
click at [740, 293] on div "Trigger When a Operations de collecte record is updated The workflow will run w…" at bounding box center [761, 223] width 516 height 206
click at [747, 412] on label "Action" at bounding box center [760, 409] width 437 height 13
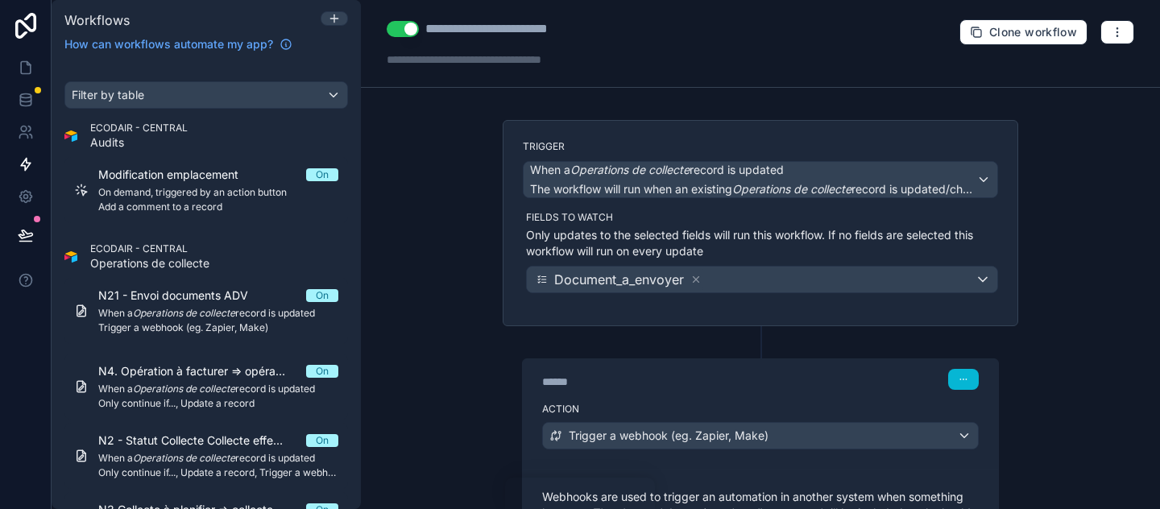
scroll to position [264, 0]
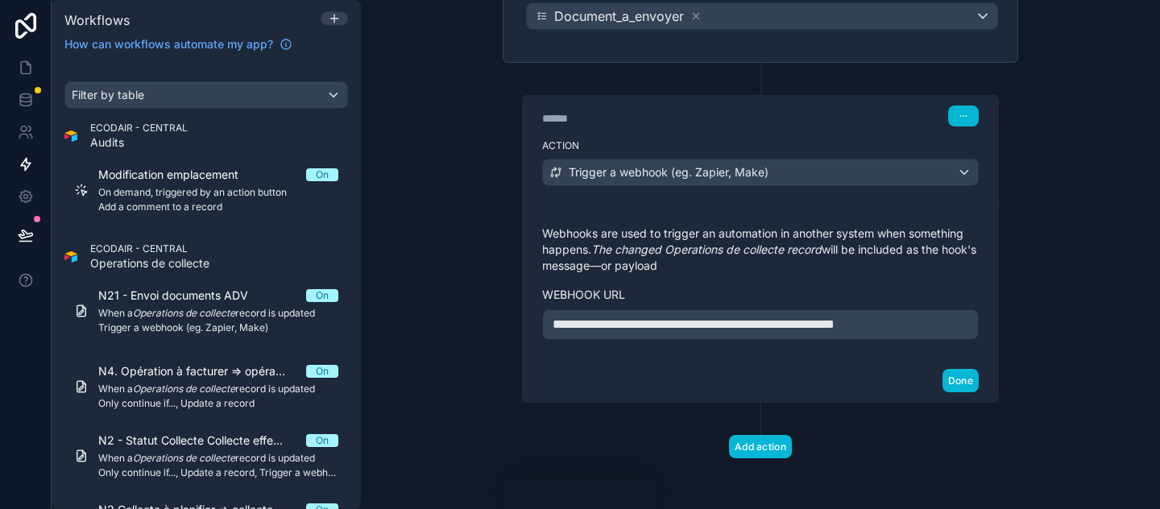
click at [950, 309] on div "**********" at bounding box center [760, 324] width 437 height 31
click at [960, 324] on p "**********" at bounding box center [761, 324] width 416 height 19
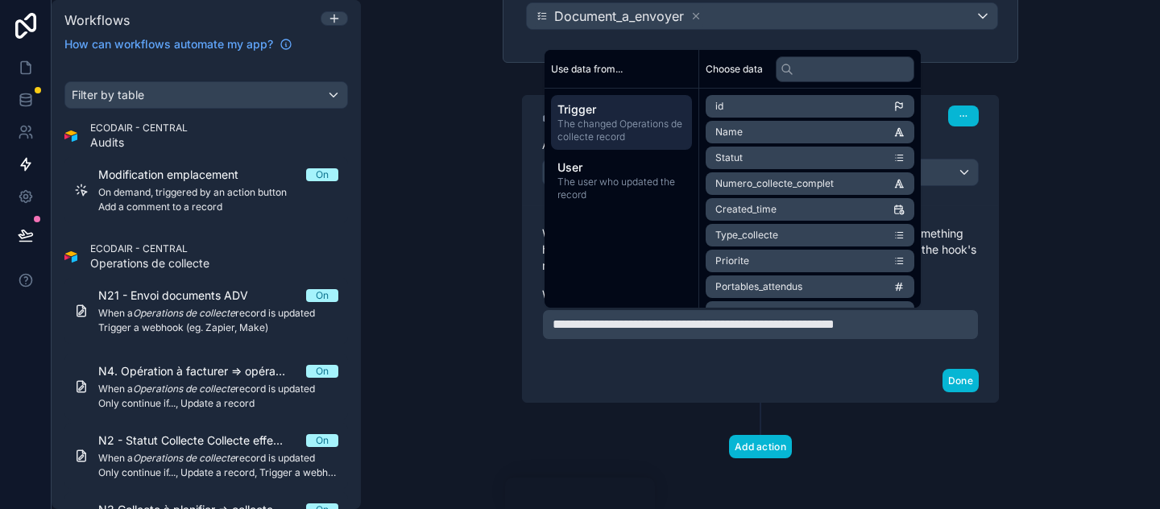
click at [1040, 330] on div "**********" at bounding box center [760, 254] width 799 height 509
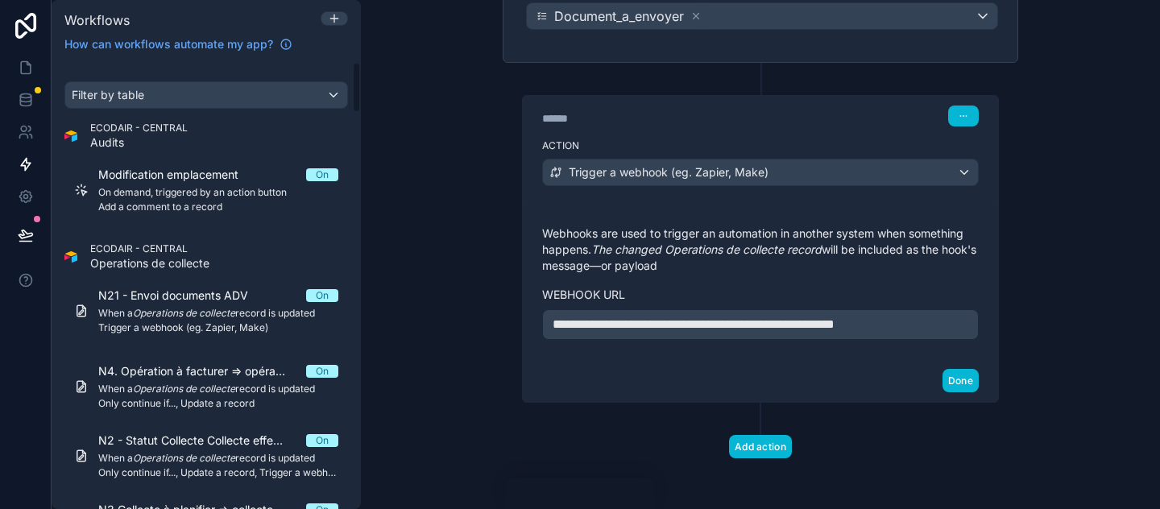
scroll to position [0, 0]
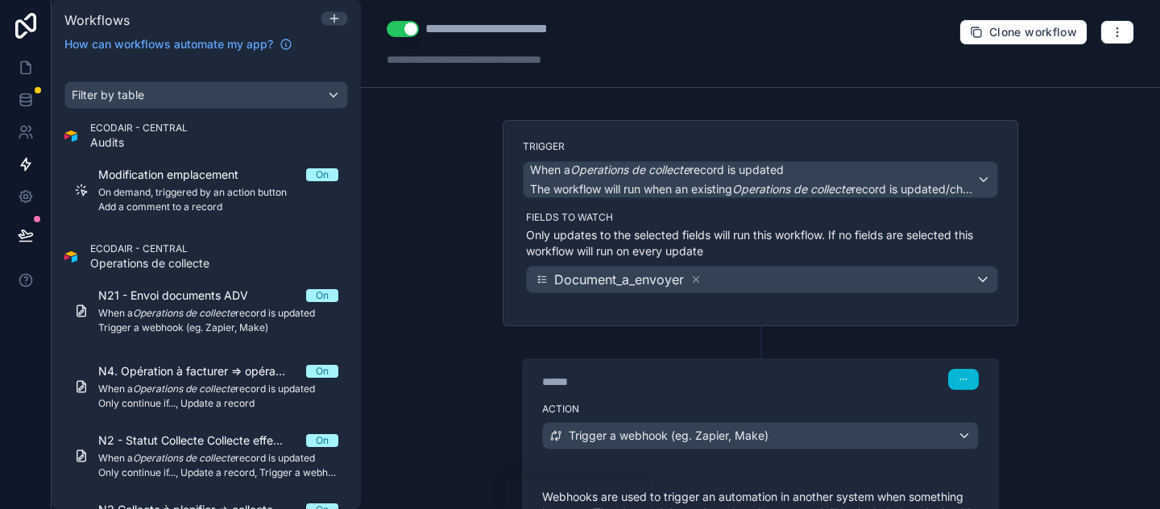
click at [481, 272] on div "**********" at bounding box center [760, 254] width 799 height 509
click at [23, 82] on link at bounding box center [25, 68] width 51 height 32
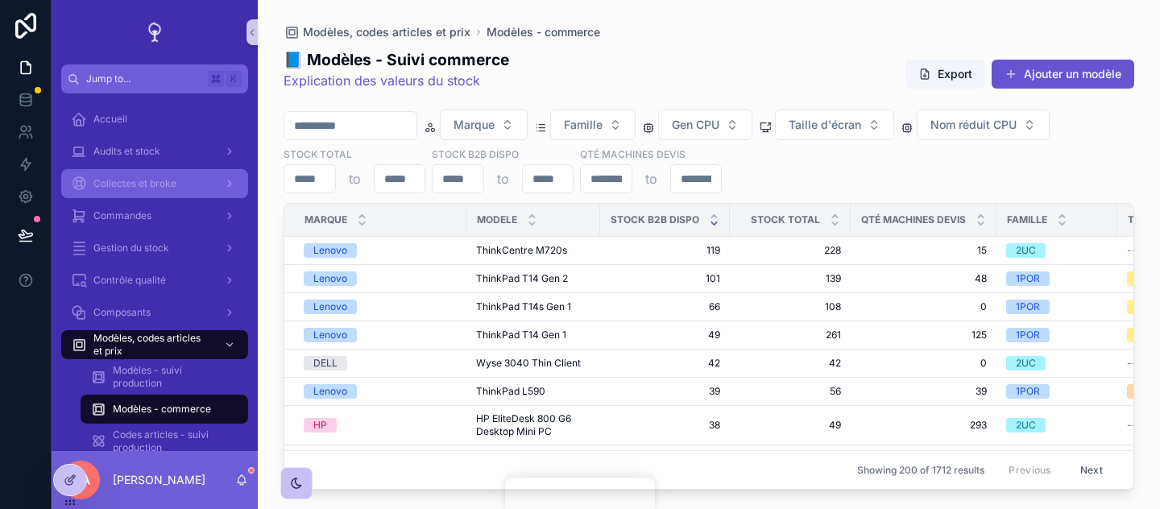
click at [156, 177] on span "Collectes et broke" at bounding box center [134, 183] width 83 height 13
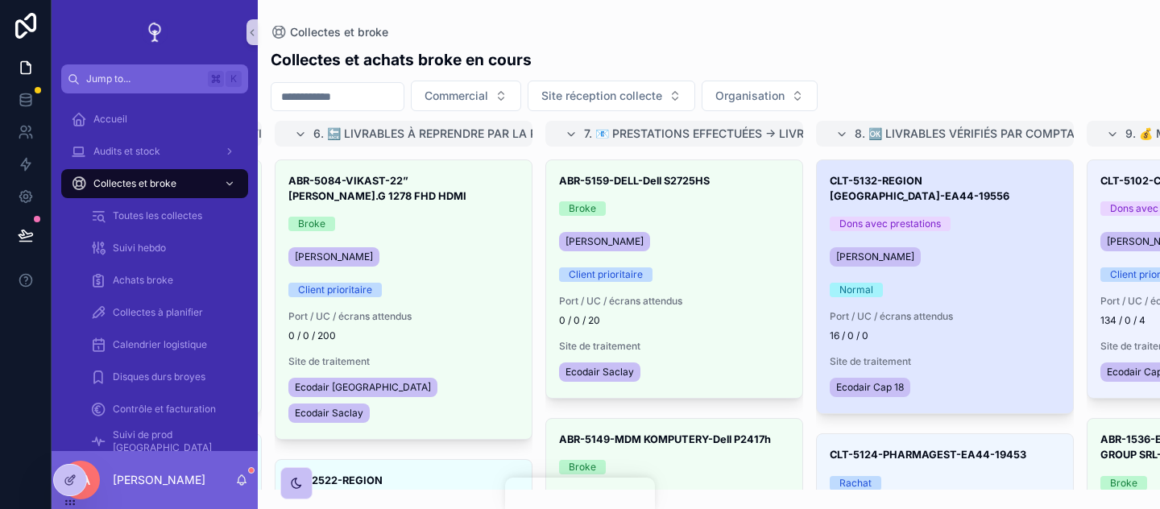
scroll to position [0, 1365]
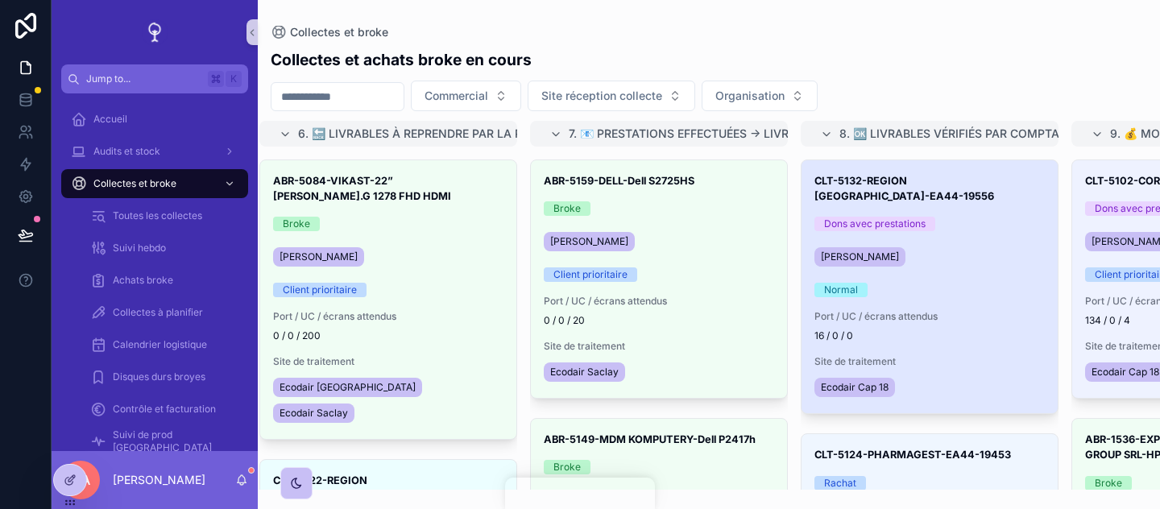
click at [1014, 283] on div "Normal" at bounding box center [930, 290] width 230 height 15
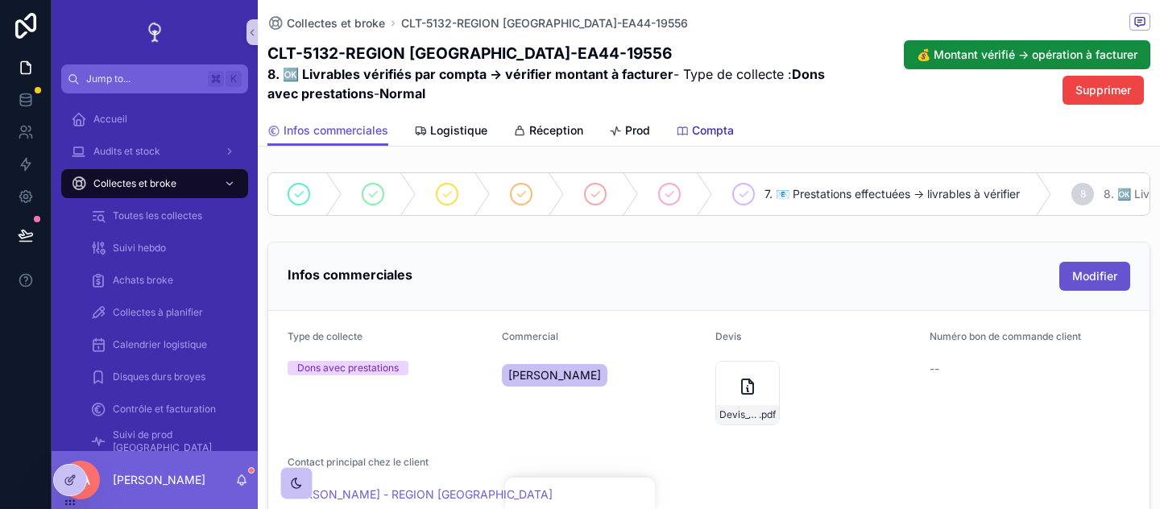
click at [690, 143] on link "Compta" at bounding box center [705, 132] width 58 height 32
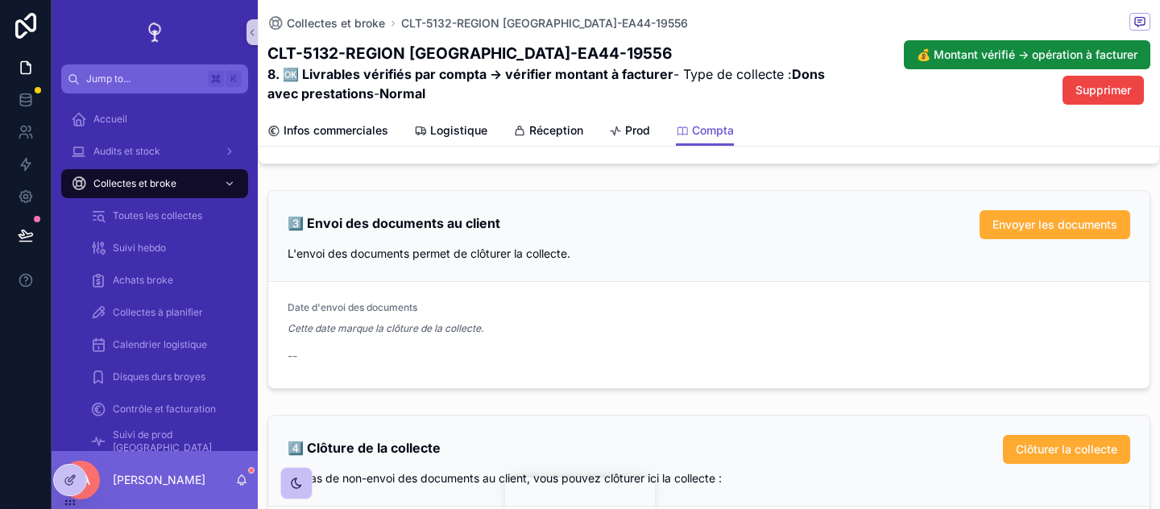
click at [909, 282] on div "3️⃣ Envoi des documents au client Envoyer les documents L'envoi des documents p…" at bounding box center [709, 236] width 882 height 91
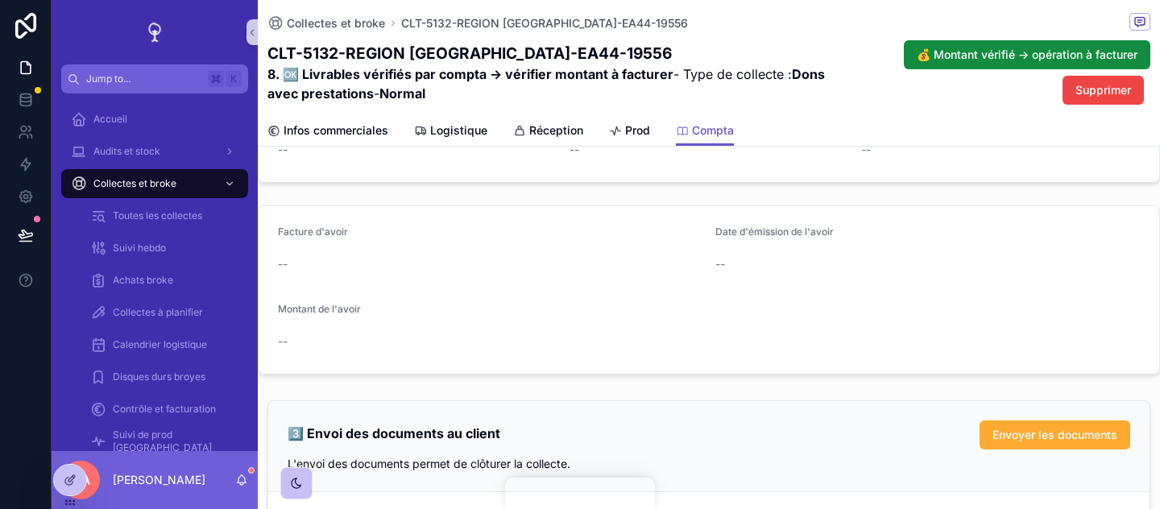
scroll to position [1713, 0]
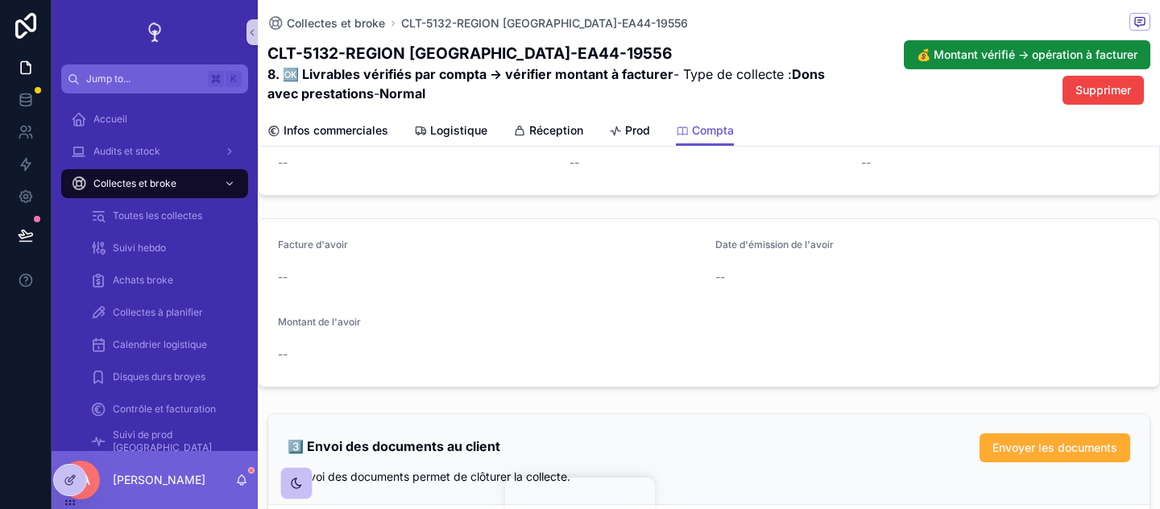
click at [891, 304] on form "Facture d'avoir -- Date d'émission de l'avoir -- Montant de l'avoir --" at bounding box center [709, 303] width 901 height 168
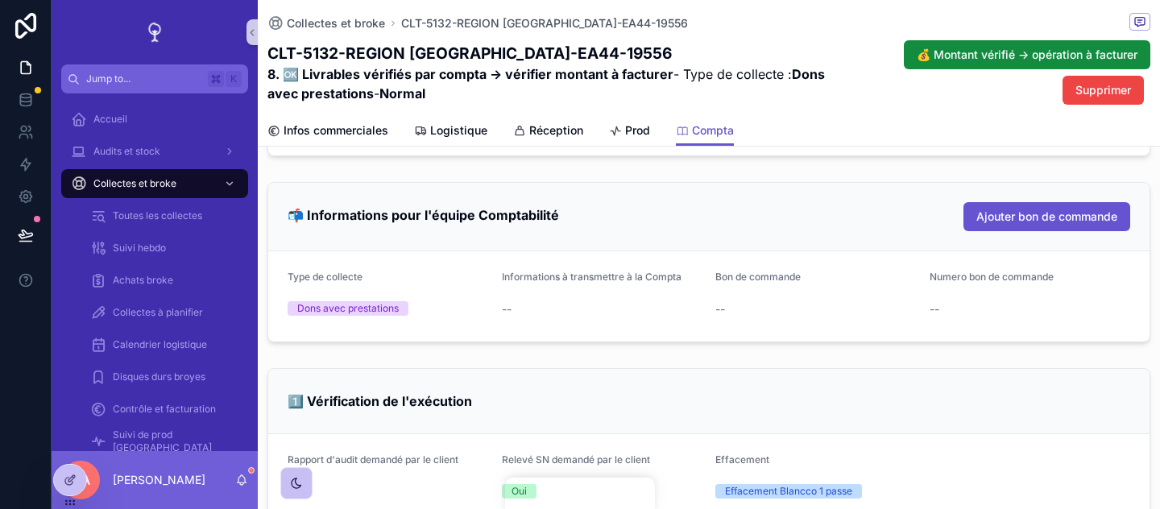
scroll to position [1918, 0]
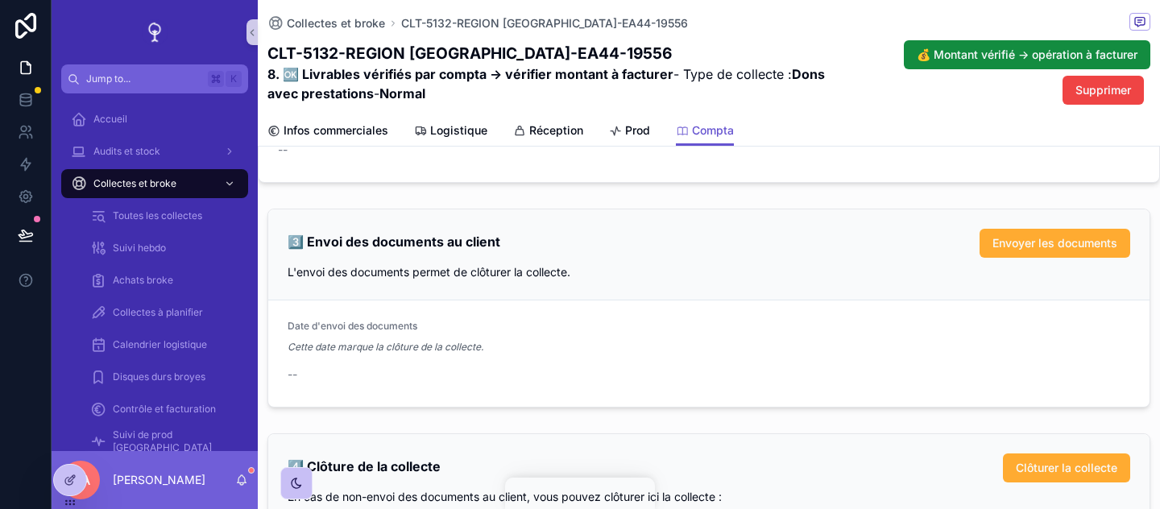
click at [787, 280] on div "L'envoi des documents permet de clôturer la collecte." at bounding box center [709, 272] width 843 height 16
click at [866, 301] on div "3️⃣ Envoi des documents au client Envoyer les documents L'envoi des documents p…" at bounding box center [709, 255] width 882 height 91
click at [855, 273] on div "3️⃣ Envoi des documents au client Envoyer les documents L'envoi des documents p…" at bounding box center [709, 255] width 882 height 91
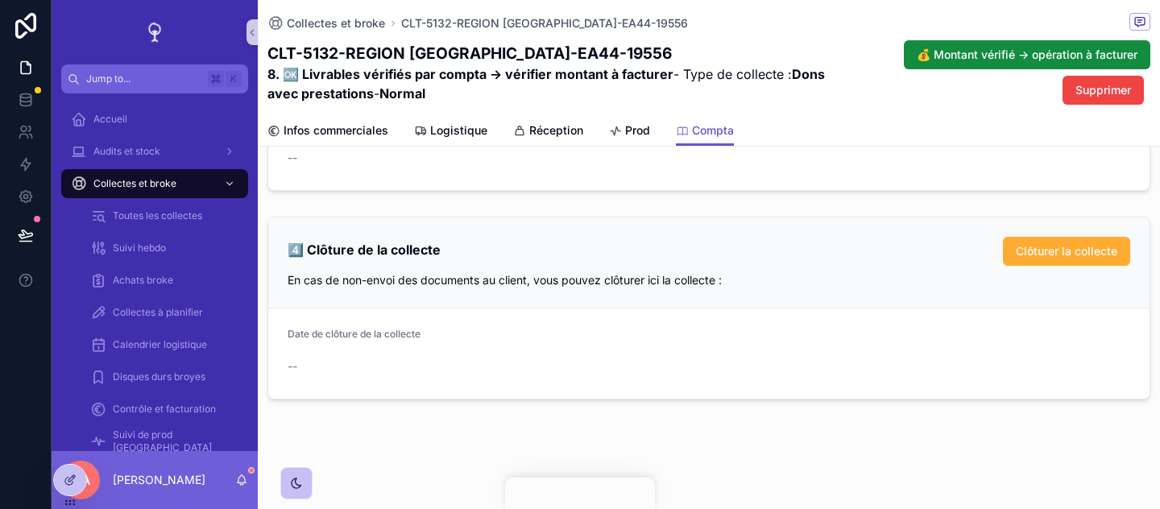
click at [855, 273] on div "En cas de non-envoi des documents au client, vous pouvez clôturer ici la collec…" at bounding box center [709, 280] width 843 height 16
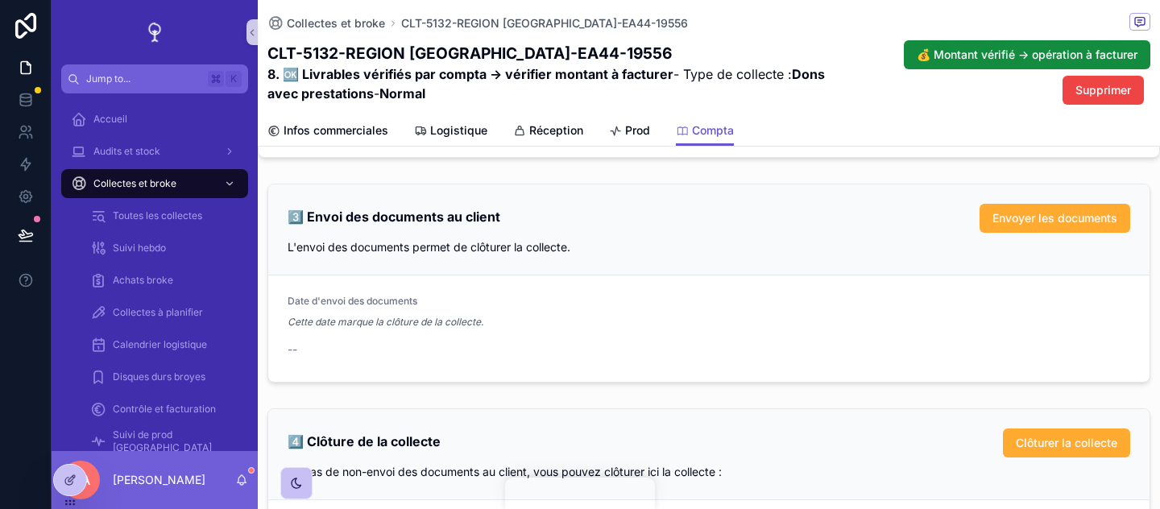
scroll to position [1948, 0]
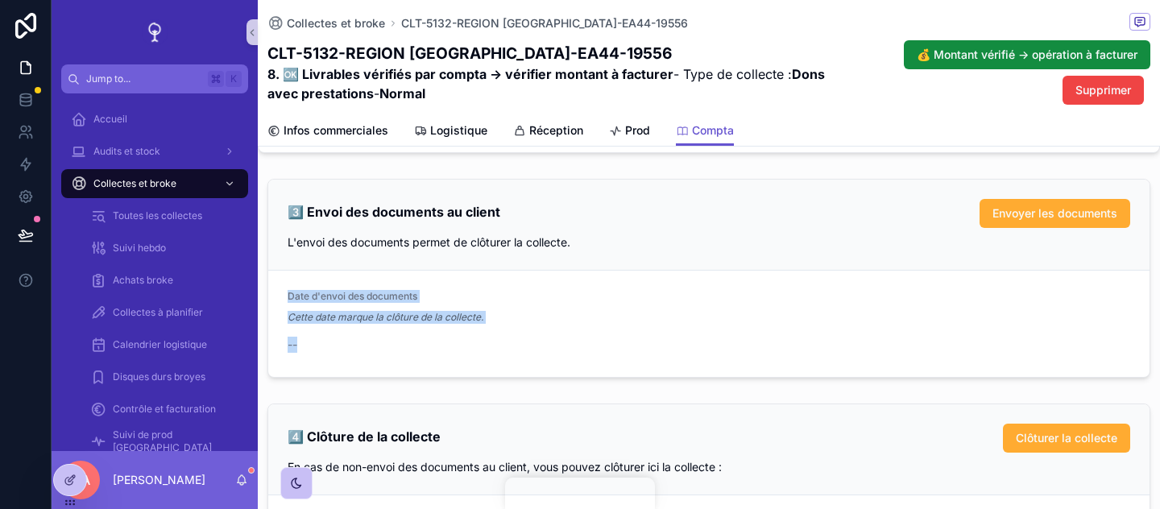
drag, startPoint x: 426, startPoint y: 355, endPoint x: 277, endPoint y: 310, distance: 155.5
click at [277, 310] on form "Date d'envoi des documents Cette date marque la clôture de la collecte. --" at bounding box center [709, 324] width 882 height 106
click at [364, 309] on div "Date d'envoi des documents" at bounding box center [709, 299] width 843 height 19
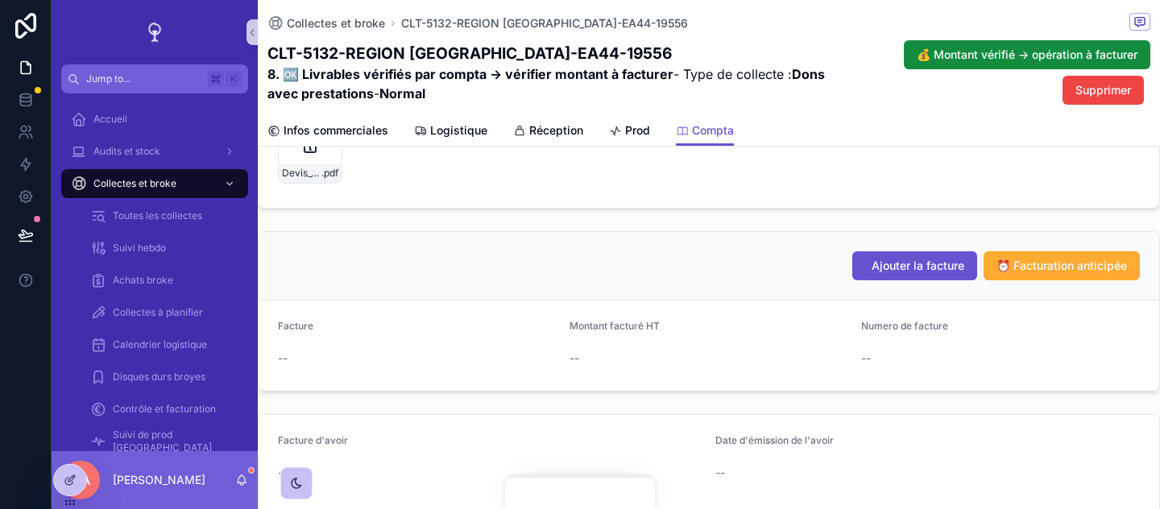
scroll to position [1497, 0]
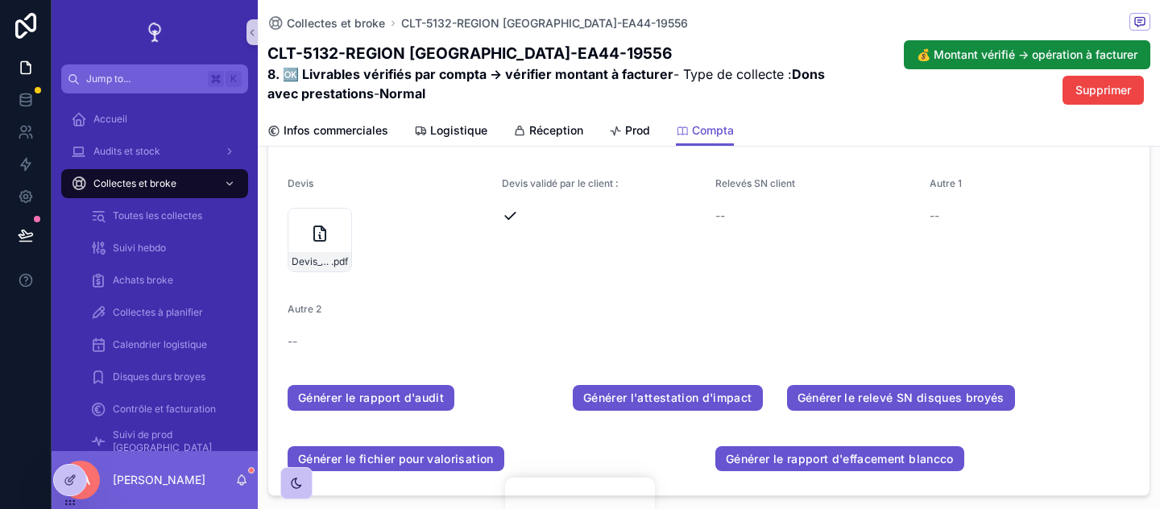
click at [515, 322] on div "Autre 2" at bounding box center [602, 312] width 629 height 19
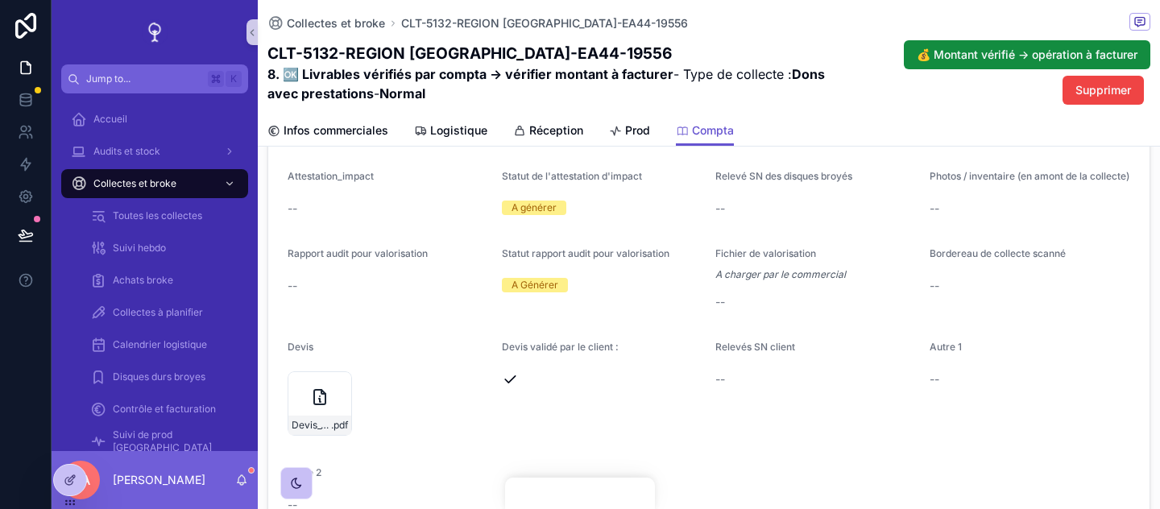
click at [546, 315] on div "Statut rapport audit pour valorisation A Générer" at bounding box center [602, 281] width 201 height 68
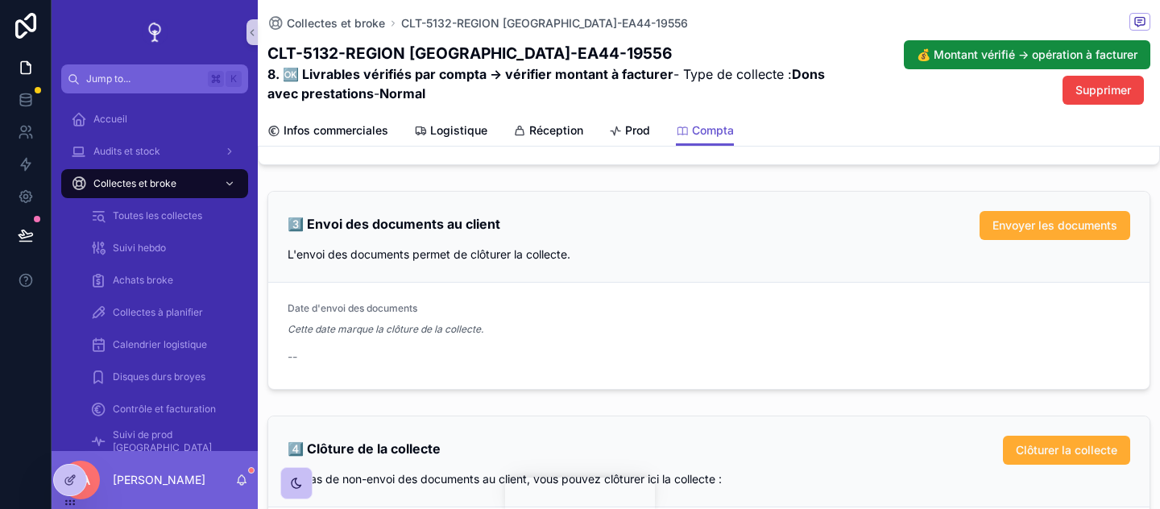
scroll to position [1955, 0]
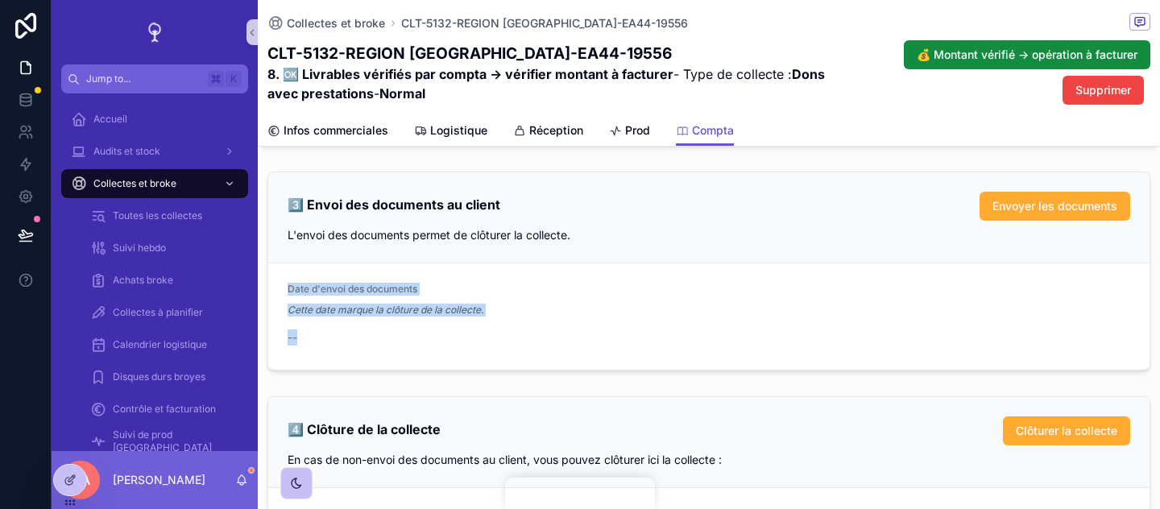
drag, startPoint x: 554, startPoint y: 350, endPoint x: 554, endPoint y: 253, distance: 96.7
click at [554, 255] on div "3️⃣ Envoi des documents au client Envoyer les documents L'envoi des documents p…" at bounding box center [709, 271] width 883 height 199
click at [562, 279] on form "Date d'envoi des documents Cette date marque la clôture de la collecte. --" at bounding box center [709, 317] width 882 height 106
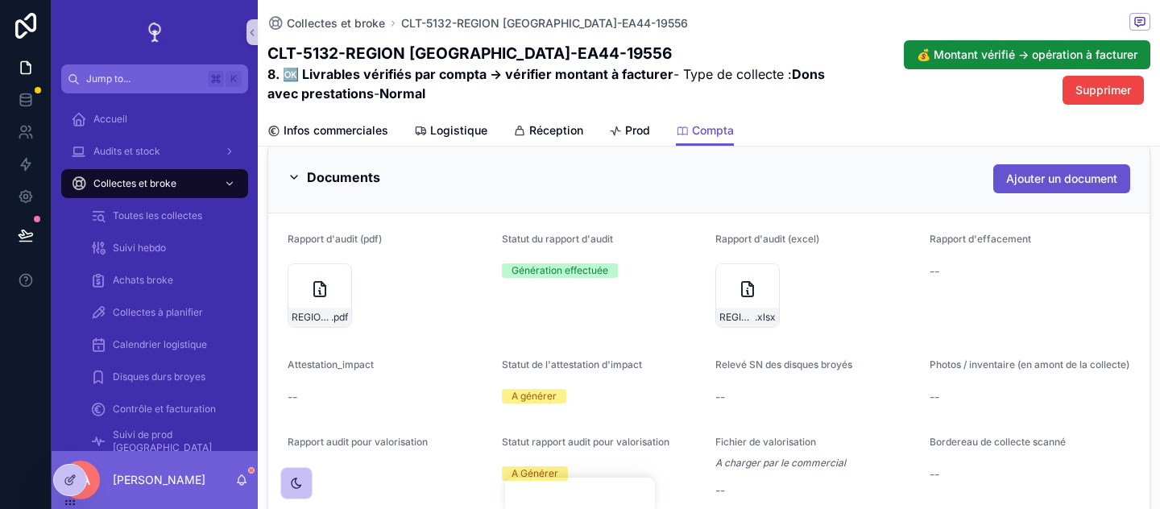
scroll to position [284, 0]
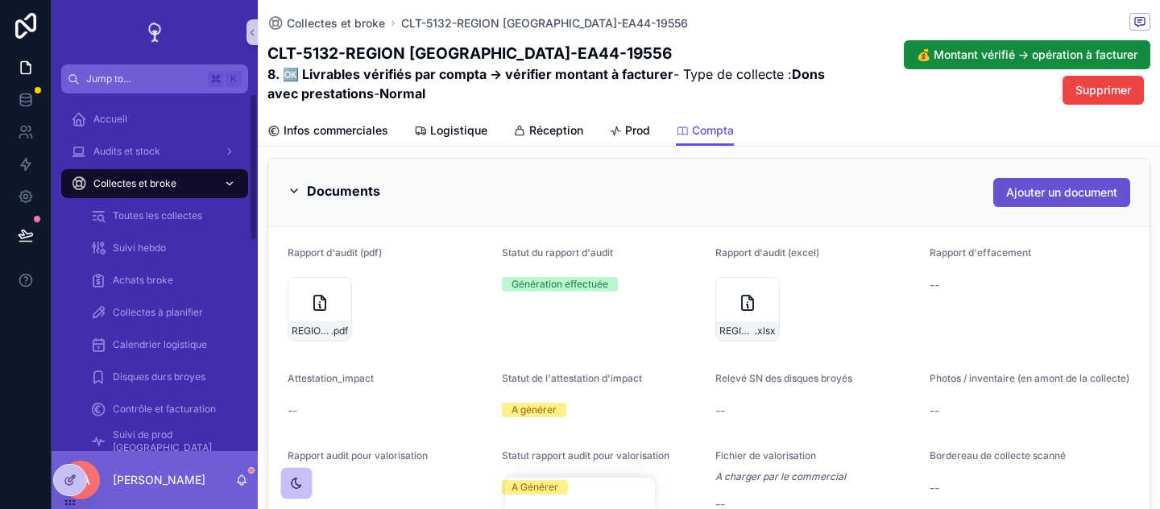
click at [214, 184] on div "Collectes et broke" at bounding box center [155, 184] width 168 height 26
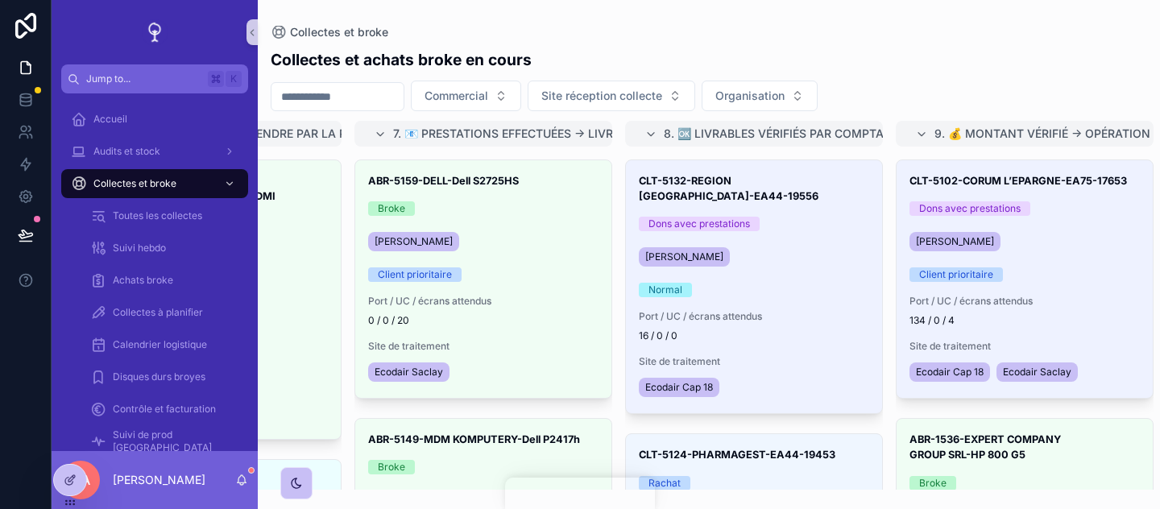
scroll to position [0, 1986]
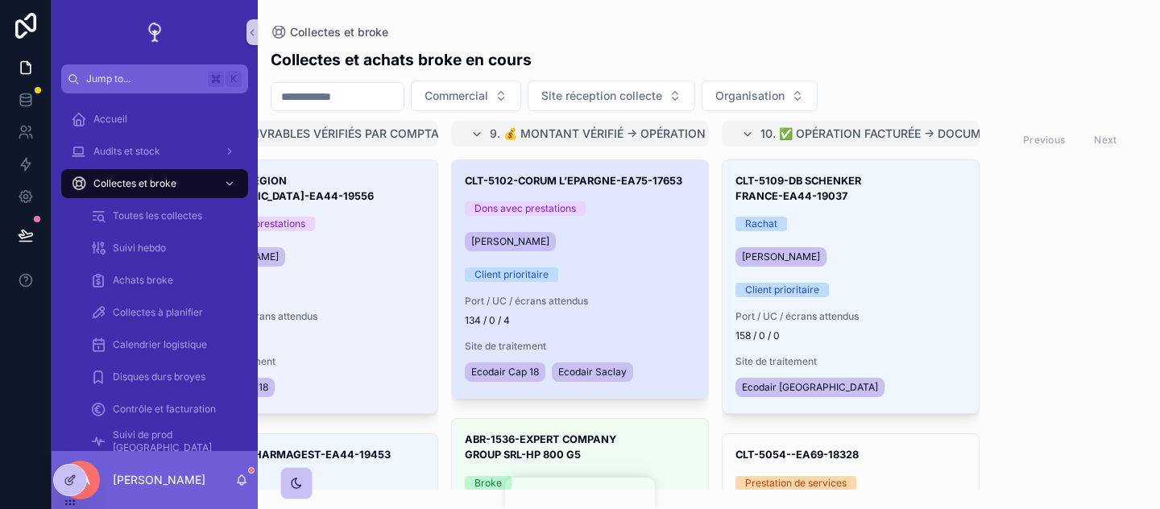
click at [627, 252] on div "[PERSON_NAME]" at bounding box center [580, 242] width 230 height 26
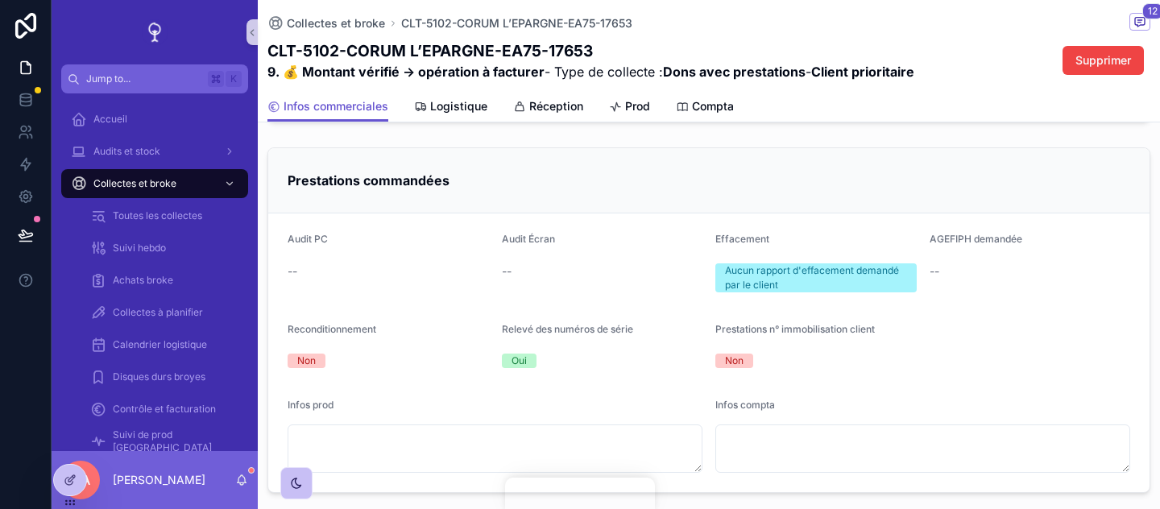
click at [742, 292] on div "Aucun rapport d'effacement demandé par le client" at bounding box center [816, 278] width 182 height 29
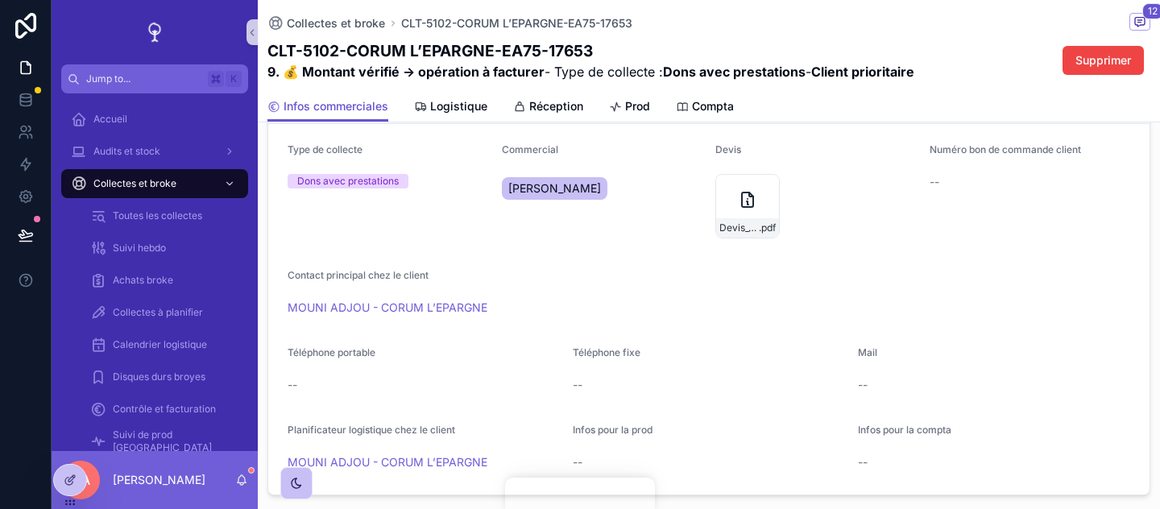
scroll to position [101, 0]
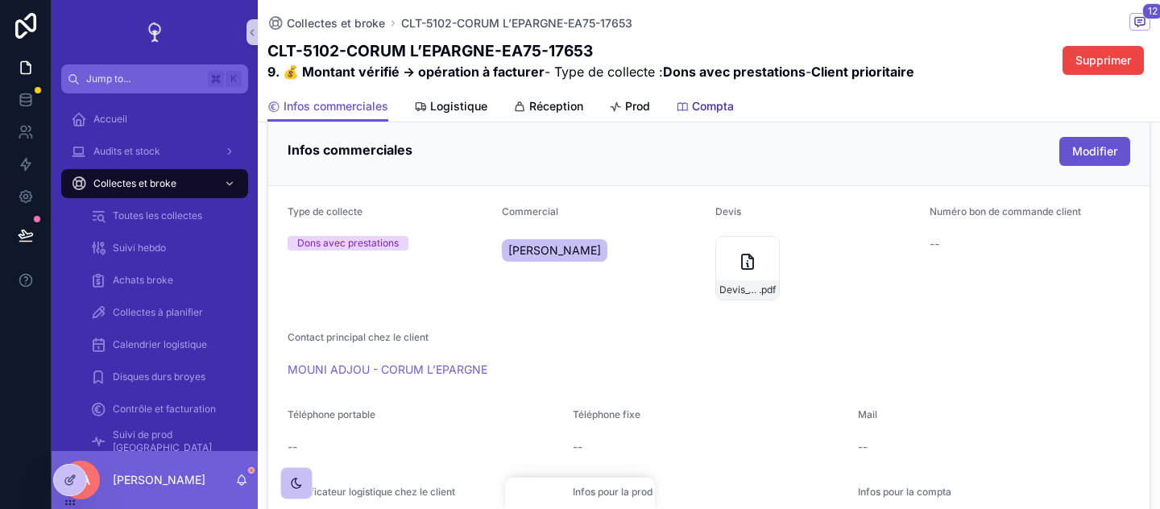
click at [707, 107] on span "Compta" at bounding box center [713, 106] width 42 height 16
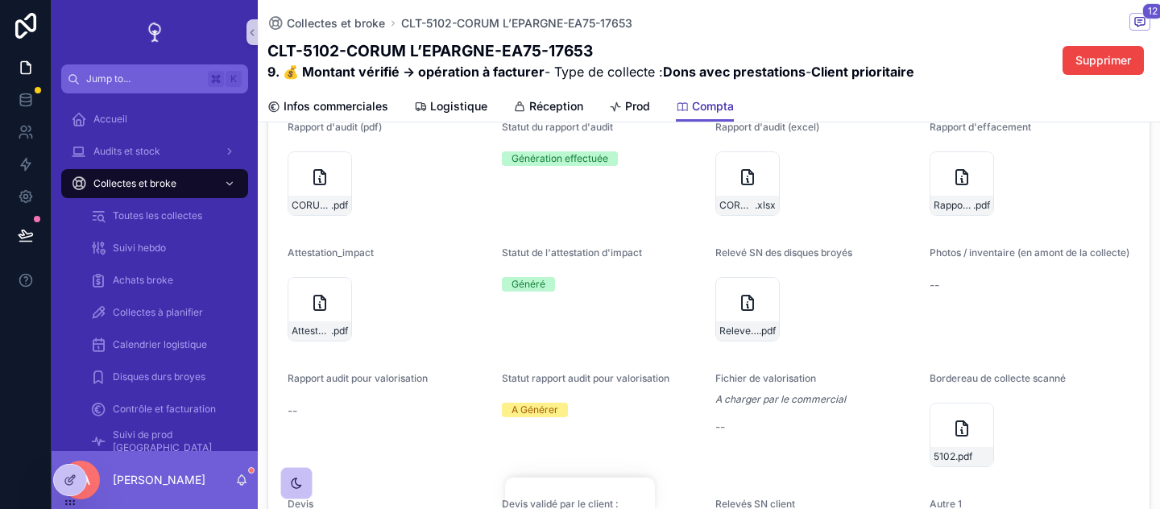
scroll to position [205, 0]
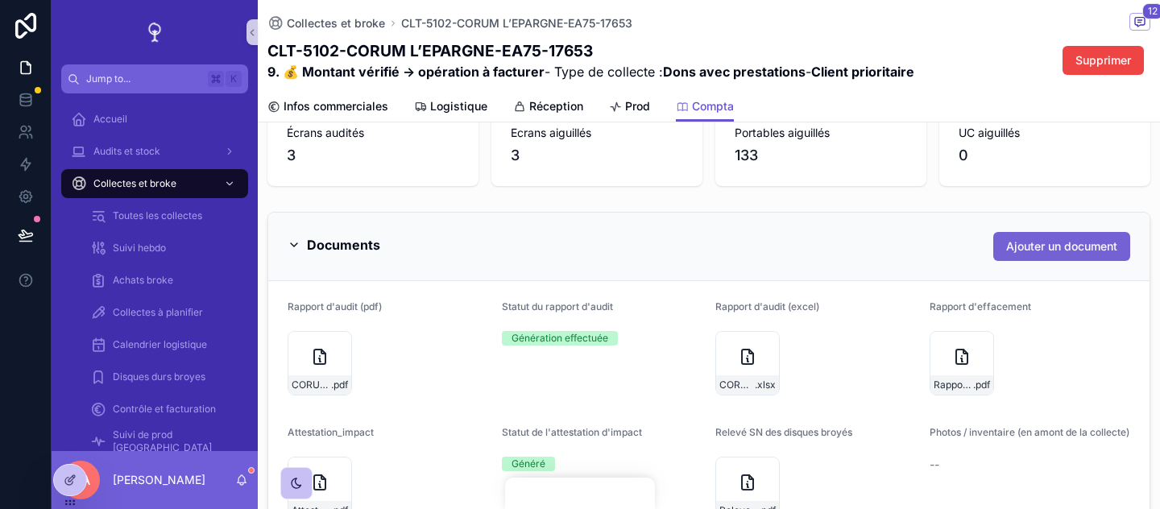
click at [1051, 251] on span "Ajouter un document" at bounding box center [1062, 247] width 111 height 16
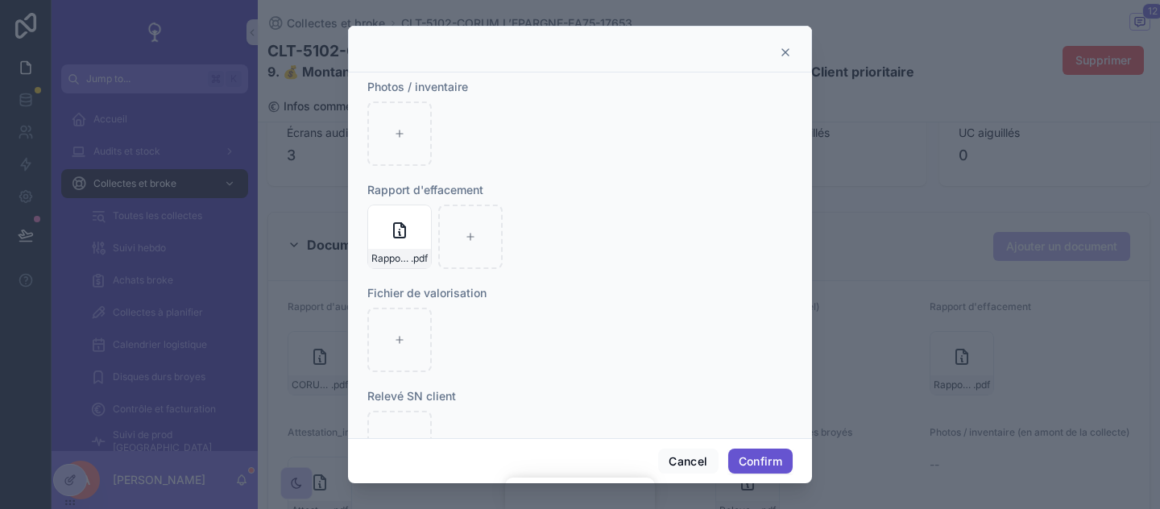
scroll to position [272, 0]
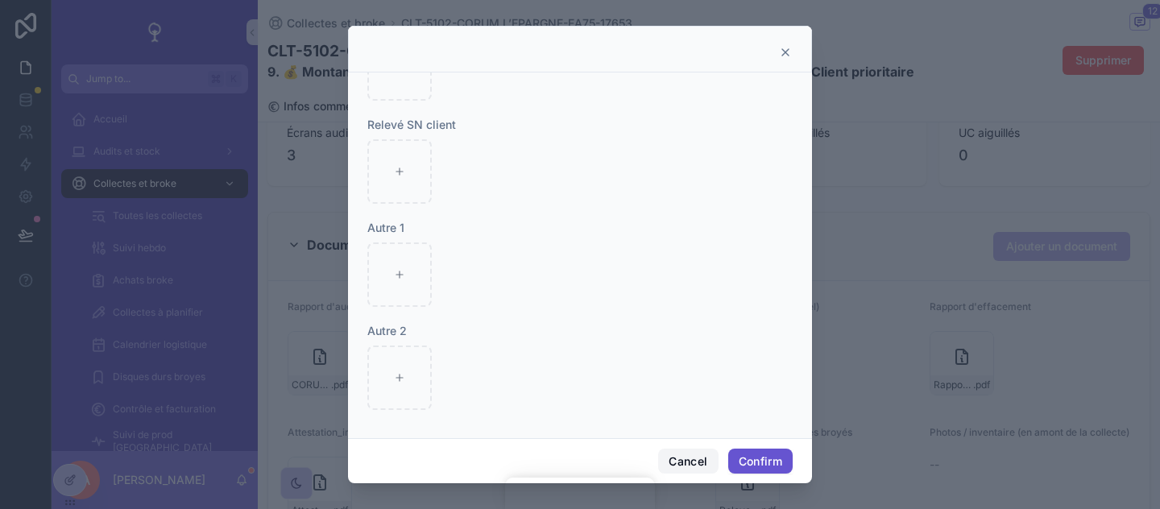
click at [687, 458] on button "Cancel" at bounding box center [688, 462] width 60 height 26
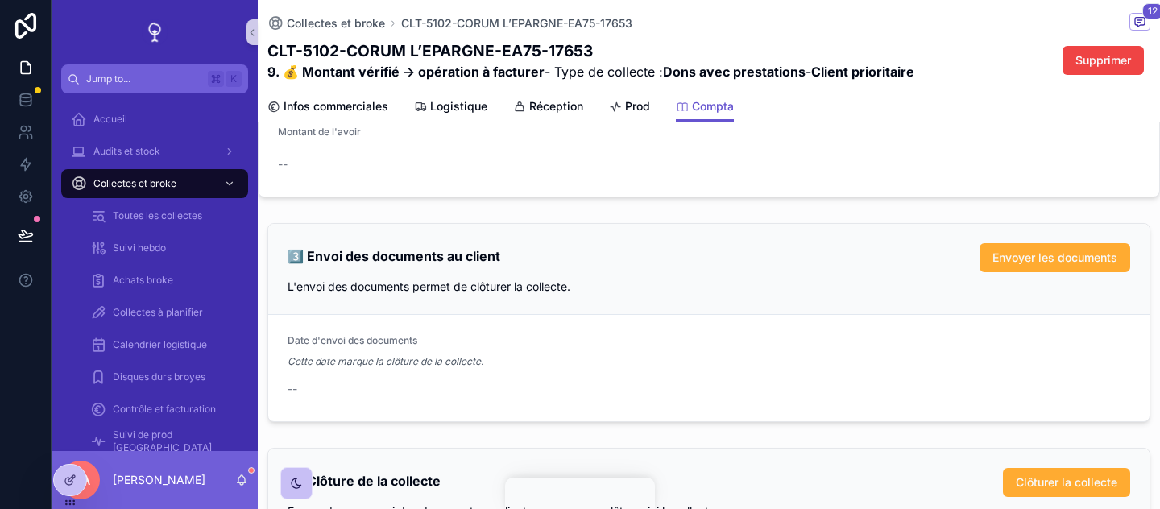
scroll to position [1974, 0]
click at [1033, 255] on span "Envoyer les documents" at bounding box center [1055, 257] width 125 height 16
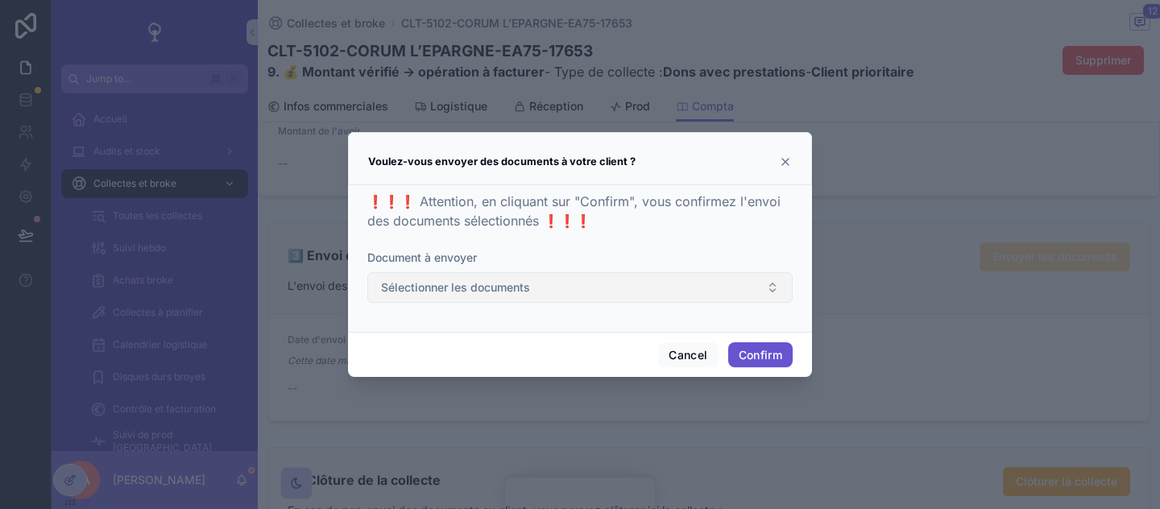
click at [727, 292] on button "Sélectionner les documents" at bounding box center [579, 287] width 425 height 31
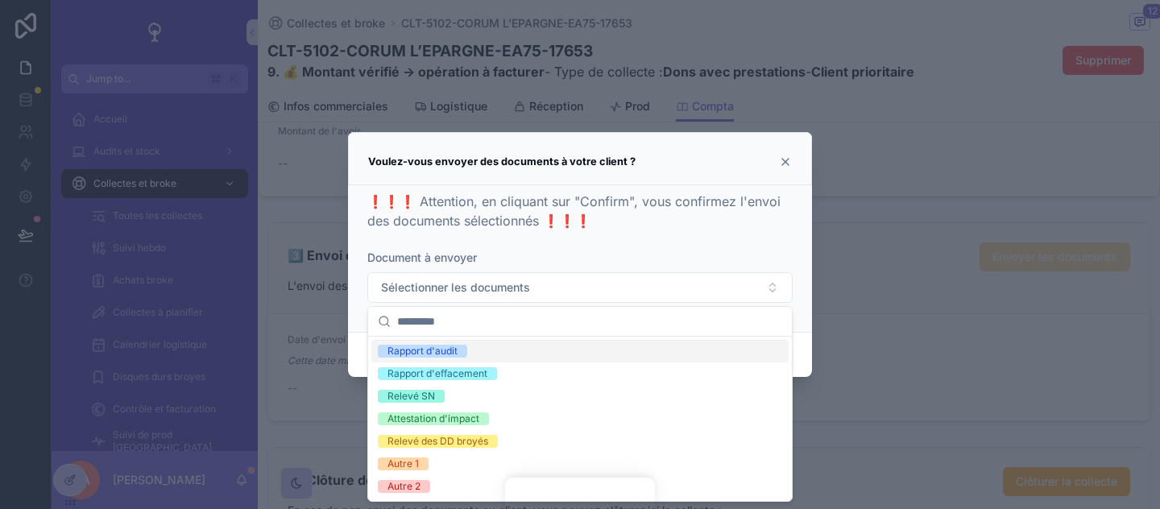
click at [693, 242] on div "❗❗❗ Attention, en cliquant sur "Confirm", vous confirmez l'envoi des documents …" at bounding box center [579, 255] width 425 height 127
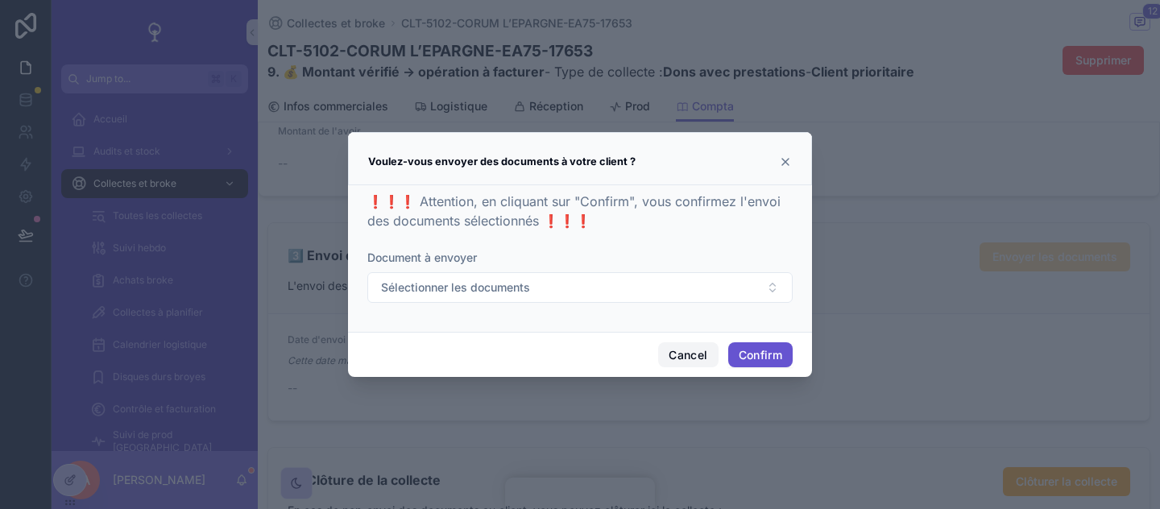
click at [704, 345] on button "Cancel" at bounding box center [688, 355] width 60 height 26
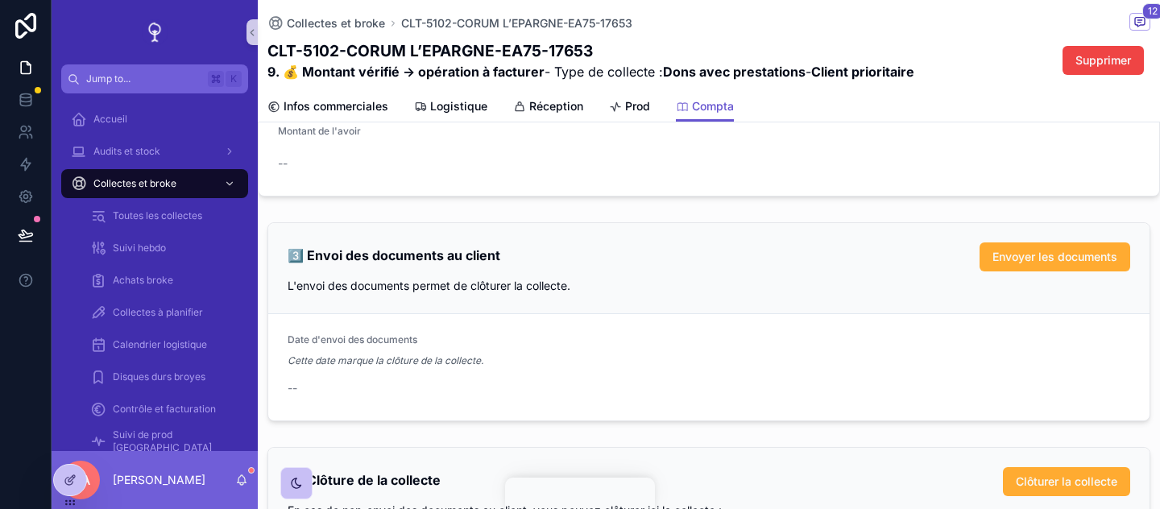
click at [749, 347] on div "Date d'envoi des documents" at bounding box center [709, 343] width 843 height 19
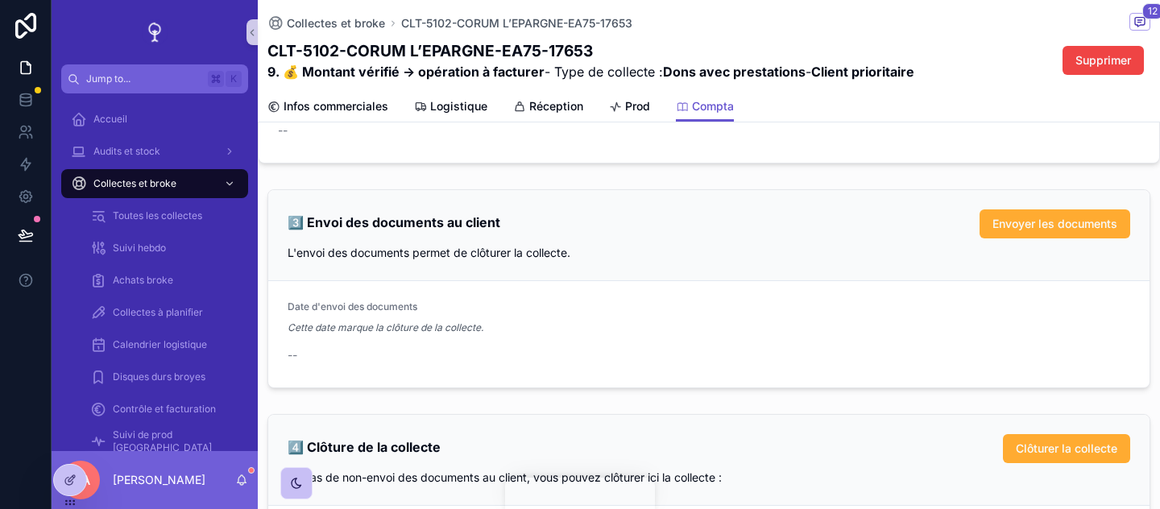
click at [806, 322] on div "Cette date marque la clôture de la collecte." at bounding box center [709, 328] width 843 height 16
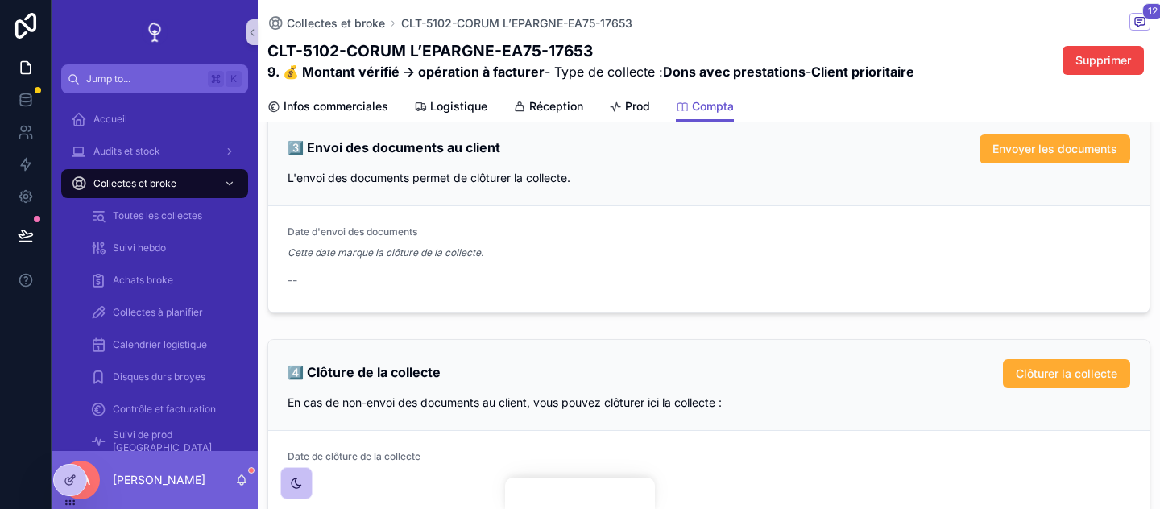
scroll to position [2150, 0]
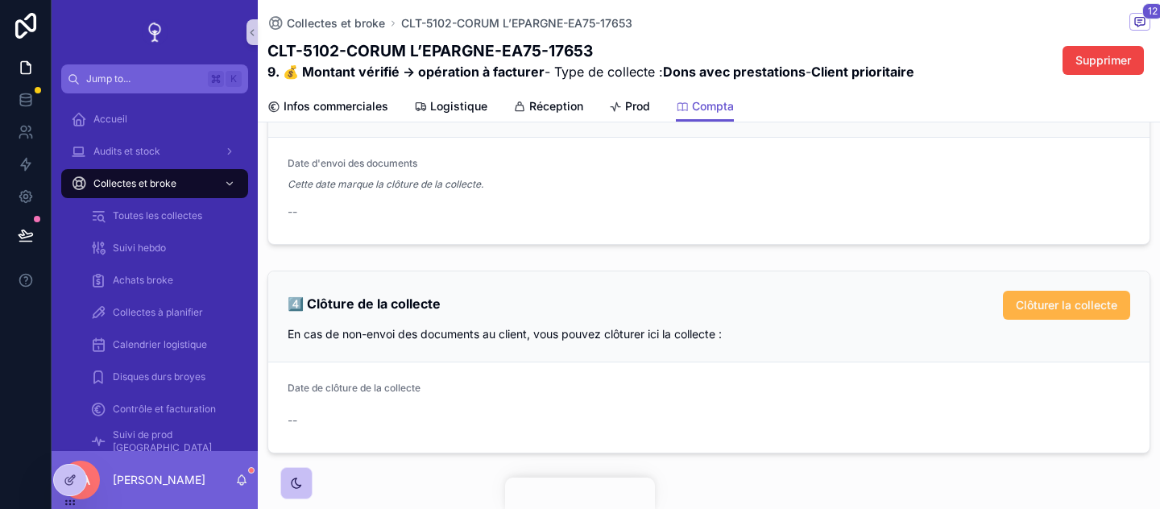
click at [1052, 315] on button "Clôturer la collecte" at bounding box center [1066, 305] width 127 height 29
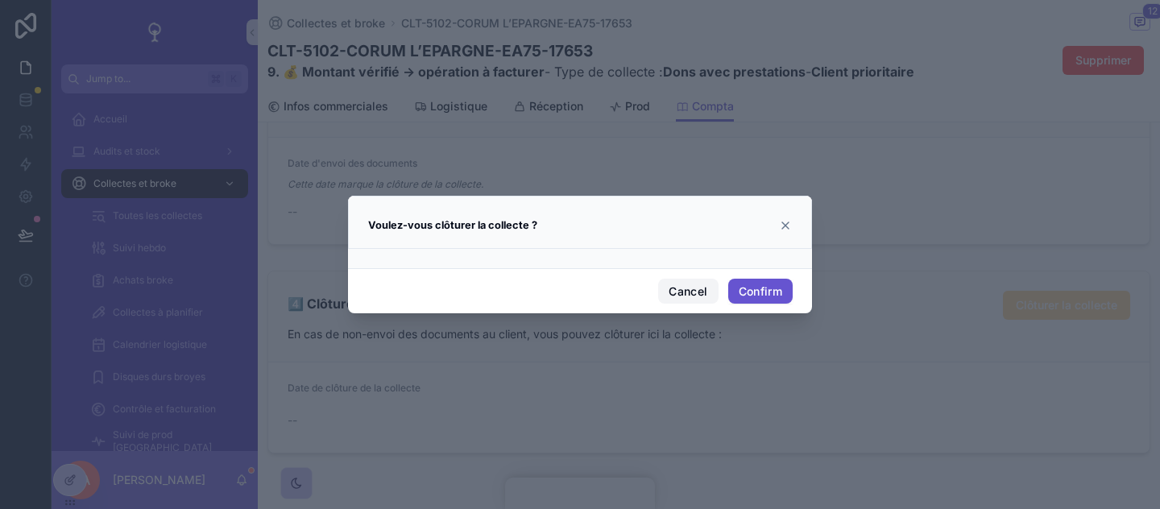
click at [680, 298] on button "Cancel" at bounding box center [688, 292] width 60 height 26
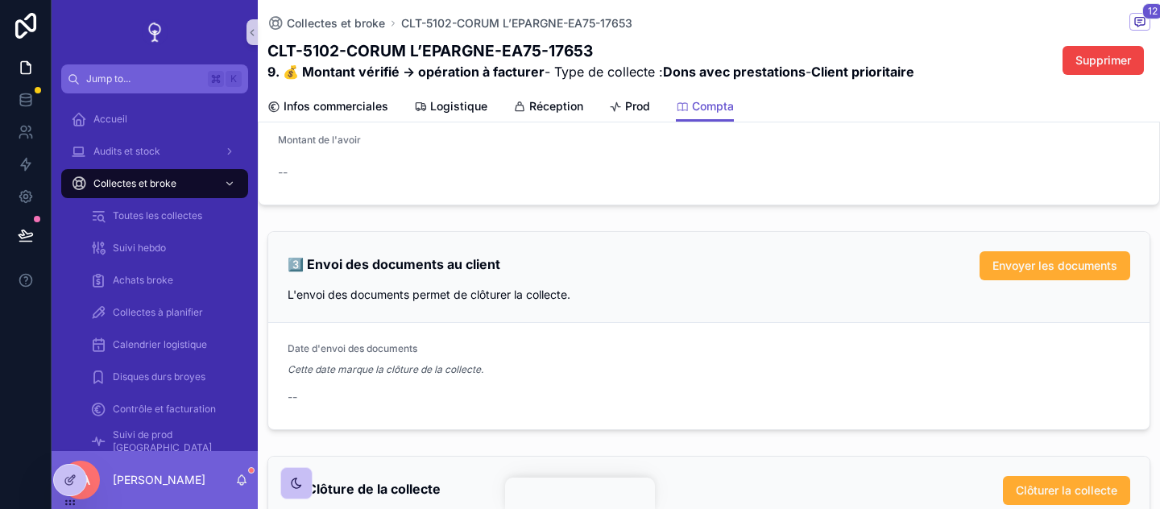
click at [815, 316] on div "3️⃣ Envoi des documents au client Envoyer les documents L'envoi des documents p…" at bounding box center [709, 277] width 882 height 91
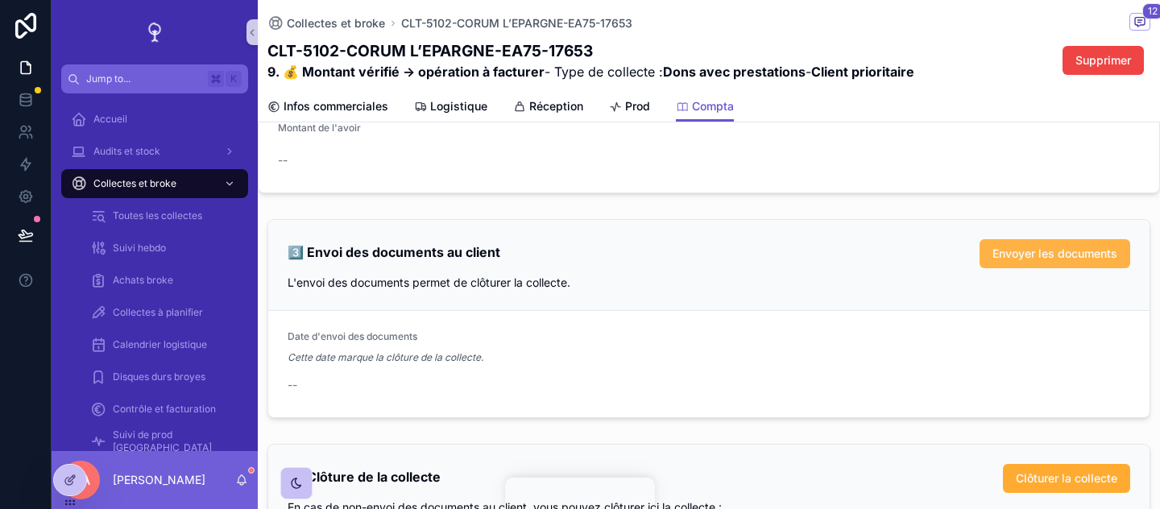
click at [1034, 267] on button "Envoyer les documents" at bounding box center [1055, 253] width 151 height 29
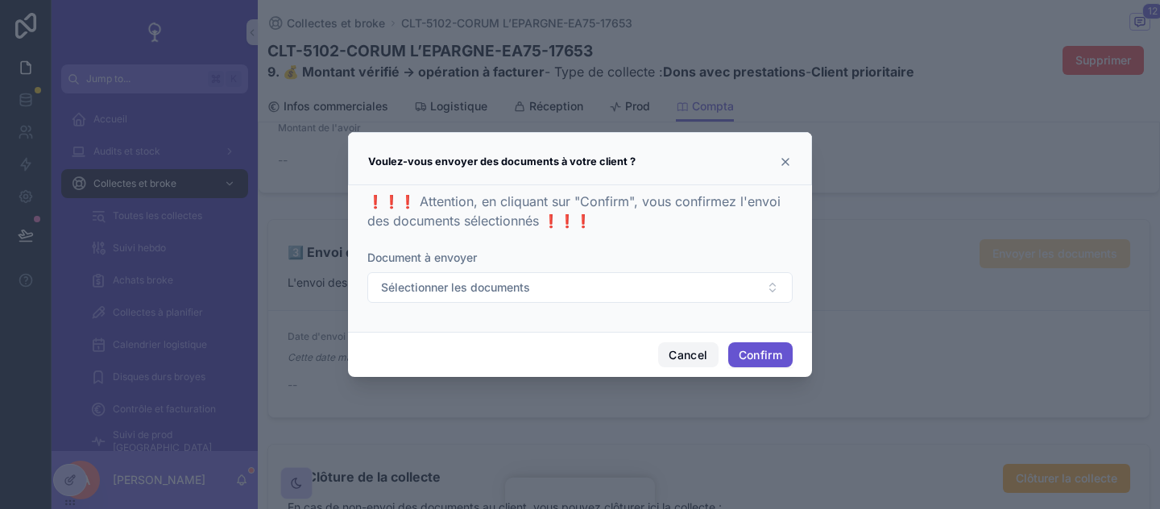
click at [699, 352] on button "Cancel" at bounding box center [688, 355] width 60 height 26
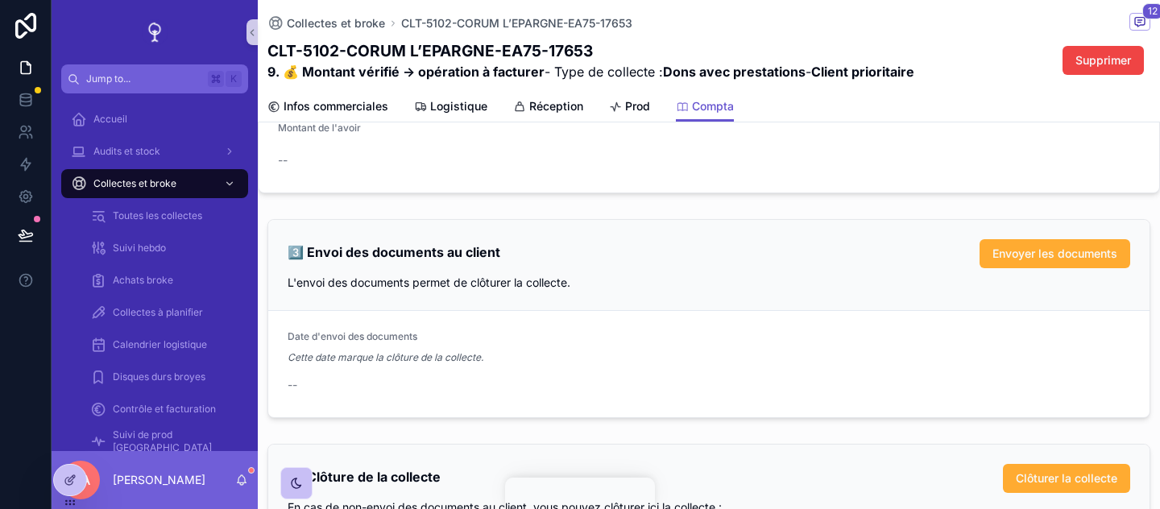
click at [691, 380] on div "--" at bounding box center [709, 385] width 843 height 16
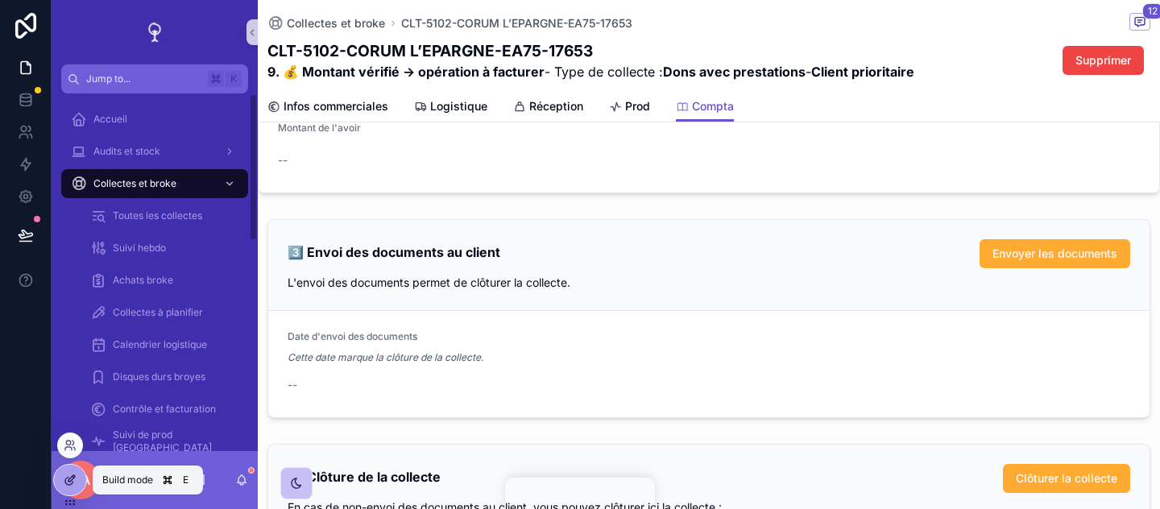
click at [68, 492] on div at bounding box center [70, 480] width 32 height 31
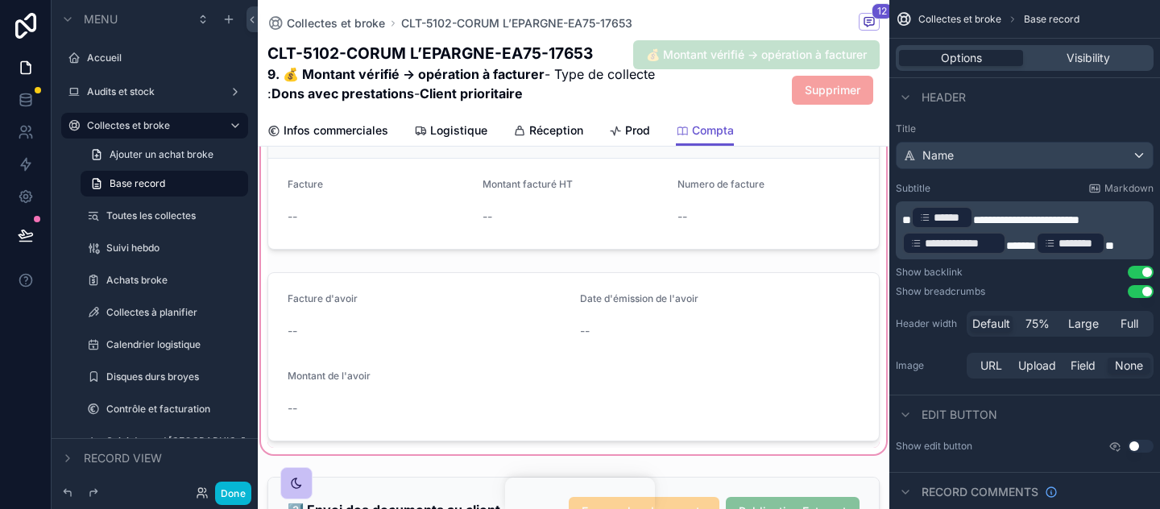
scroll to position [2274, 0]
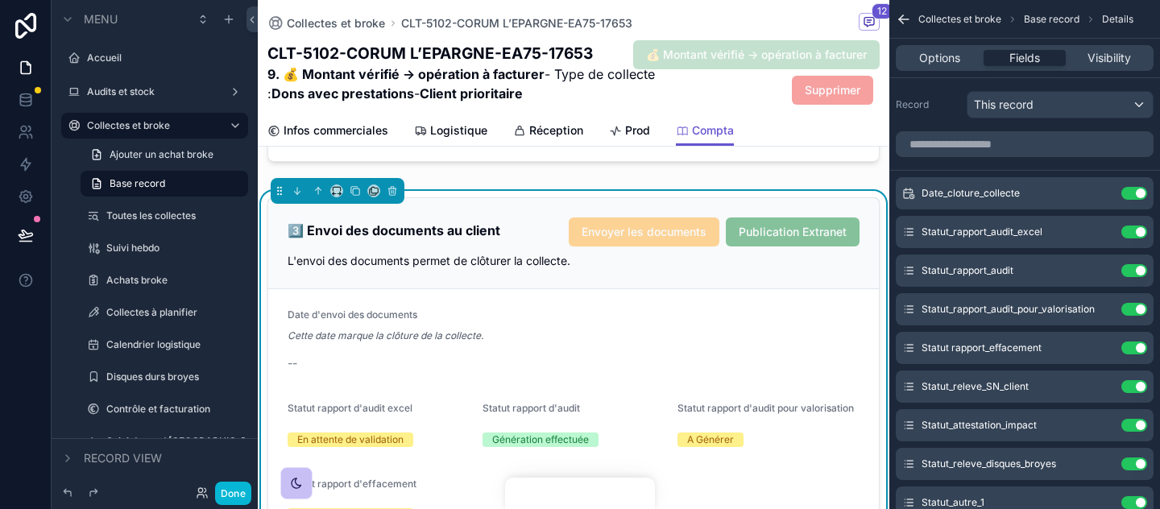
scroll to position [2385, 0]
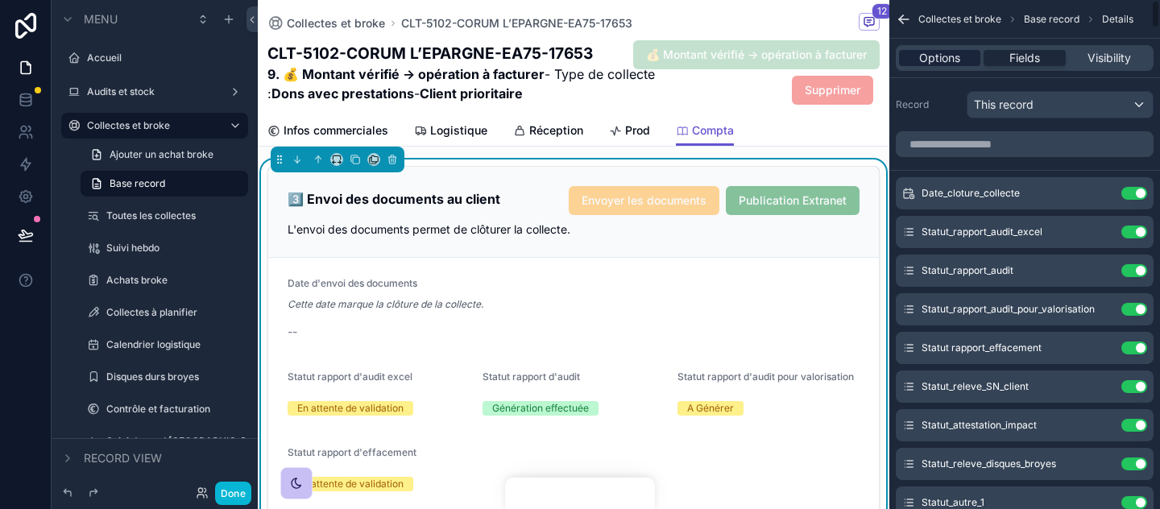
click at [969, 59] on div "Options" at bounding box center [939, 58] width 81 height 16
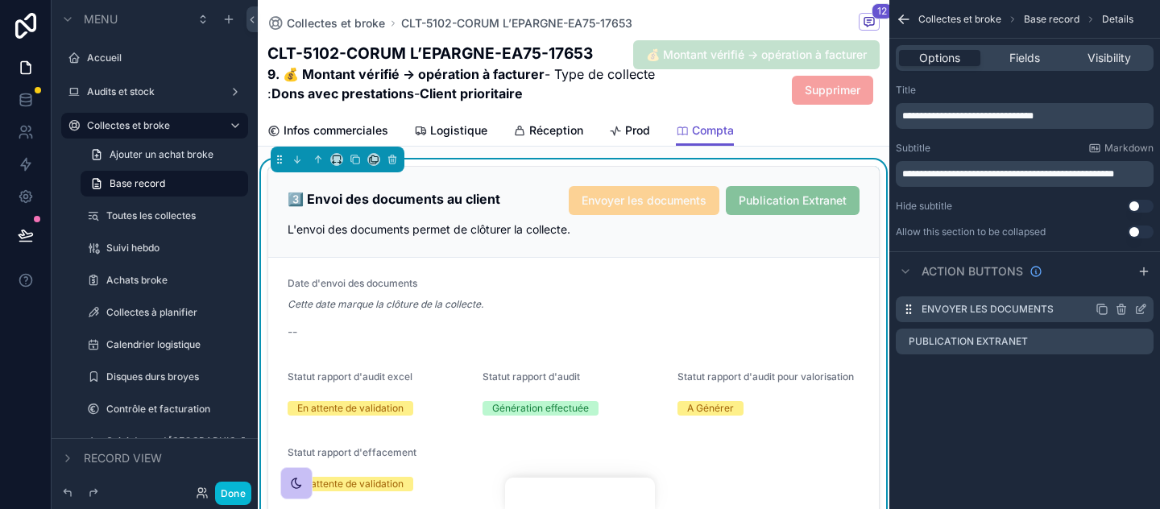
click at [1142, 309] on icon "scrollable content" at bounding box center [1142, 308] width 6 height 6
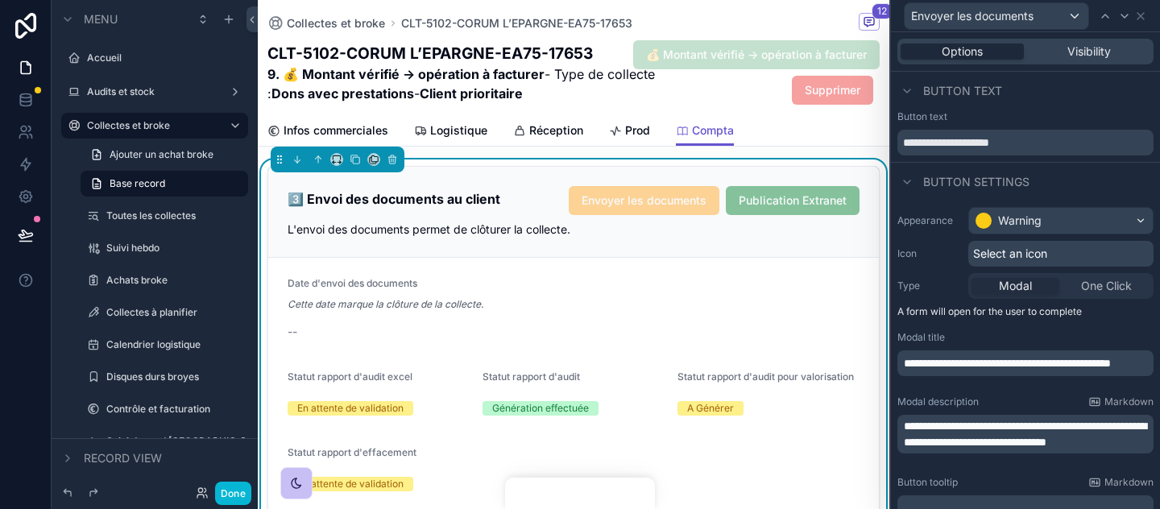
scroll to position [508, 0]
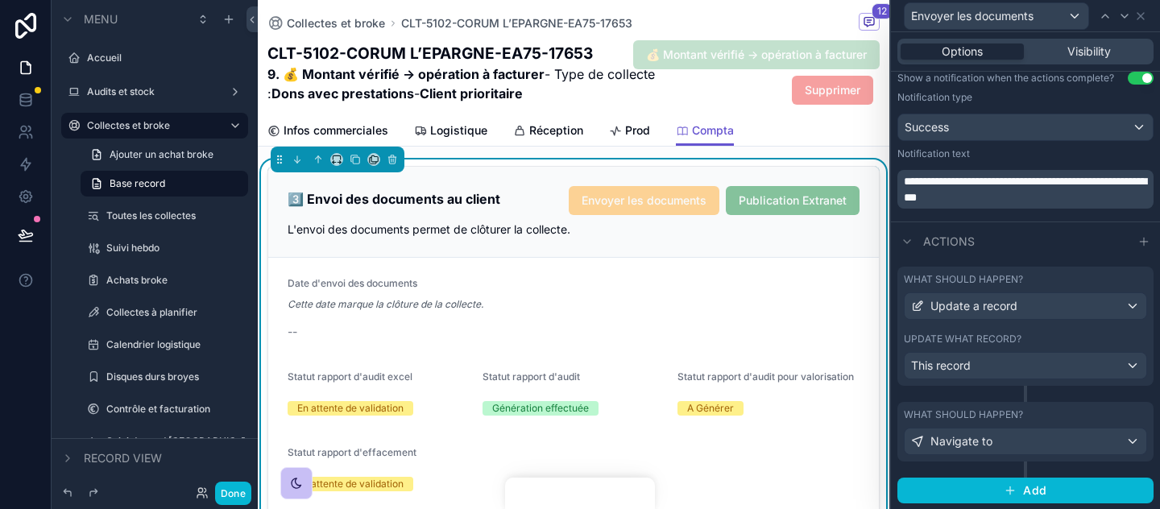
click at [1044, 424] on div "What should happen? Navigate to" at bounding box center [1025, 432] width 243 height 47
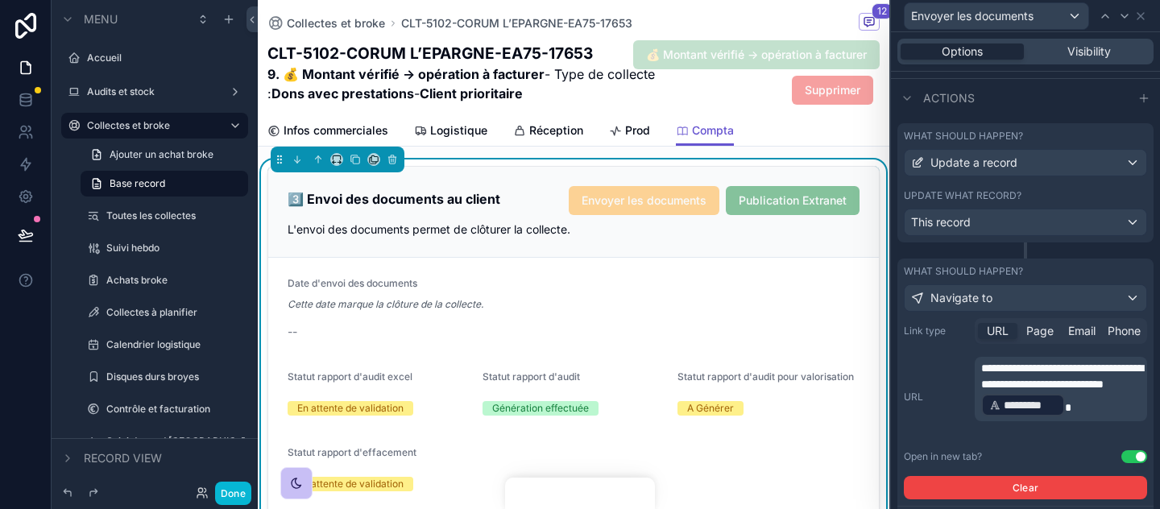
scroll to position [735, 0]
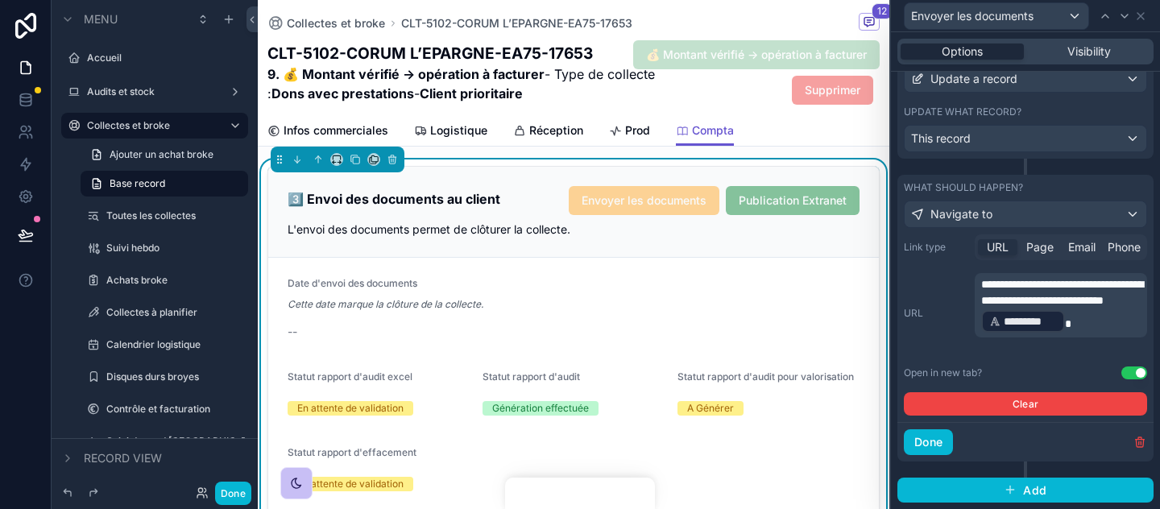
click at [938, 317] on label "URL" at bounding box center [936, 313] width 64 height 13
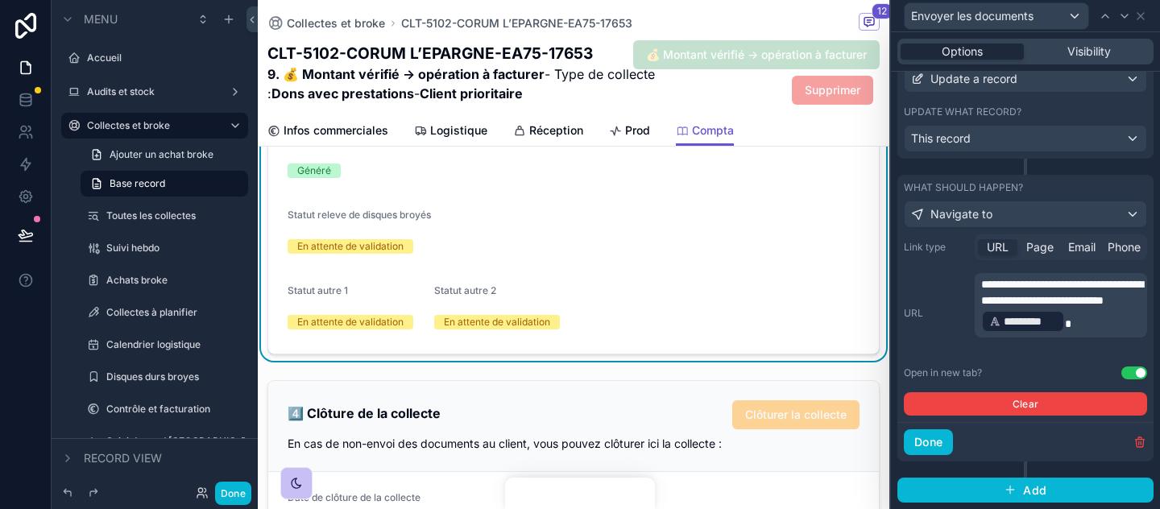
scroll to position [3103, 0]
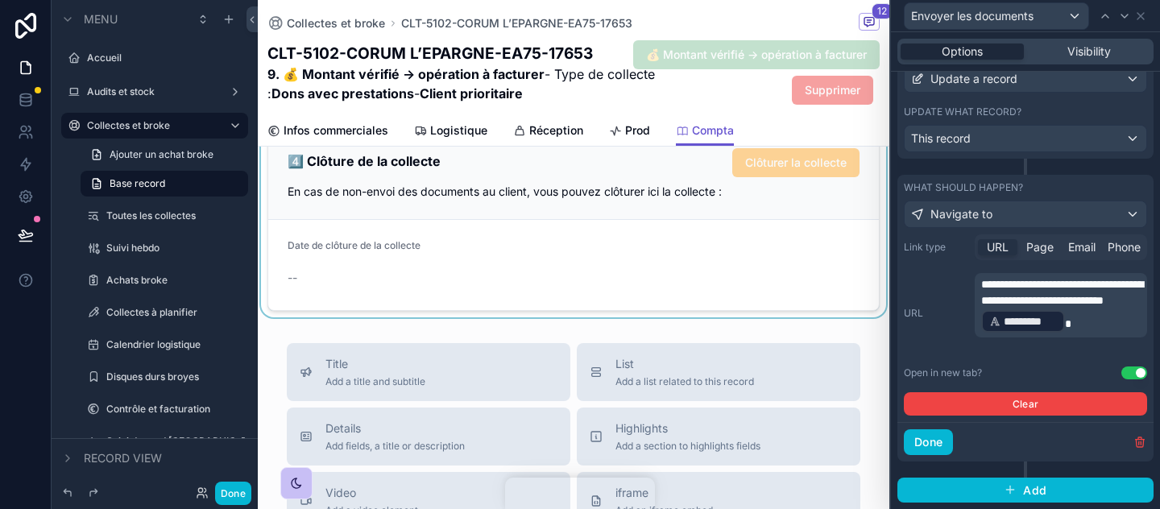
click at [782, 185] on div "scrollable content" at bounding box center [574, 220] width 632 height 196
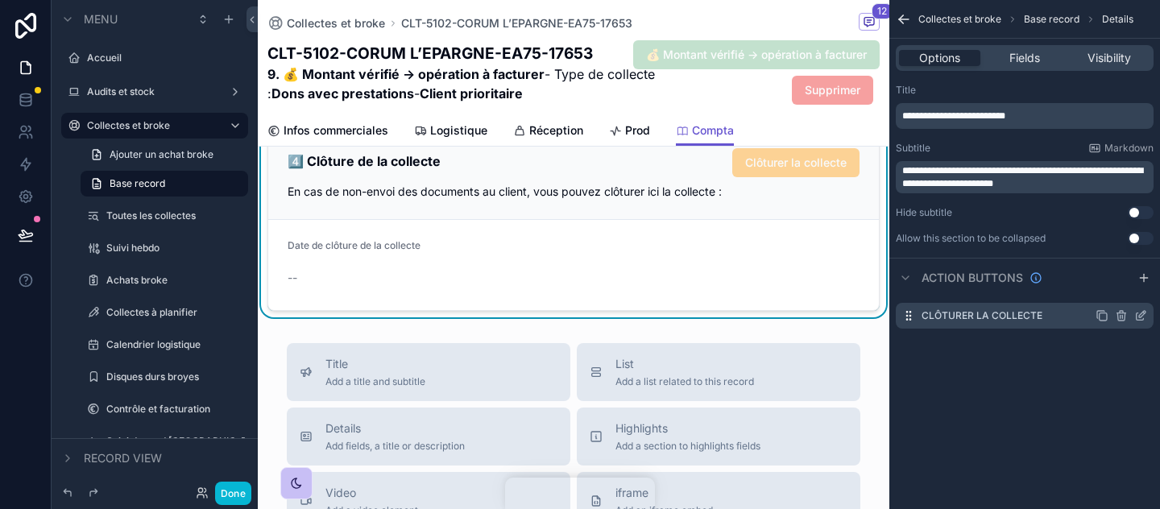
click at [1136, 312] on icon "scrollable content" at bounding box center [1141, 315] width 13 height 13
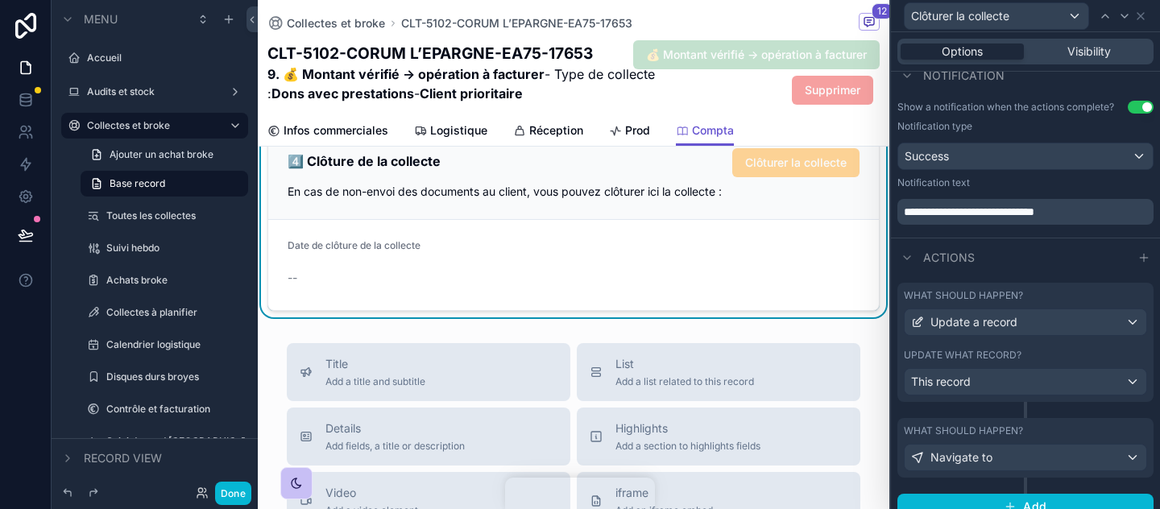
scroll to position [453, 0]
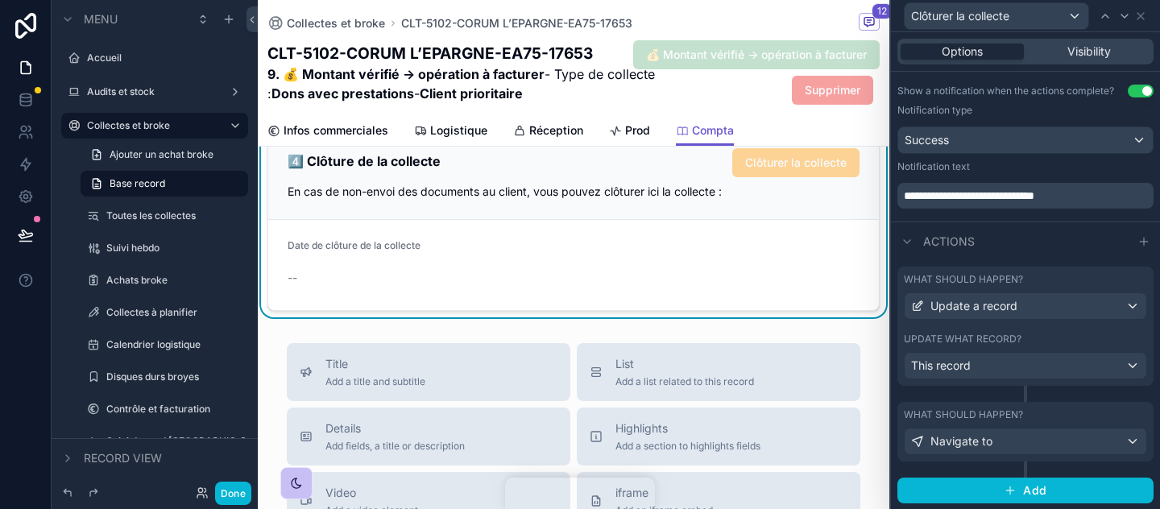
click at [1092, 406] on div "What should happen? Navigate to" at bounding box center [1026, 432] width 256 height 60
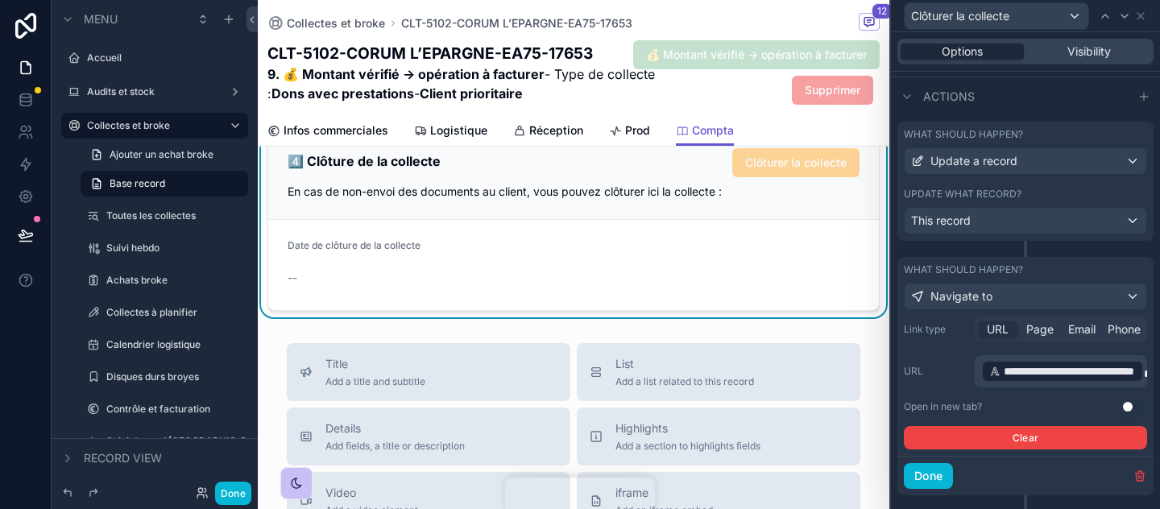
scroll to position [632, 0]
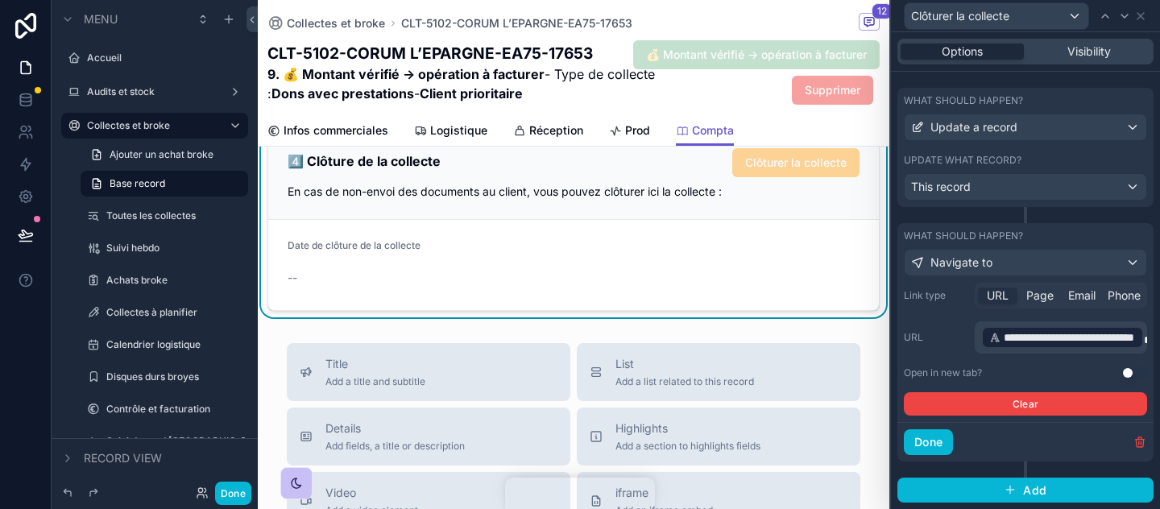
click at [1087, 338] on span "**********" at bounding box center [1070, 338] width 132 height 16
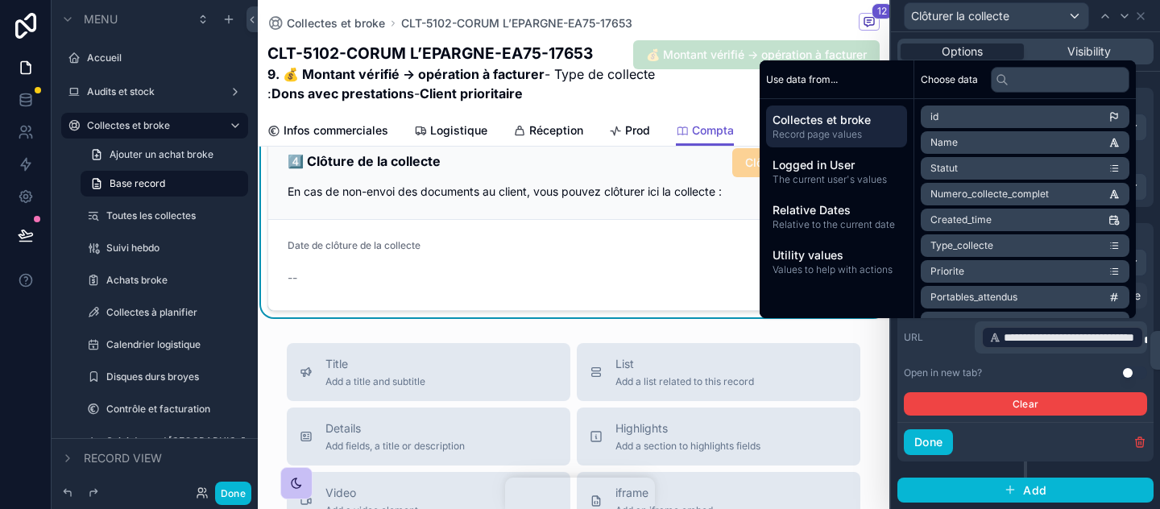
click at [1082, 355] on div "**********" at bounding box center [1025, 349] width 243 height 133
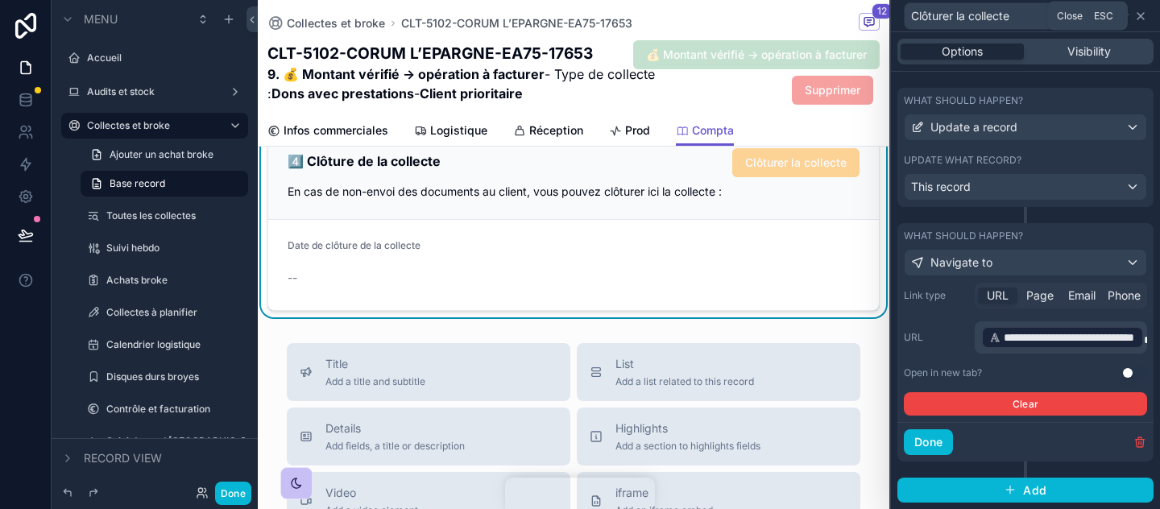
click at [1139, 12] on icon at bounding box center [1141, 16] width 13 height 13
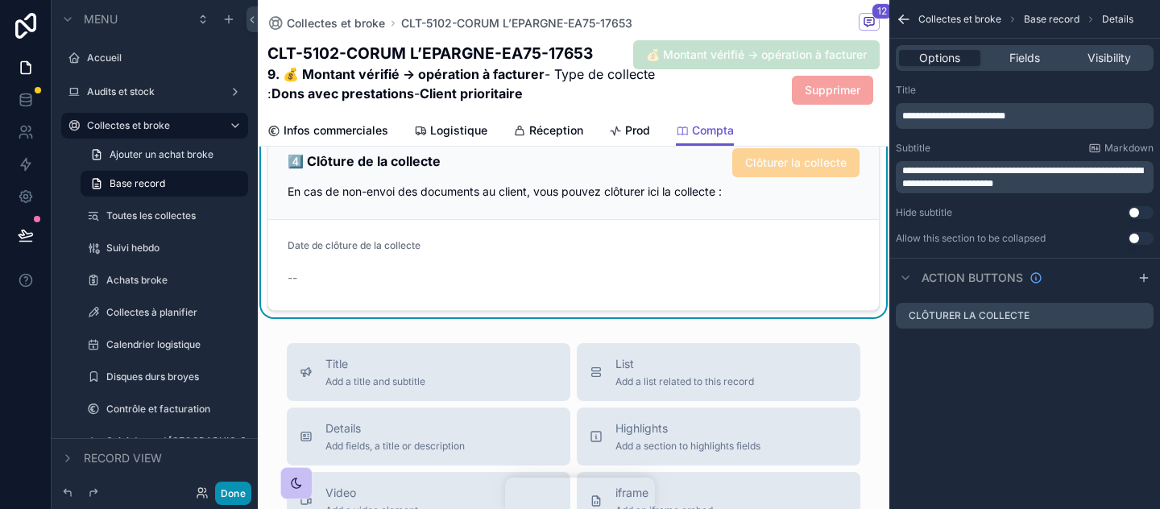
click at [235, 490] on button "Done" at bounding box center [233, 493] width 36 height 23
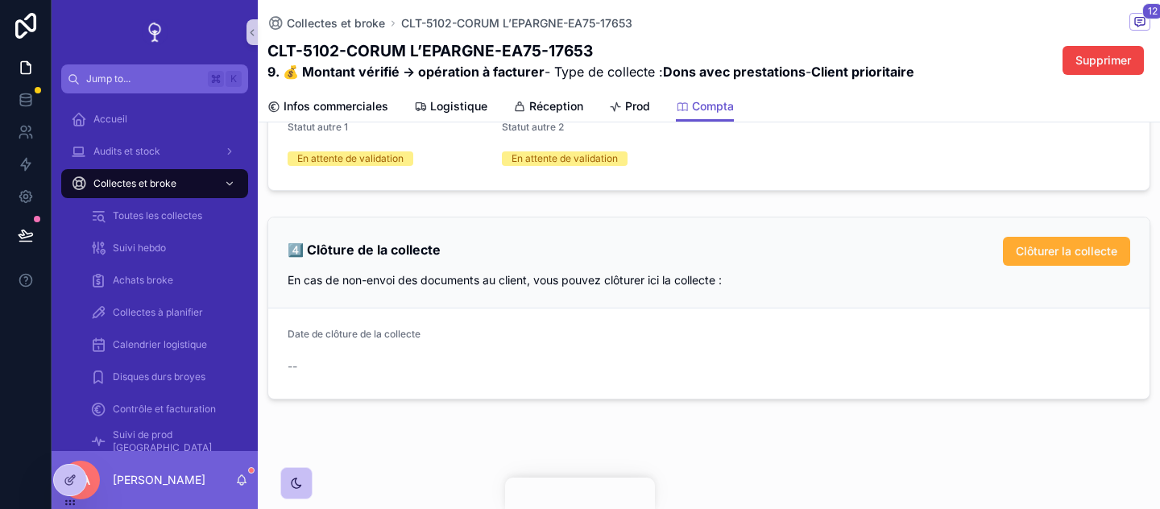
scroll to position [2659, 0]
click at [1031, 256] on span "Clôturer la collecte" at bounding box center [1067, 251] width 102 height 16
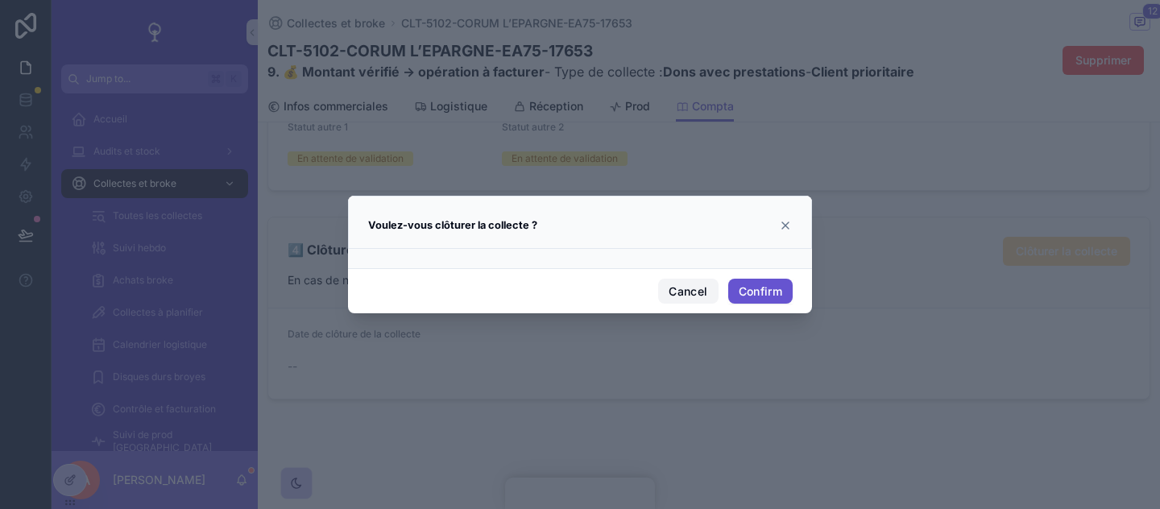
click at [696, 289] on button "Cancel" at bounding box center [688, 292] width 60 height 26
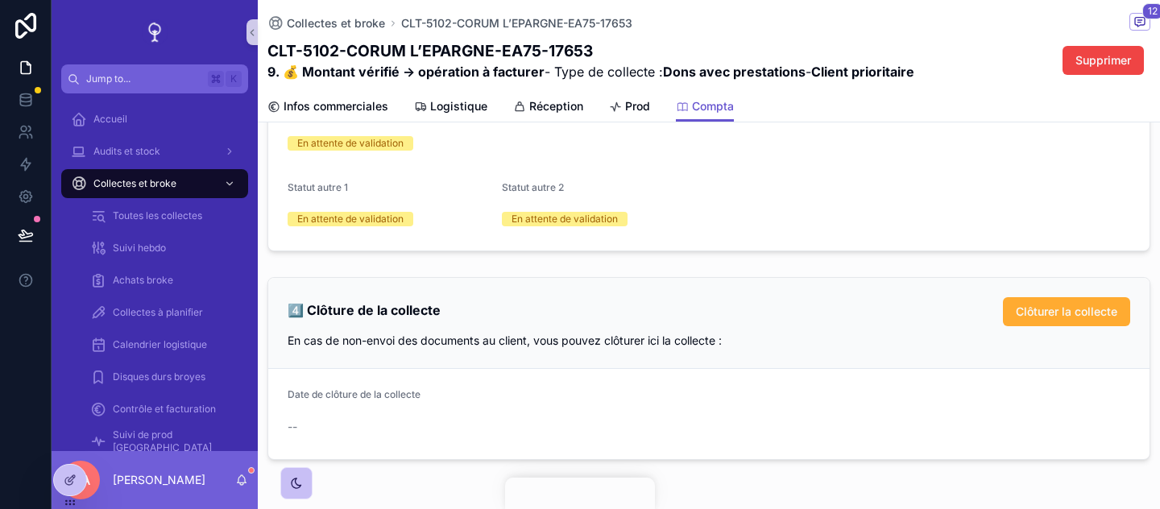
scroll to position [0, 0]
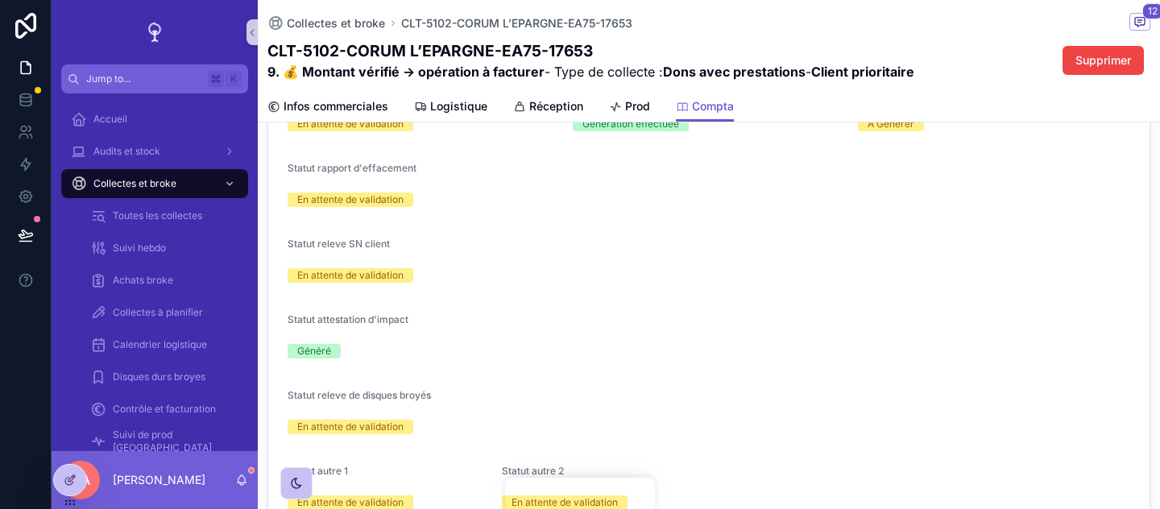
click at [875, 276] on div "En attente de validation" at bounding box center [709, 275] width 843 height 15
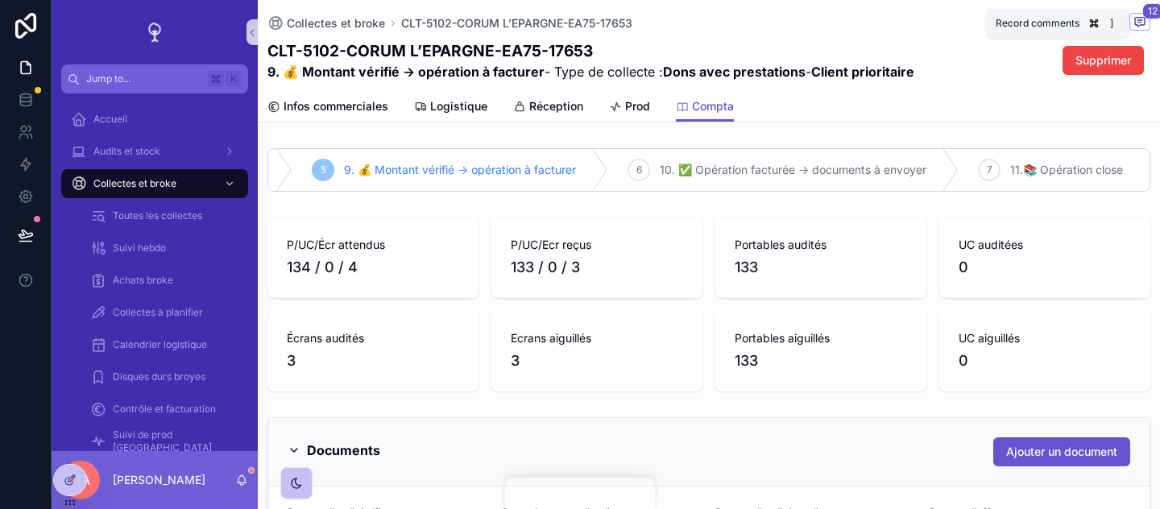
click at [997, 21] on span "Record comments" at bounding box center [1038, 23] width 84 height 13
click at [334, 118] on link "Infos commerciales" at bounding box center [328, 108] width 121 height 32
